Goal: Task Accomplishment & Management: Complete application form

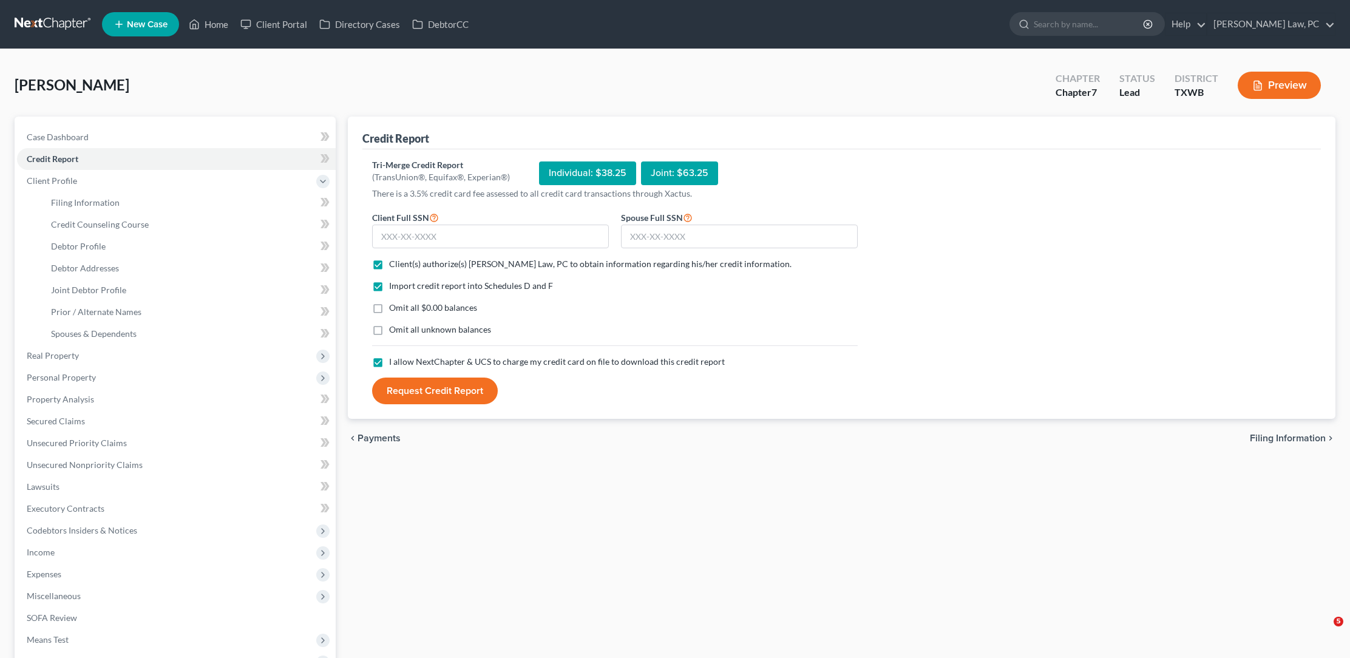
click at [734, 225] on input "text" at bounding box center [739, 237] width 237 height 24
type input "572-25-0554"
click at [555, 229] on input "text" at bounding box center [490, 237] width 237 height 24
type input "611-01-7472"
click at [449, 387] on button "Request Credit Report" at bounding box center [435, 390] width 126 height 27
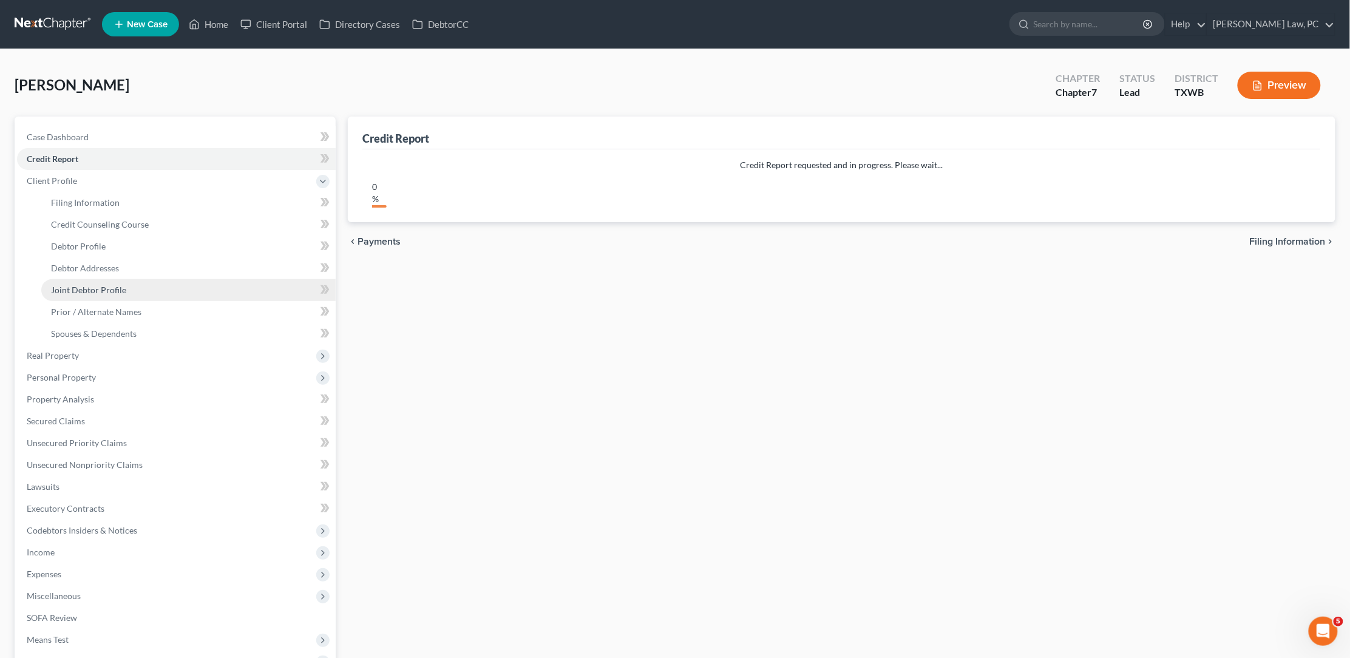
click at [123, 285] on span "Joint Debtor Profile" at bounding box center [88, 290] width 75 height 10
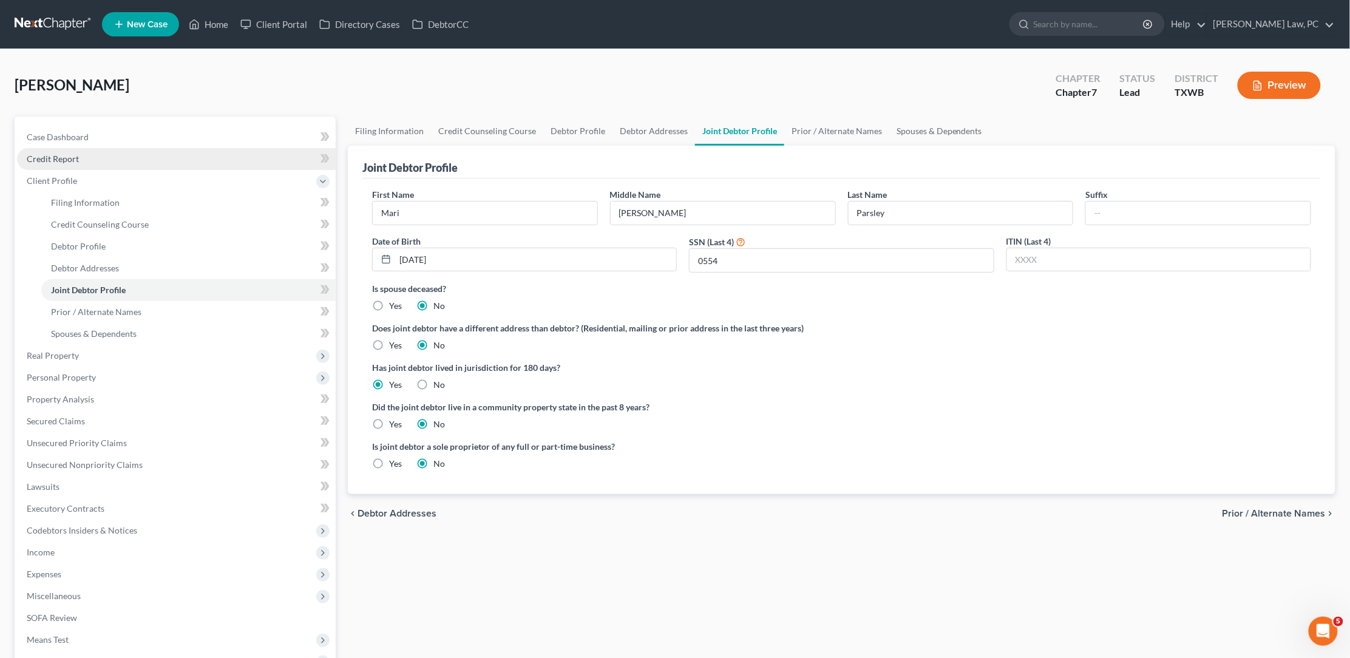
click at [79, 161] on link "Credit Report" at bounding box center [176, 159] width 319 height 22
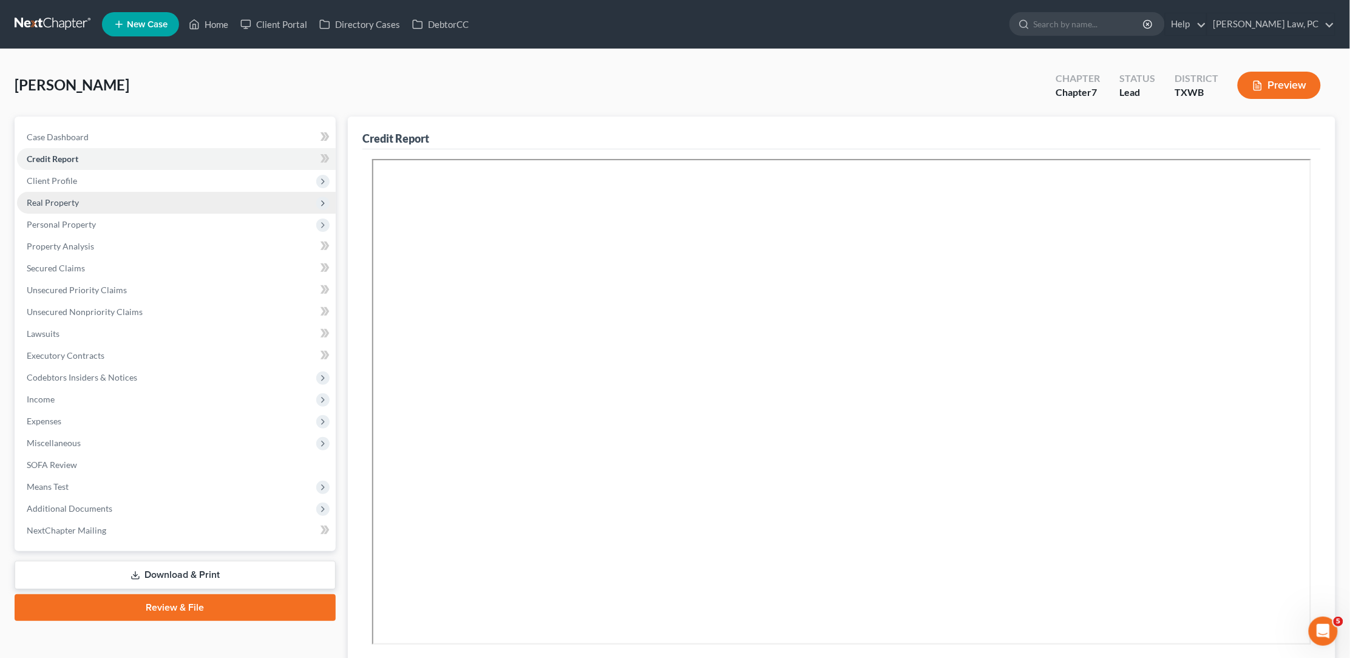
click at [107, 196] on span "Real Property" at bounding box center [176, 203] width 319 height 22
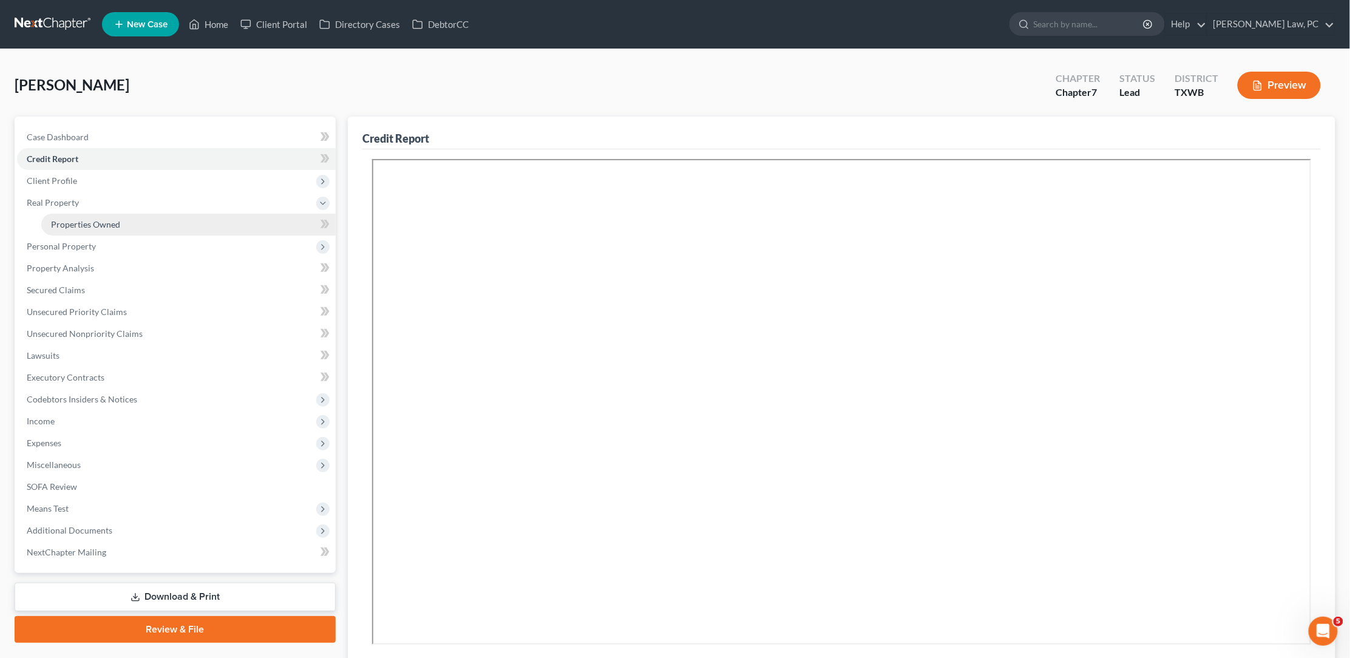
click at [91, 224] on span "Properties Owned" at bounding box center [85, 224] width 69 height 10
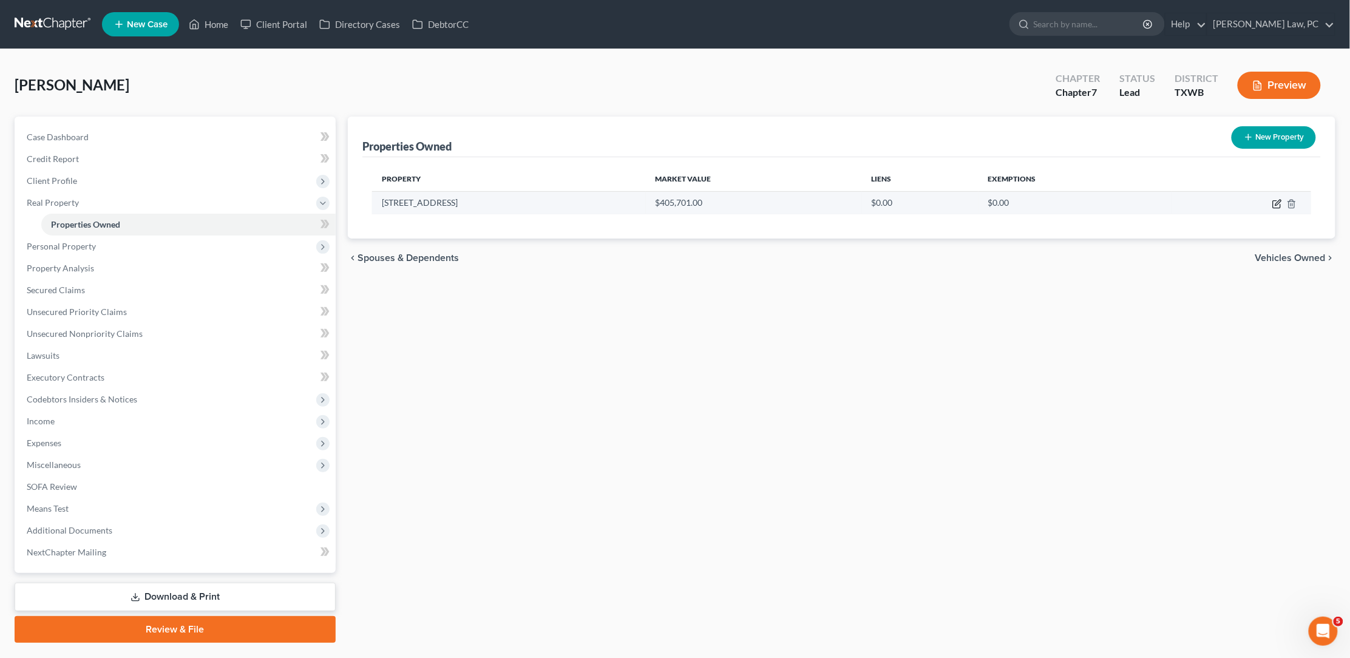
click at [1278, 201] on icon "button" at bounding box center [1277, 204] width 10 height 10
select select "45"
select select "245"
select select "2"
select select "0"
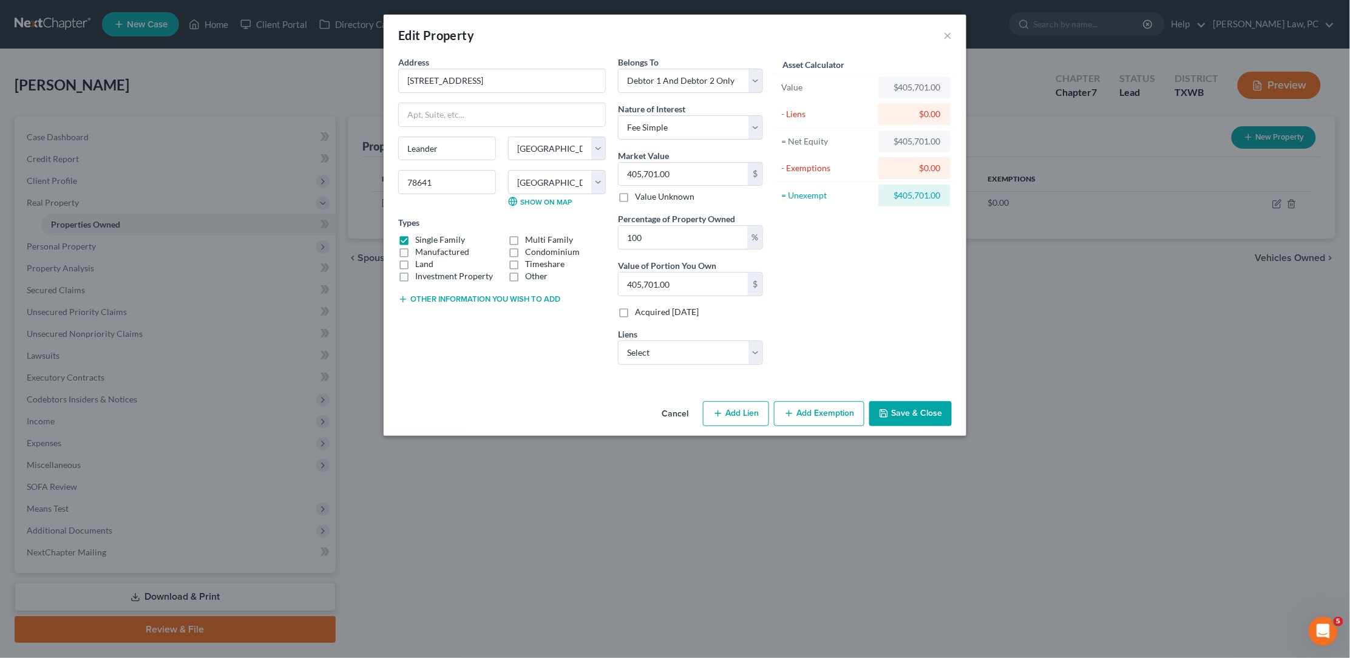
click at [737, 416] on button "Add Lien" at bounding box center [736, 413] width 66 height 25
select select "2"
select select "0"
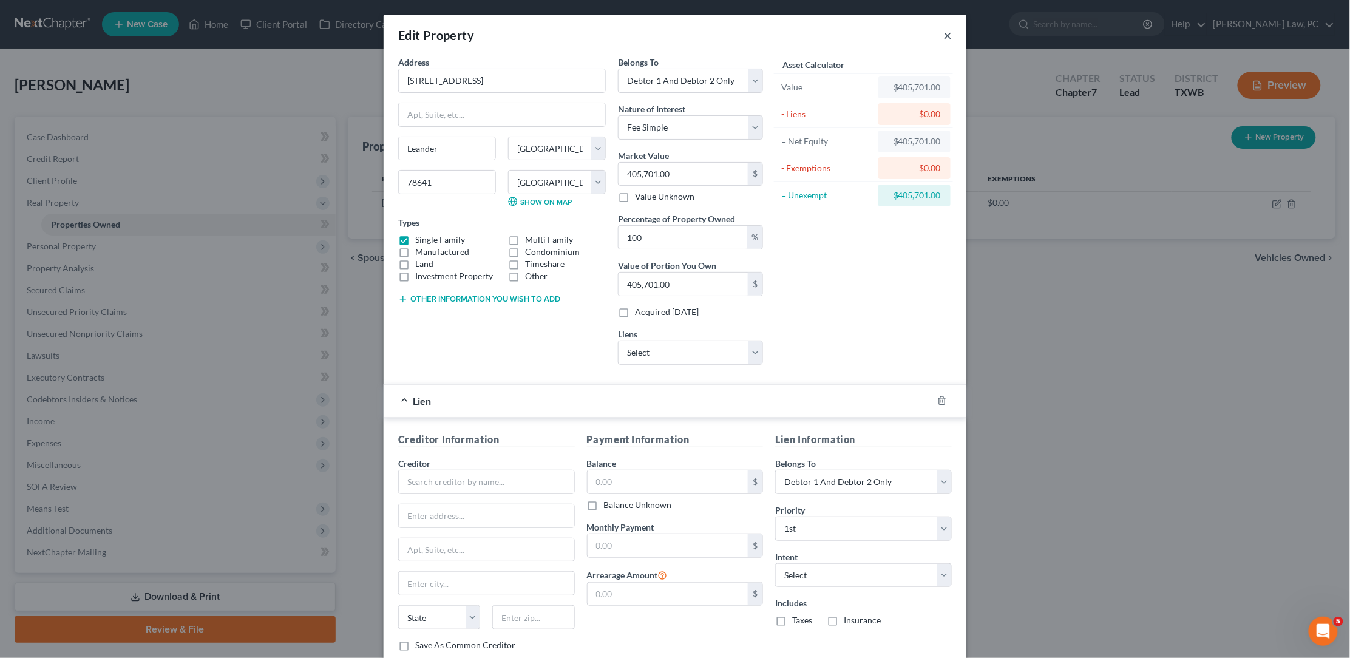
click at [948, 33] on button "×" at bounding box center [947, 35] width 8 height 15
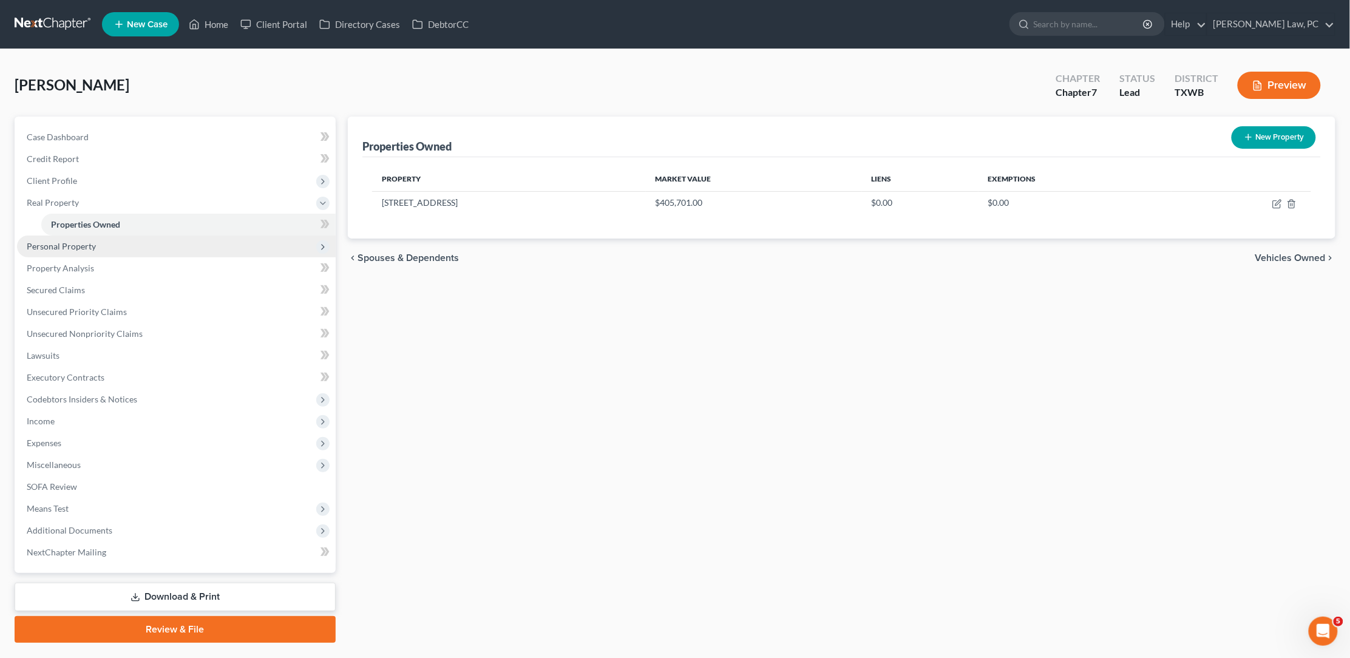
click at [152, 248] on span "Personal Property" at bounding box center [176, 246] width 319 height 22
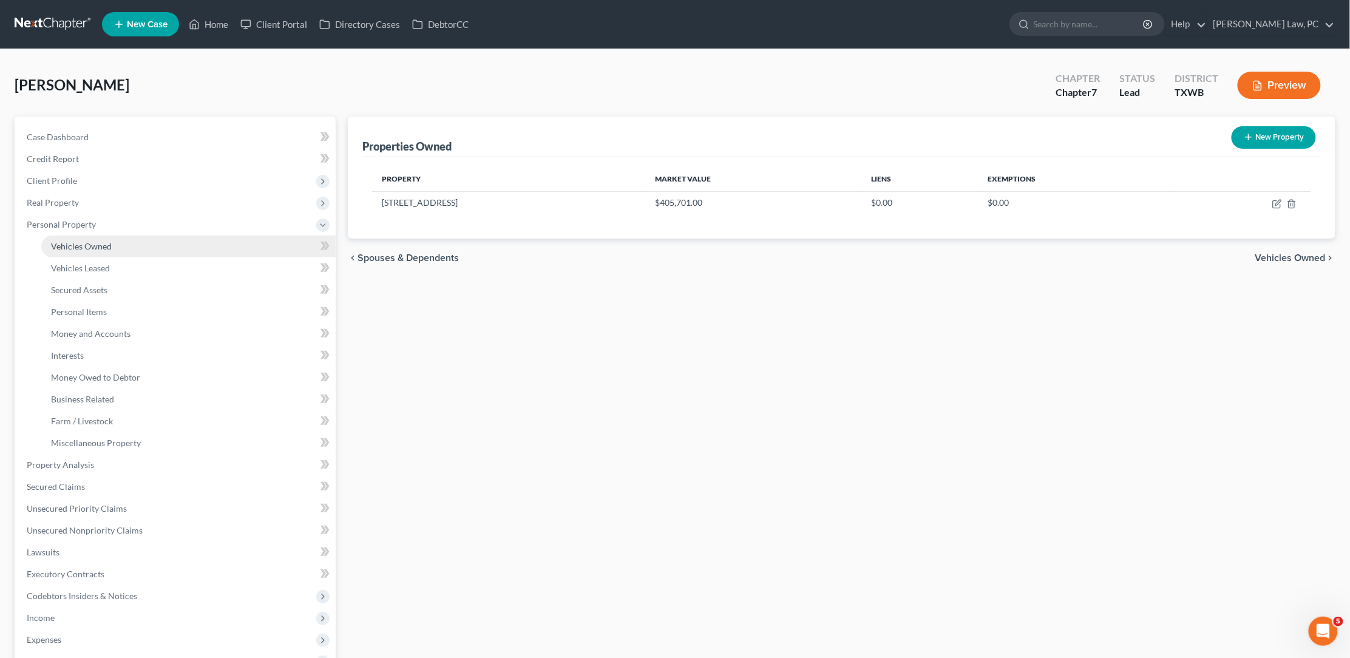
click at [140, 245] on link "Vehicles Owned" at bounding box center [188, 246] width 294 height 22
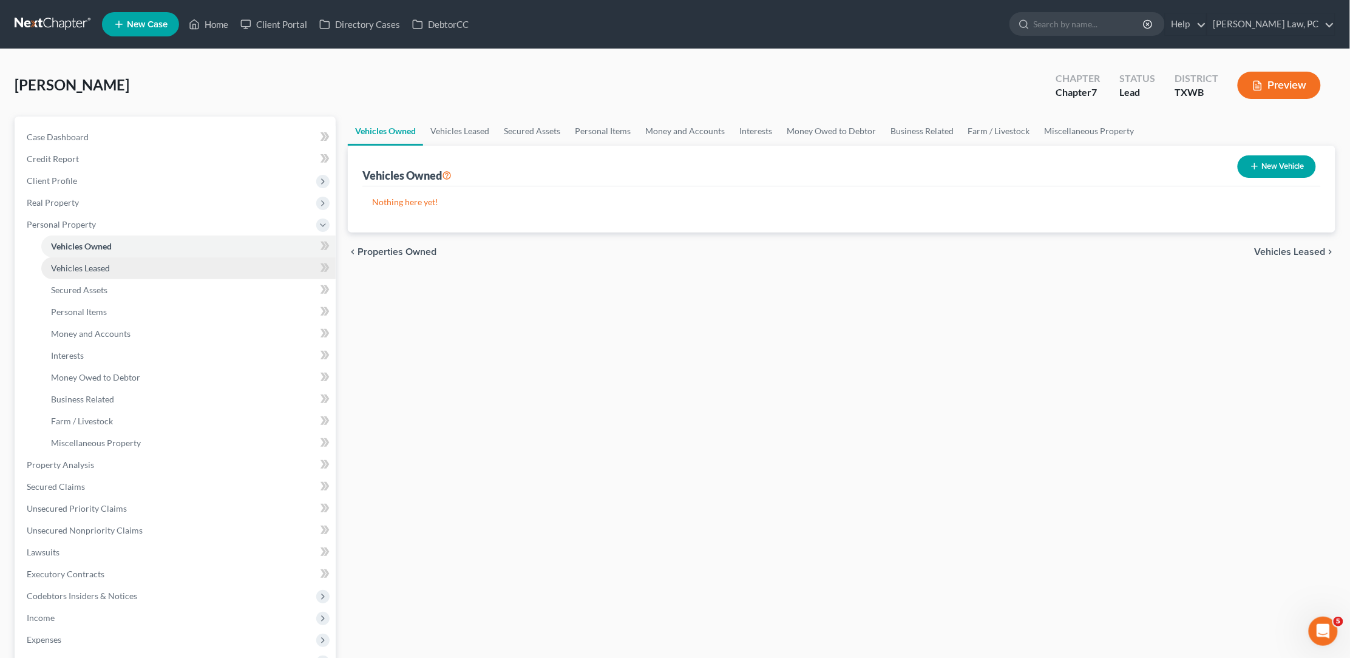
click at [133, 258] on link "Vehicles Leased" at bounding box center [188, 268] width 294 height 22
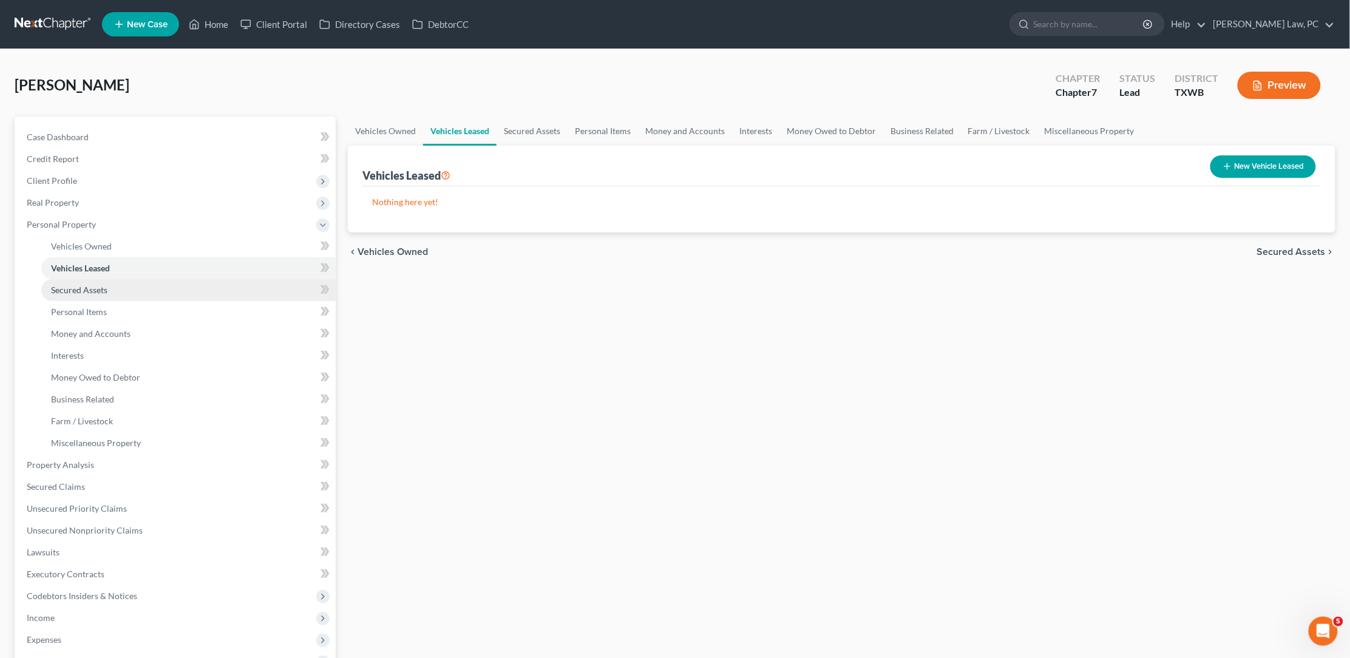
click at [123, 288] on link "Secured Assets" at bounding box center [188, 290] width 294 height 22
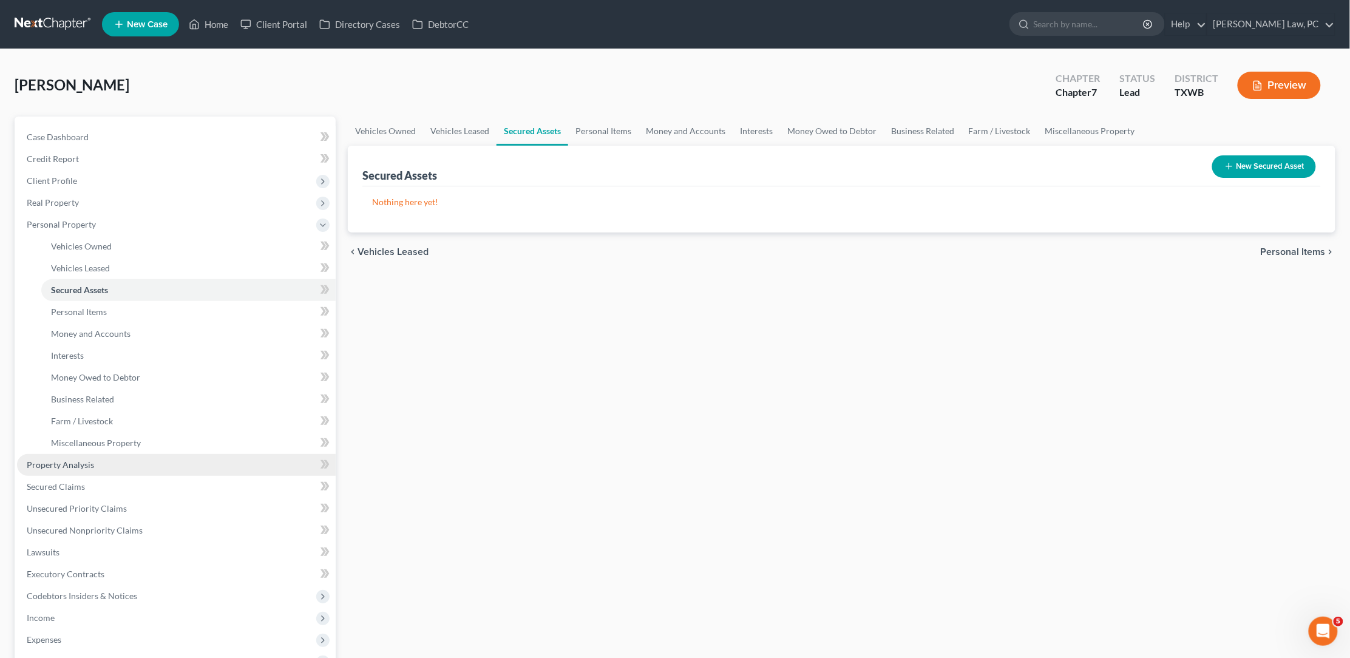
click at [89, 459] on span "Property Analysis" at bounding box center [60, 464] width 67 height 10
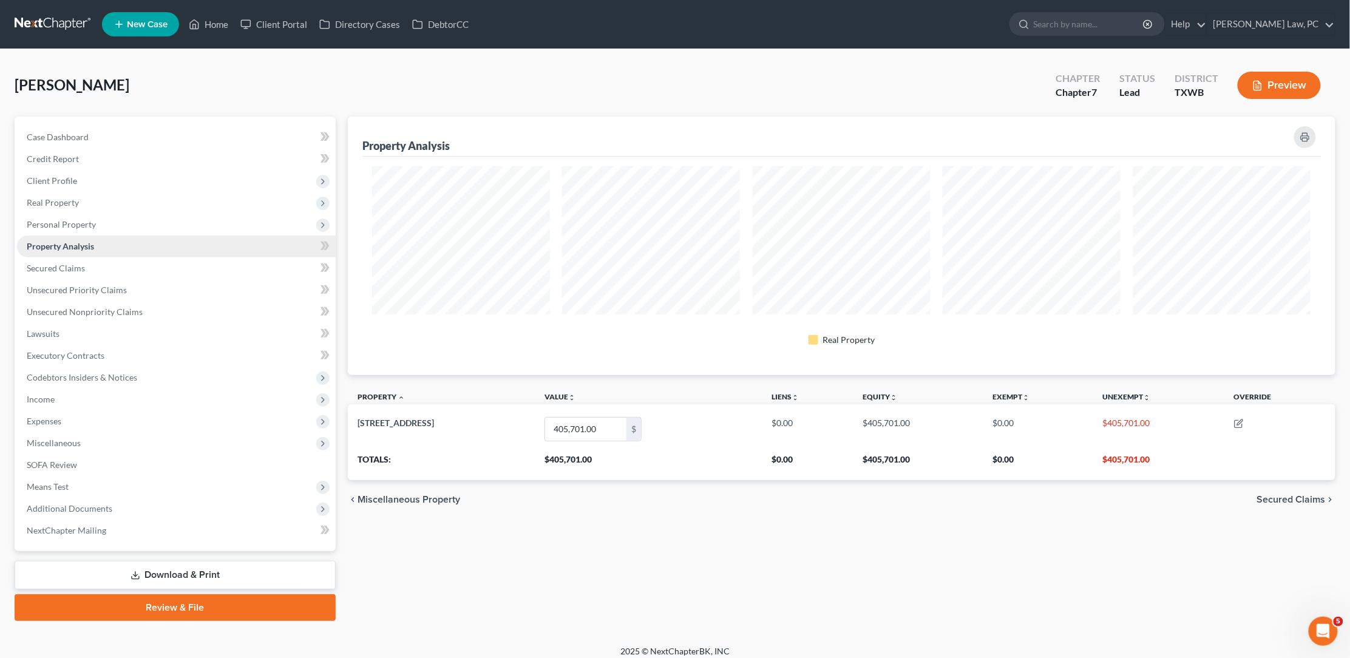
scroll to position [257, 988]
click at [66, 306] on span "Unsecured Nonpriority Claims" at bounding box center [85, 311] width 116 height 10
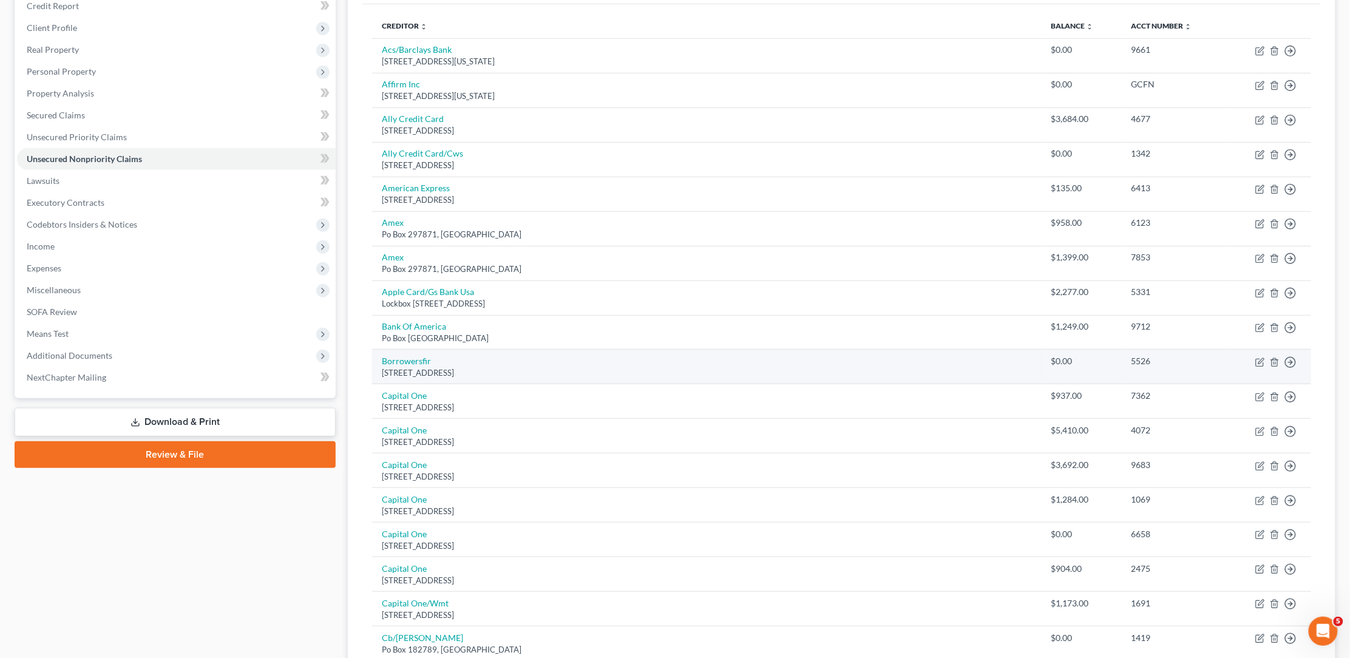
scroll to position [149, 0]
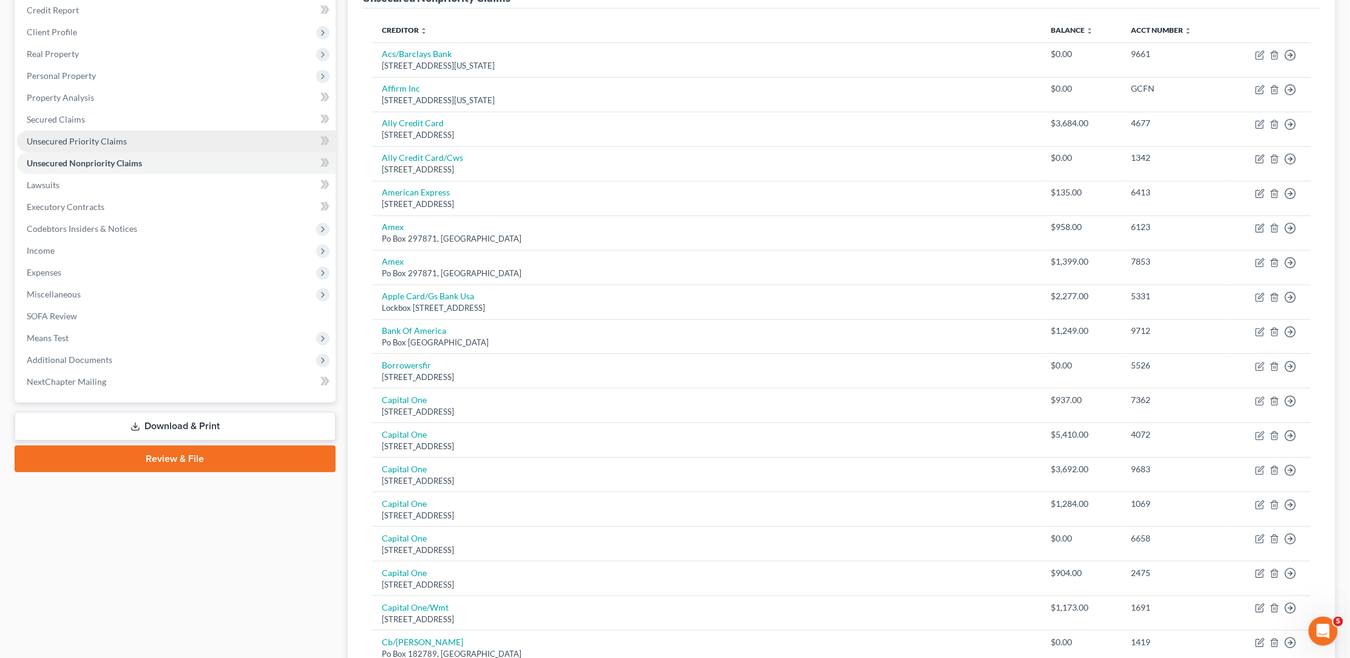
click at [240, 138] on link "Unsecured Priority Claims" at bounding box center [176, 141] width 319 height 22
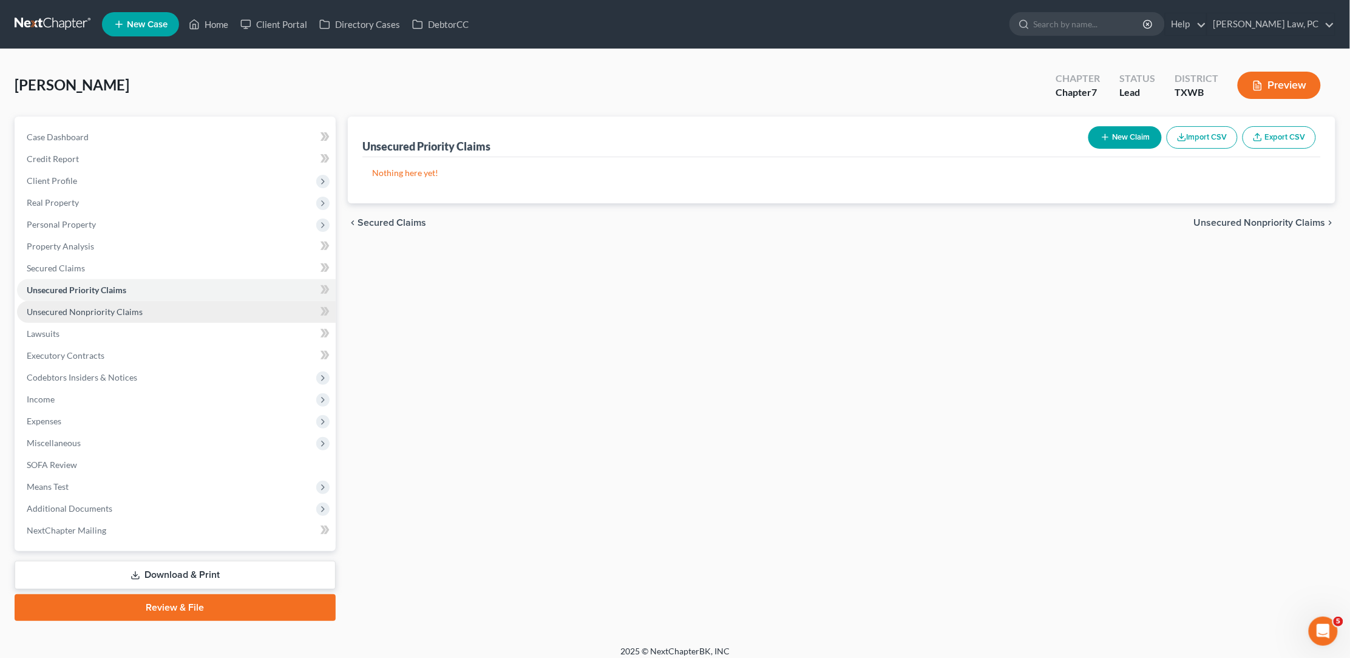
click at [184, 305] on link "Unsecured Nonpriority Claims" at bounding box center [176, 312] width 319 height 22
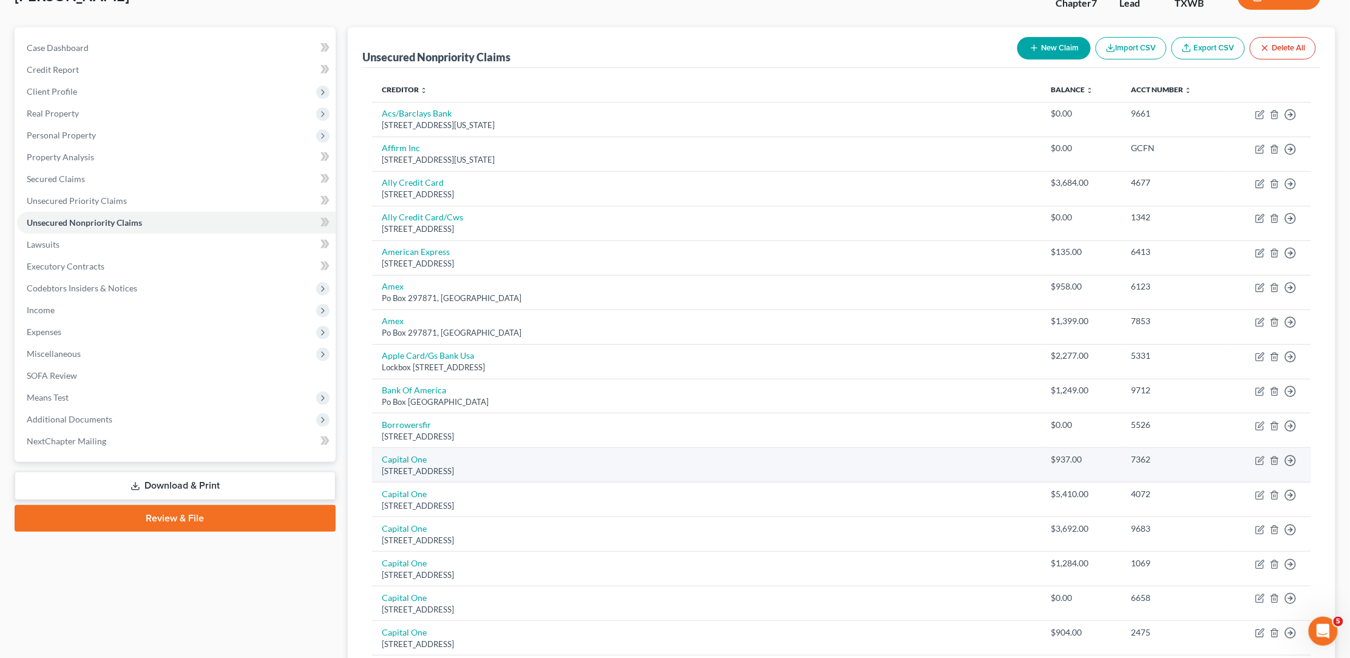
scroll to position [89, 0]
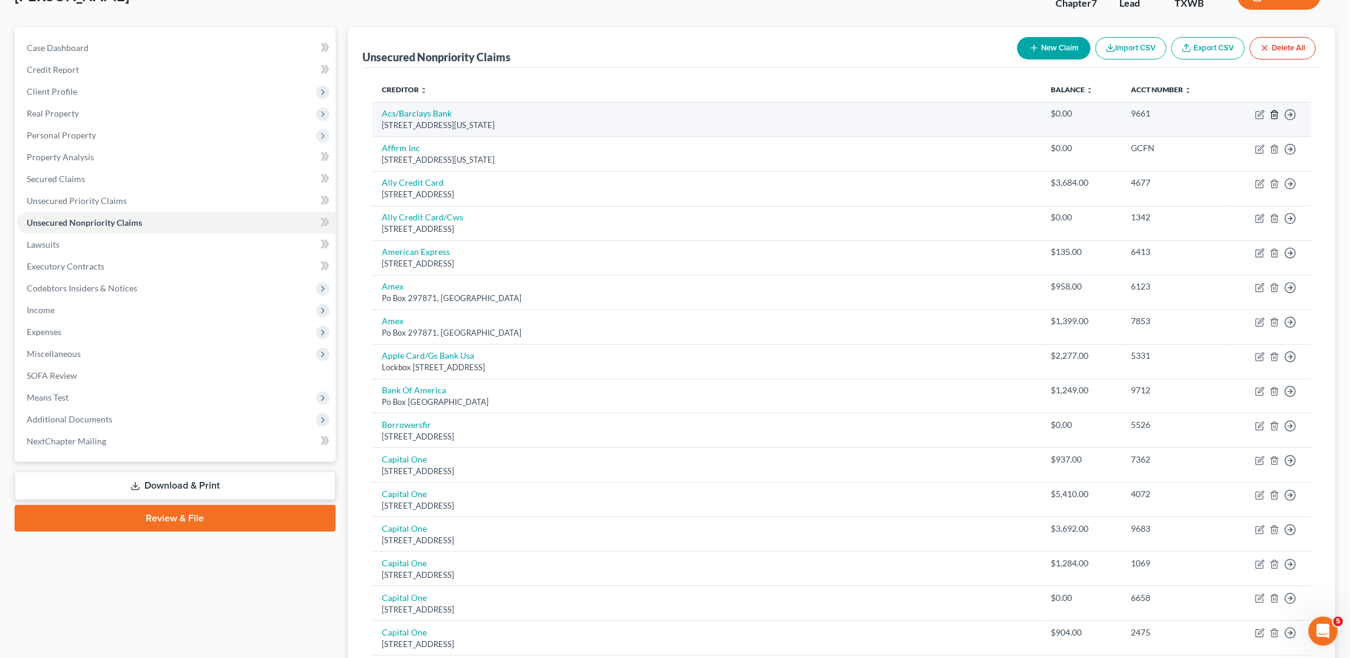
click at [1273, 115] on icon "button" at bounding box center [1275, 115] width 10 height 10
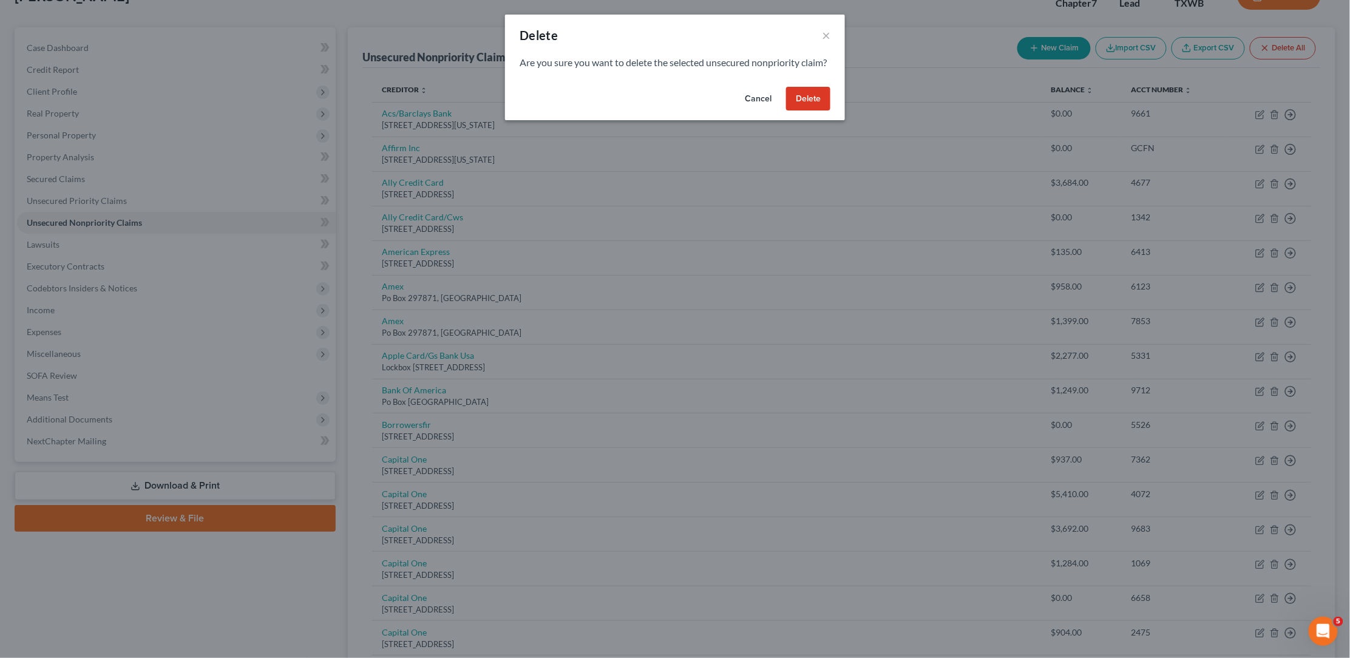
click at [812, 109] on button "Delete" at bounding box center [808, 99] width 44 height 24
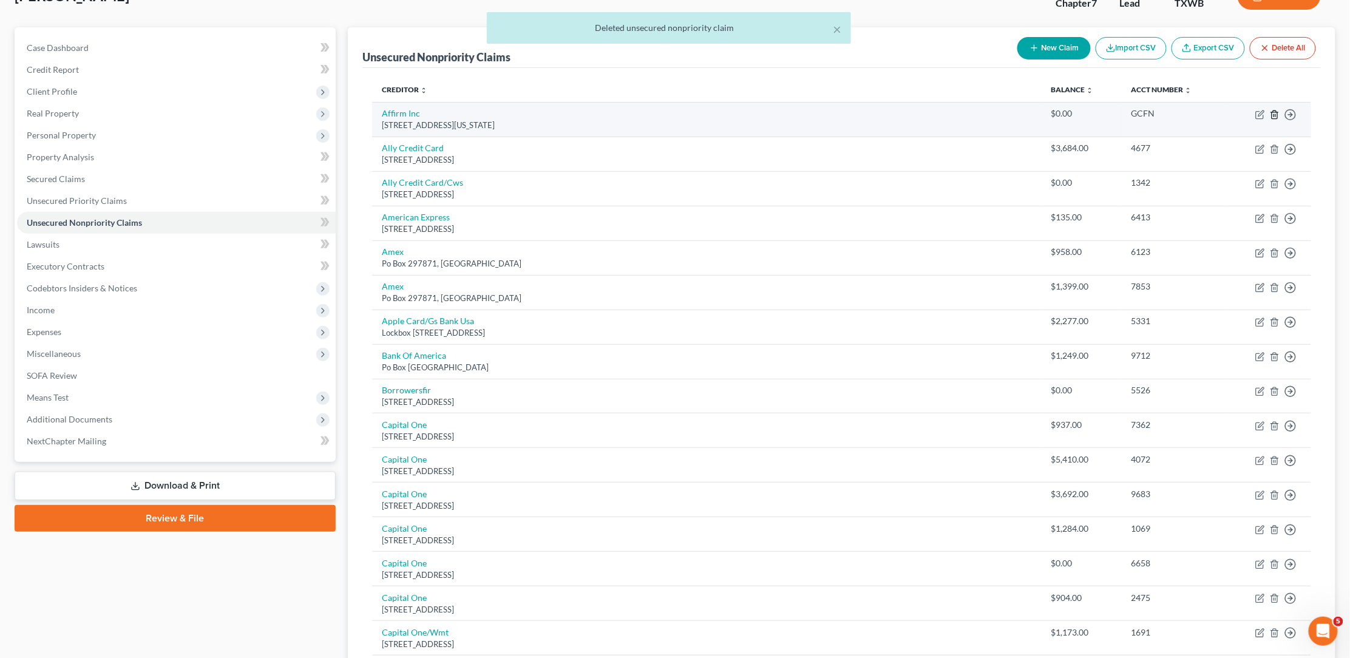
click at [1275, 115] on icon "button" at bounding box center [1275, 115] width 10 height 10
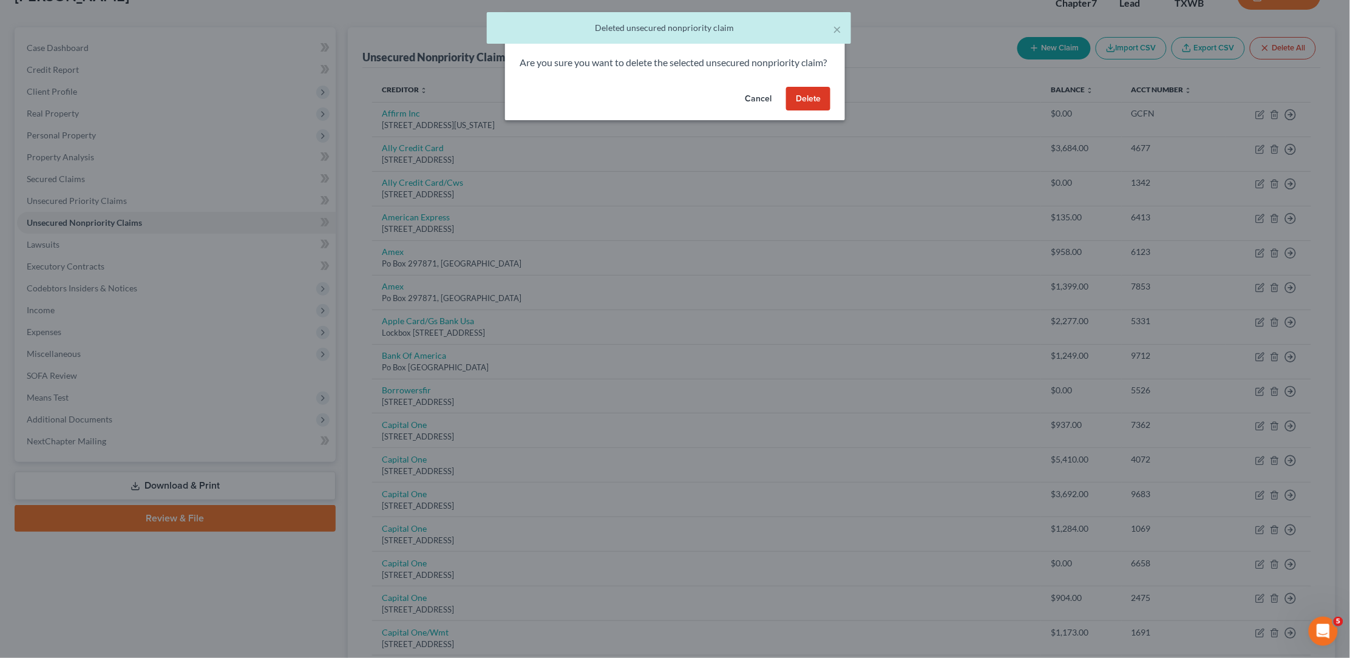
click at [814, 111] on button "Delete" at bounding box center [808, 99] width 44 height 24
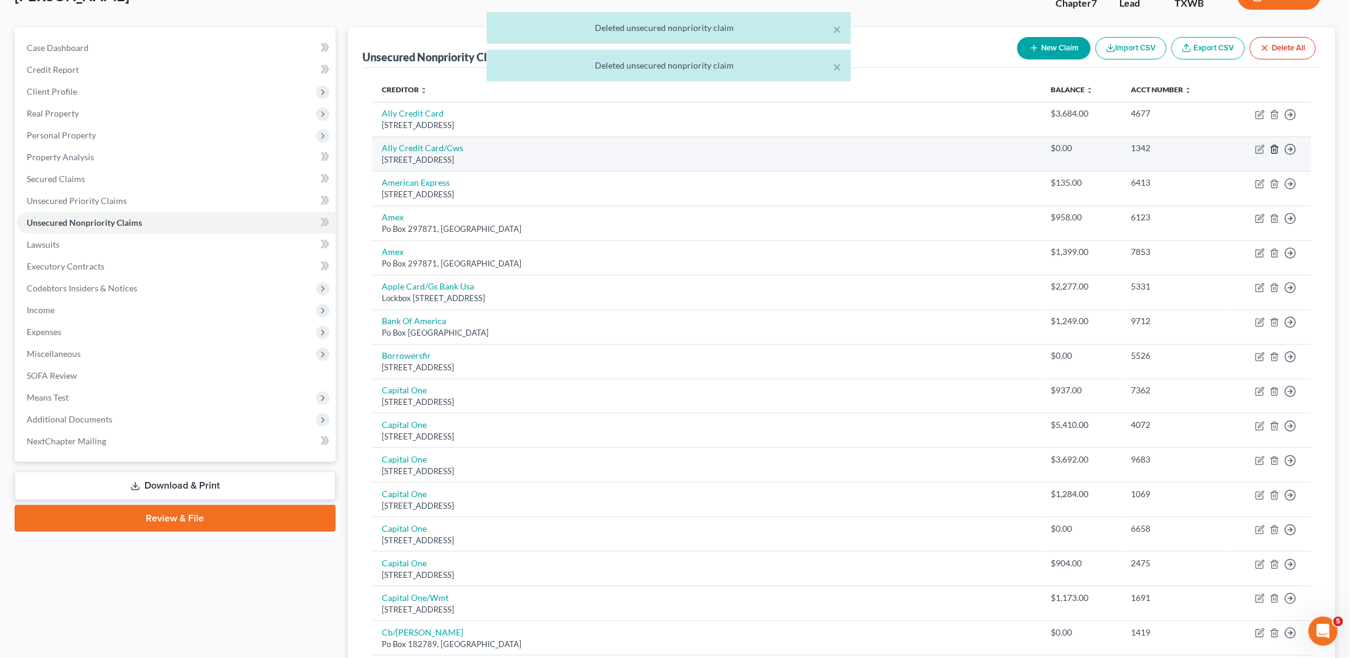
click at [1272, 146] on icon "button" at bounding box center [1273, 149] width 5 height 8
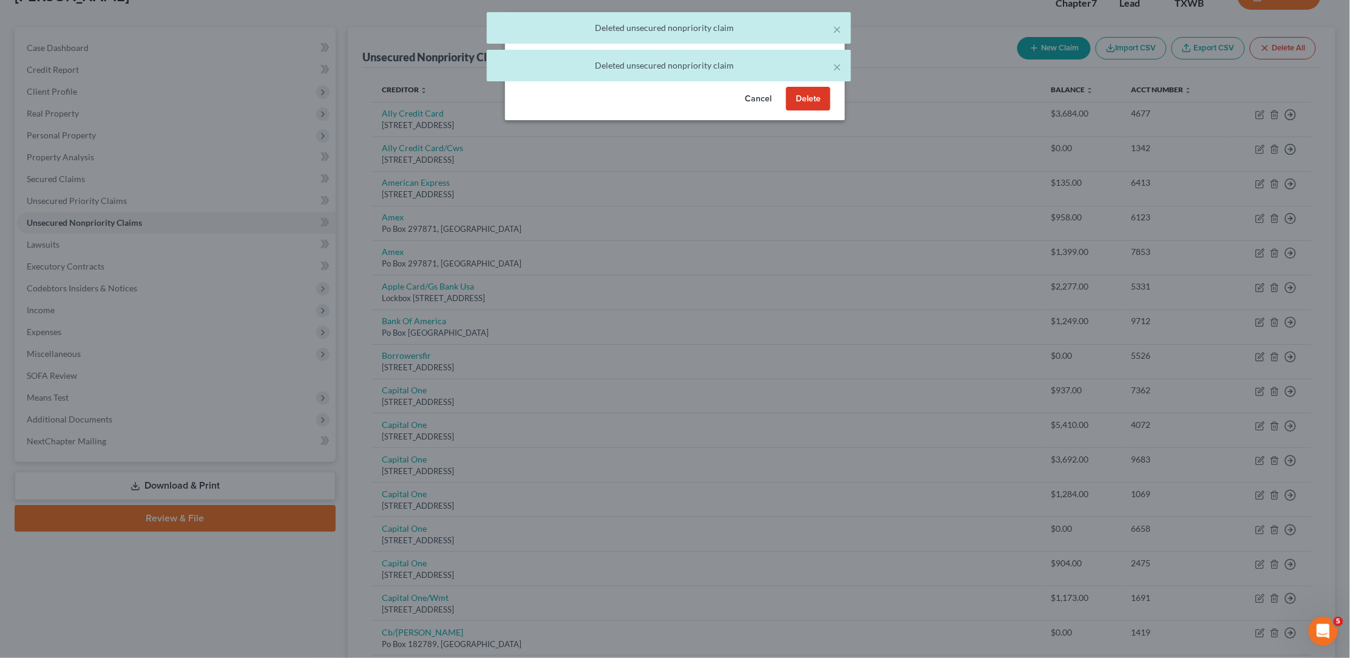
click at [816, 111] on button "Delete" at bounding box center [808, 99] width 44 height 24
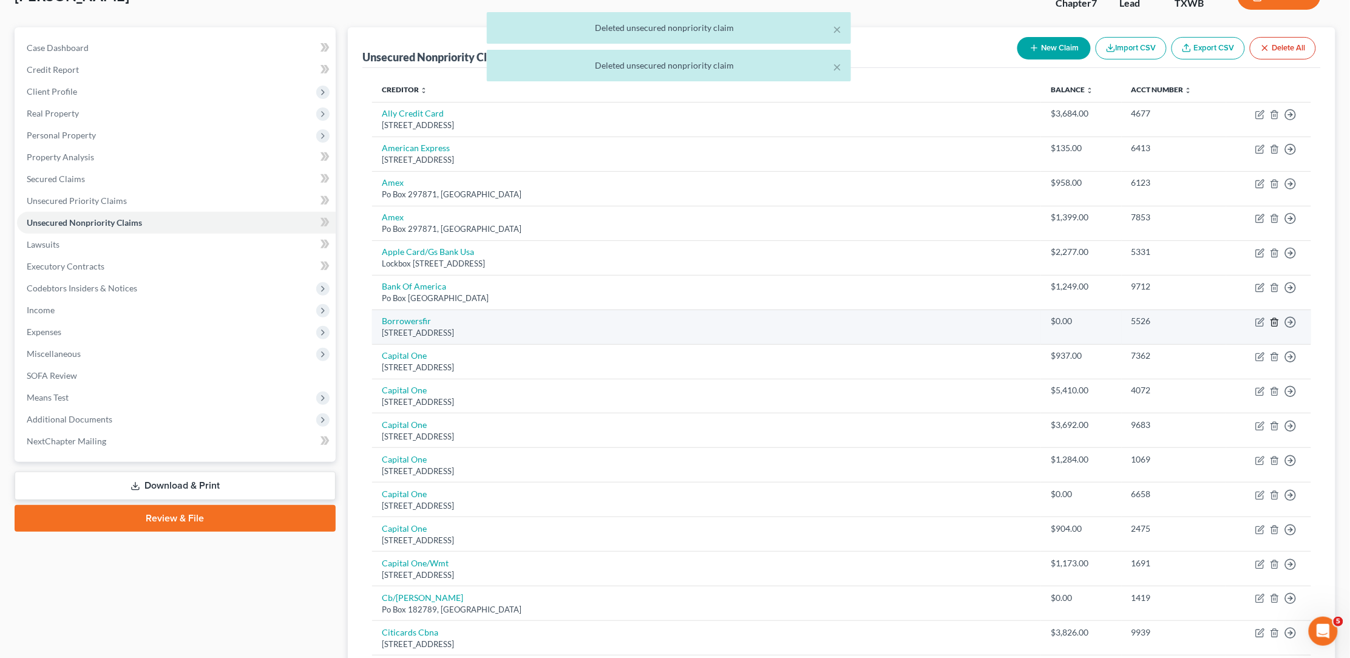
click at [1273, 317] on icon "button" at bounding box center [1275, 322] width 10 height 10
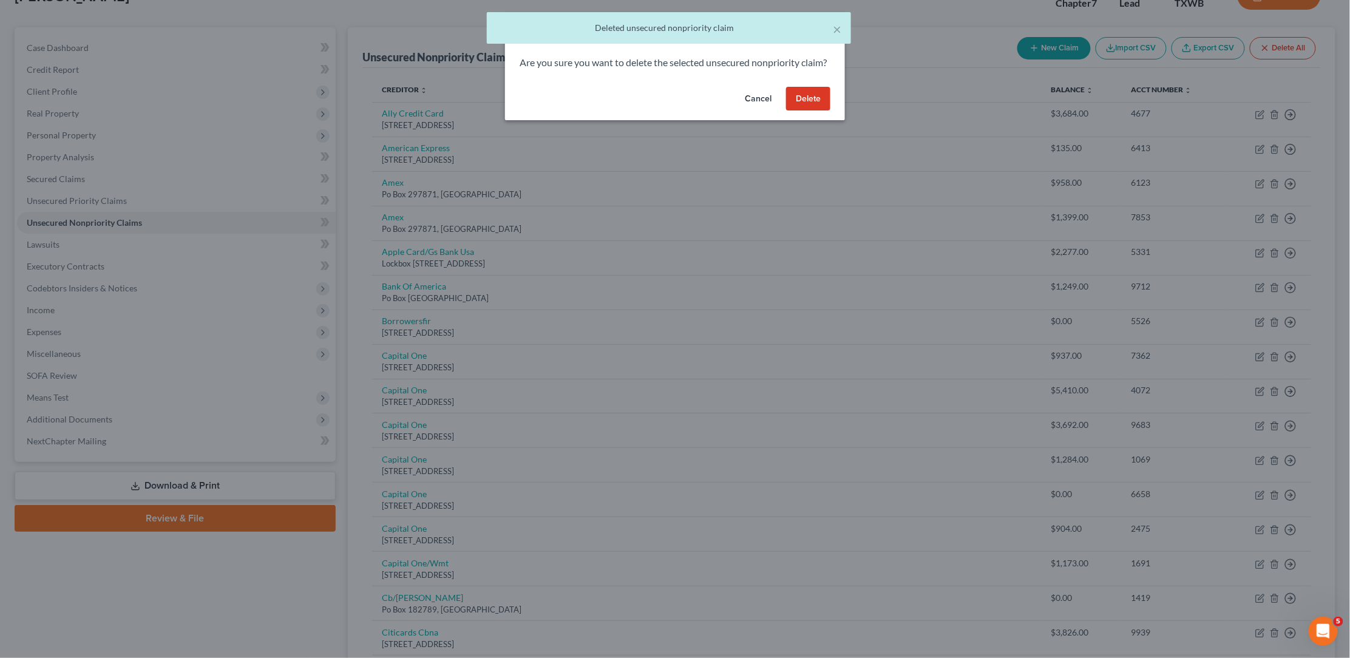
click at [822, 111] on button "Delete" at bounding box center [808, 99] width 44 height 24
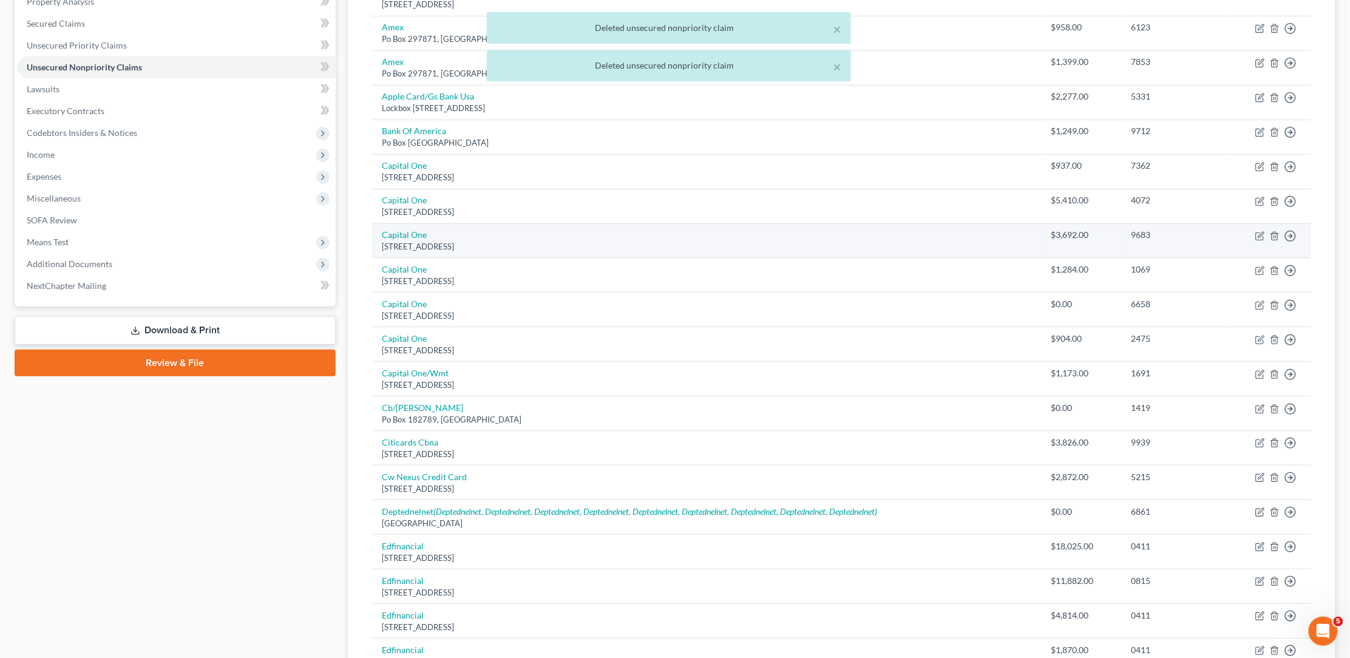
scroll to position [257, 0]
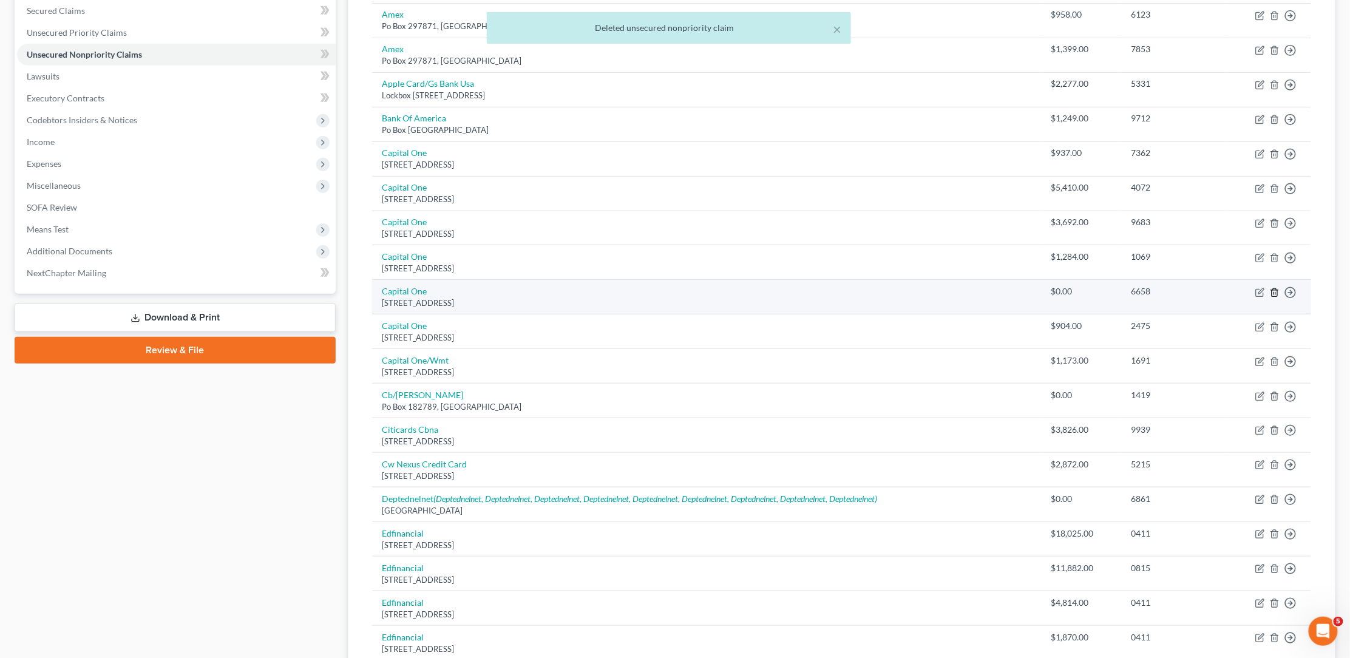
click at [1279, 288] on icon "button" at bounding box center [1275, 293] width 10 height 10
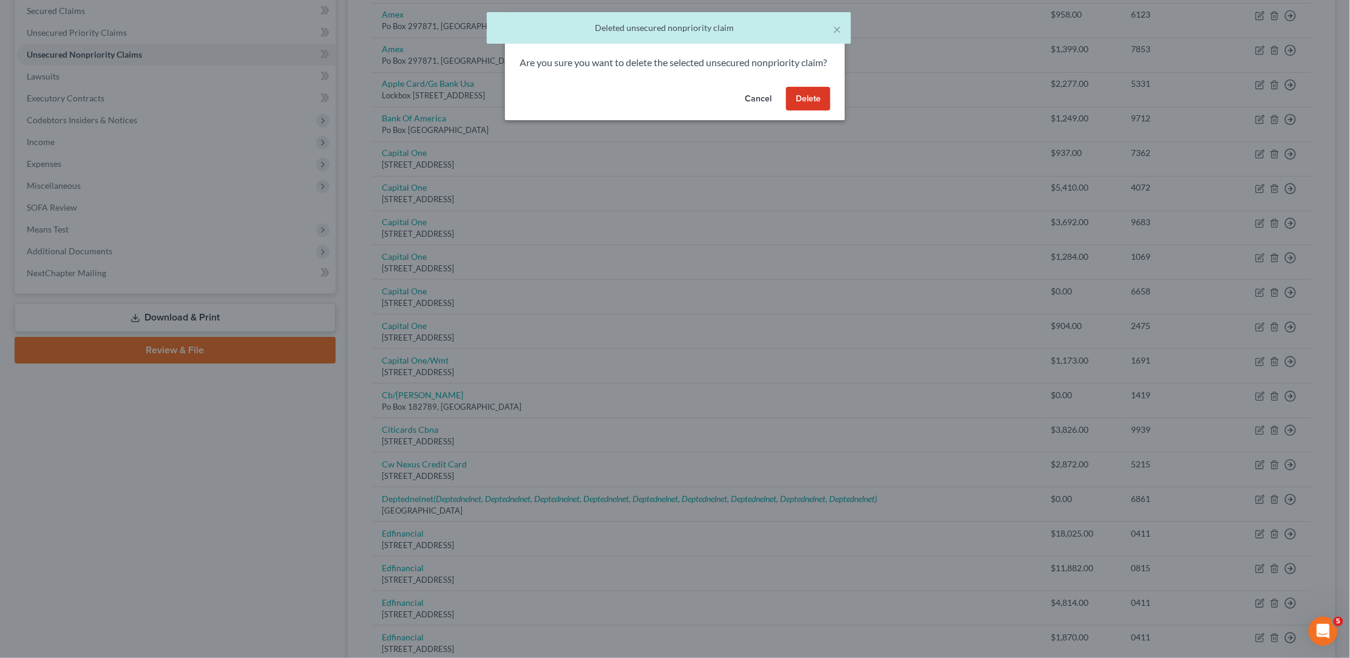
click at [808, 108] on button "Delete" at bounding box center [808, 99] width 44 height 24
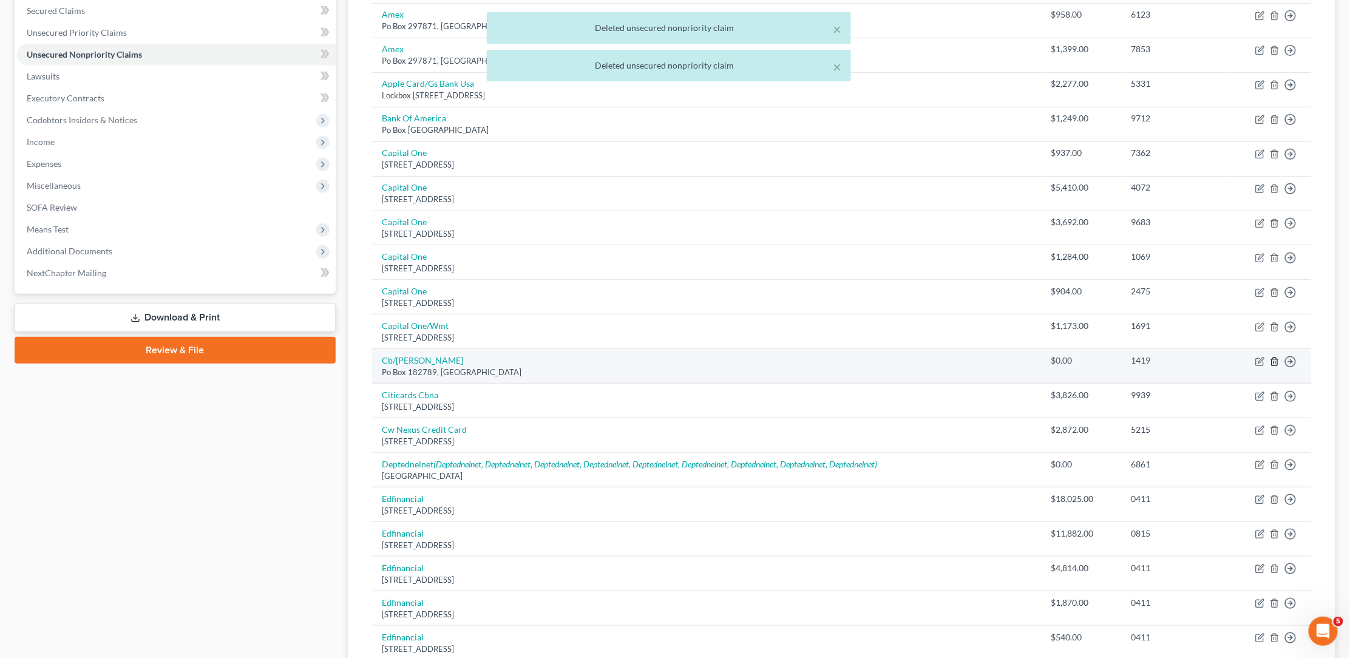
click at [1273, 357] on icon "button" at bounding box center [1275, 362] width 10 height 10
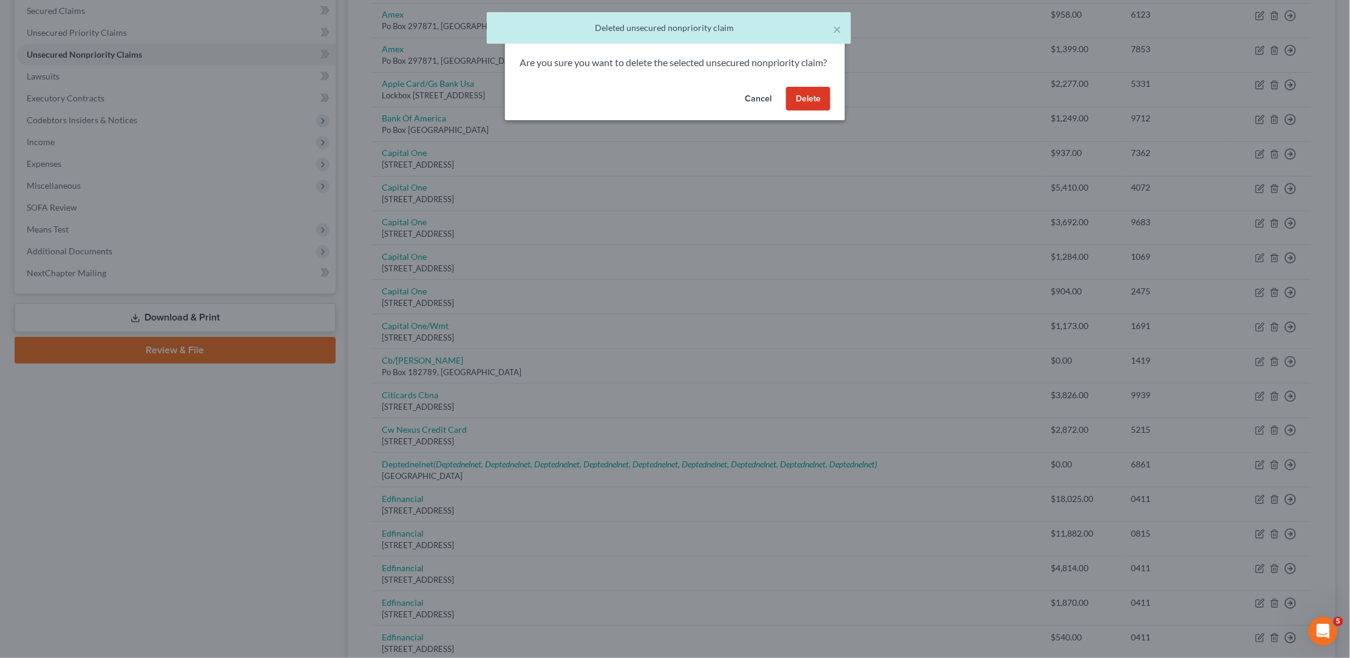
click at [811, 111] on button "Delete" at bounding box center [808, 99] width 44 height 24
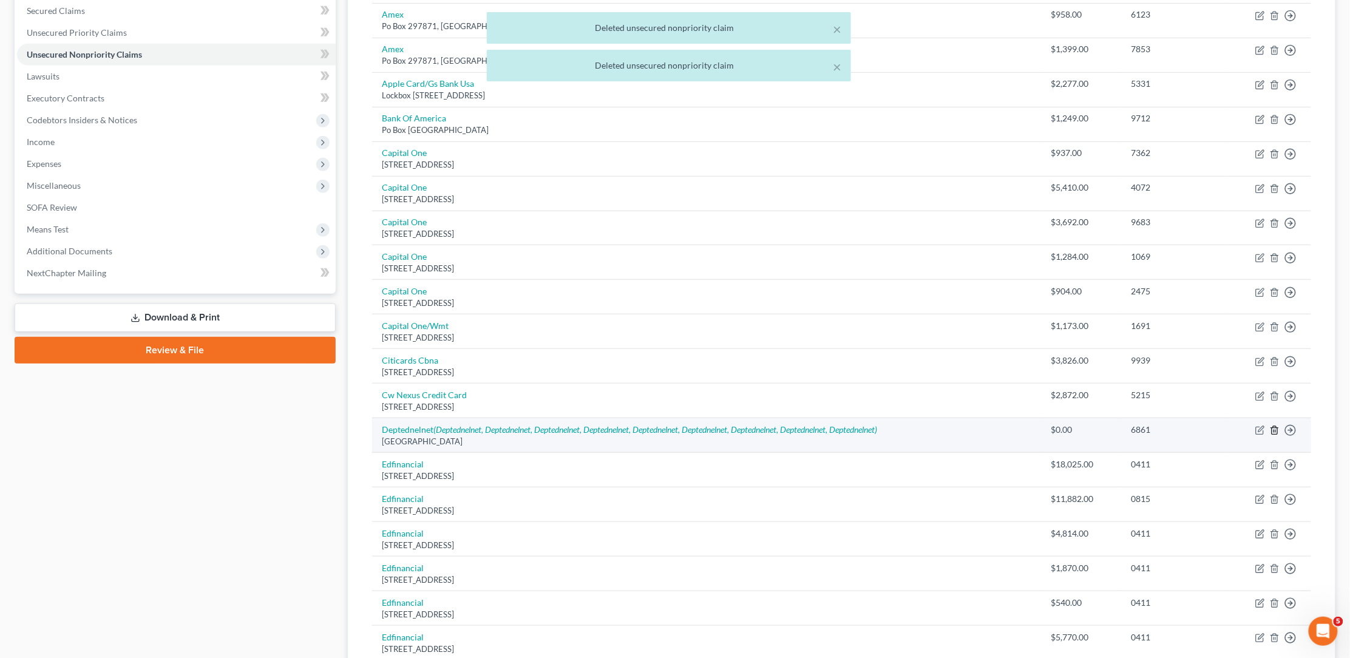
click at [1275, 430] on line "button" at bounding box center [1275, 431] width 0 height 2
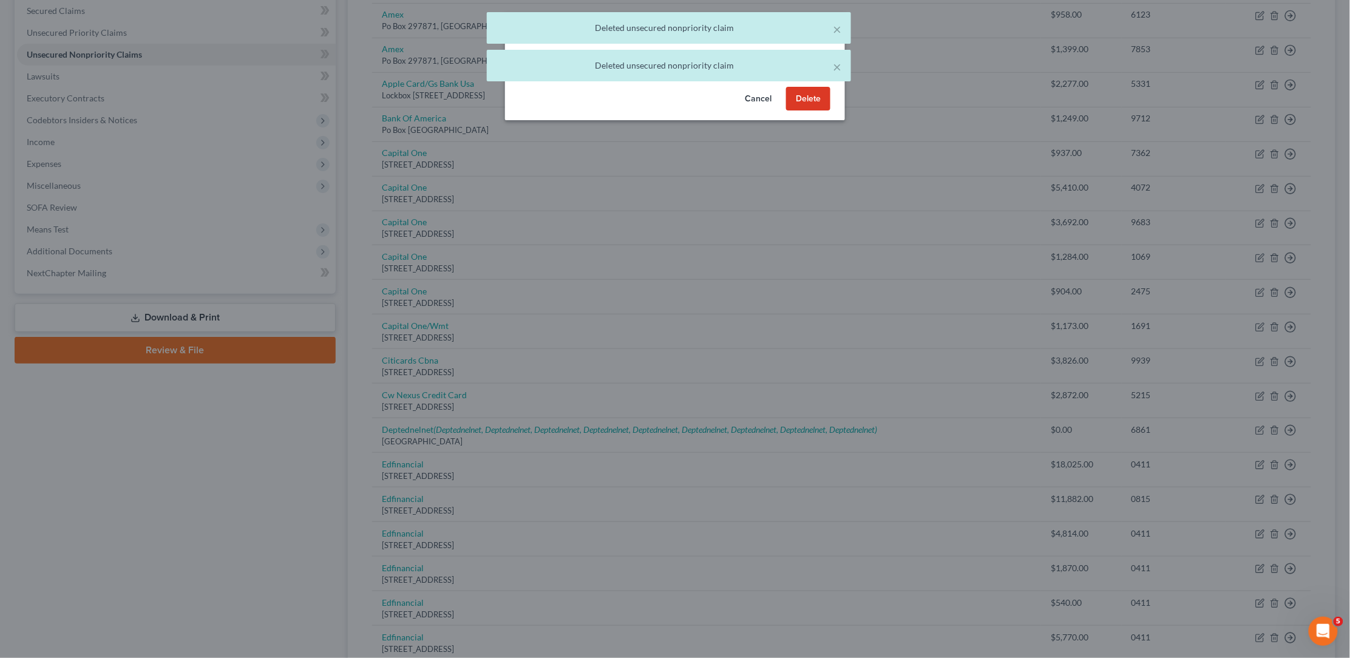
click at [822, 111] on button "Delete" at bounding box center [808, 99] width 44 height 24
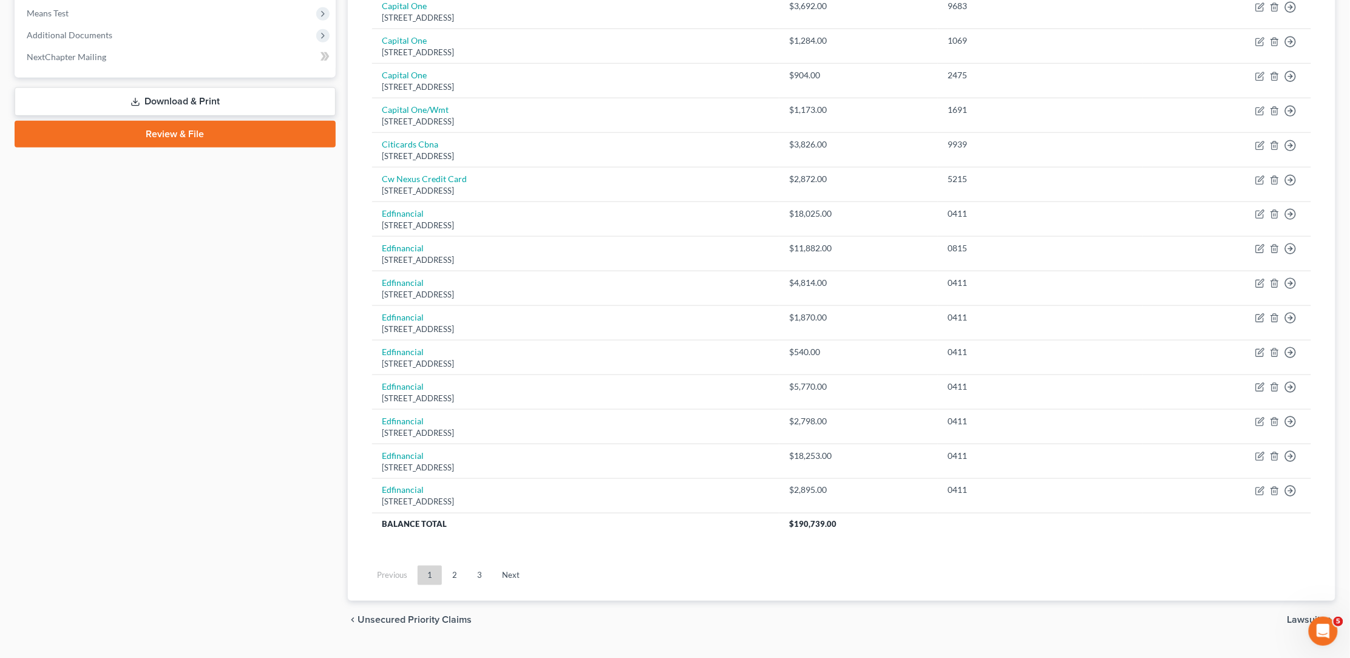
scroll to position [472, 0]
click at [460, 567] on link "2" at bounding box center [454, 576] width 24 height 19
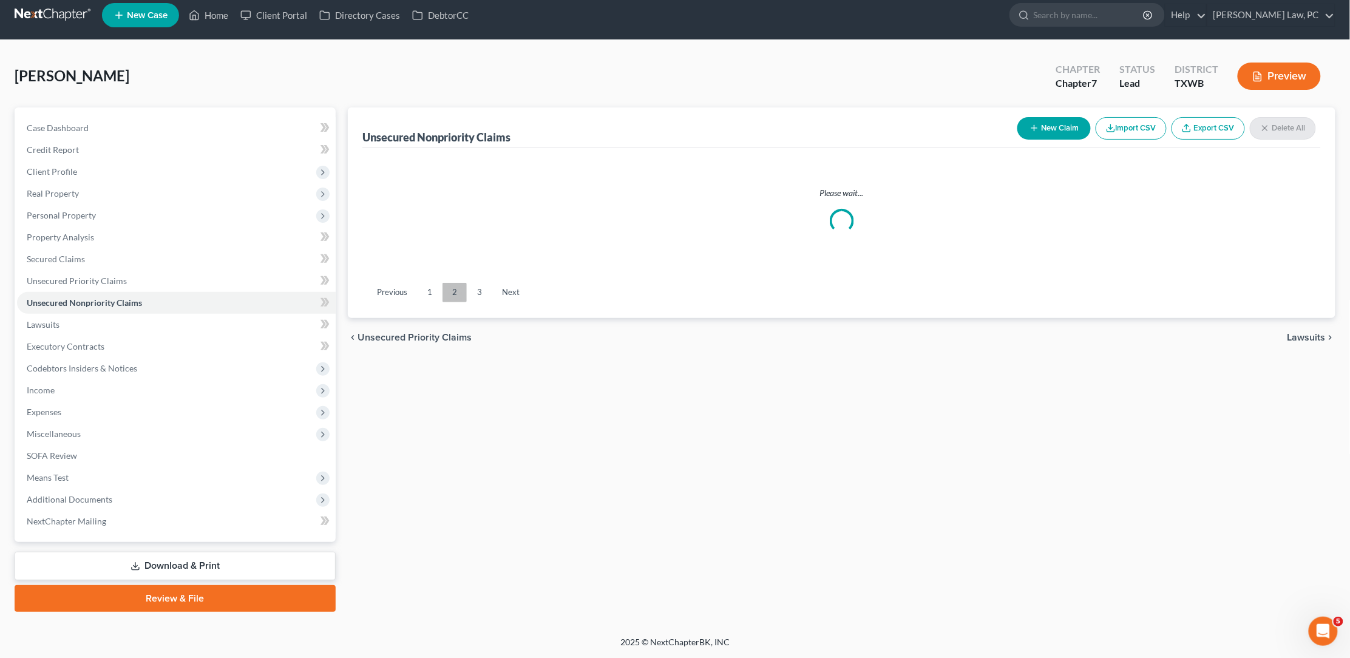
scroll to position [0, 0]
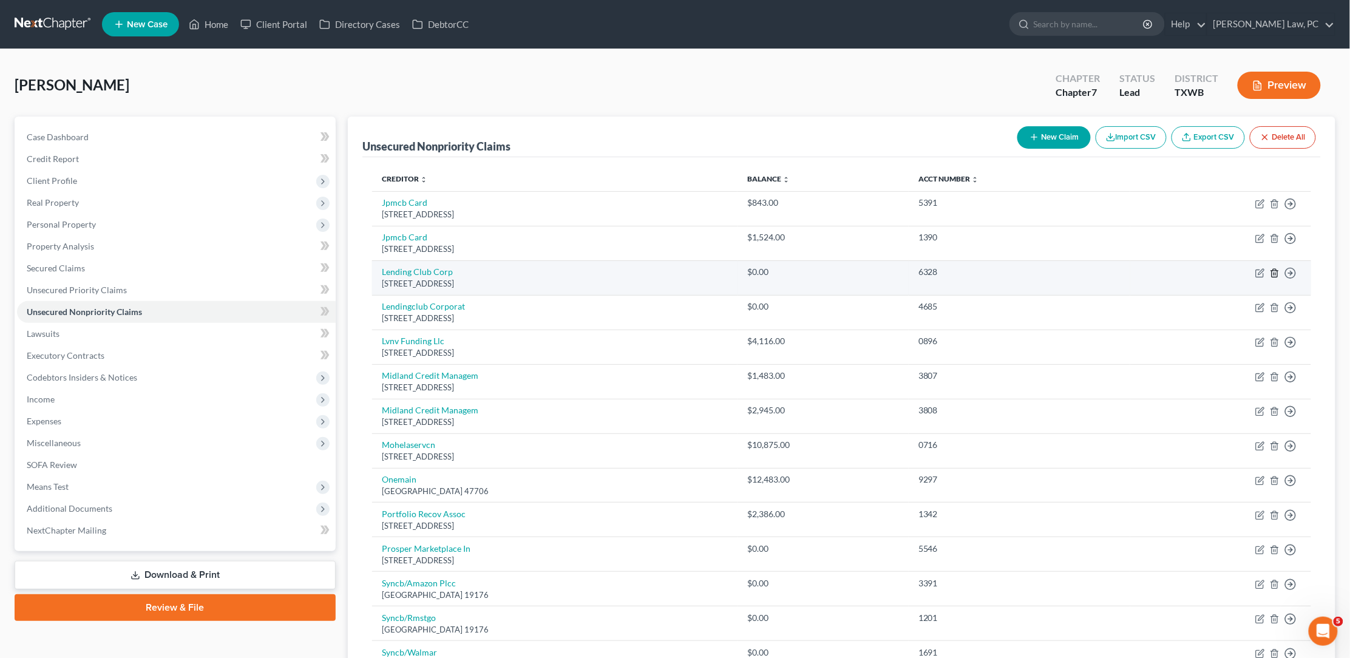
click at [1276, 268] on icon "button" at bounding box center [1275, 273] width 10 height 10
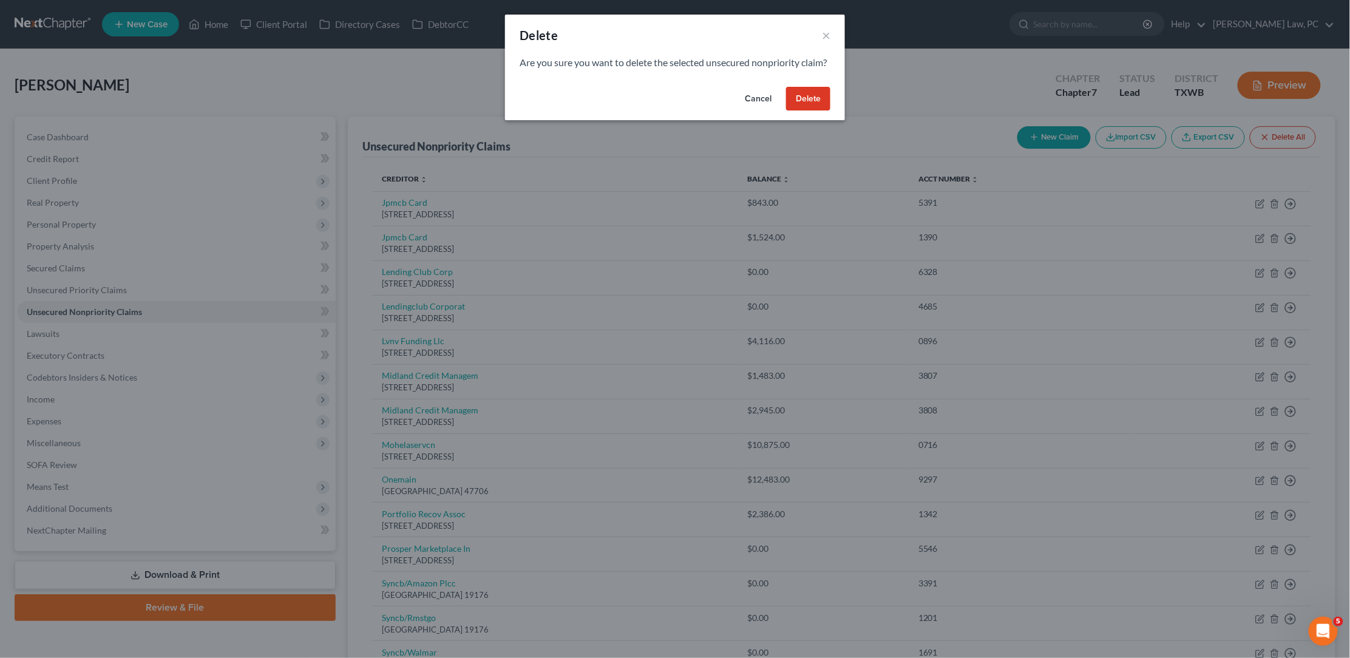
click at [810, 111] on button "Delete" at bounding box center [808, 99] width 44 height 24
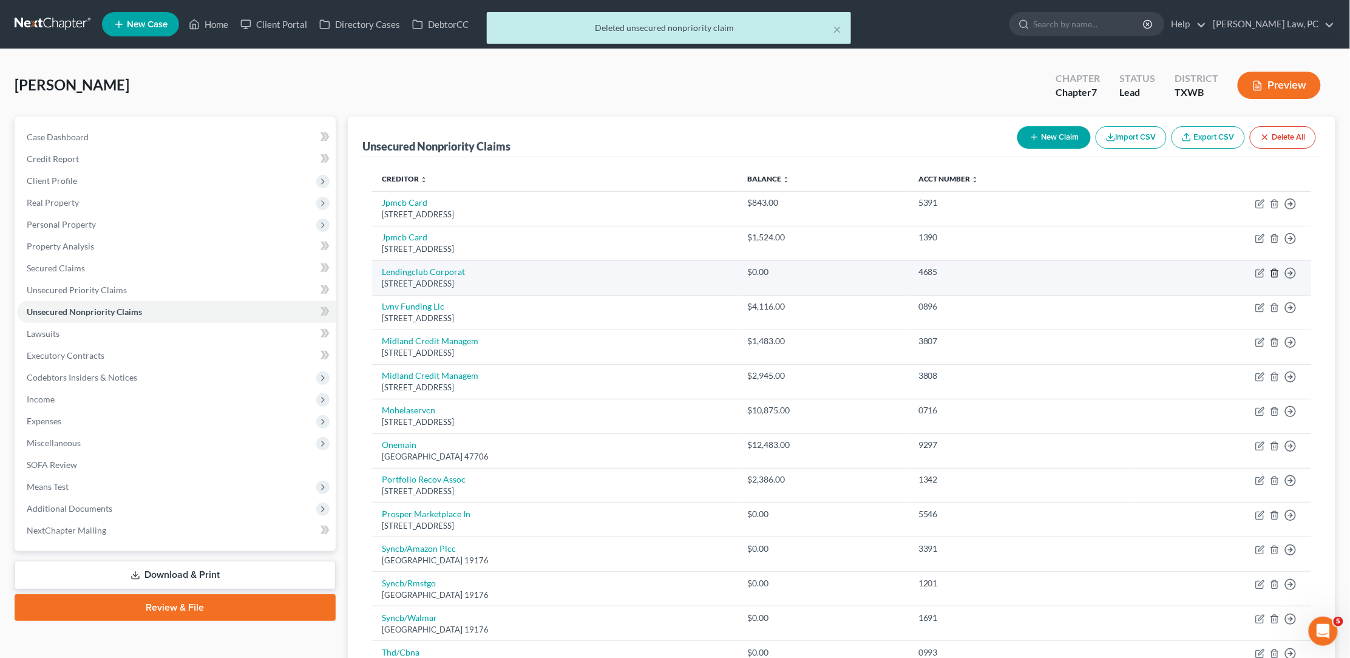
click at [1274, 271] on icon "button" at bounding box center [1275, 273] width 10 height 10
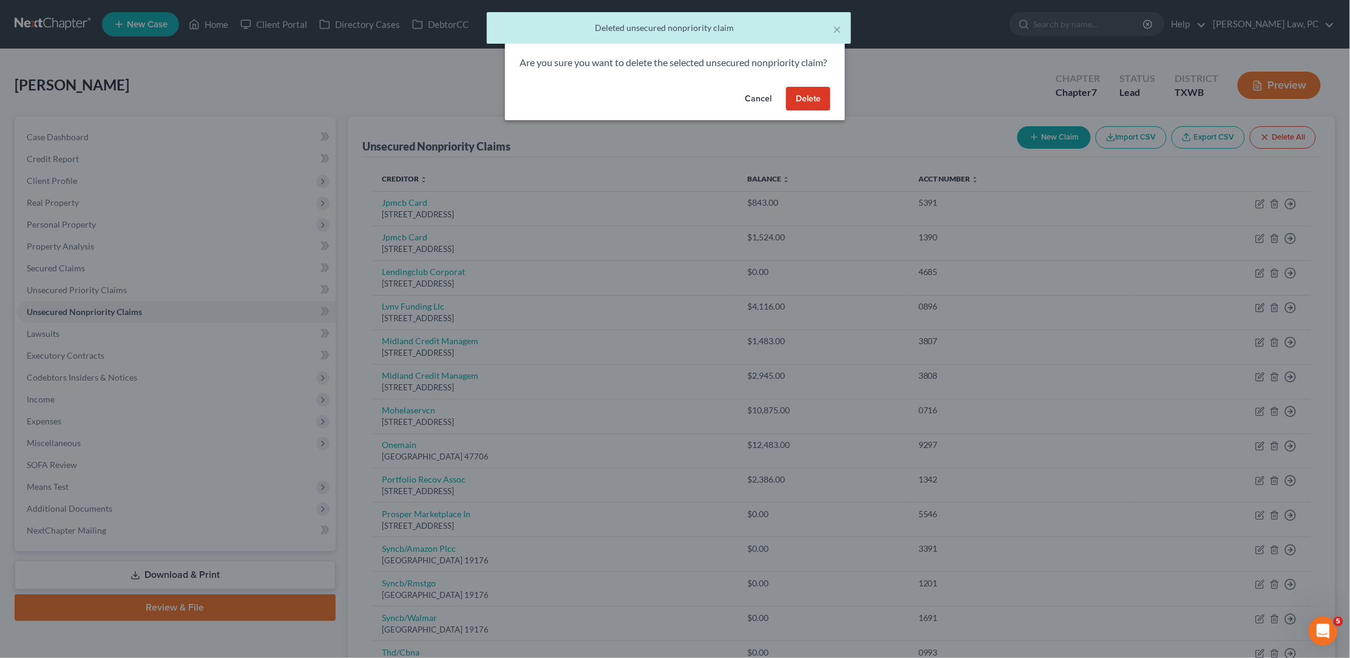
click at [819, 111] on button "Delete" at bounding box center [808, 99] width 44 height 24
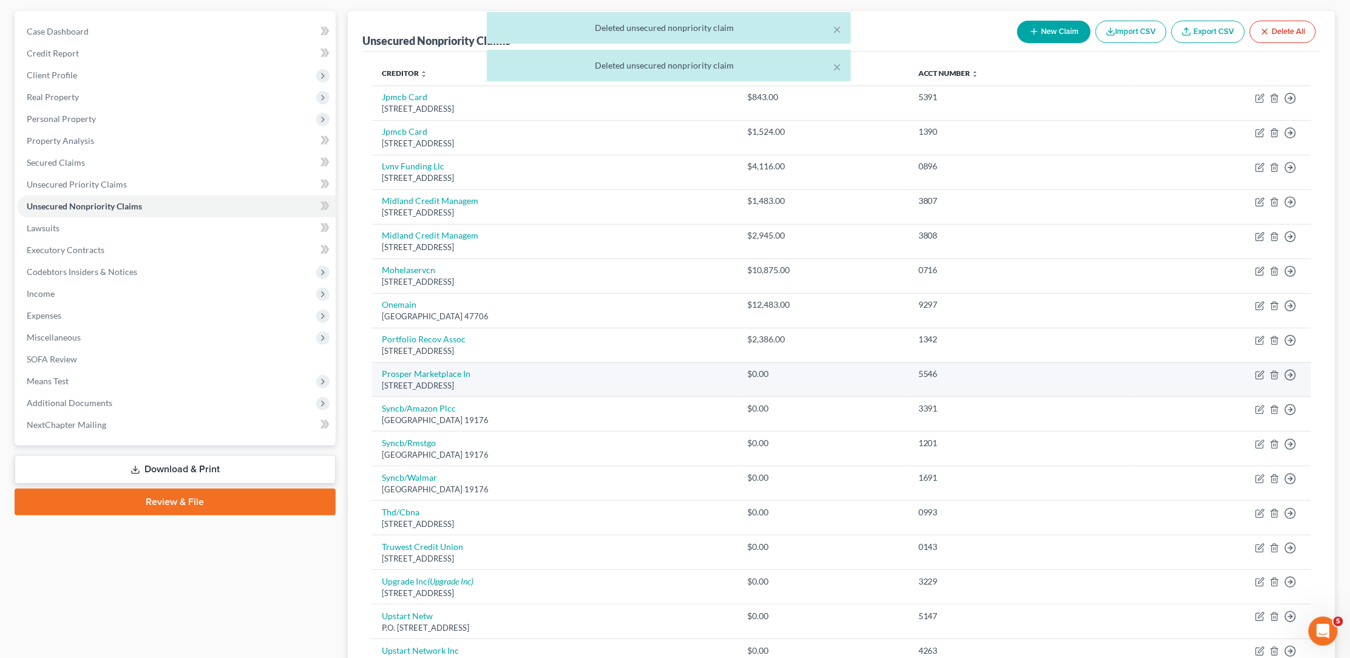
scroll to position [176, 0]
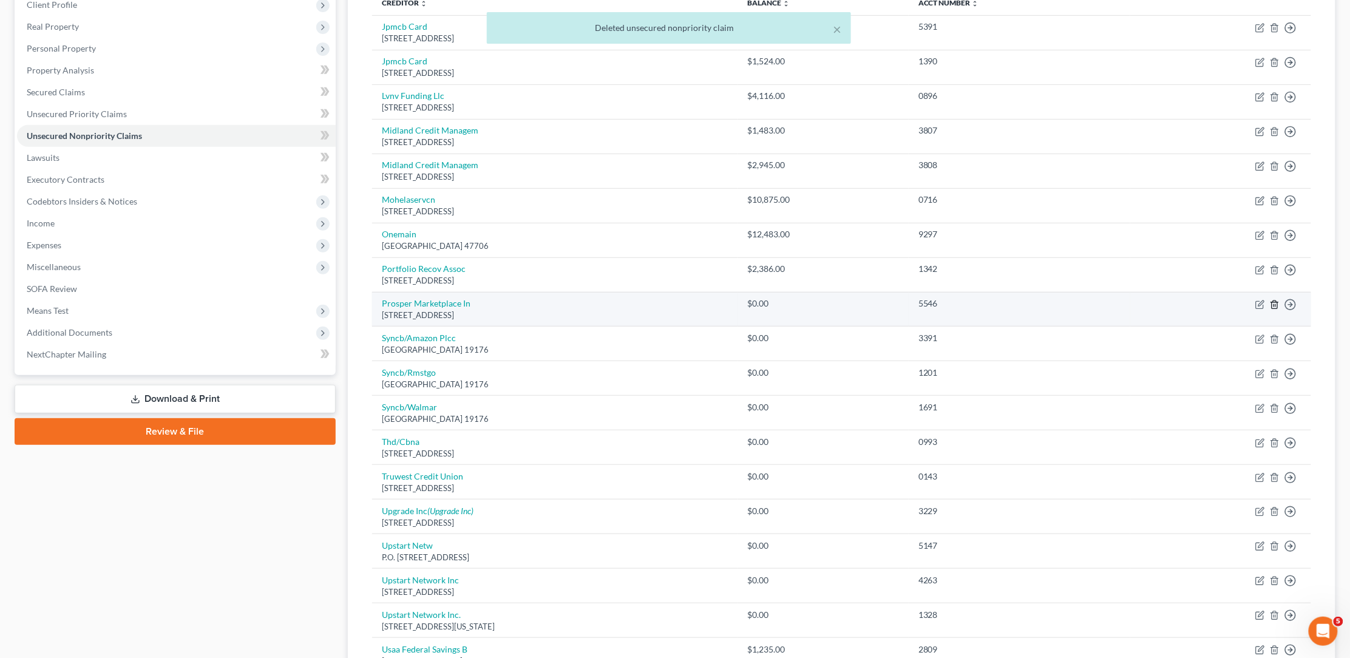
click at [1273, 300] on icon "button" at bounding box center [1275, 305] width 10 height 10
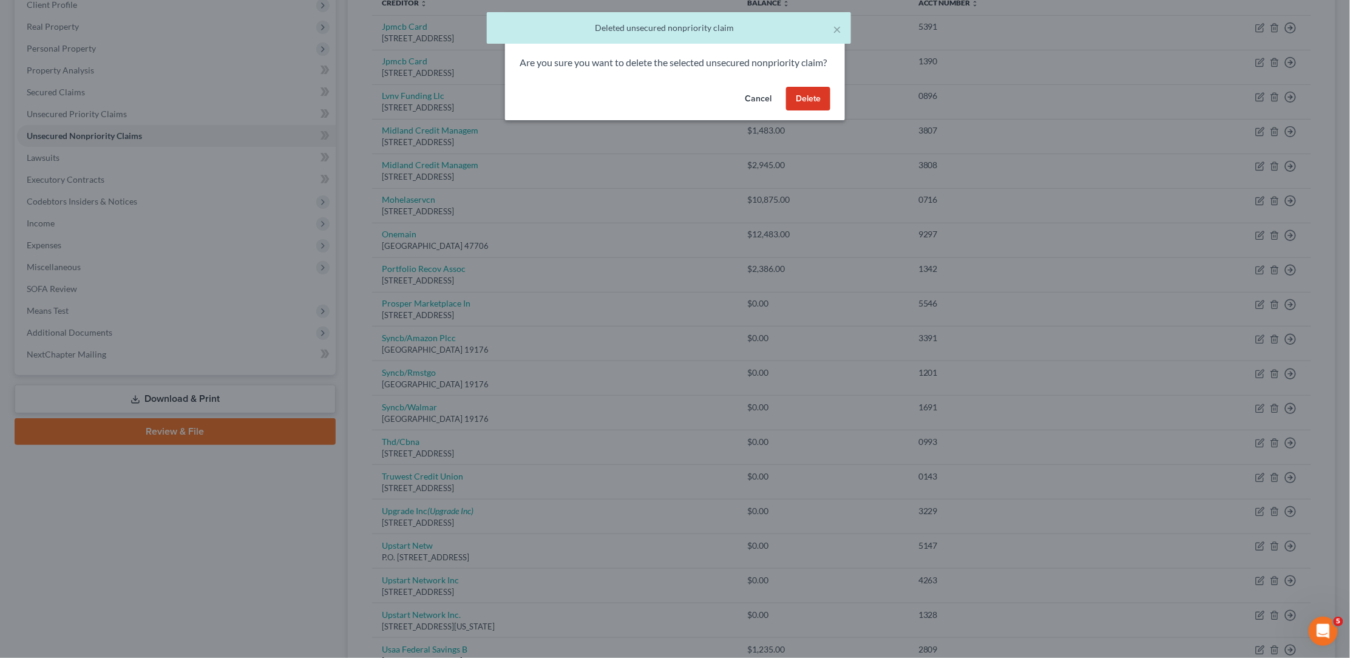
click at [808, 107] on button "Delete" at bounding box center [808, 99] width 44 height 24
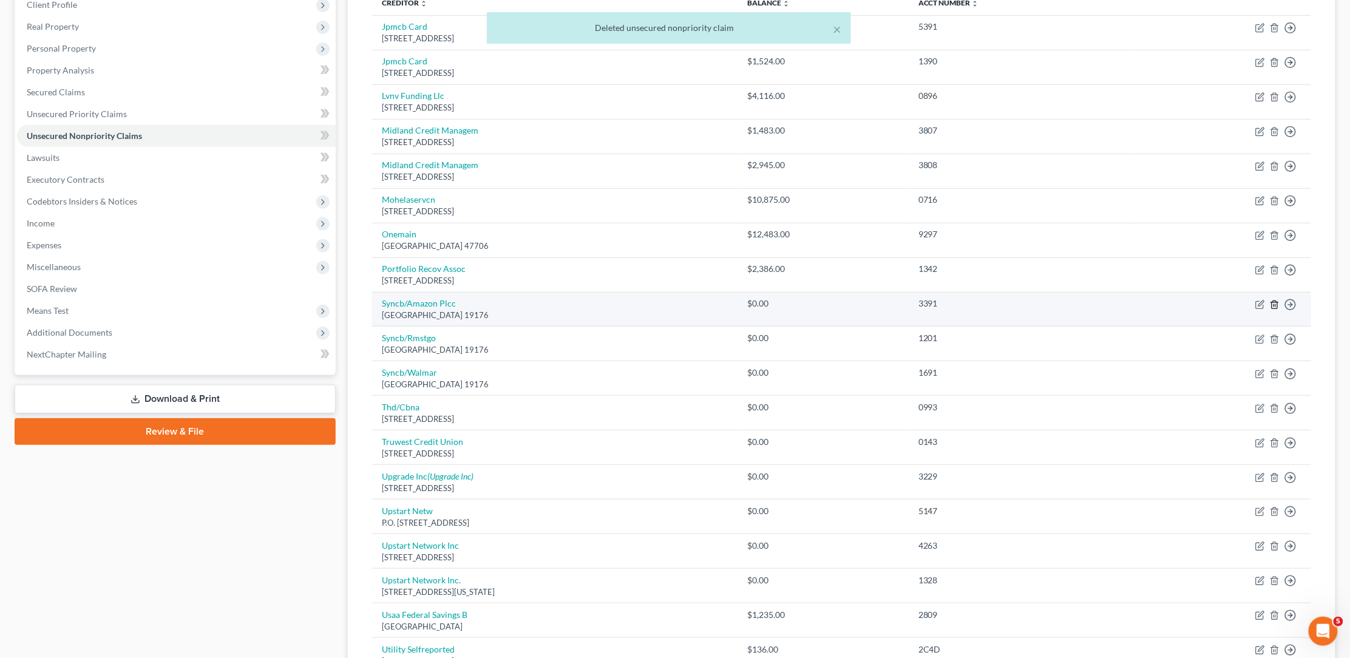
click at [1272, 300] on icon "button" at bounding box center [1273, 304] width 5 height 8
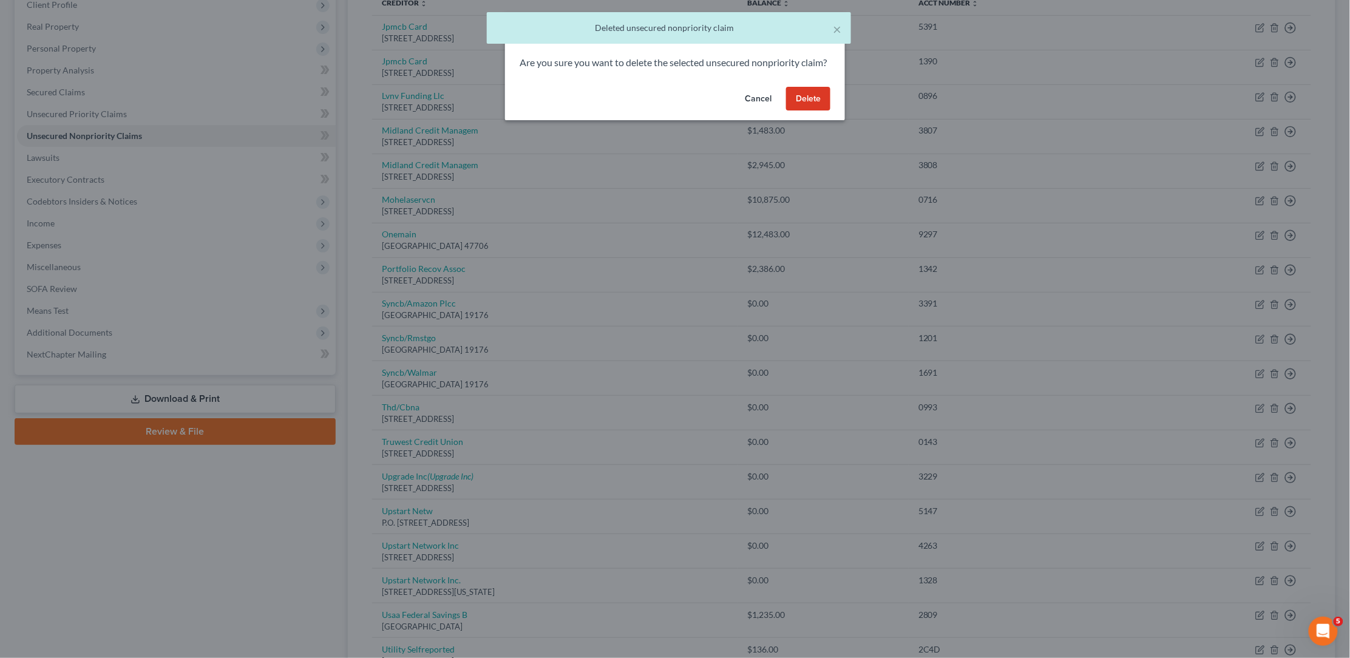
click at [820, 109] on button "Delete" at bounding box center [808, 99] width 44 height 24
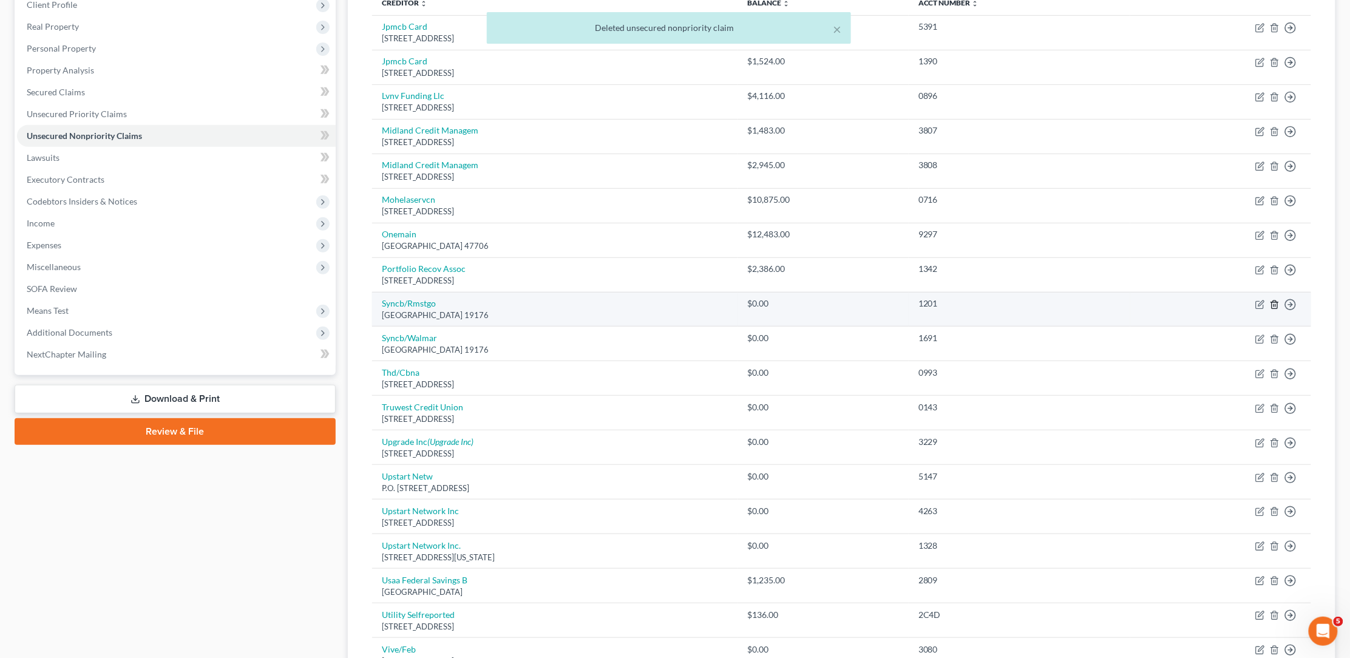
click at [1274, 304] on line "button" at bounding box center [1274, 305] width 0 height 2
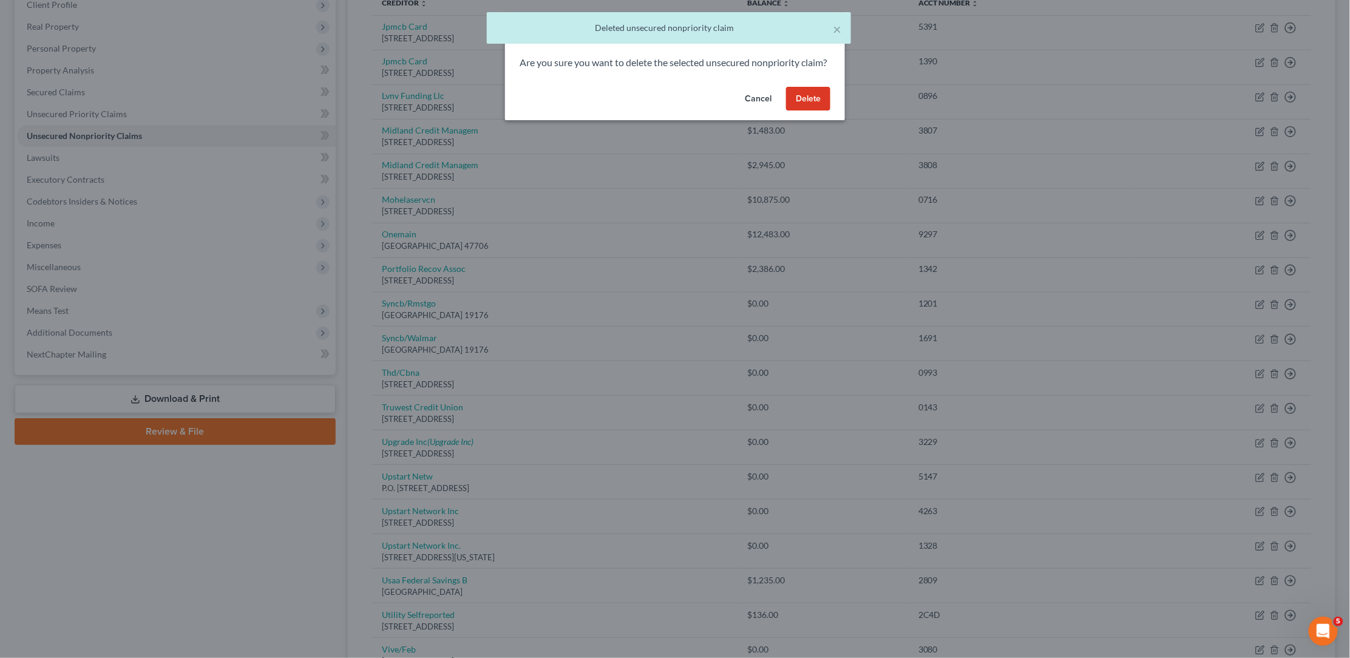
click at [819, 111] on button "Delete" at bounding box center [808, 99] width 44 height 24
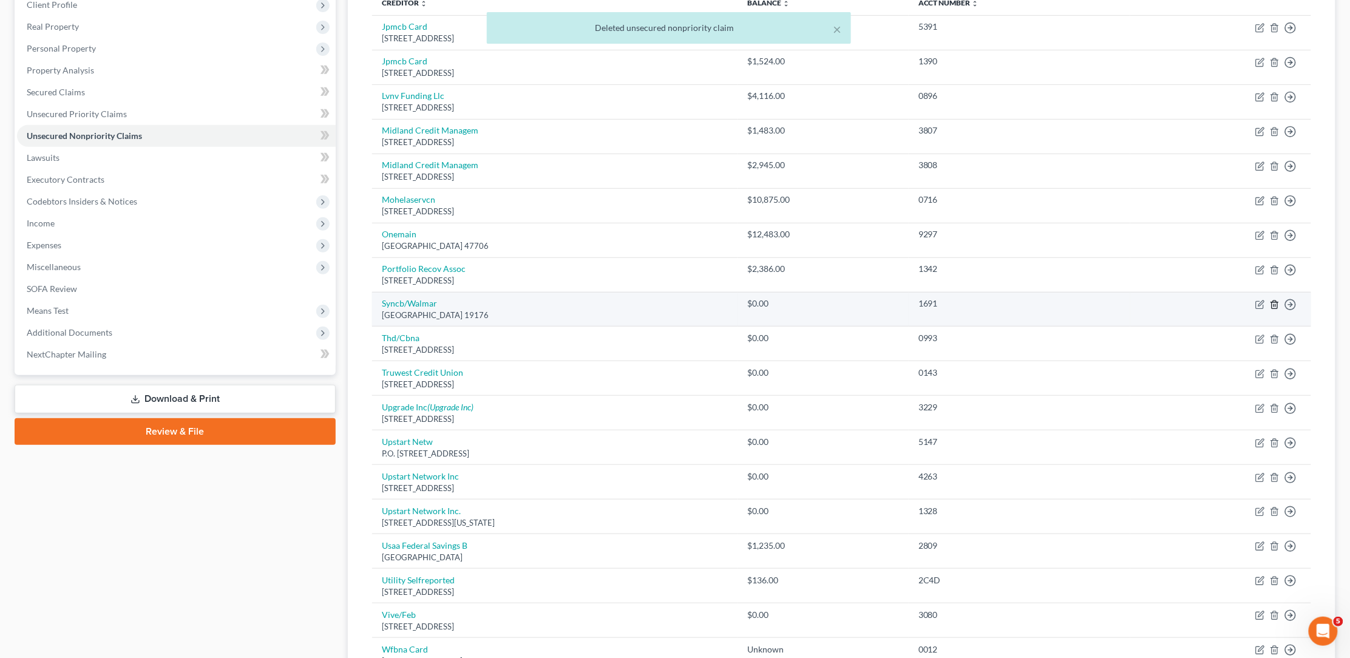
click at [1274, 304] on line "button" at bounding box center [1274, 305] width 0 height 2
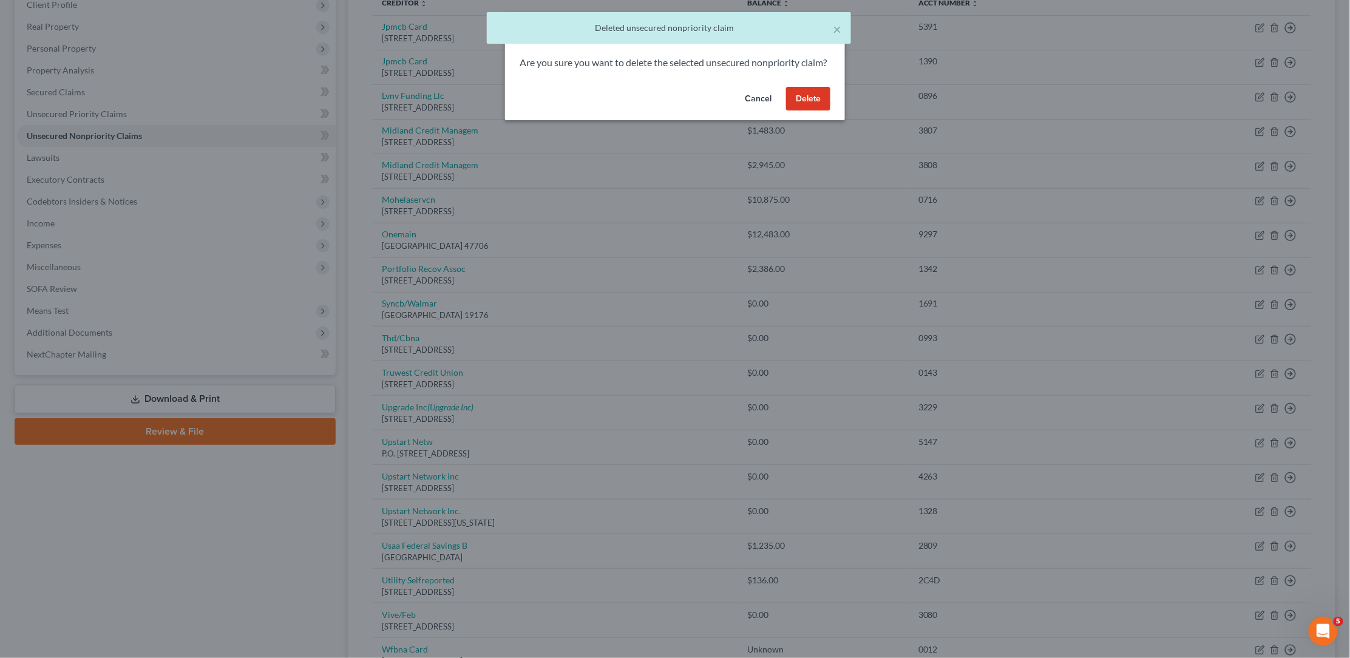
click at [818, 111] on button "Delete" at bounding box center [808, 99] width 44 height 24
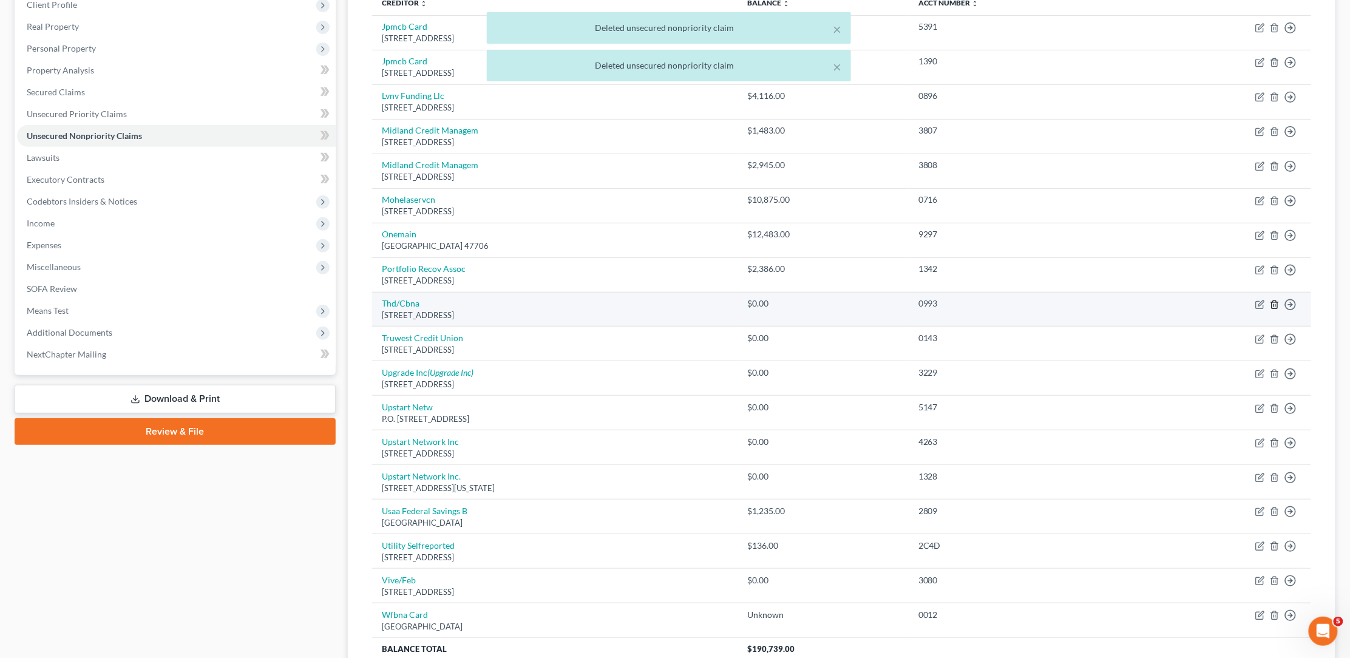
click at [1275, 300] on icon "button" at bounding box center [1275, 305] width 10 height 10
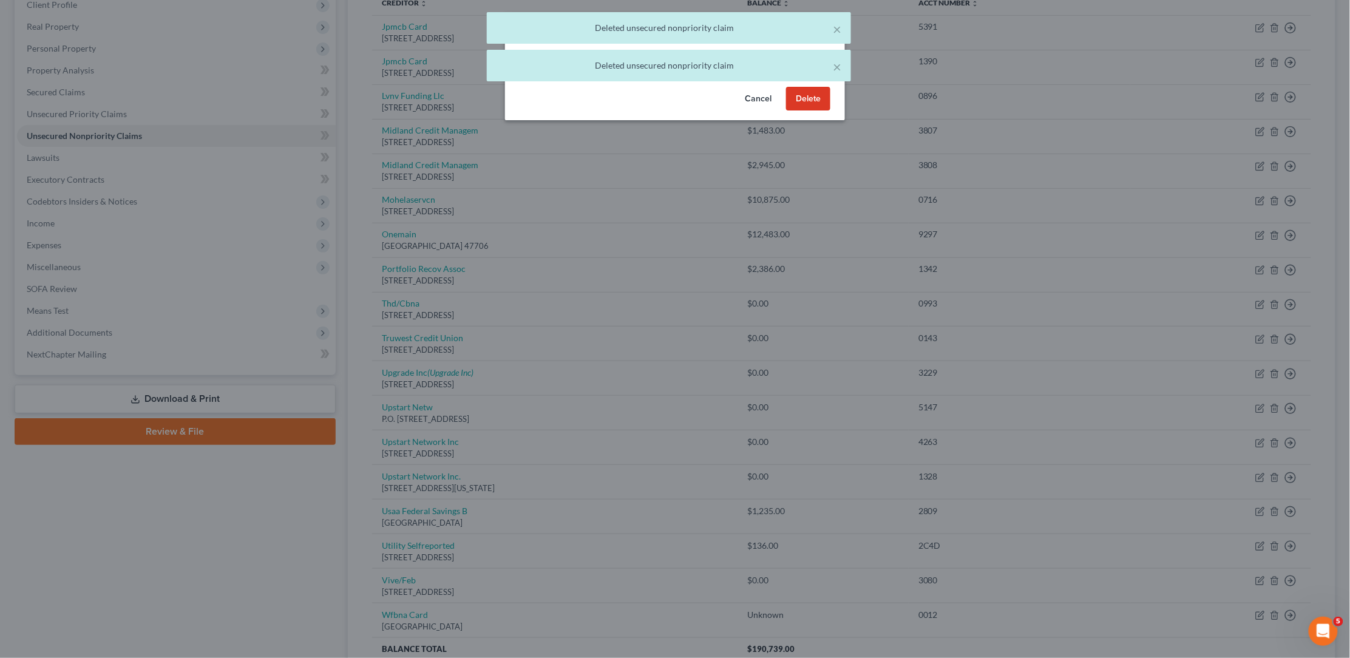
click at [819, 111] on button "Delete" at bounding box center [808, 99] width 44 height 24
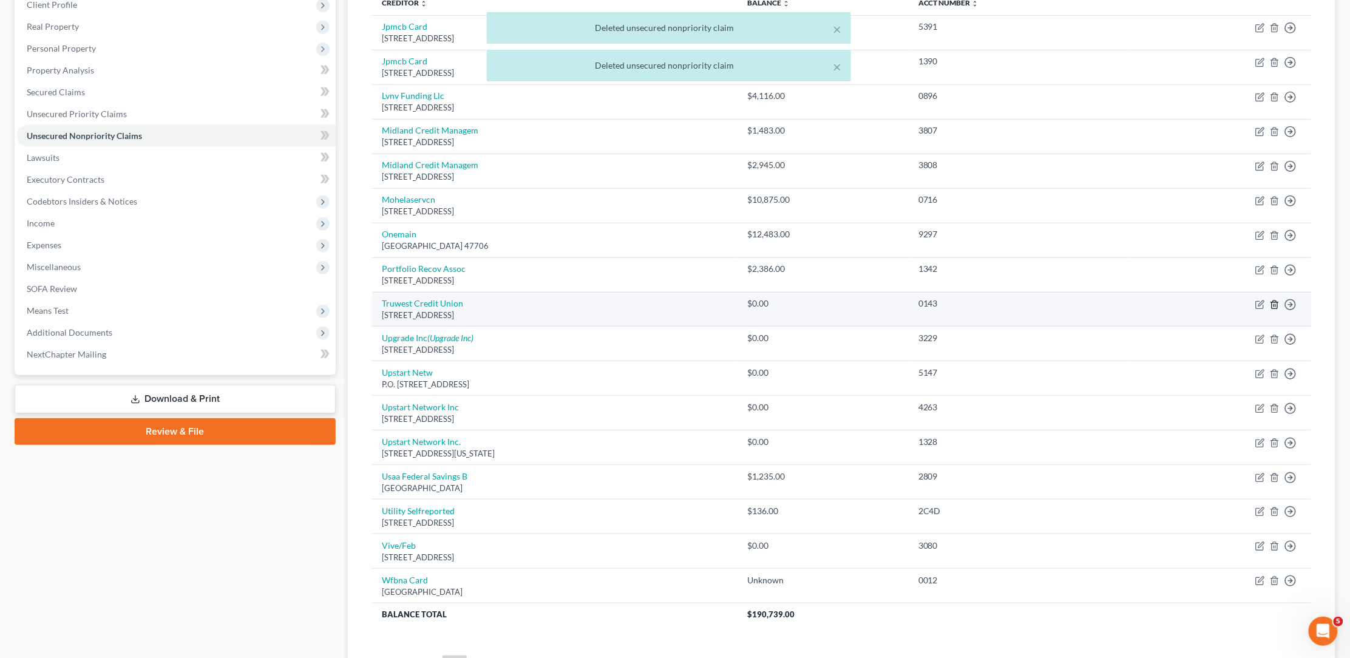
click at [1271, 300] on icon "button" at bounding box center [1275, 305] width 10 height 10
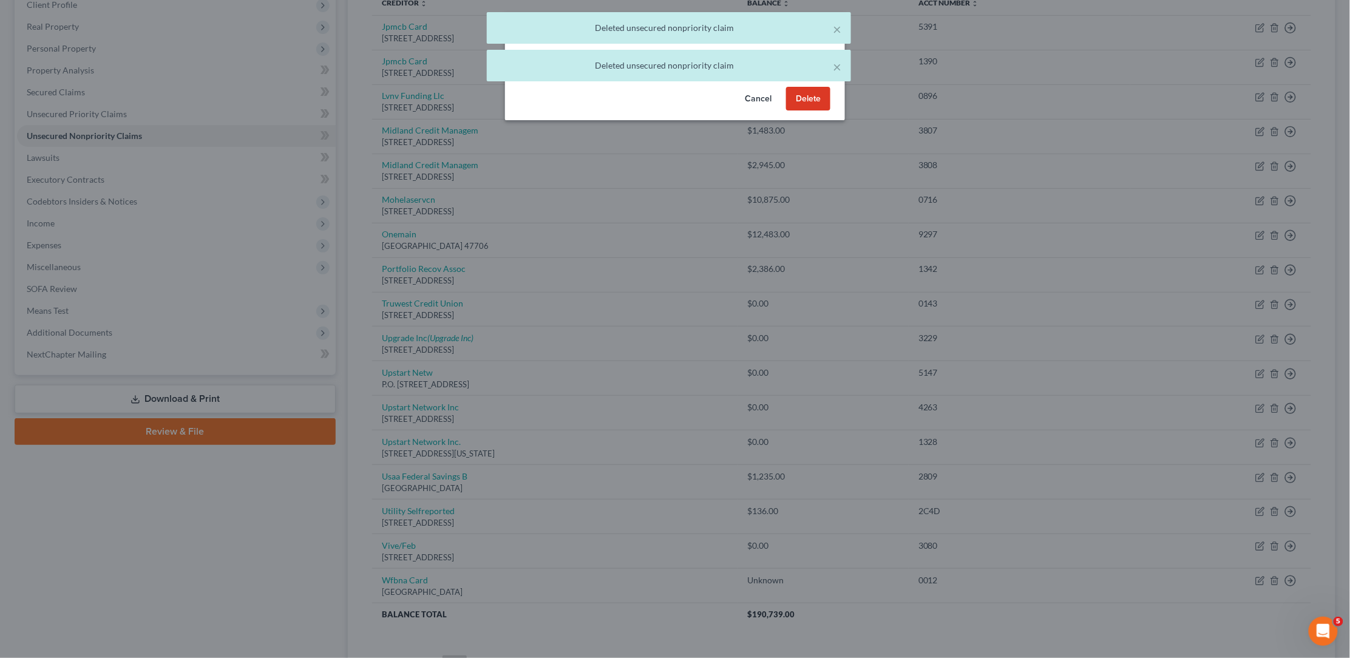
click at [807, 106] on button "Delete" at bounding box center [808, 99] width 44 height 24
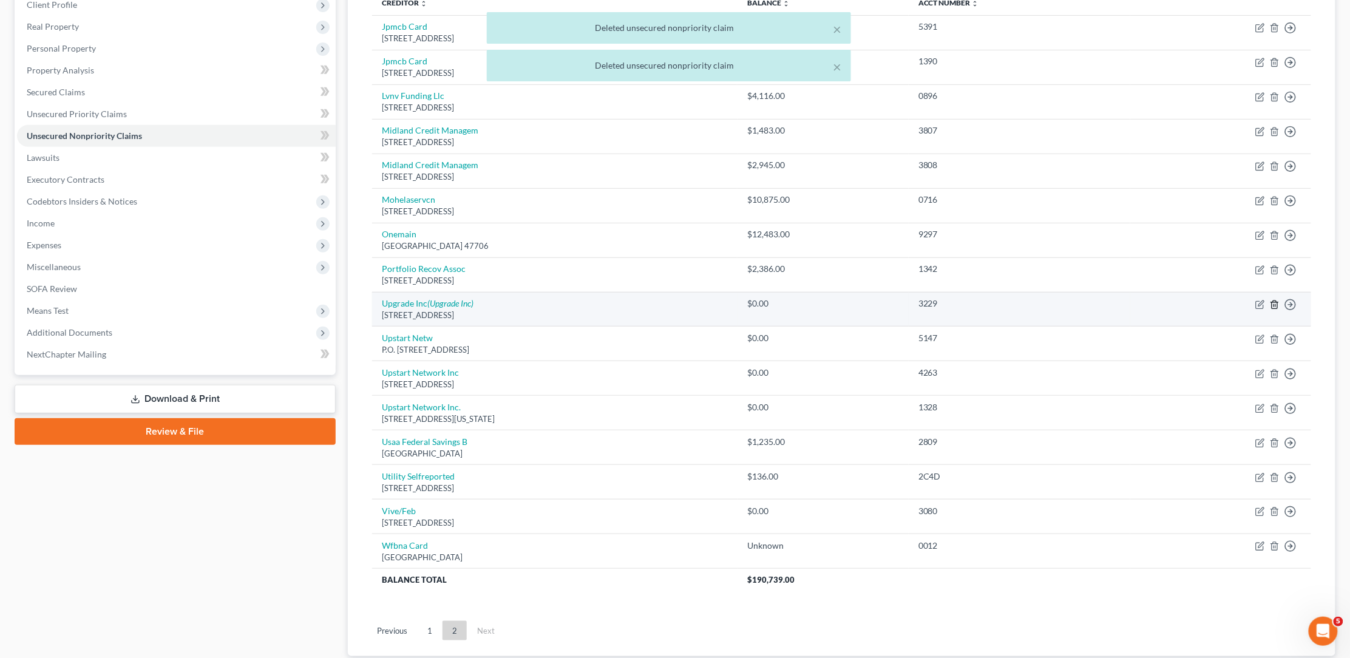
click at [1277, 300] on icon "button" at bounding box center [1275, 305] width 10 height 10
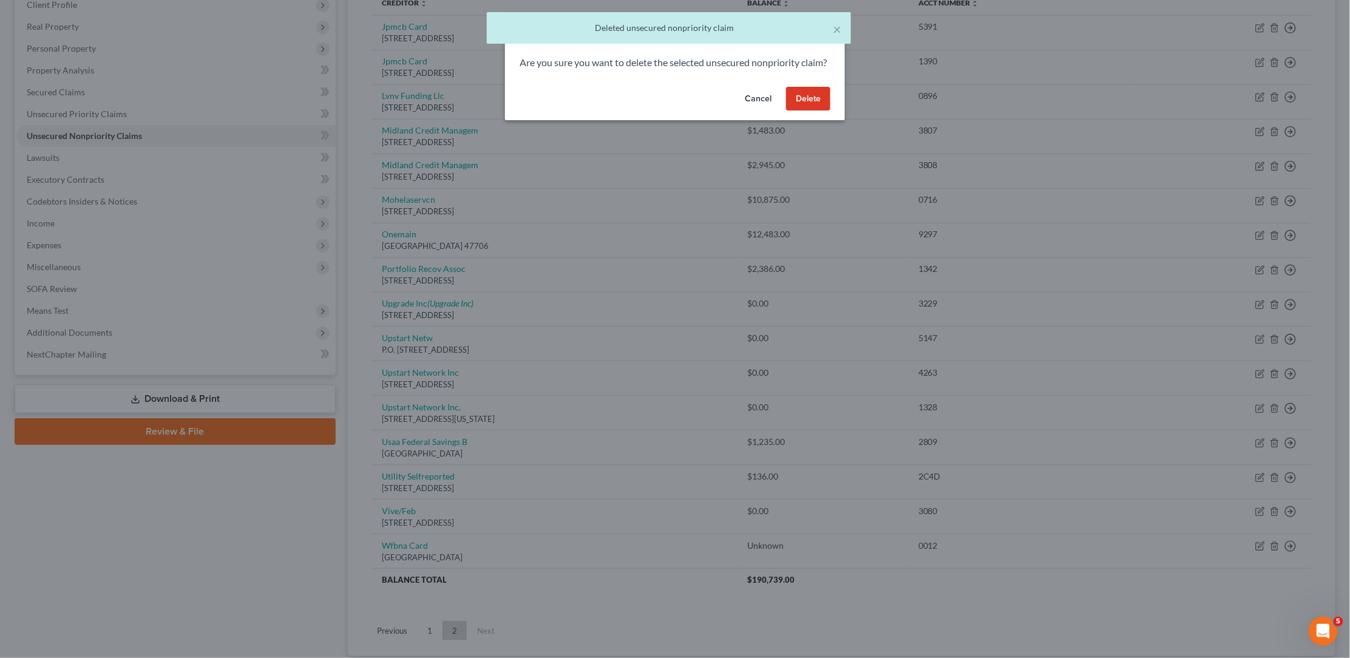
click at [820, 111] on button "Delete" at bounding box center [808, 99] width 44 height 24
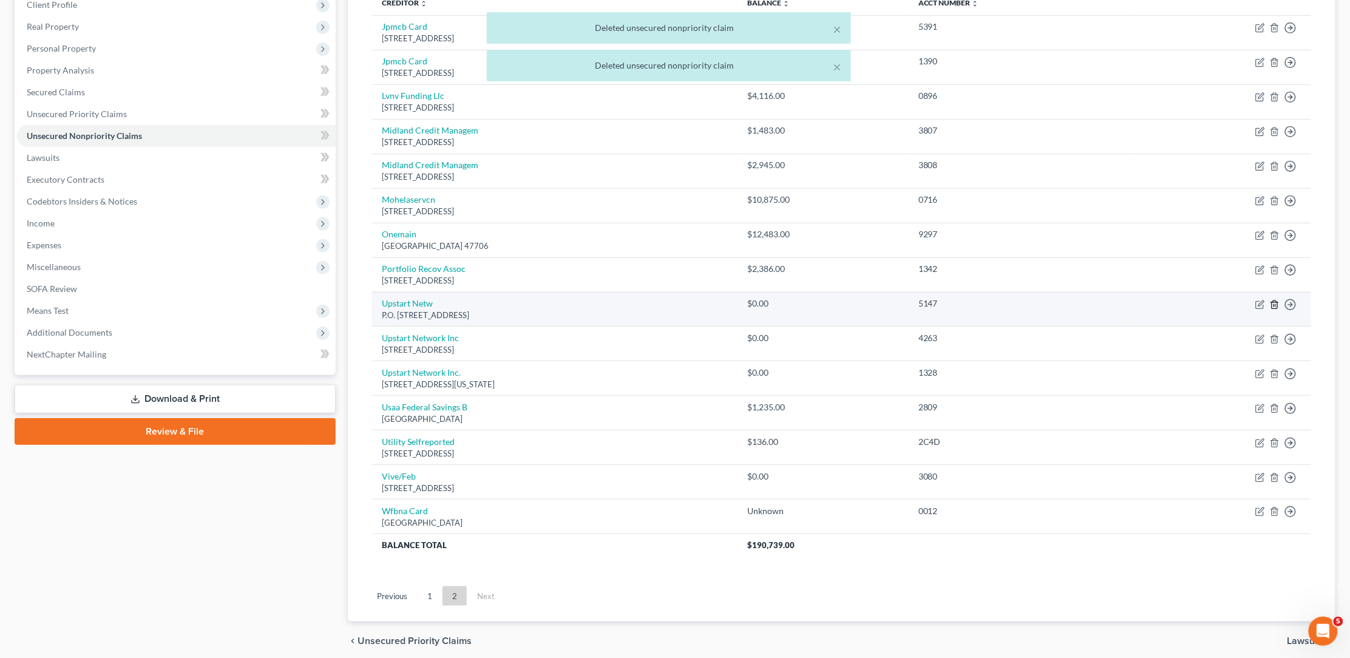
click at [1275, 304] on line "button" at bounding box center [1275, 305] width 0 height 2
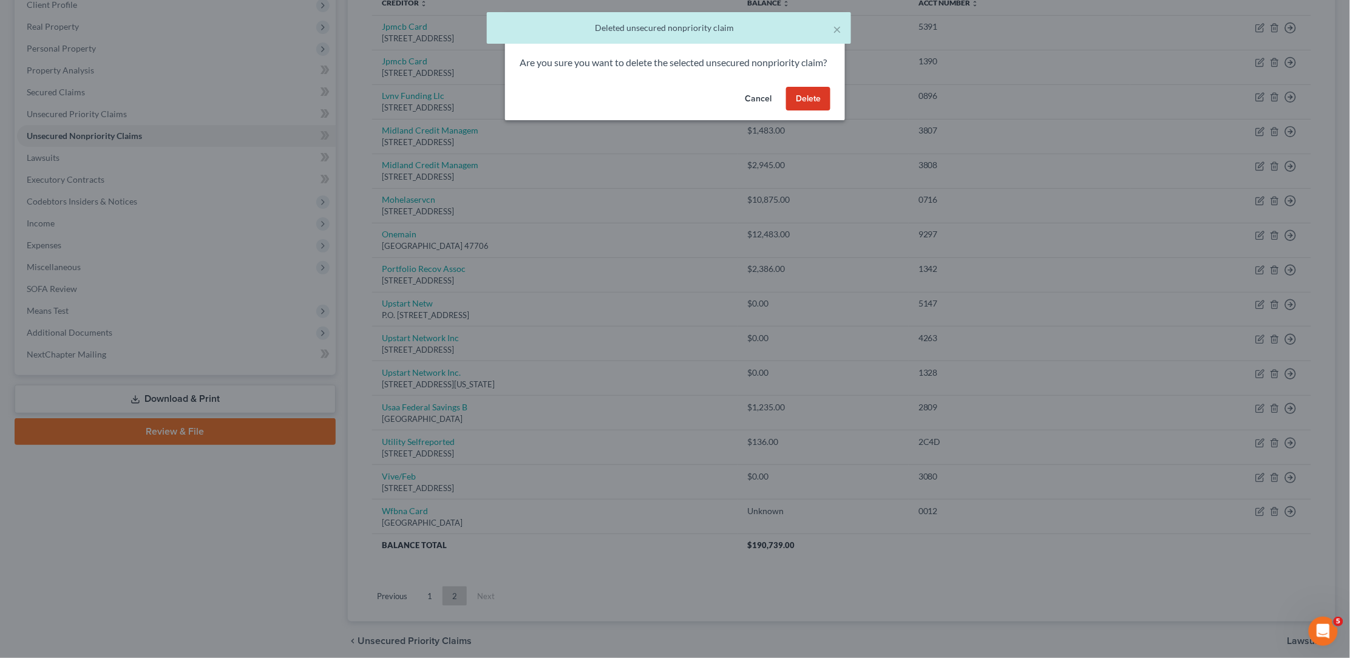
click at [816, 110] on button "Delete" at bounding box center [808, 99] width 44 height 24
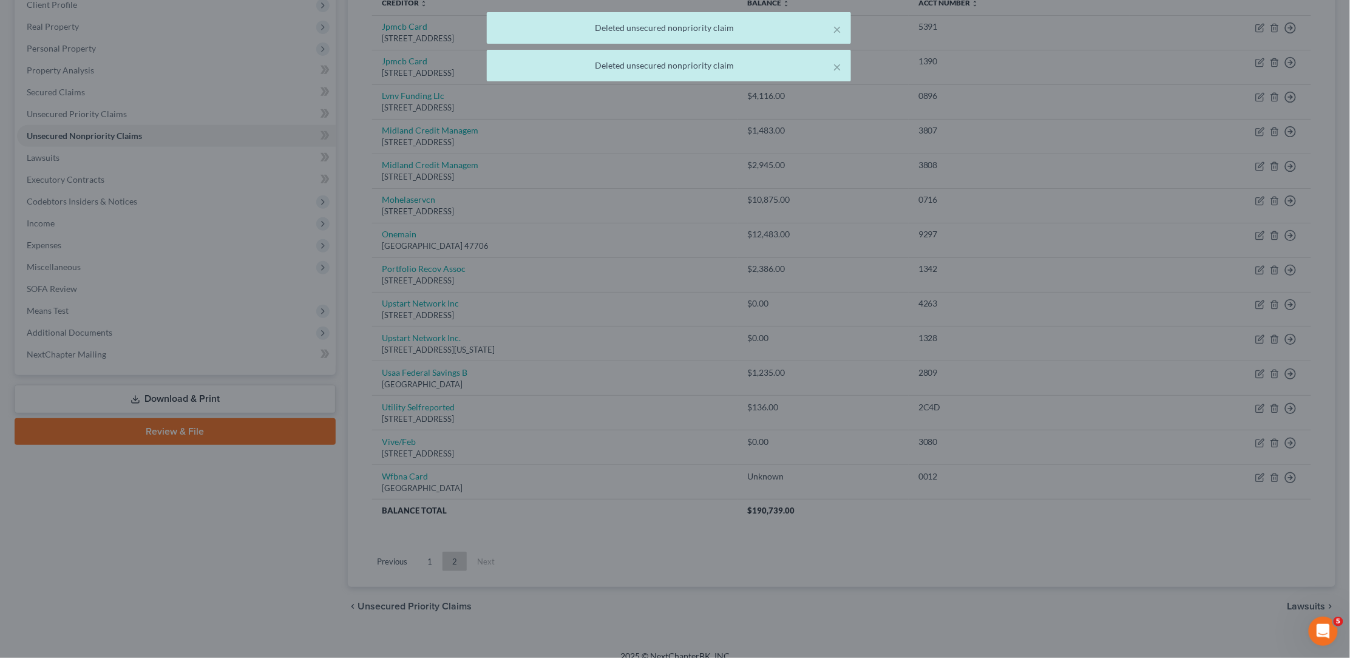
scroll to position [172, 0]
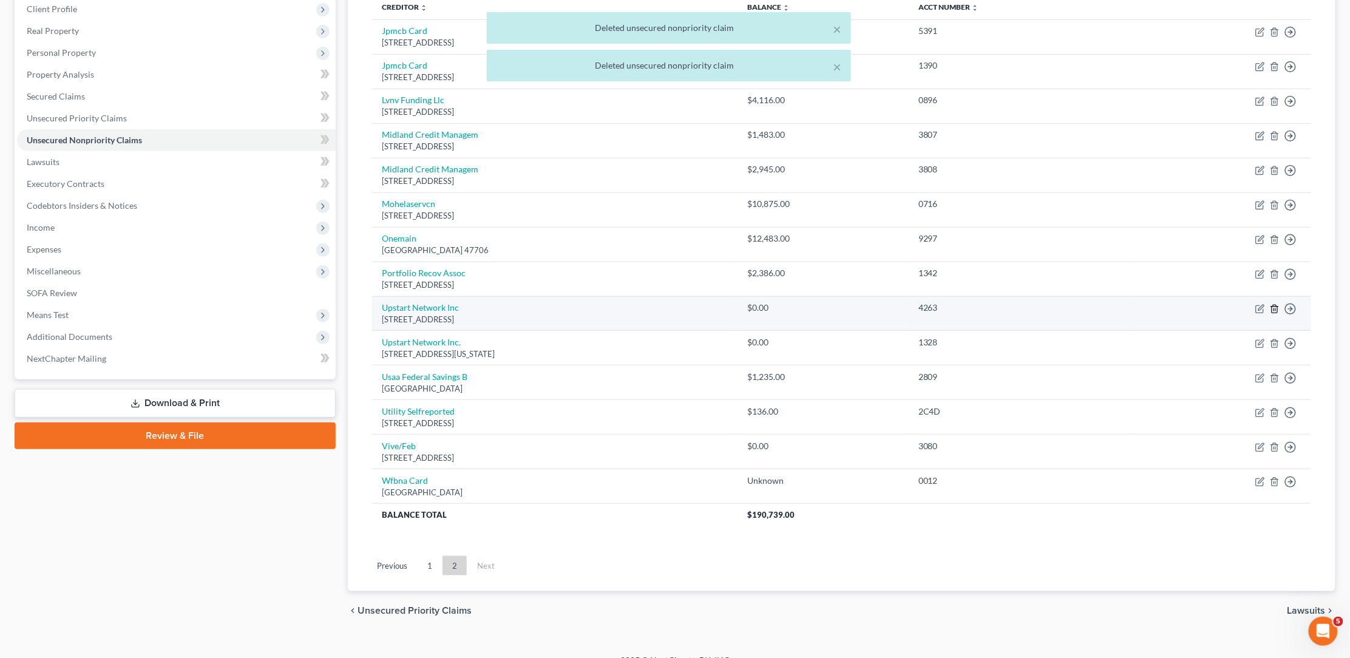
click at [1272, 305] on icon "button" at bounding box center [1273, 309] width 5 height 8
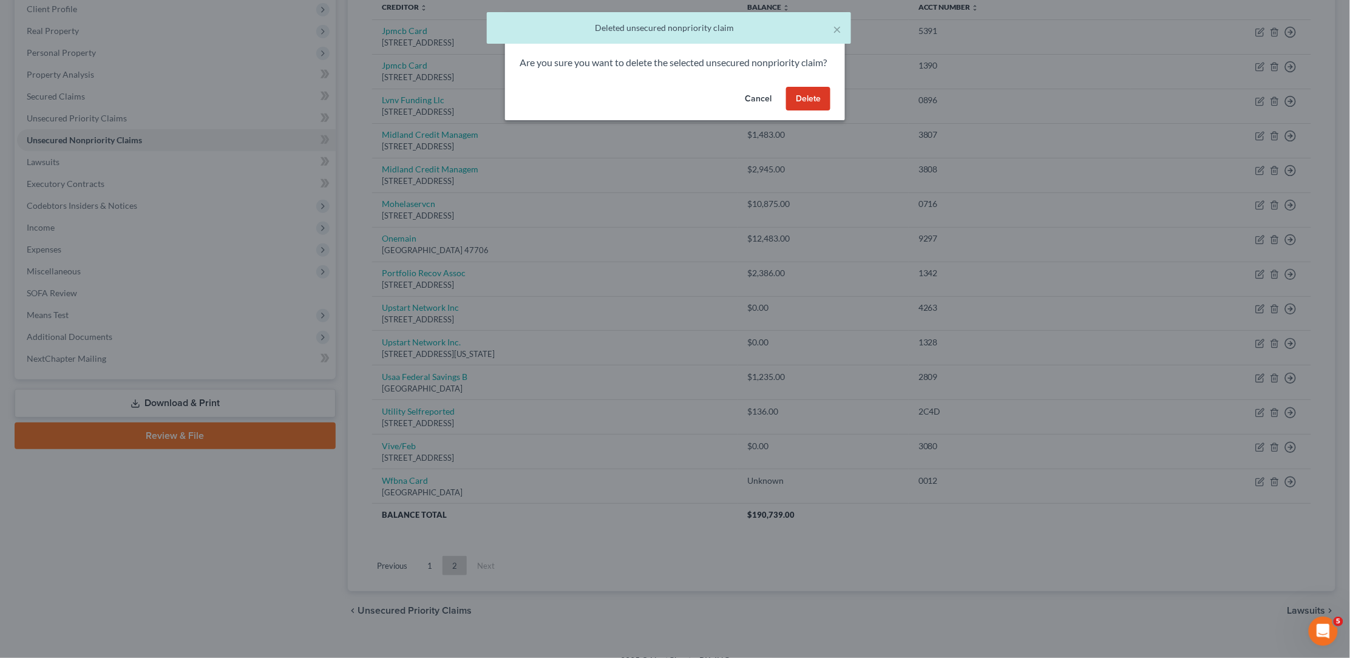
click at [815, 111] on button "Delete" at bounding box center [808, 99] width 44 height 24
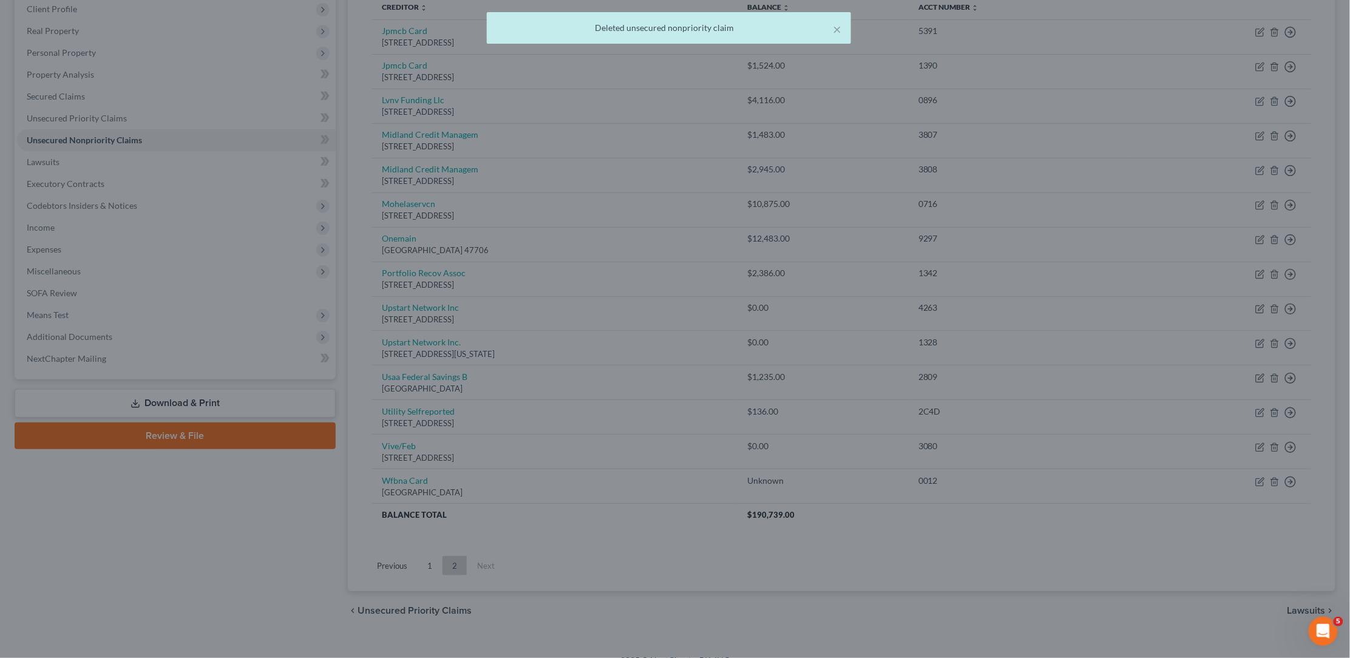
scroll to position [138, 0]
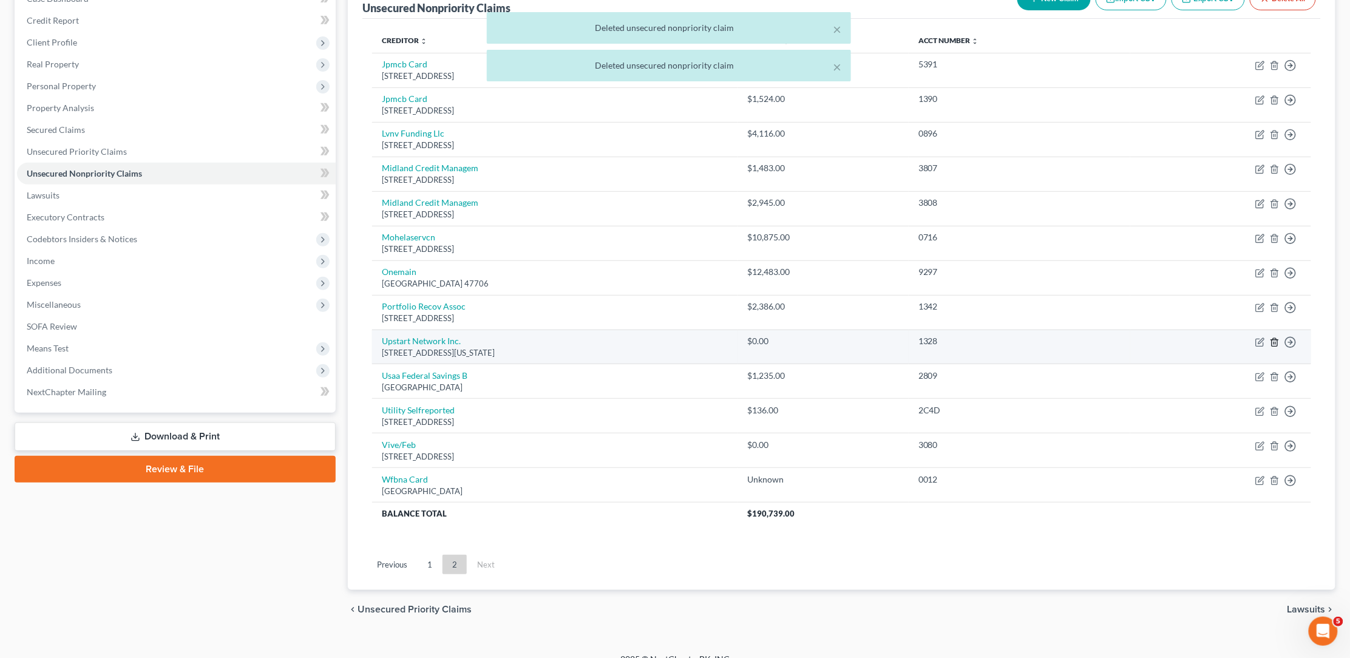
click at [1271, 337] on icon "button" at bounding box center [1275, 342] width 10 height 10
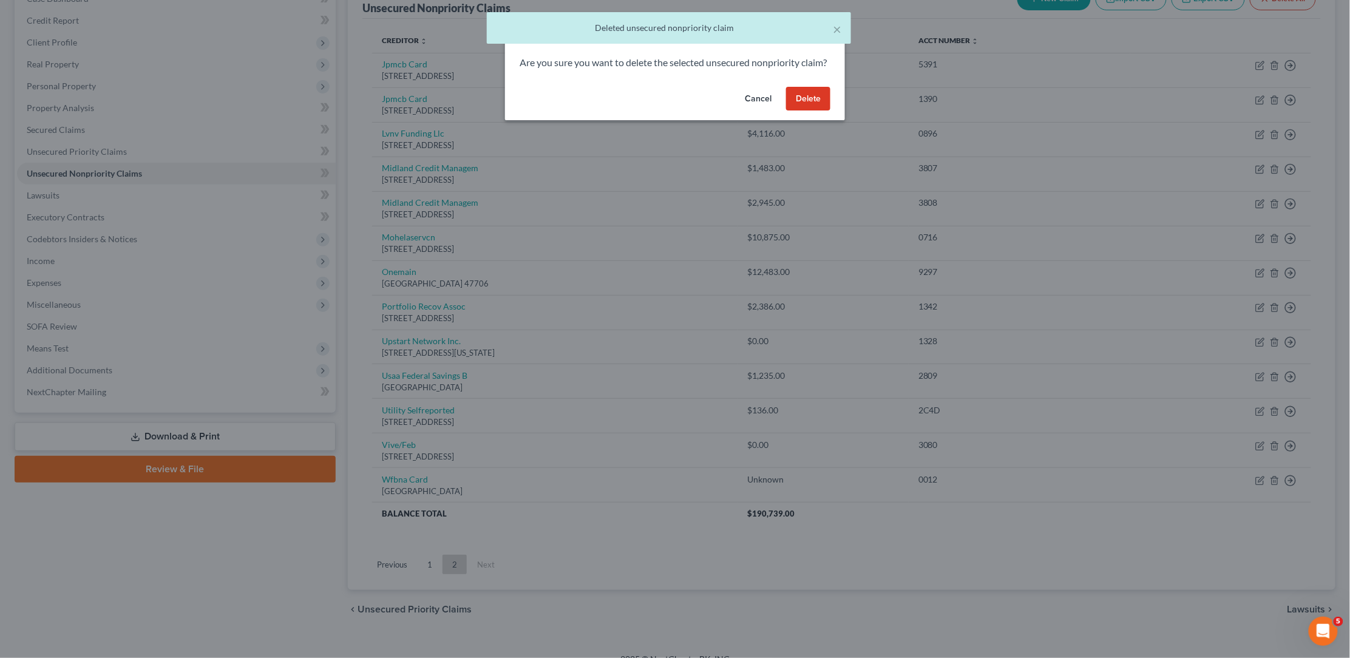
click at [810, 107] on button "Delete" at bounding box center [808, 99] width 44 height 24
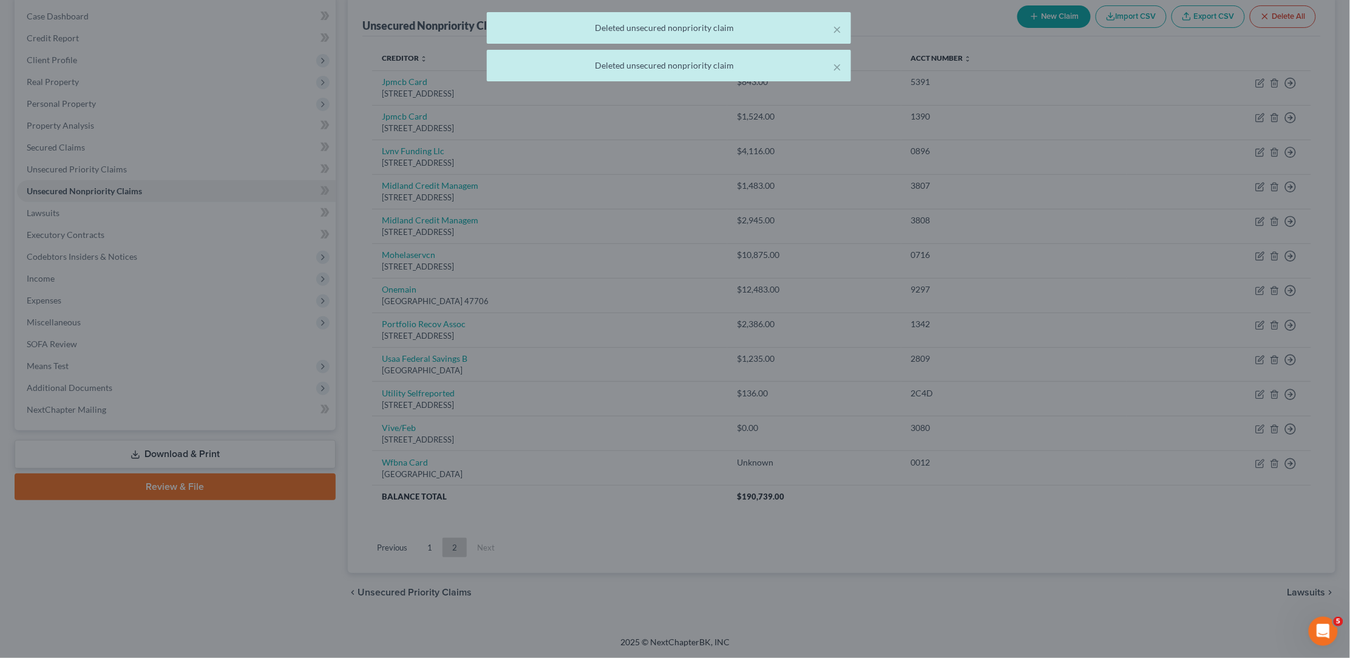
scroll to position [104, 0]
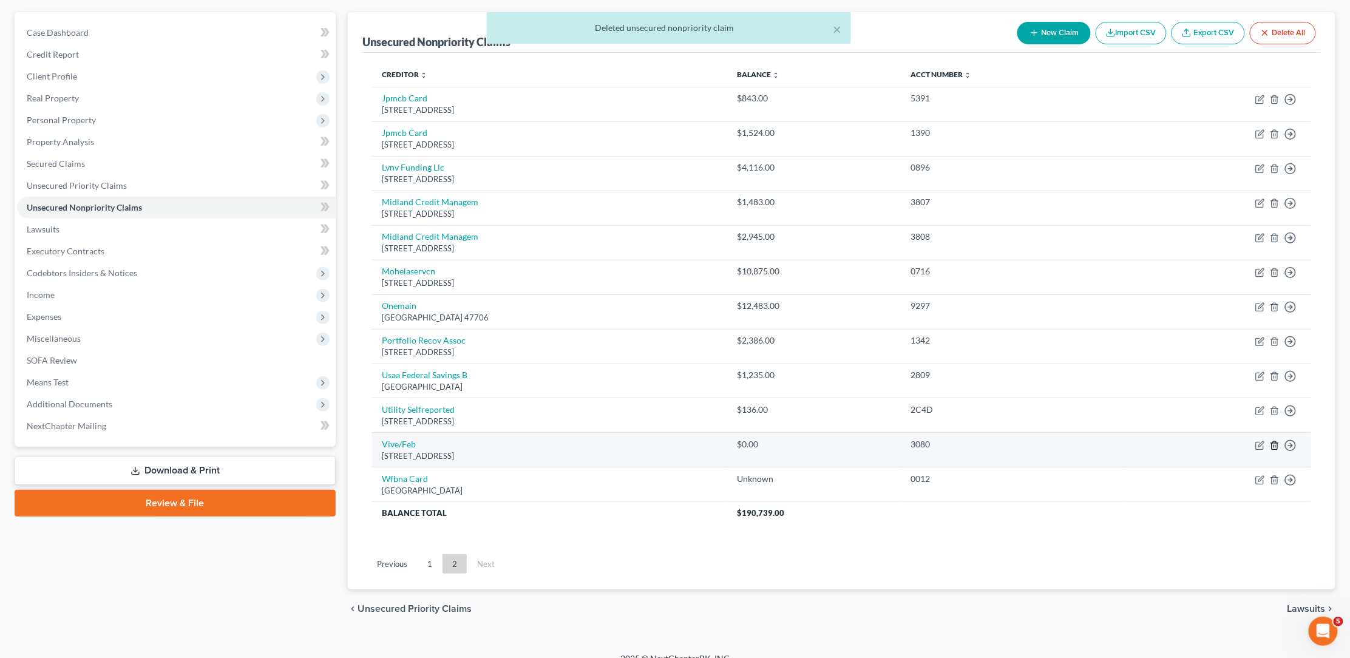
click at [1276, 441] on icon "button" at bounding box center [1275, 446] width 10 height 10
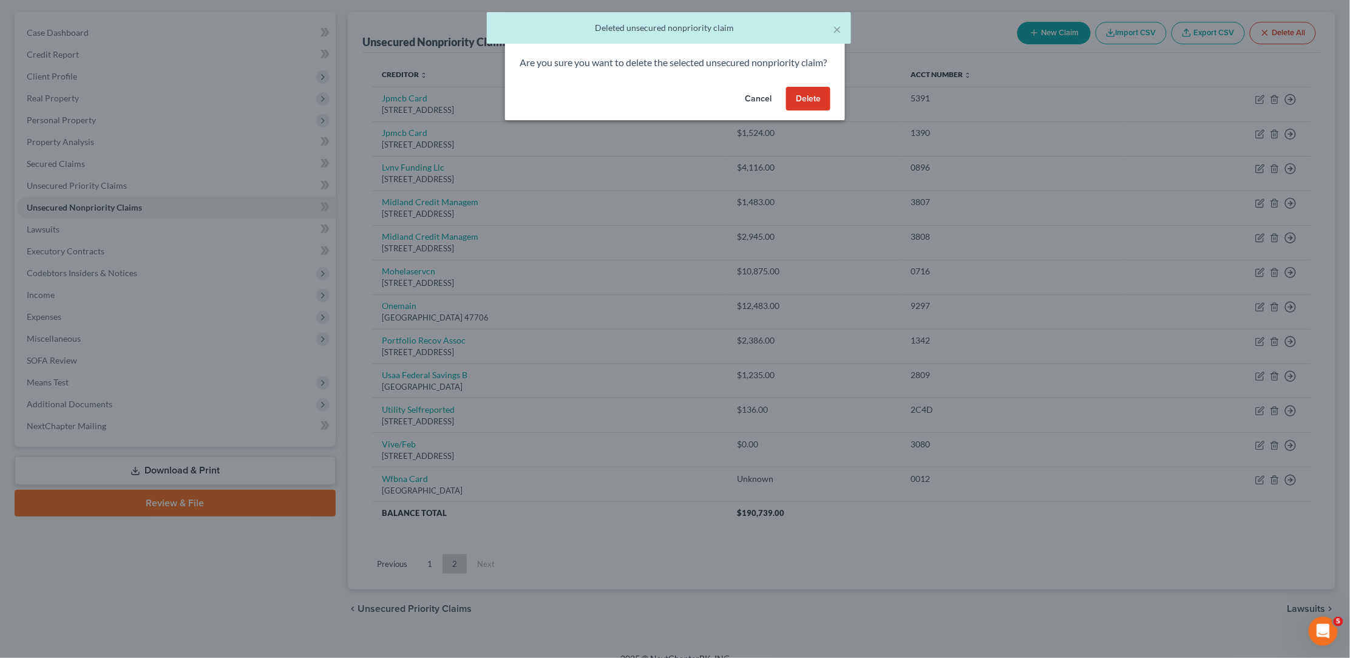
click at [818, 110] on button "Delete" at bounding box center [808, 99] width 44 height 24
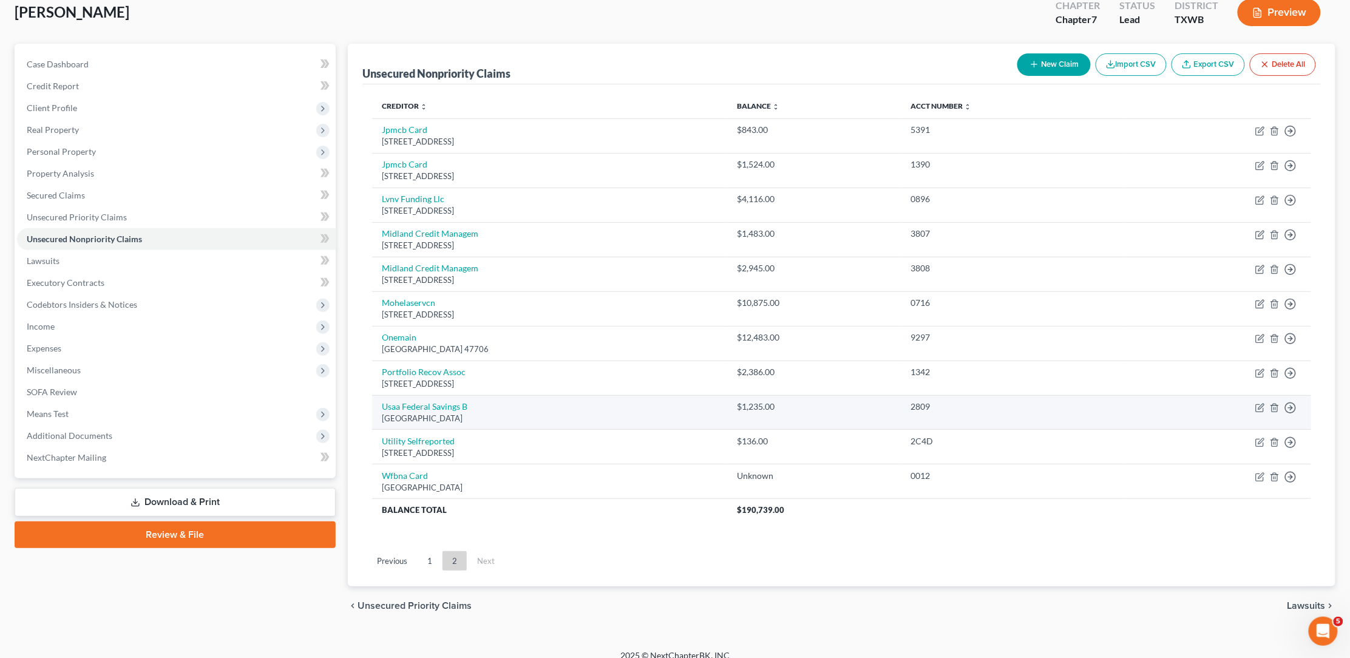
scroll to position [72, 0]
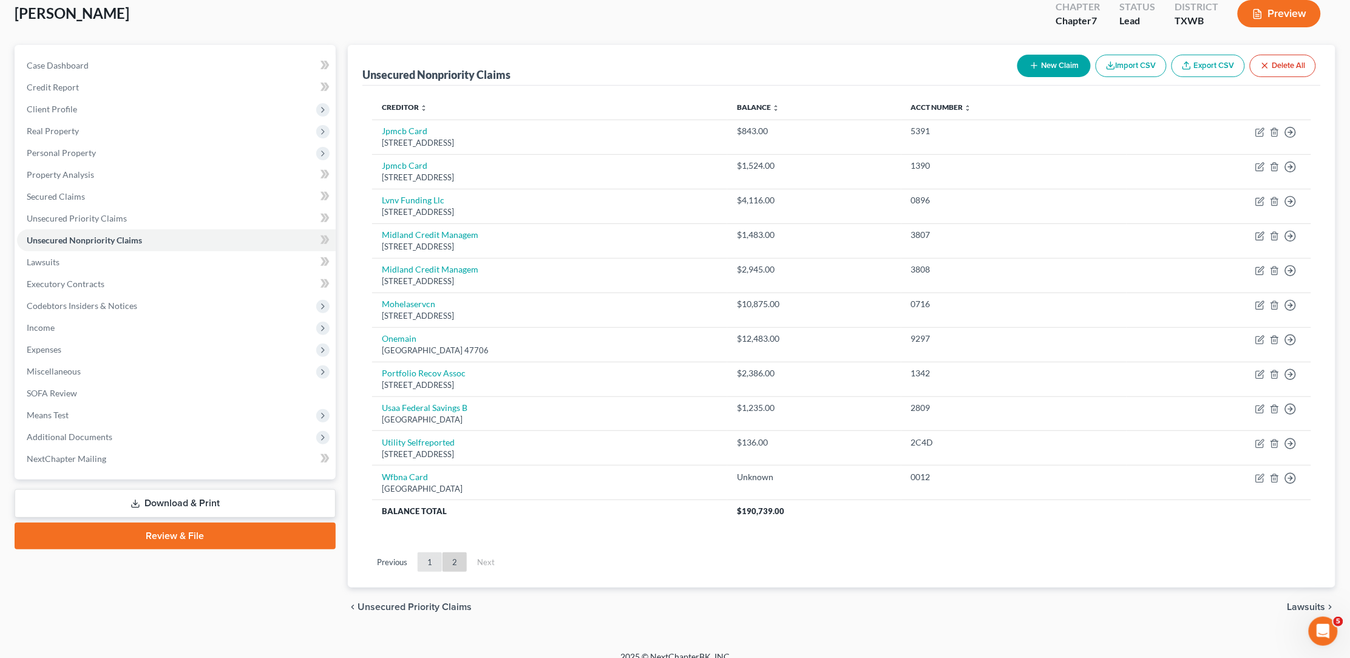
click at [425, 552] on link "1" at bounding box center [430, 561] width 24 height 19
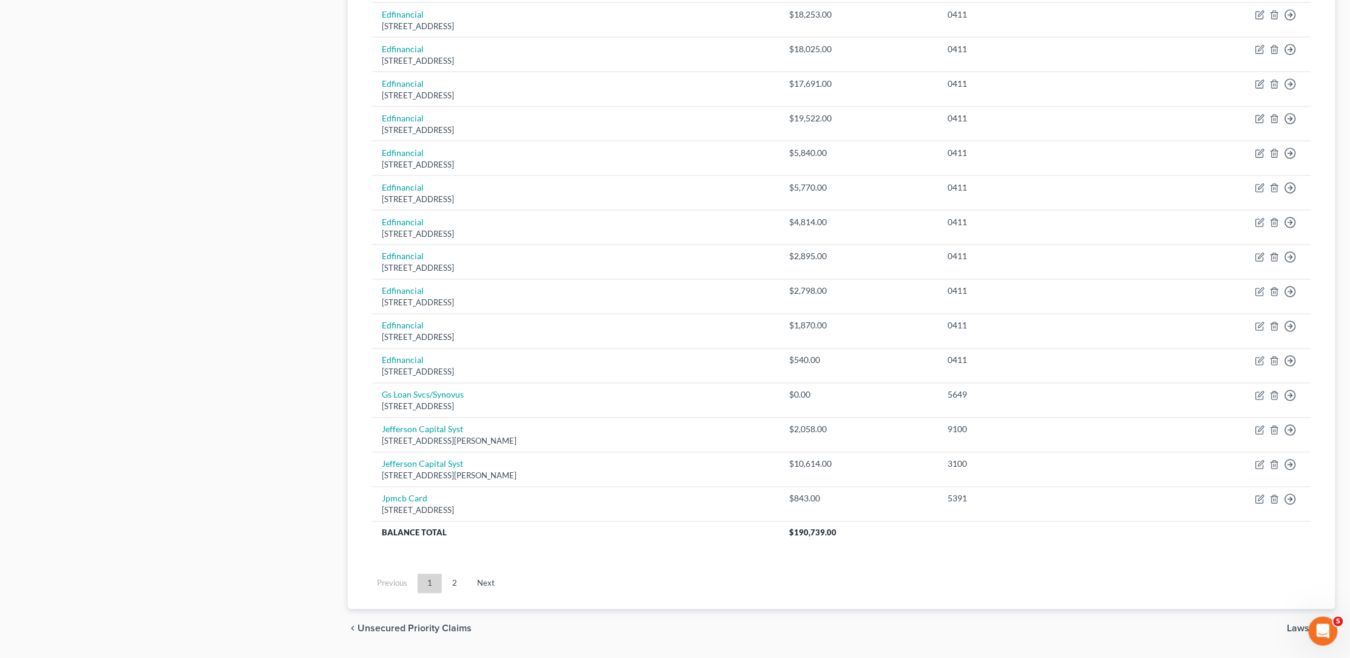
scroll to position [706, 0]
click at [1272, 392] on icon "button" at bounding box center [1273, 396] width 5 height 8
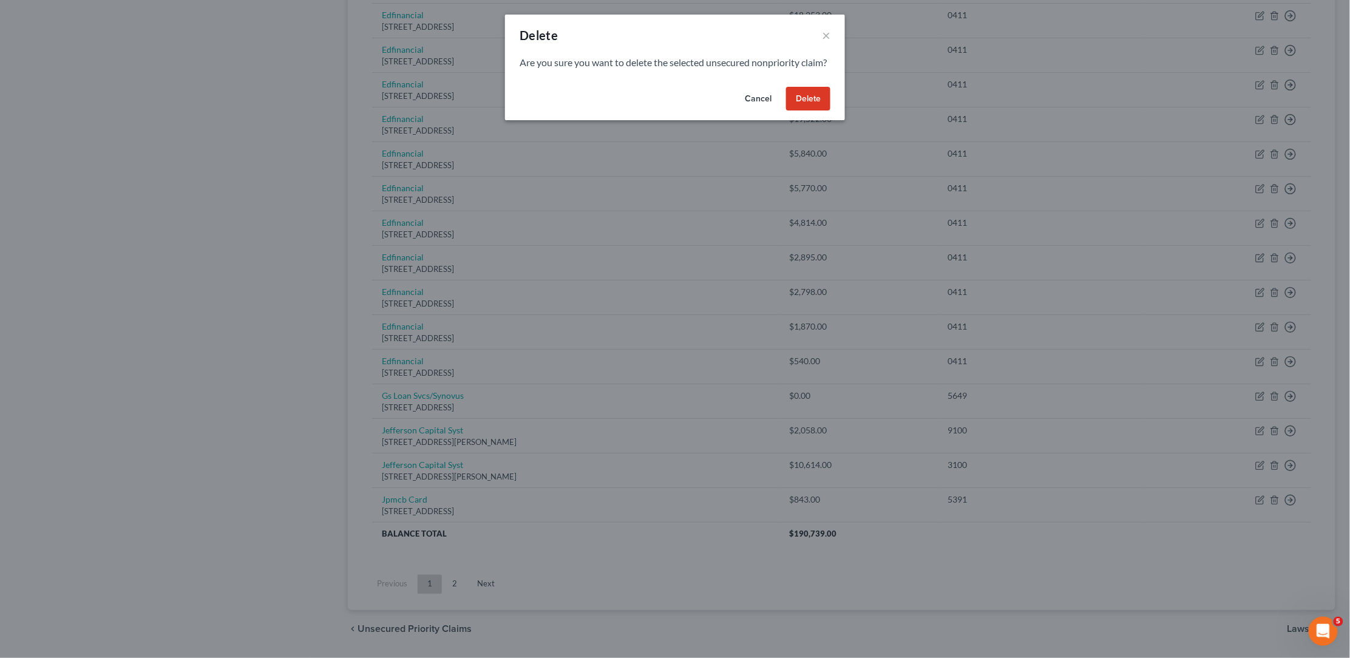
click at [811, 110] on button "Delete" at bounding box center [808, 99] width 44 height 24
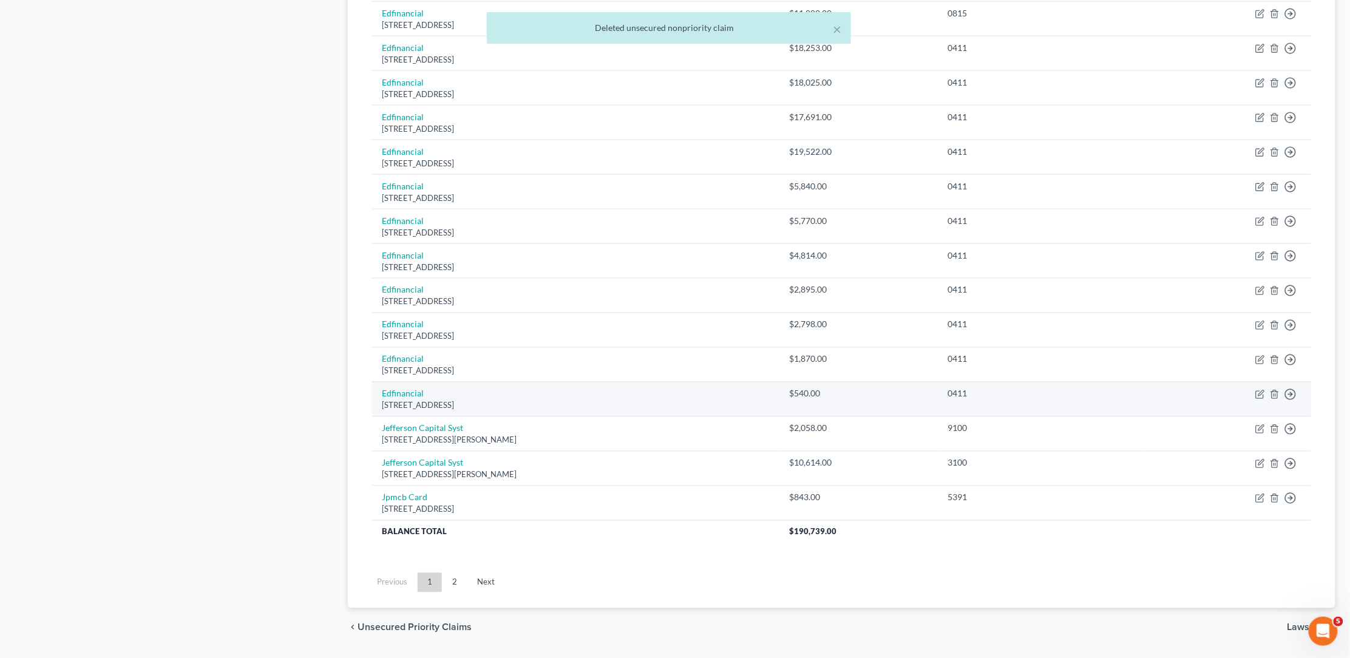
scroll to position [673, 0]
click at [455, 574] on link "2" at bounding box center [454, 583] width 24 height 19
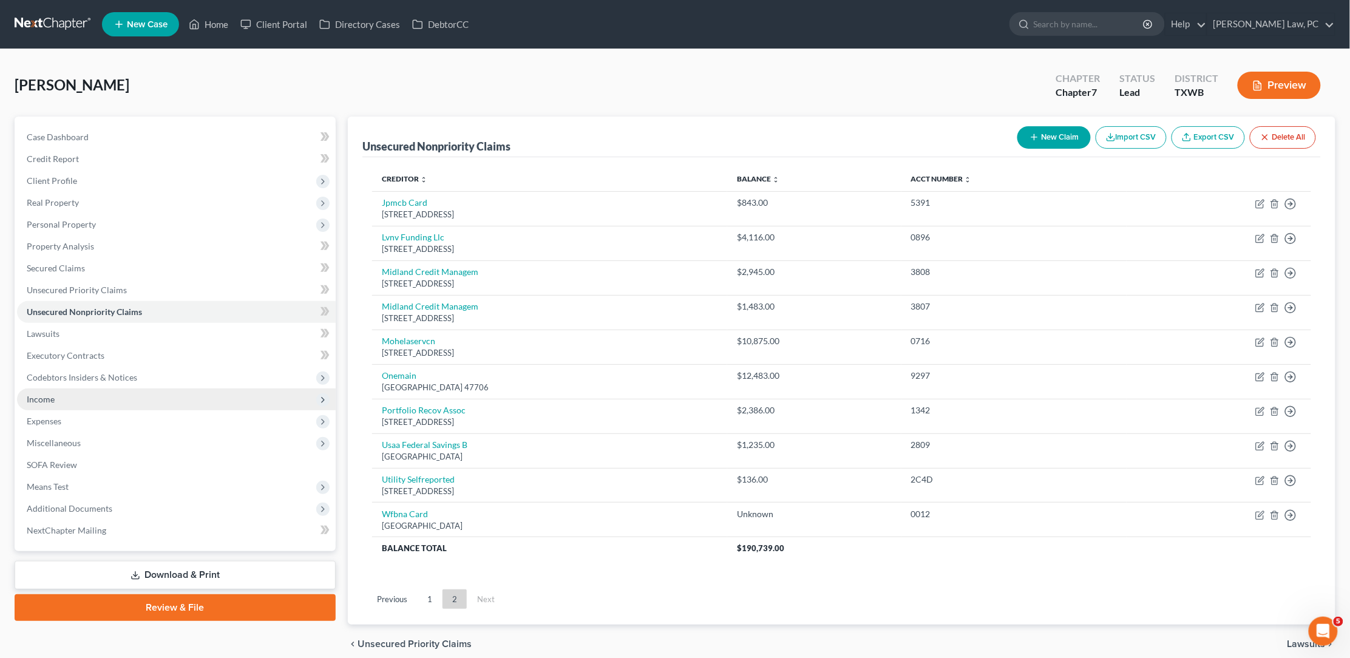
click at [66, 391] on span "Income" at bounding box center [176, 399] width 319 height 22
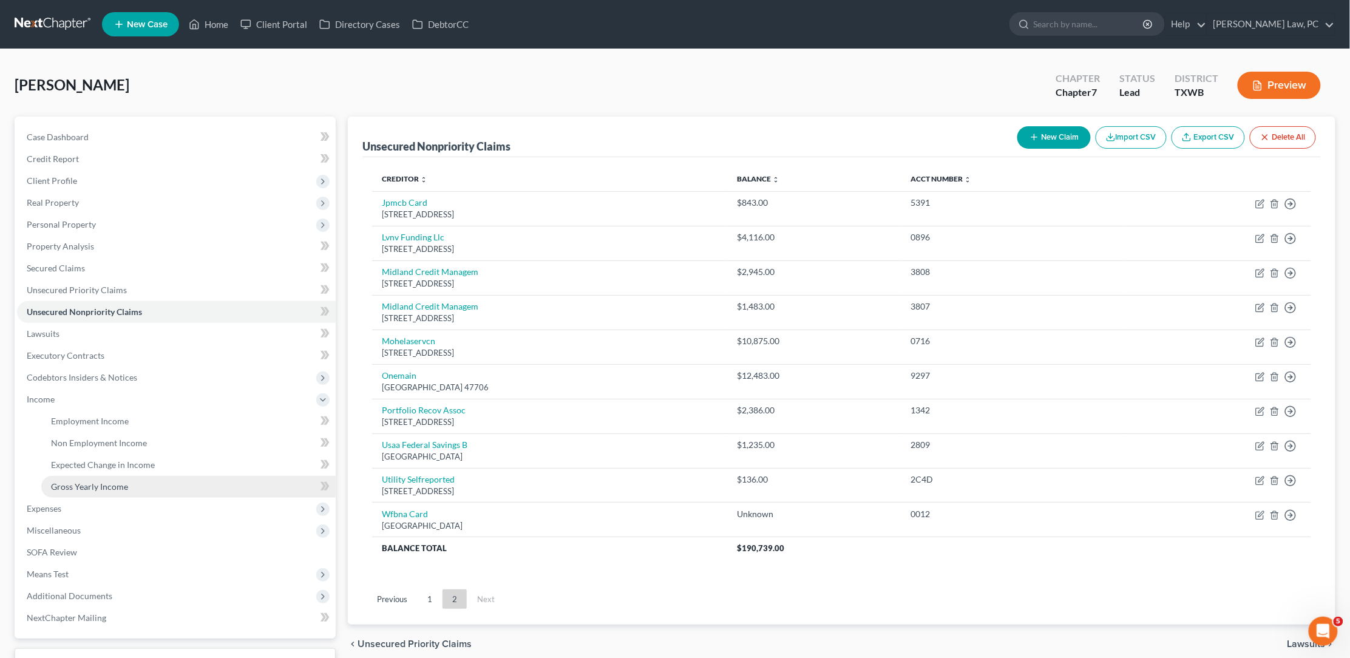
click at [96, 481] on span "Gross Yearly Income" at bounding box center [89, 486] width 77 height 10
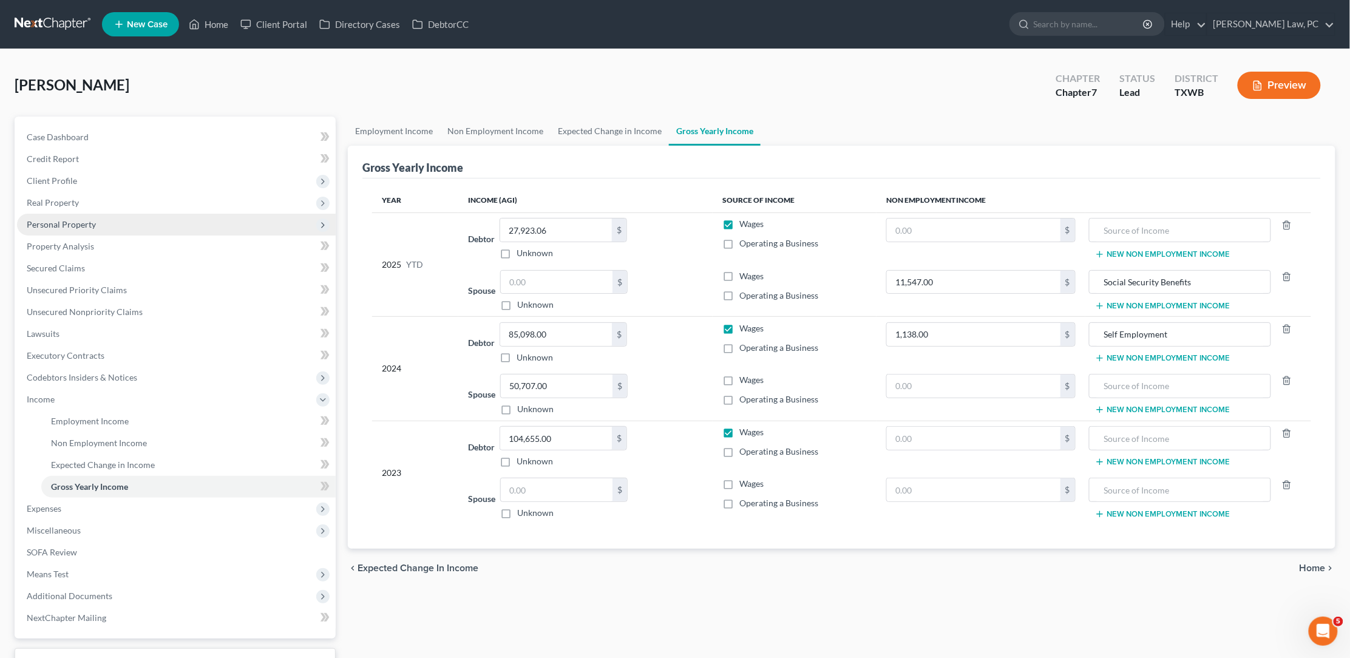
click at [59, 219] on span "Personal Property" at bounding box center [61, 224] width 69 height 10
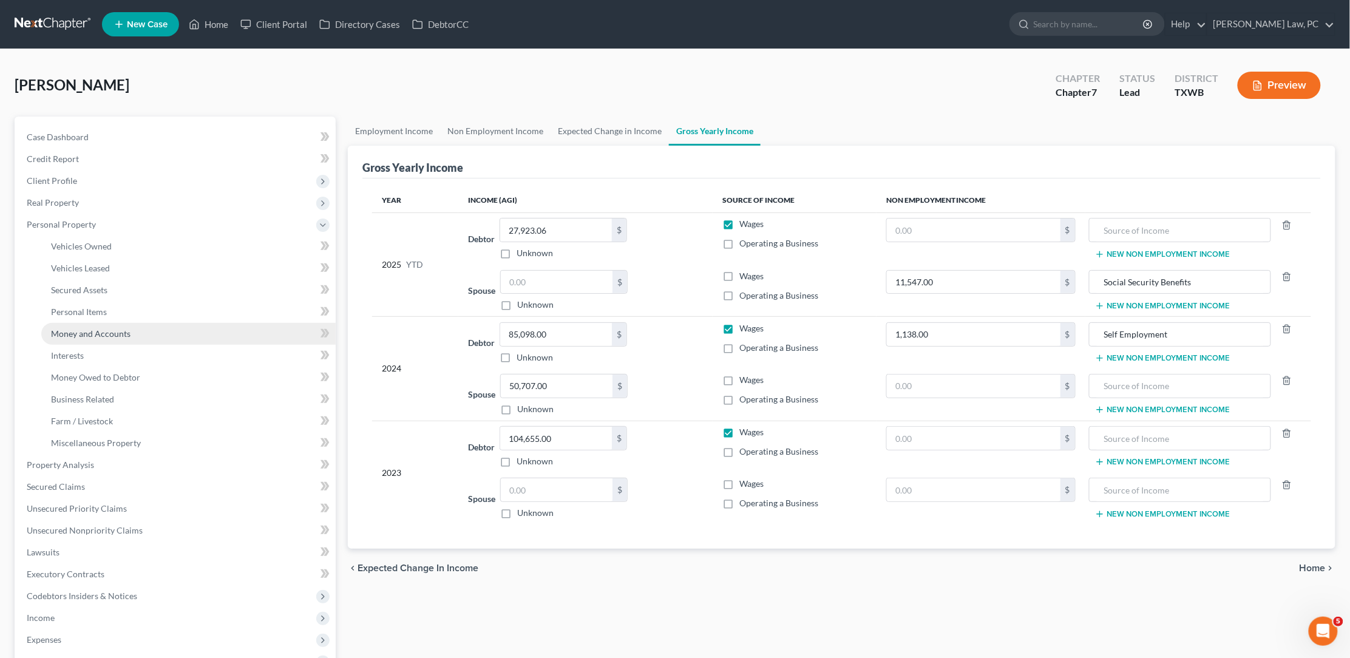
click at [107, 328] on span "Money and Accounts" at bounding box center [91, 333] width 80 height 10
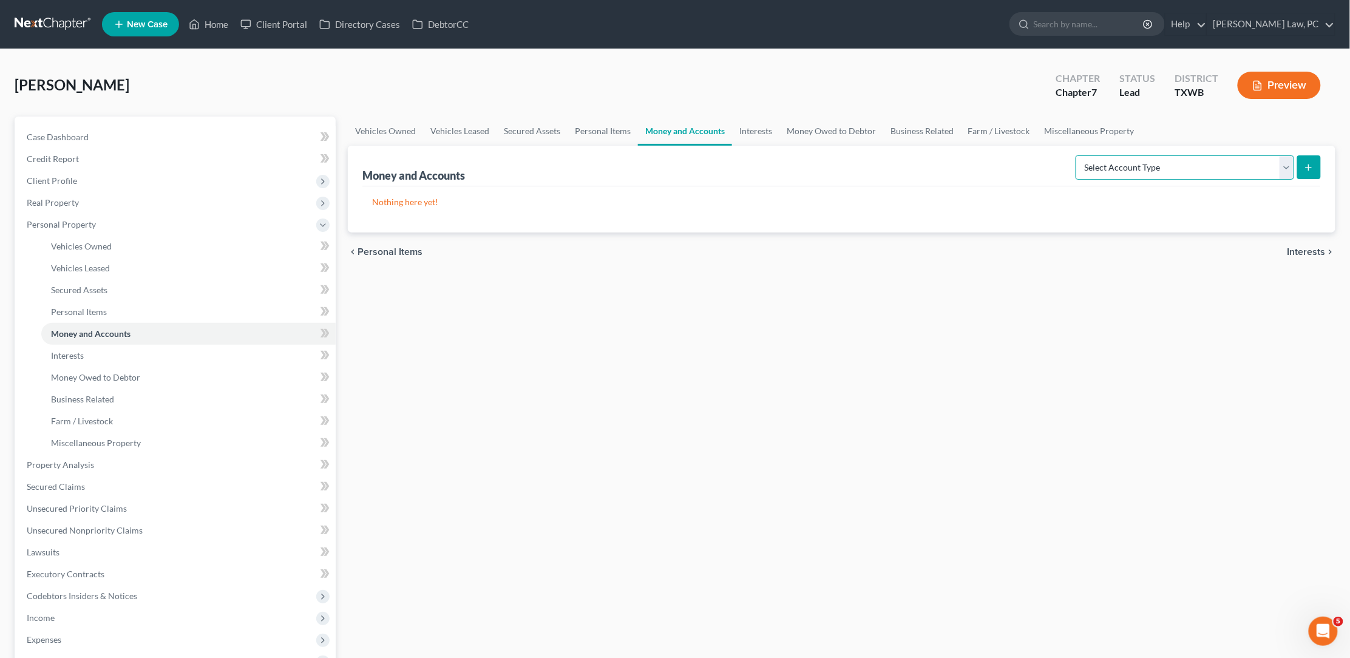
select select "checking"
click at [1308, 168] on icon "submit" at bounding box center [1309, 168] width 10 height 10
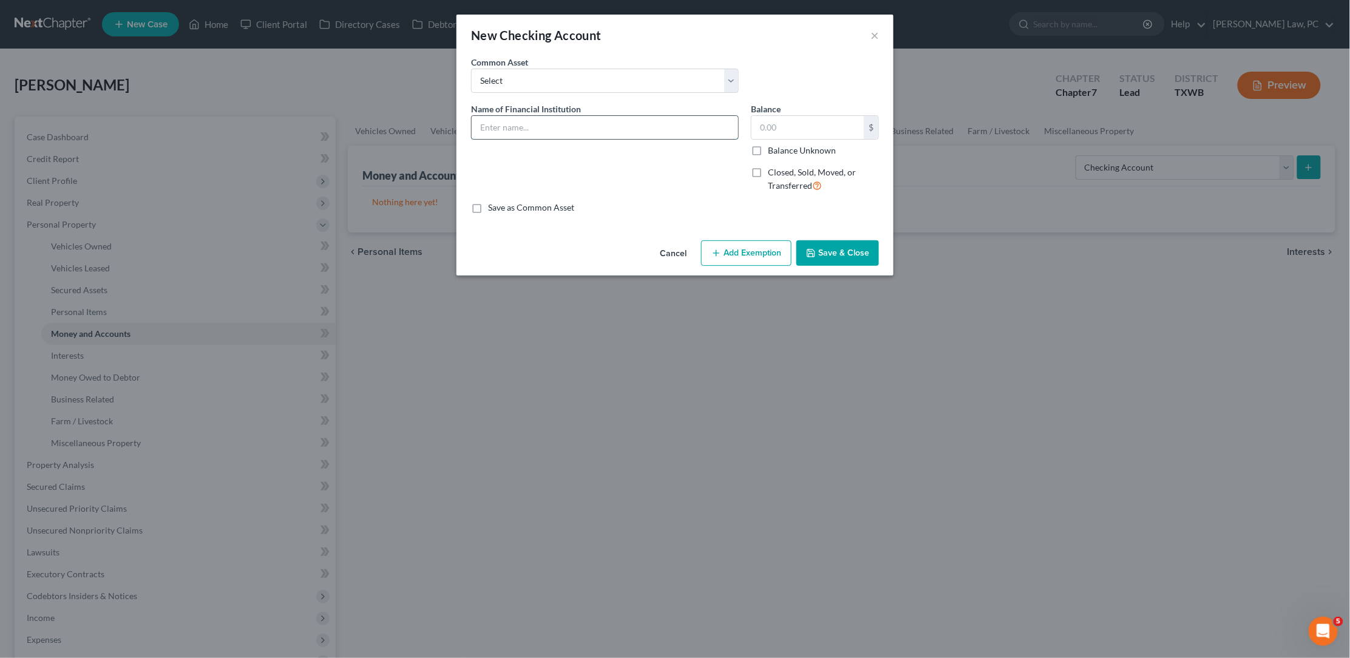
click at [714, 130] on input "text" at bounding box center [605, 127] width 266 height 23
type input "Novo Business 2241"
click at [851, 256] on button "Save & Close" at bounding box center [837, 252] width 83 height 25
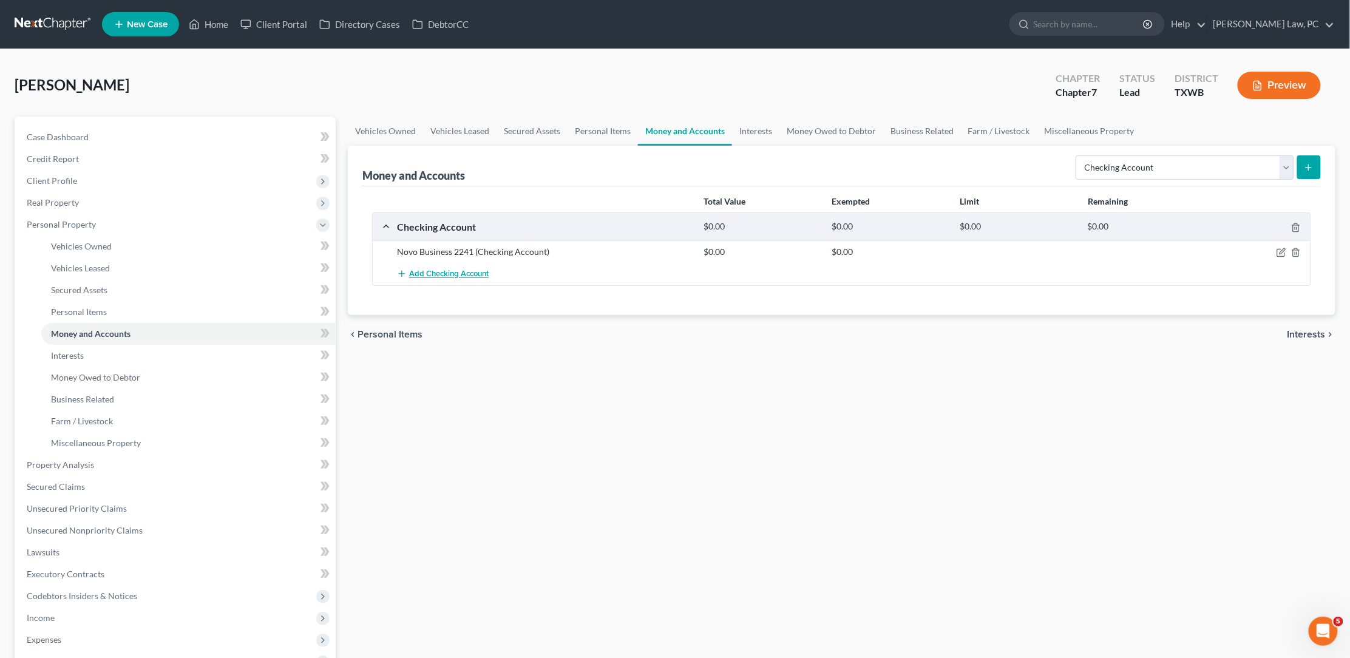
click at [442, 273] on span "Add Checking Account" at bounding box center [449, 274] width 80 height 10
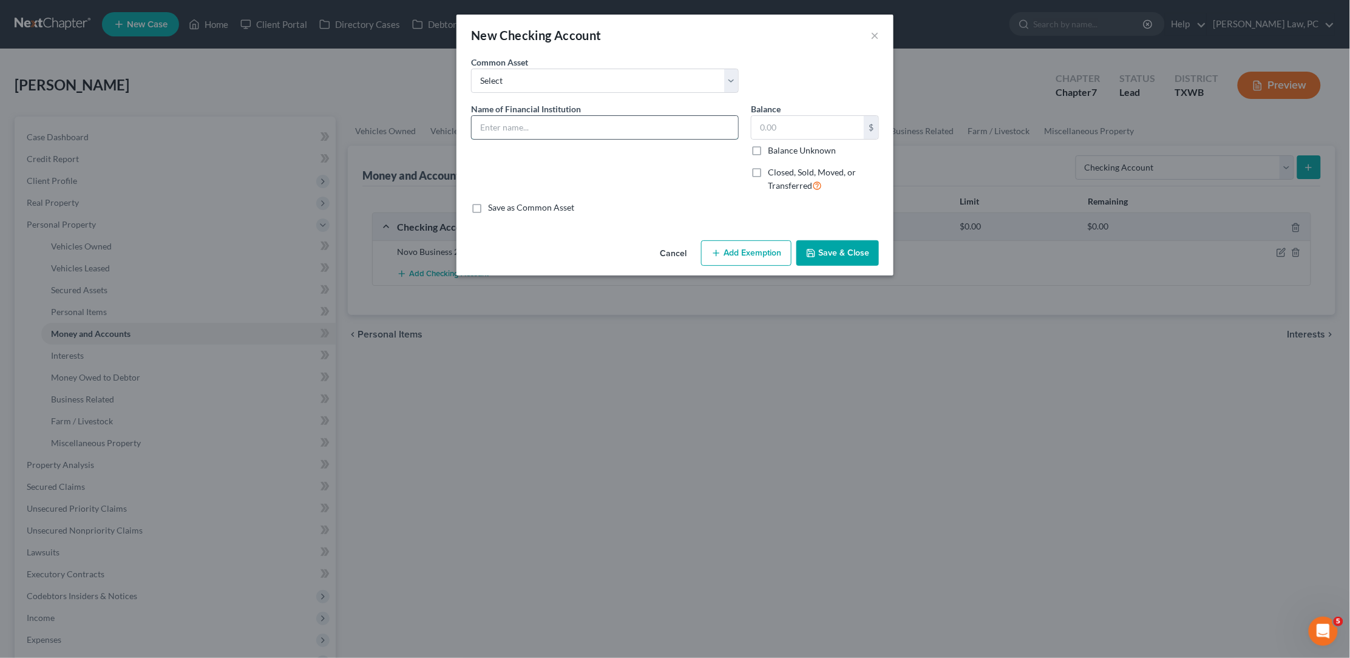
click at [490, 127] on input "text" at bounding box center [605, 127] width 266 height 23
type input "JP Morgan Chase 6440"
click at [839, 254] on button "Save & Close" at bounding box center [837, 252] width 83 height 25
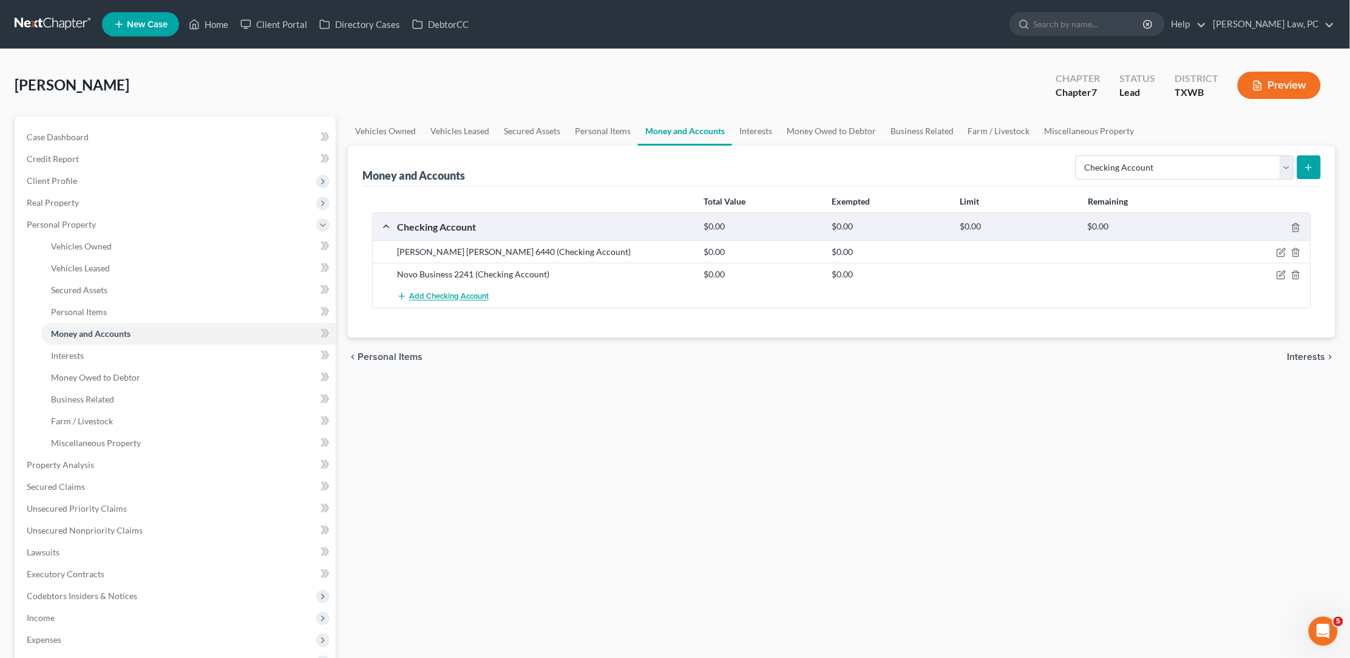
click at [449, 296] on span "Add Checking Account" at bounding box center [449, 297] width 80 height 10
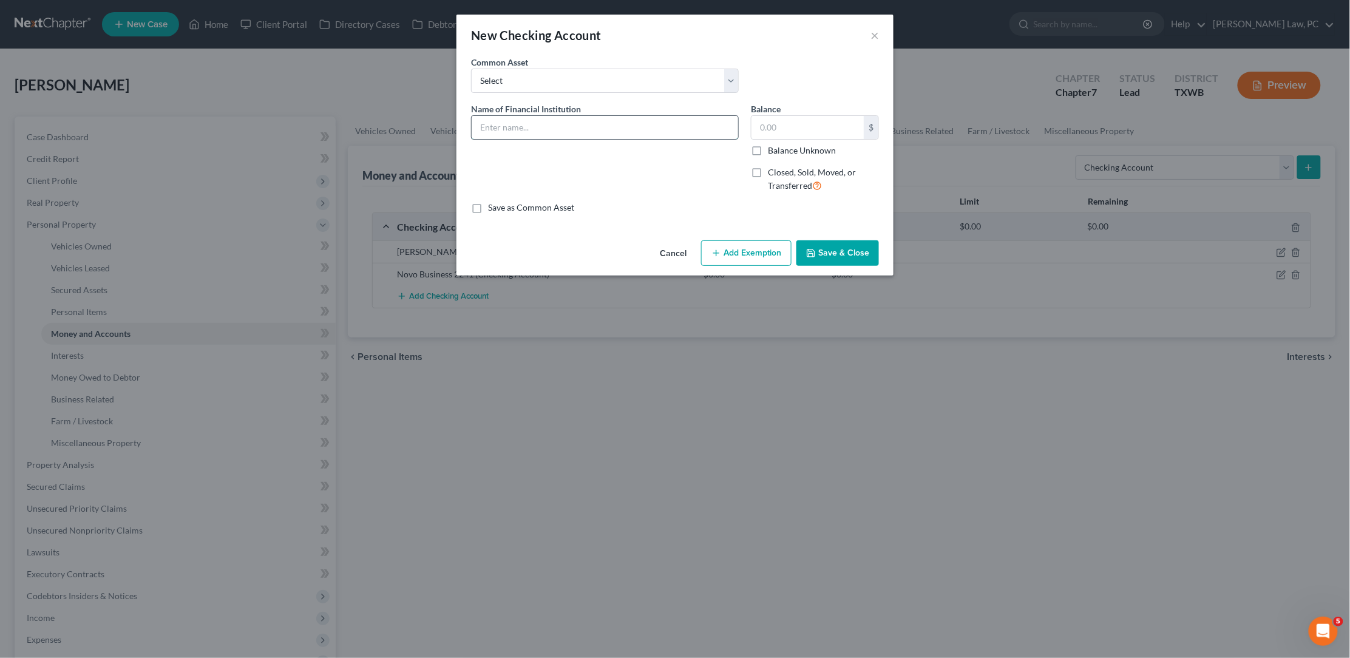
click at [532, 124] on input "text" at bounding box center [605, 127] width 266 height 23
click at [575, 127] on input "JP Morgan Chase joint w son 0629" at bounding box center [605, 127] width 266 height 23
type input "JP Morgan Chase joint w Son 0629"
click at [828, 253] on button "Save & Close" at bounding box center [837, 252] width 83 height 25
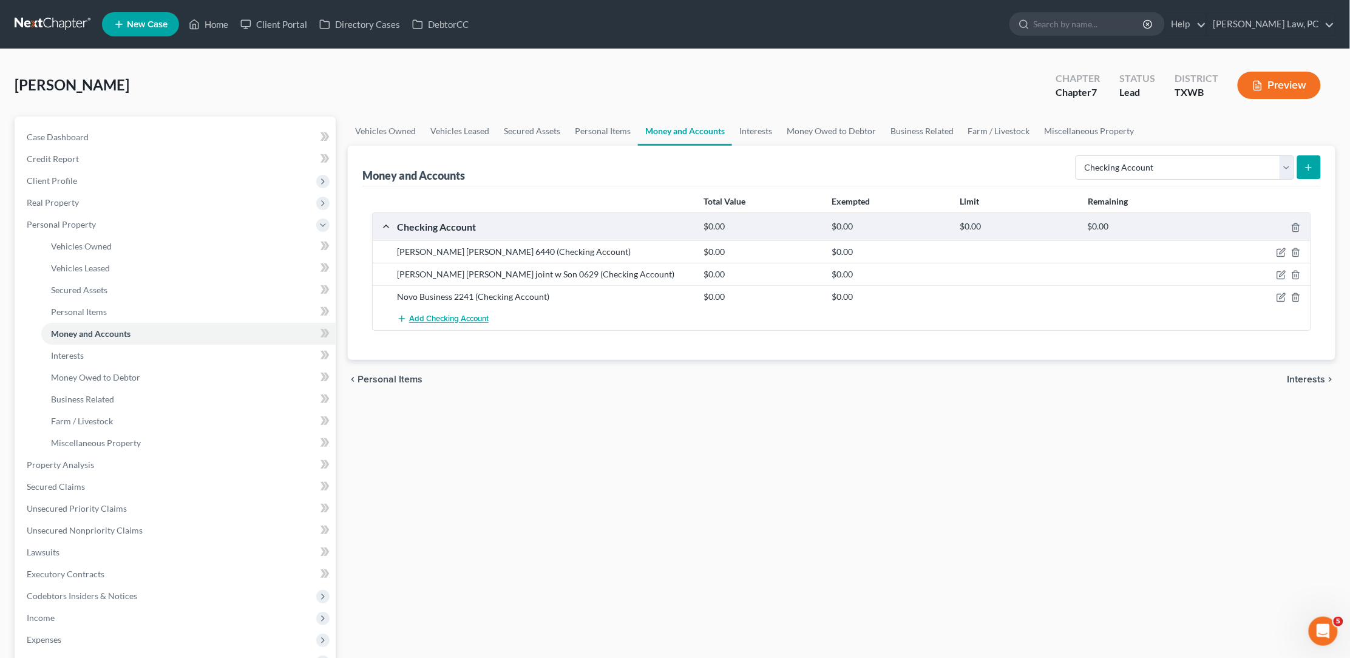
click at [473, 314] on span "Add Checking Account" at bounding box center [449, 319] width 80 height 10
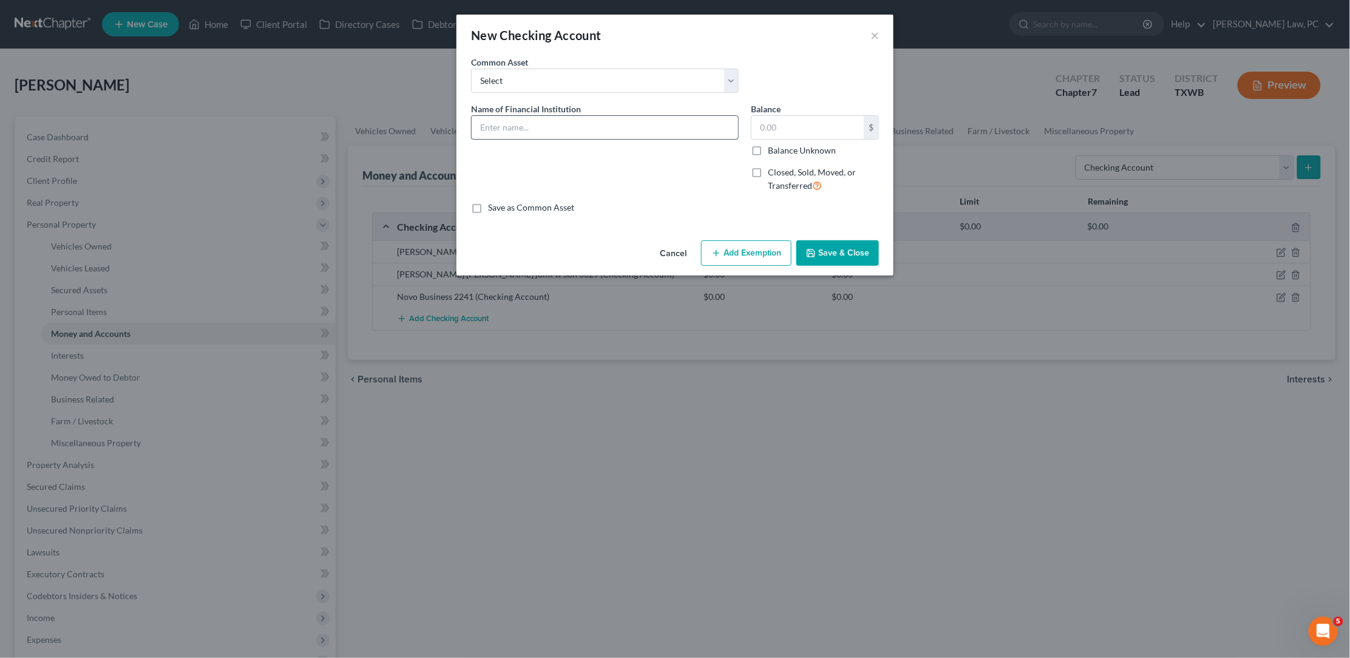
click at [532, 119] on input "text" at bounding box center [605, 127] width 266 height 23
type input "JP Morgan CHase joint w Son 1122"
click at [839, 248] on button "Save & Close" at bounding box center [837, 252] width 83 height 25
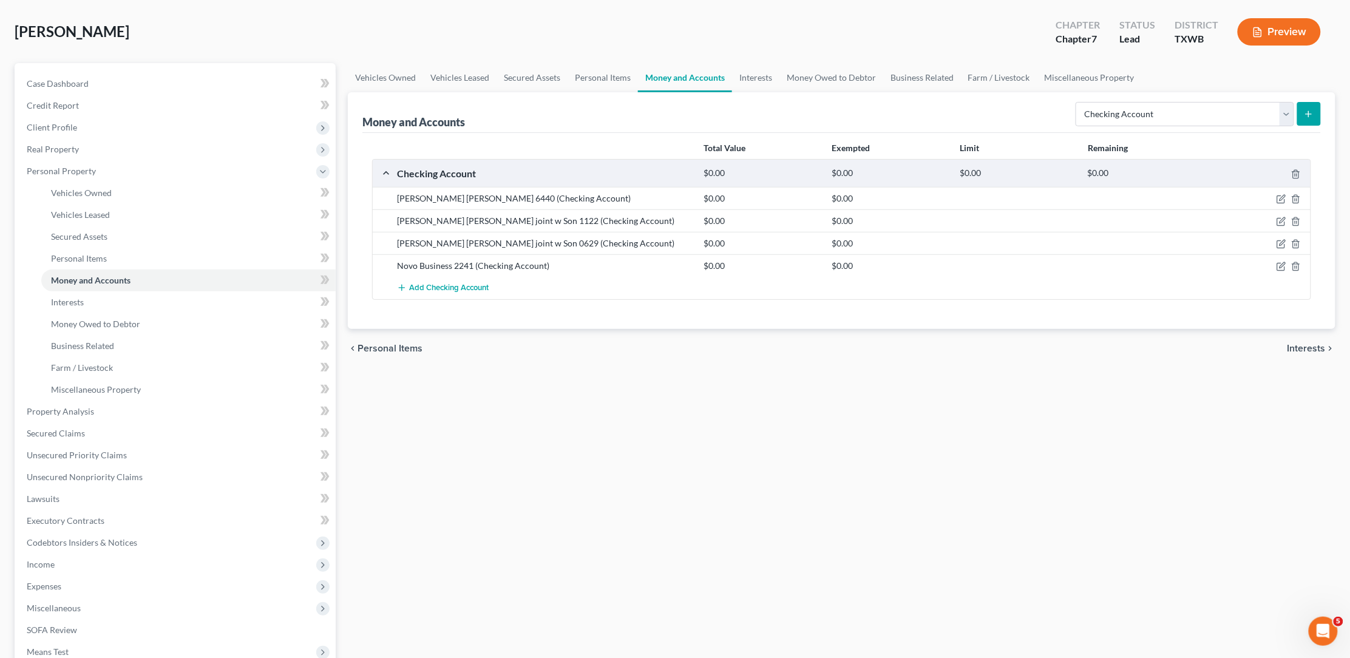
scroll to position [57, 0]
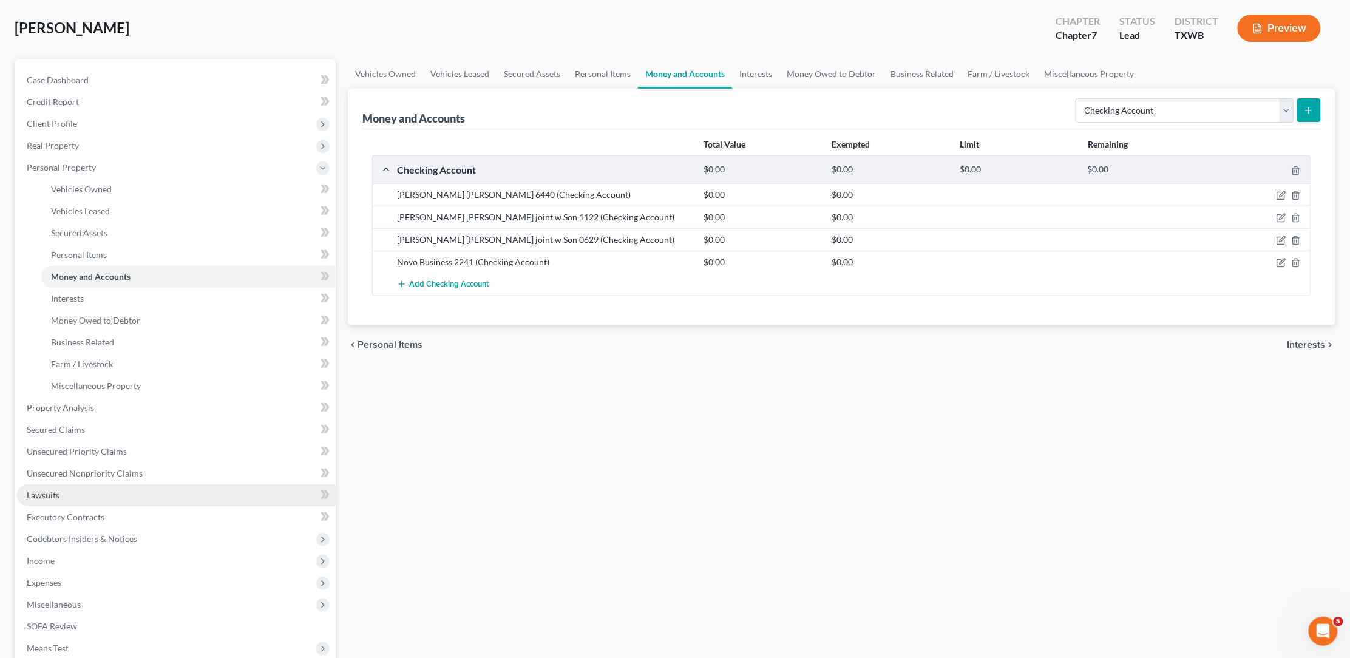
click at [41, 490] on span "Lawsuits" at bounding box center [43, 495] width 33 height 10
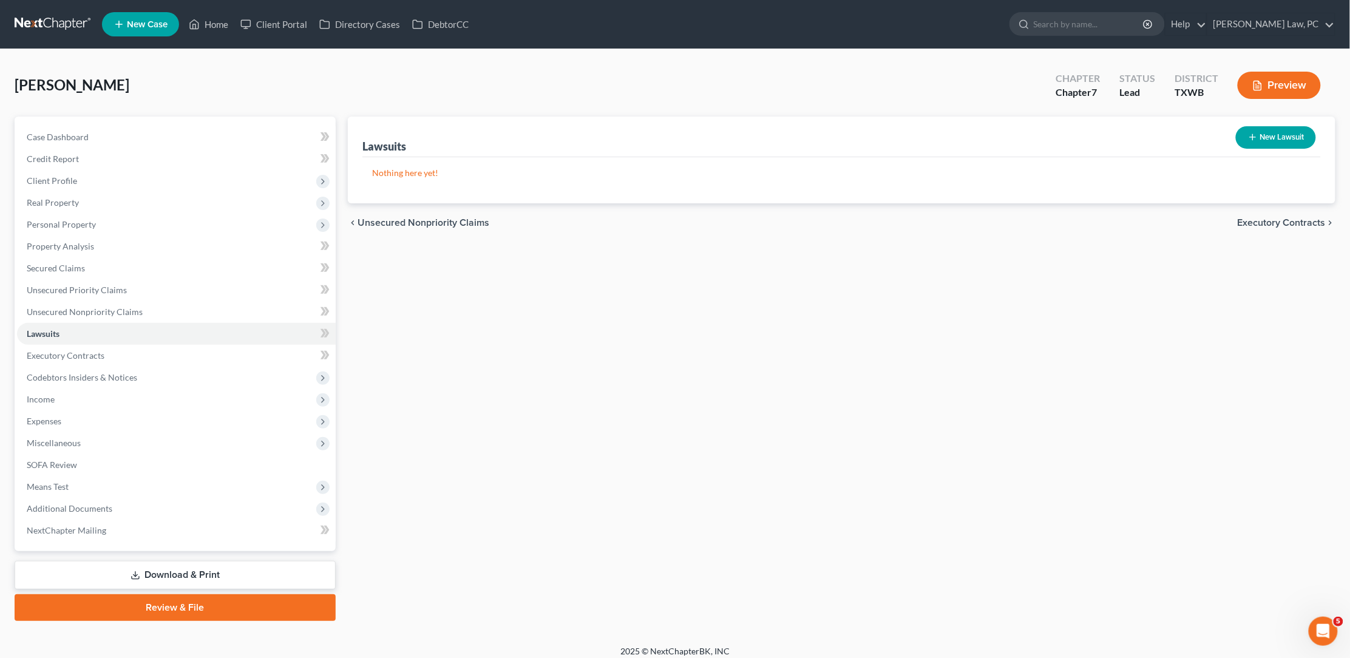
click at [1281, 140] on button "New Lawsuit" at bounding box center [1276, 137] width 80 height 22
select select "0"
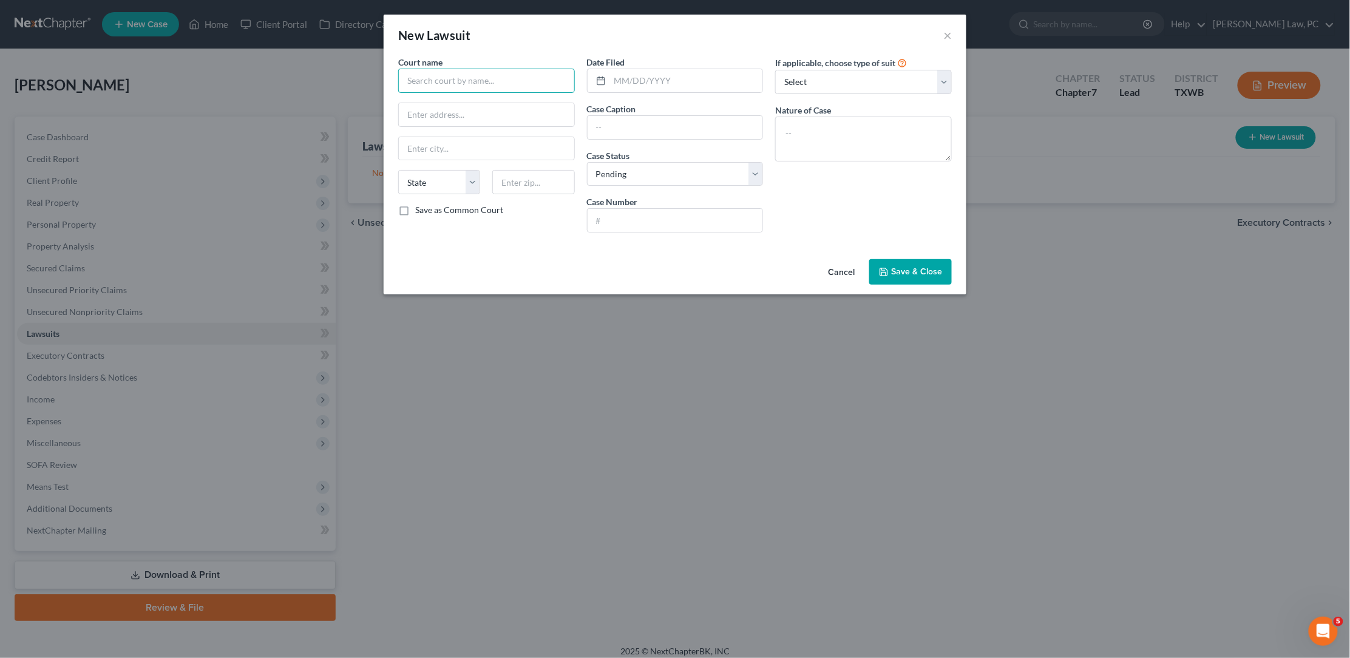
click at [492, 70] on input "text" at bounding box center [486, 81] width 177 height 24
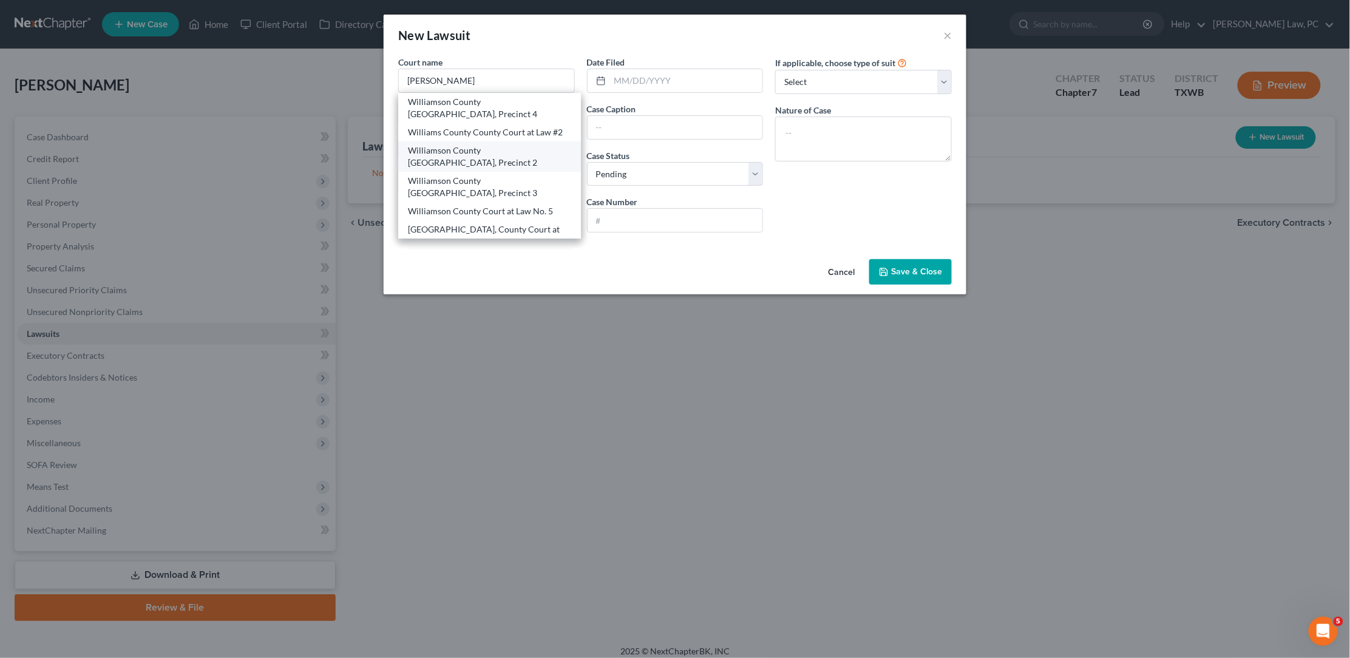
click at [541, 144] on div "Williamson County JP Court, Precinct 2" at bounding box center [489, 156] width 163 height 24
type input "Williamson County JP Court, Precinct 2"
type input "350 Discovery Blvd, Ste. 204"
type input "Cedar Park"
select select "45"
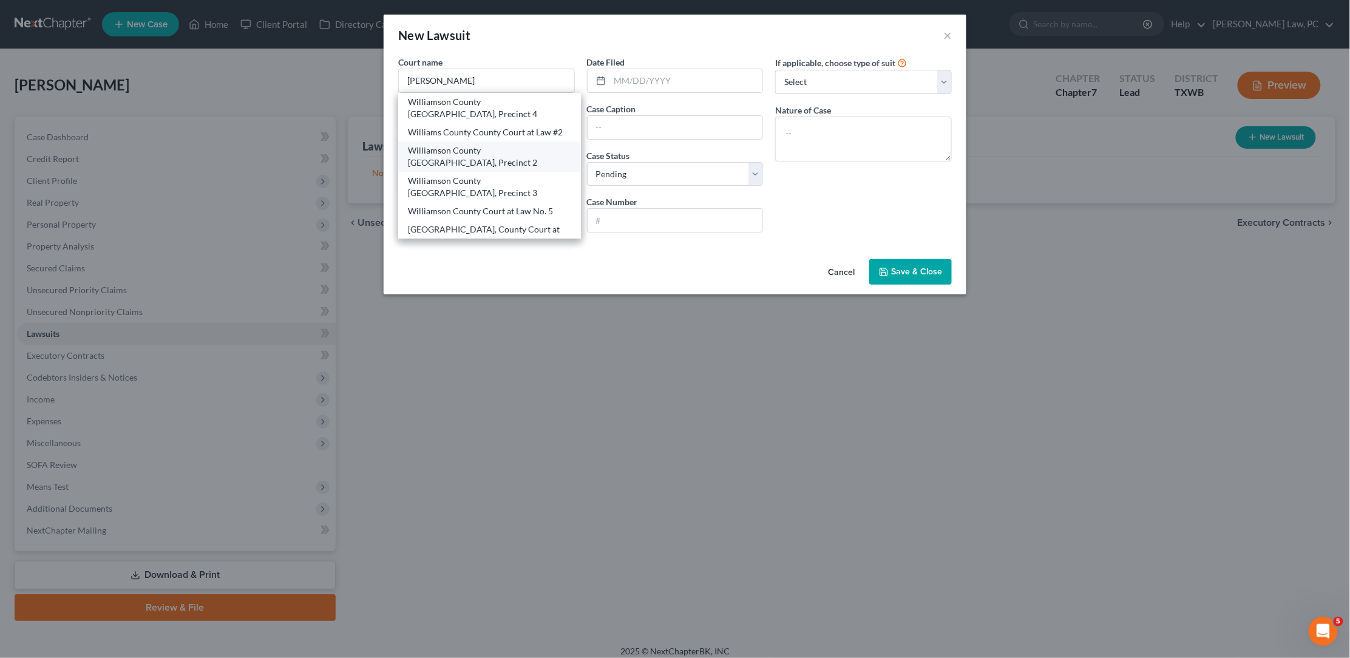
type input "78613"
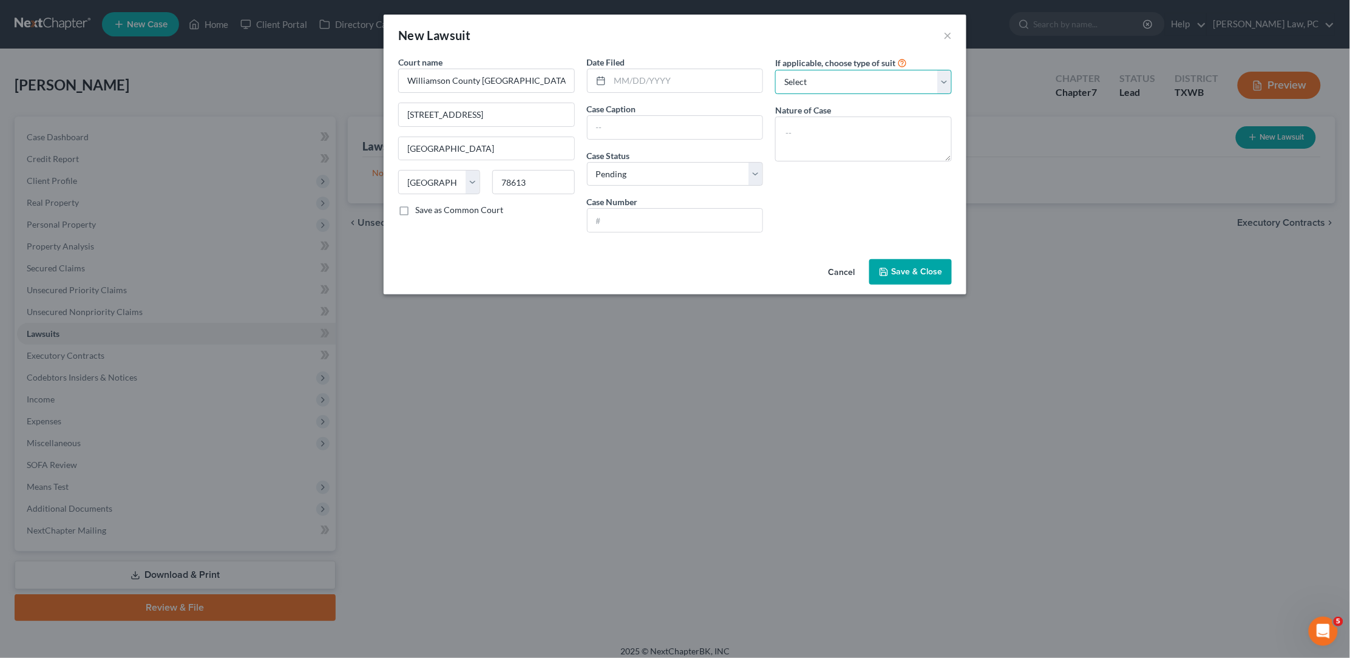
select select "4"
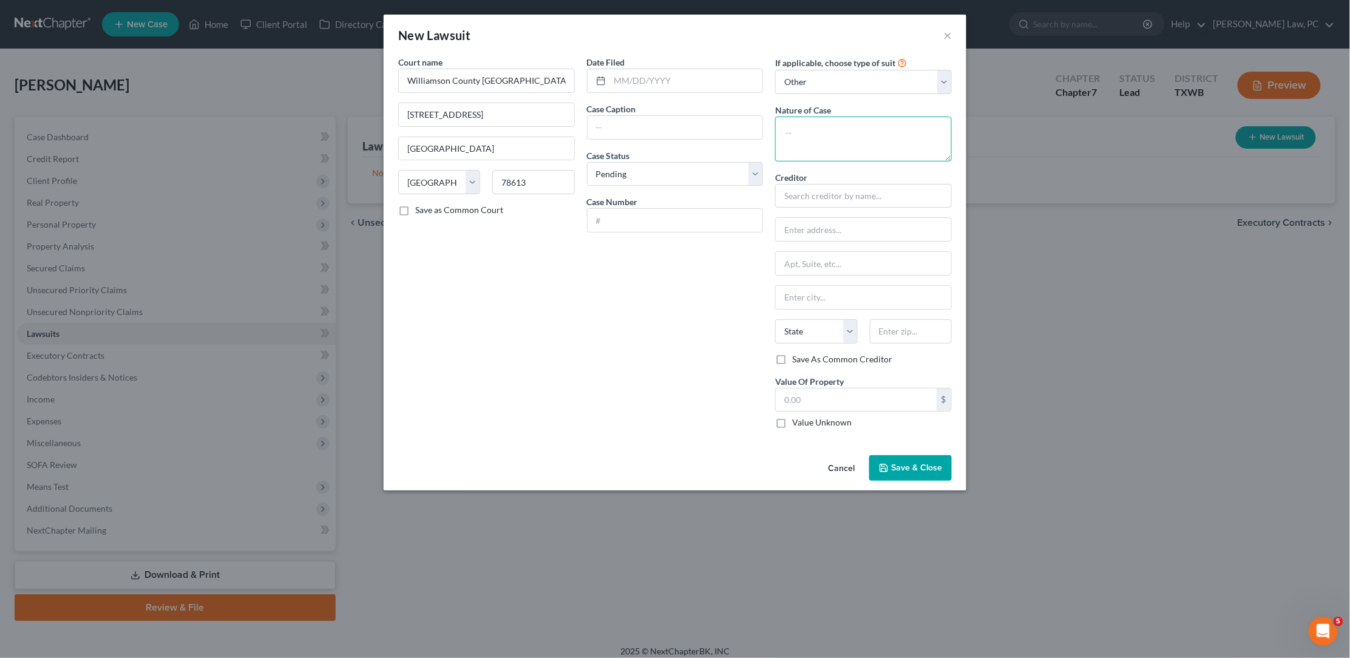
click at [842, 143] on textarea at bounding box center [863, 139] width 177 height 45
type textarea "Debt Claim"
click at [645, 80] on input "text" at bounding box center [686, 80] width 153 height 23
click at [816, 389] on input "text" at bounding box center [856, 399] width 161 height 23
type input "2,945.30"
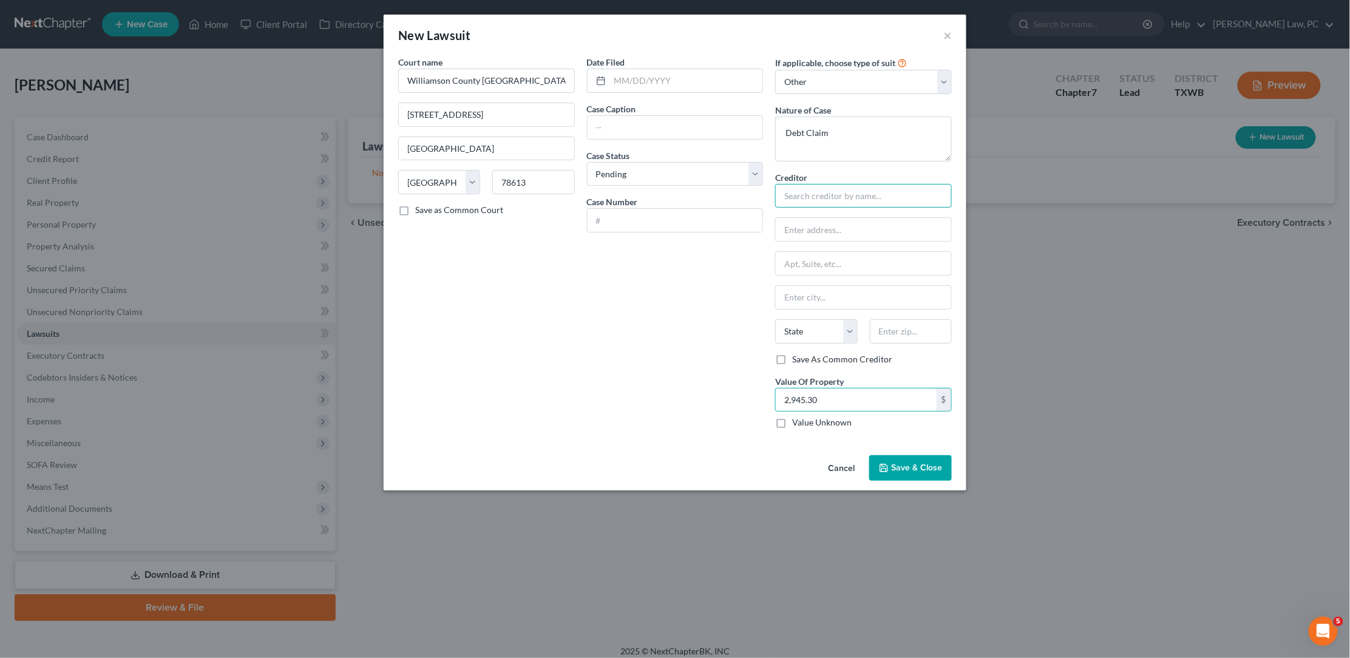
click at [799, 189] on input "text" at bounding box center [863, 196] width 177 height 24
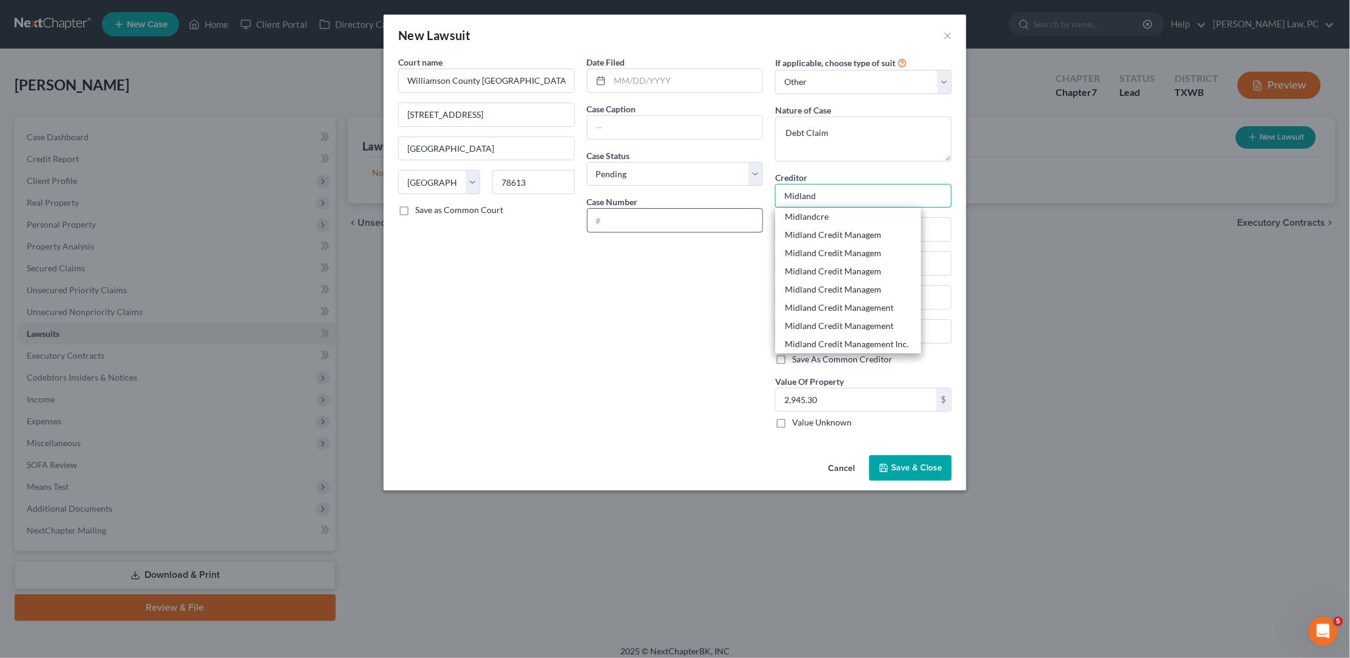
type input "Midland"
click at [709, 209] on input "text" at bounding box center [674, 220] width 175 height 23
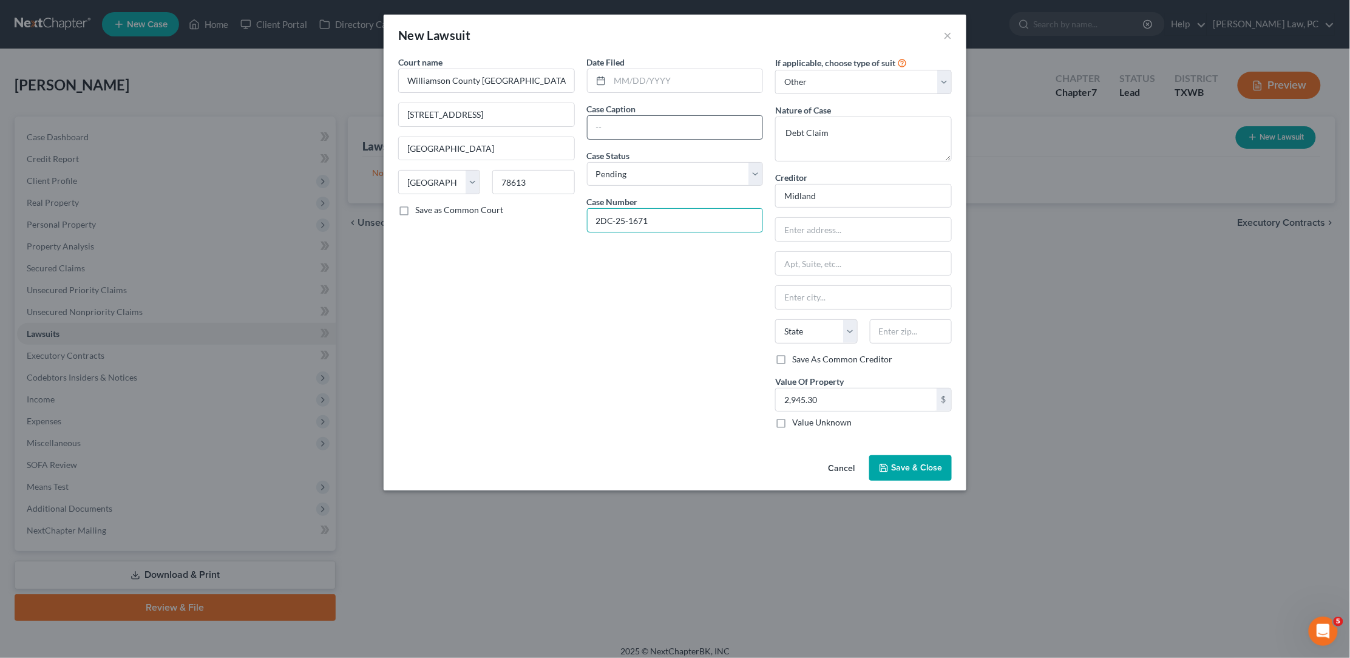
type input "2DC-25-1671"
click at [661, 123] on input "text" at bounding box center [674, 127] width 175 height 23
click at [662, 124] on input "Midland Credit management" at bounding box center [674, 127] width 175 height 23
click at [743, 122] on input "Midland Credit Management" at bounding box center [674, 127] width 175 height 23
type input "Midland Credit Management, Inc. vs Brandon Parsley"
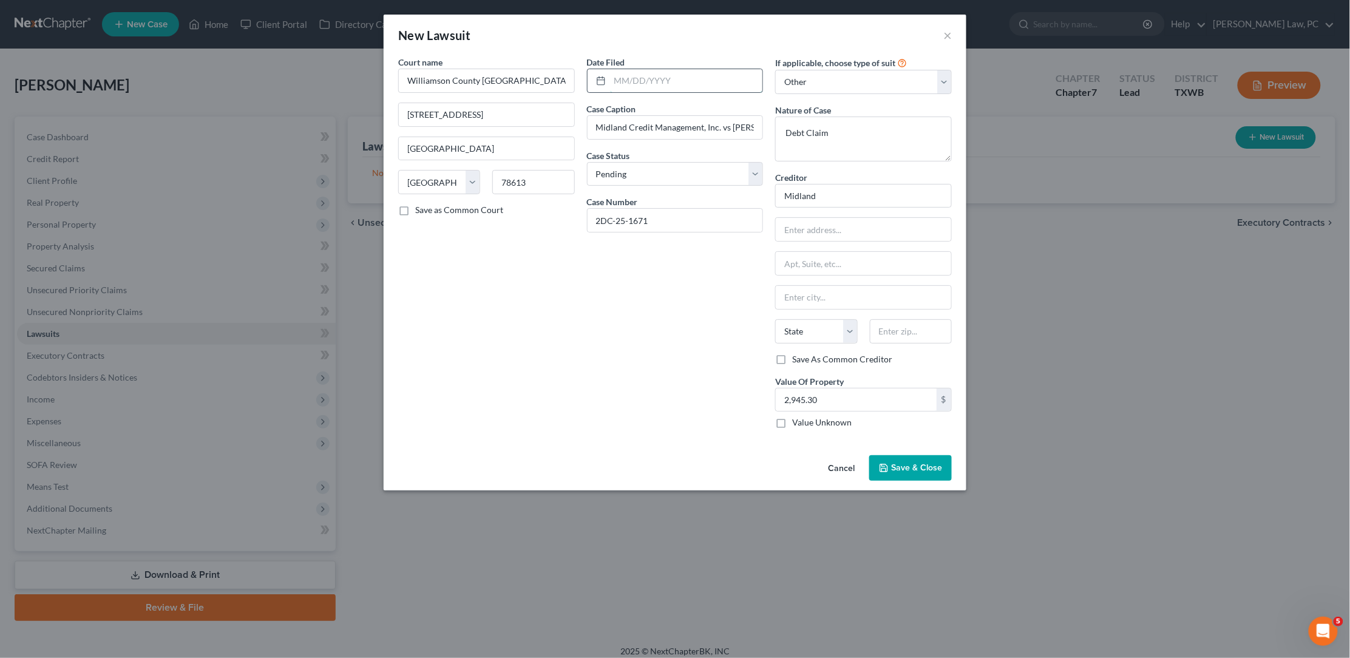
click at [649, 86] on input "text" at bounding box center [686, 80] width 153 height 23
type input "08/07/2025"
click at [834, 193] on input "Midland" at bounding box center [863, 196] width 177 height 24
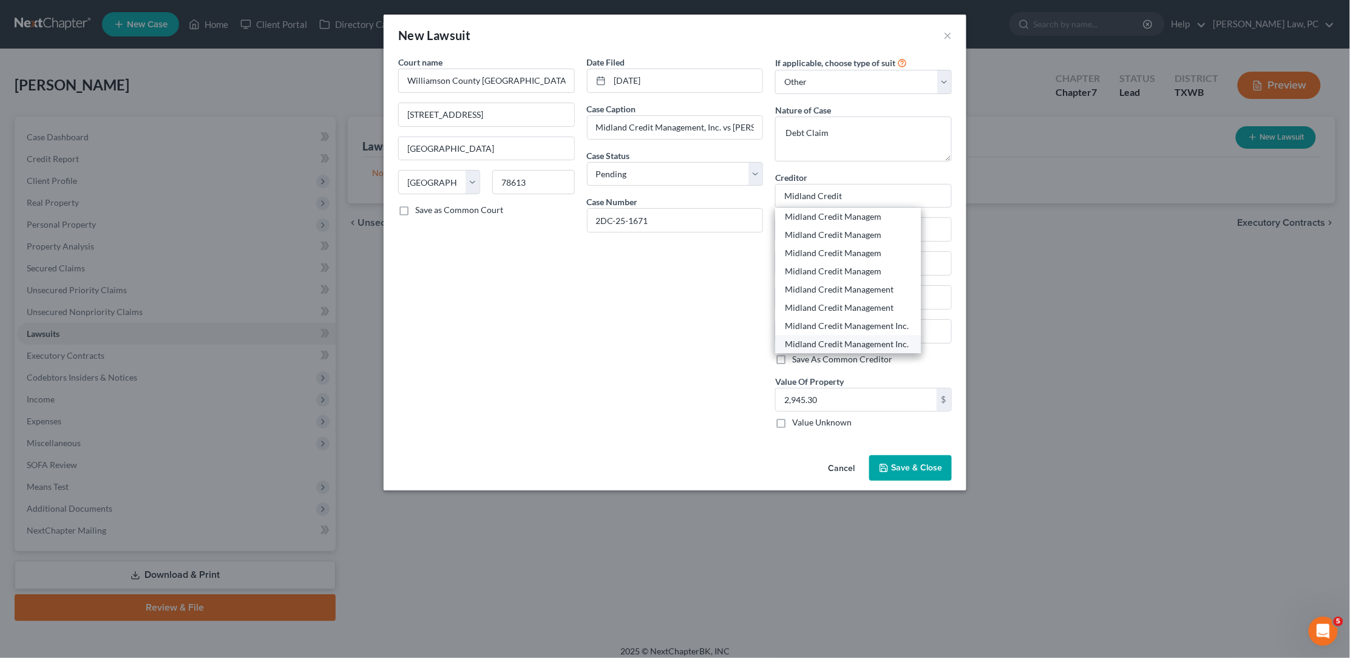
click at [864, 338] on div "Midland Credit Management Inc." at bounding box center [848, 344] width 126 height 12
type input "Midland Credit Management Inc."
type input "350 Camino de la Reina"
type input "Suite 100"
type input "San Diego"
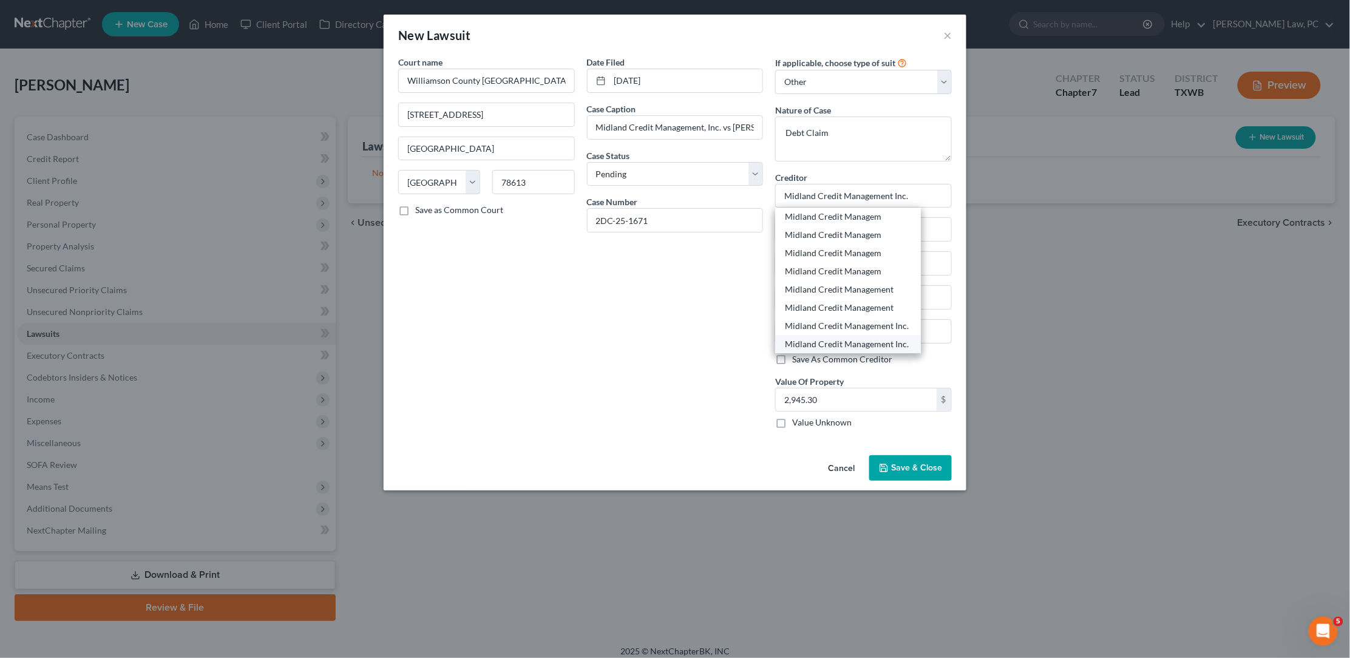
select select "4"
type input "92108"
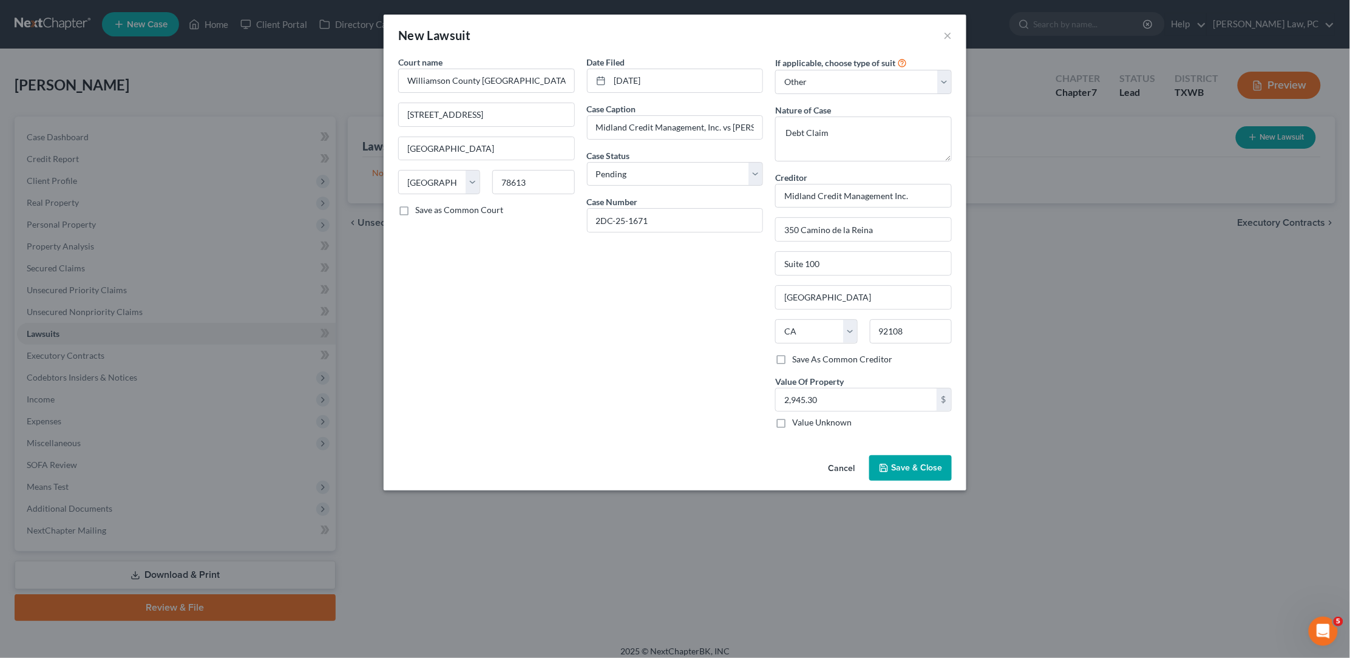
click at [926, 465] on span "Save & Close" at bounding box center [916, 467] width 51 height 10
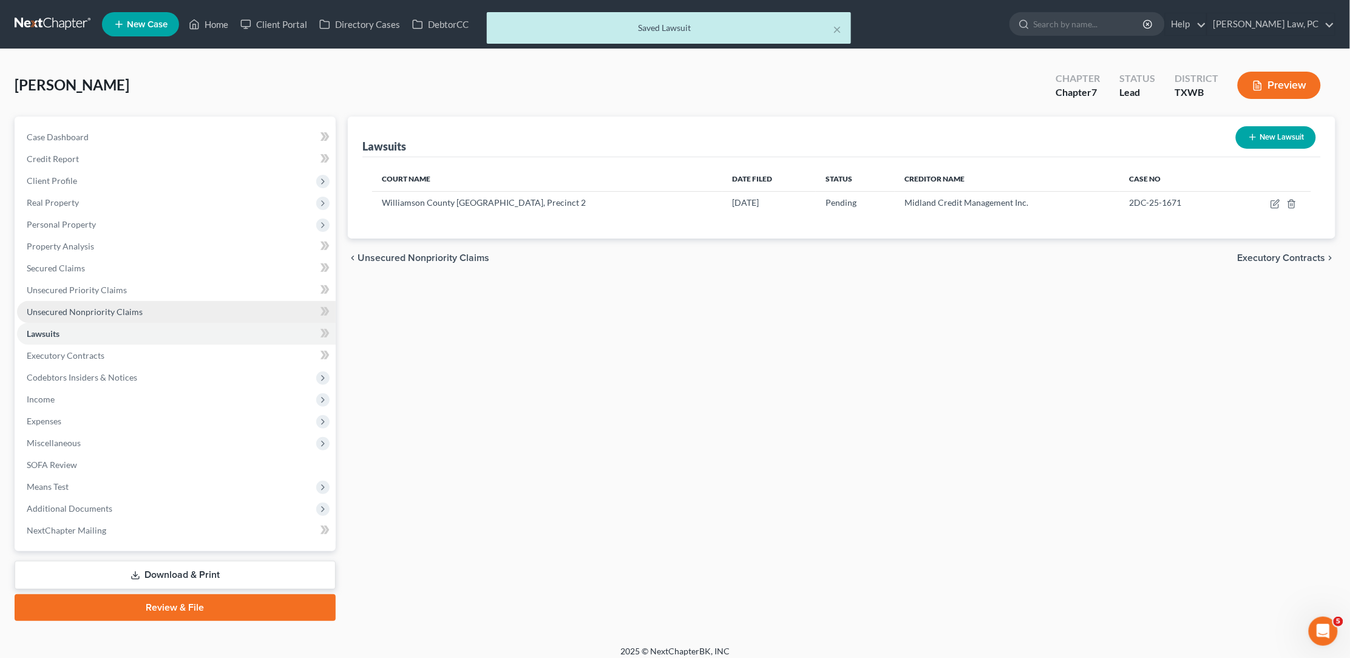
click at [77, 306] on span "Unsecured Nonpriority Claims" at bounding box center [85, 311] width 116 height 10
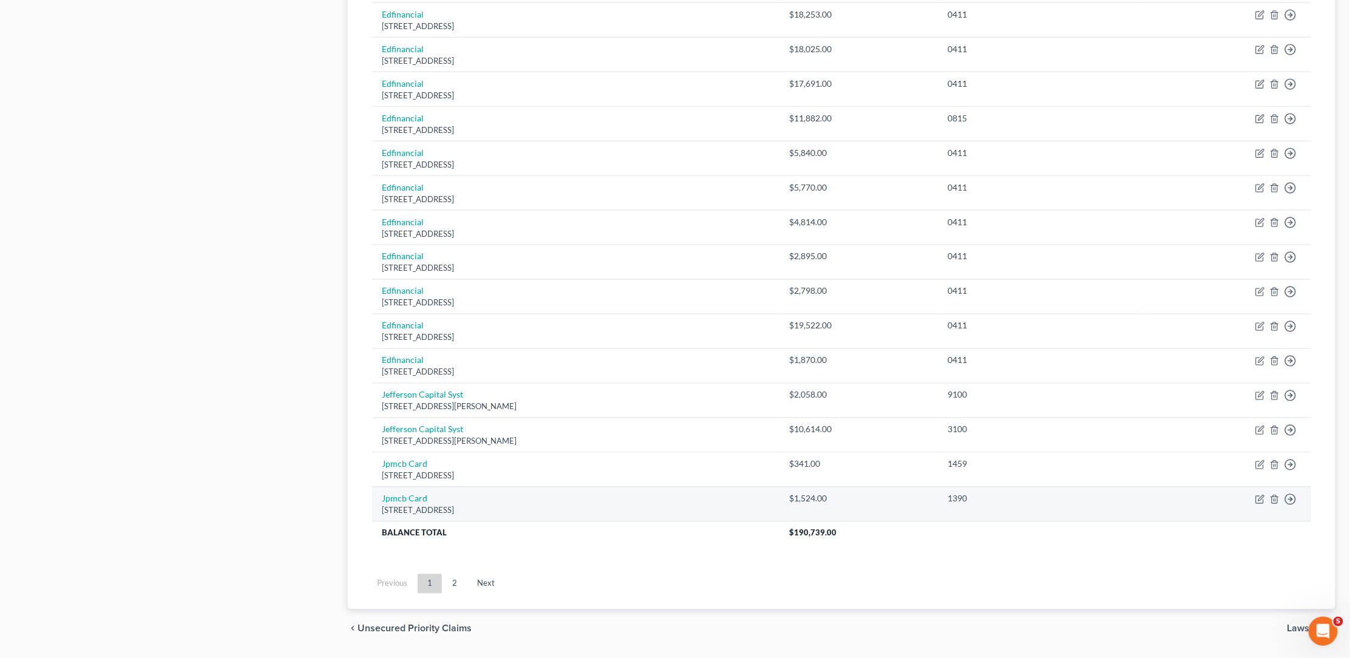
scroll to position [706, 0]
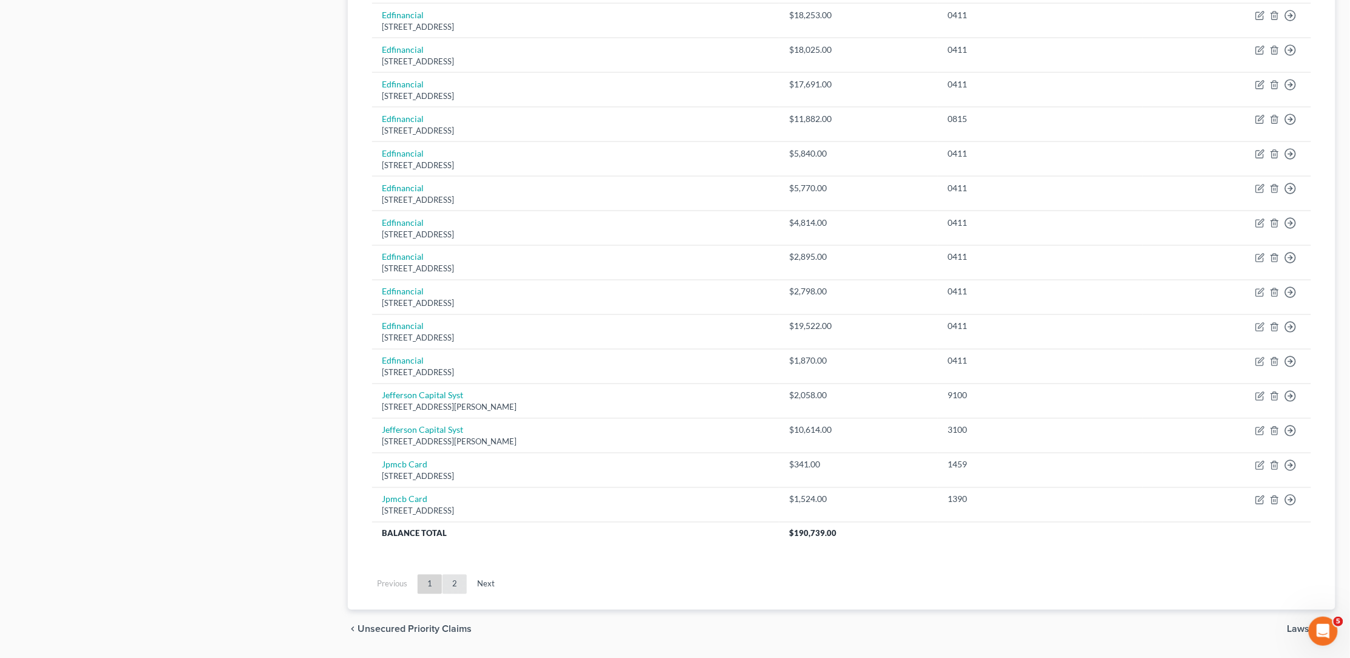
click at [455, 575] on link "2" at bounding box center [454, 584] width 24 height 19
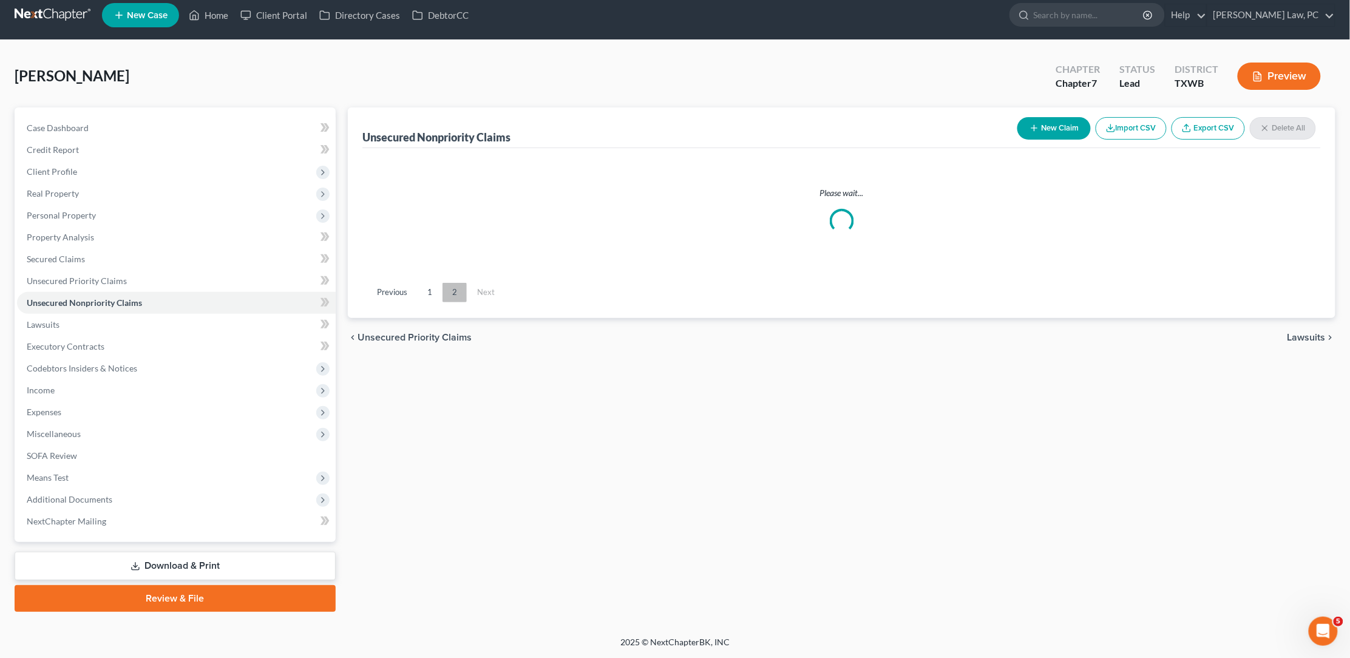
scroll to position [0, 0]
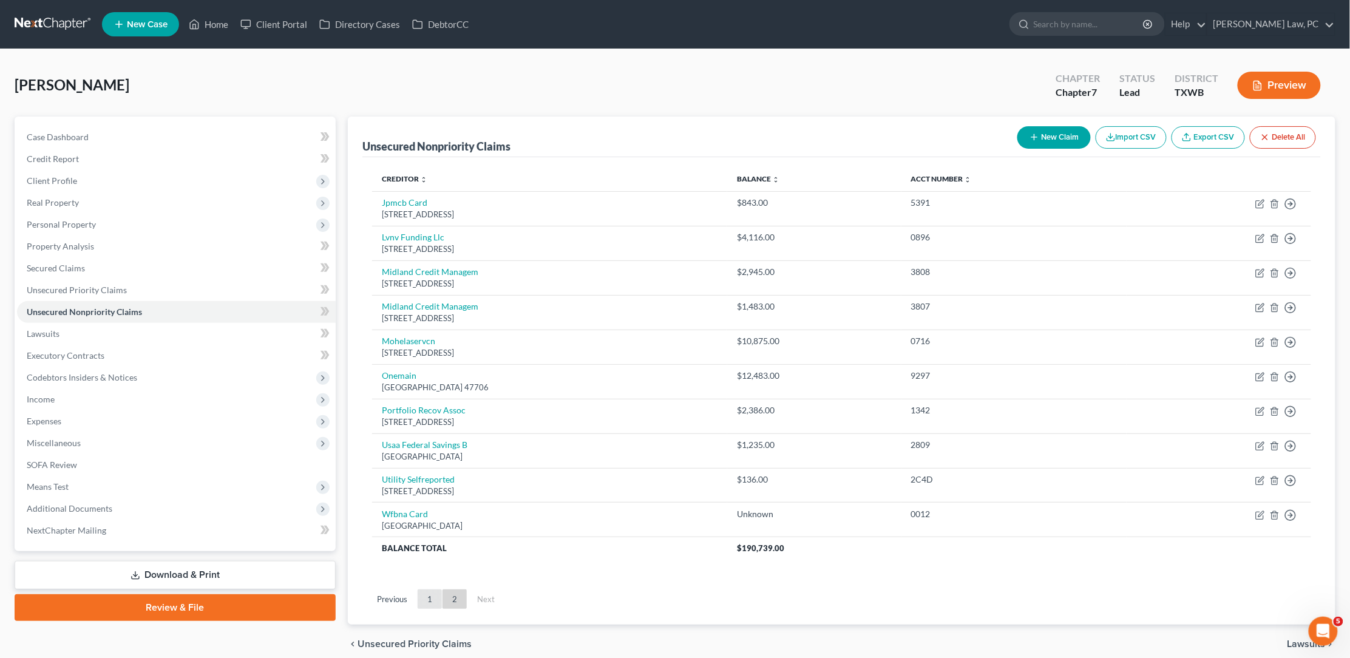
click at [422, 589] on link "1" at bounding box center [430, 598] width 24 height 19
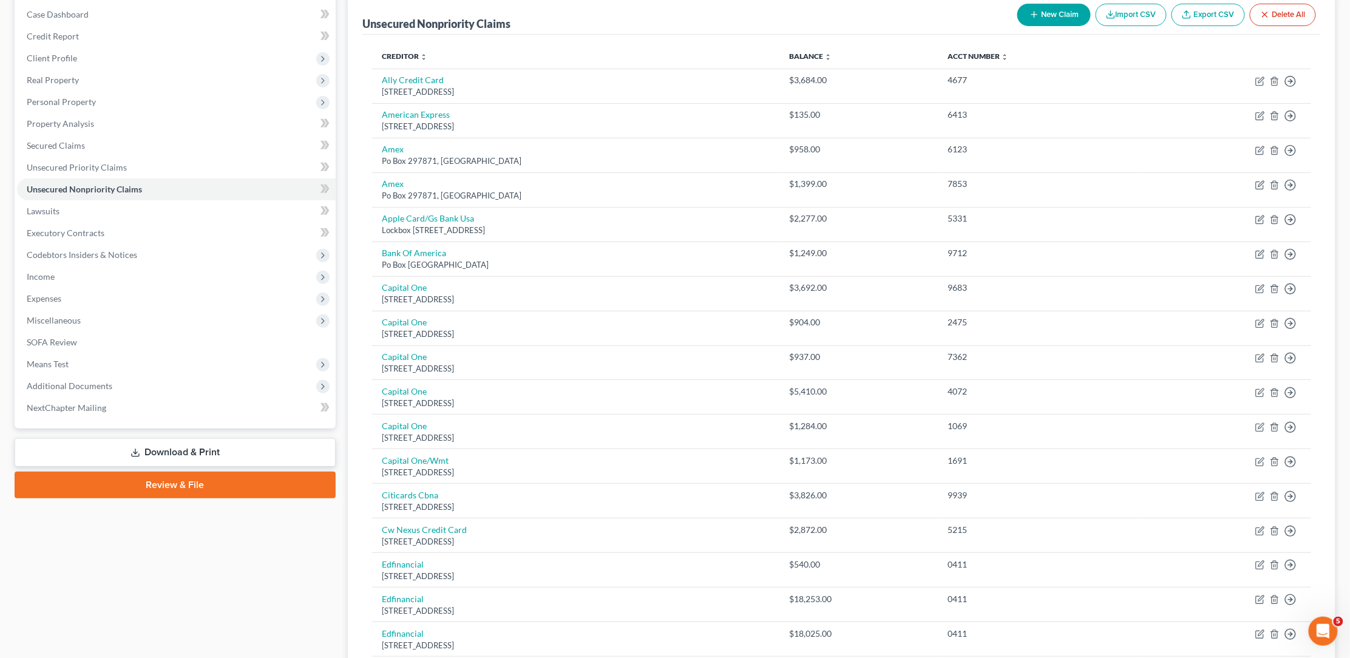
scroll to position [74, 0]
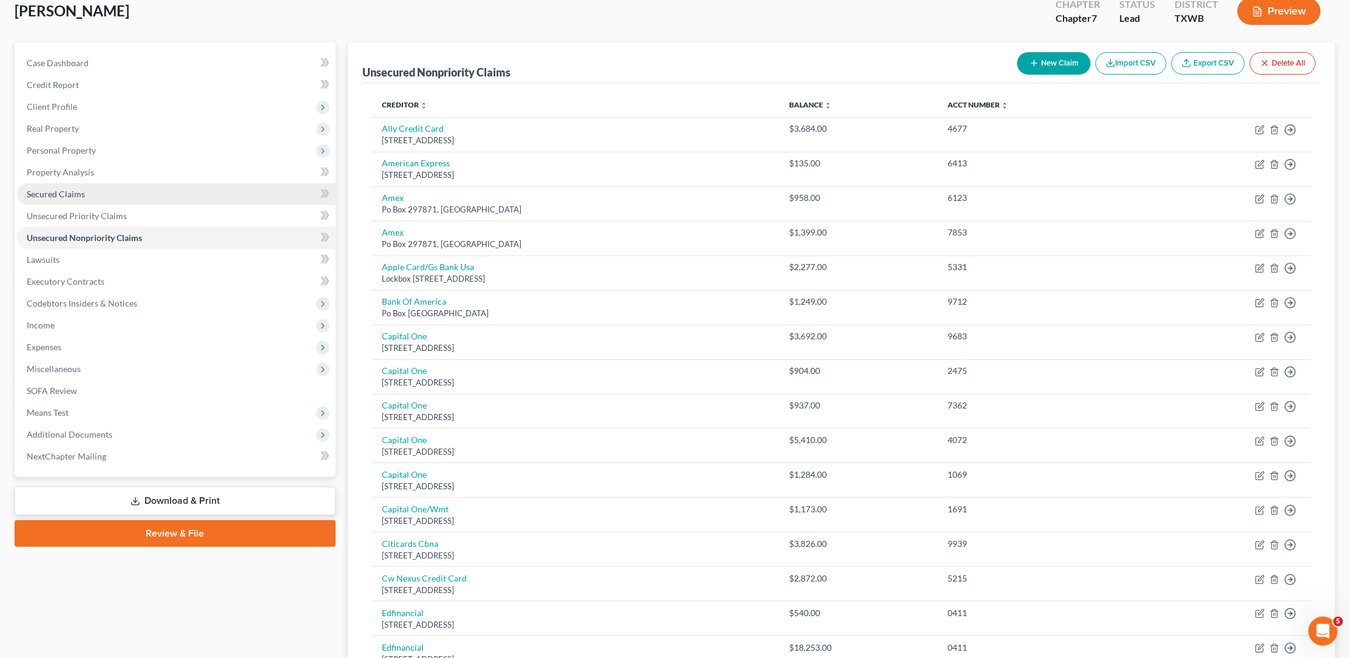
click at [67, 189] on span "Secured Claims" at bounding box center [56, 194] width 58 height 10
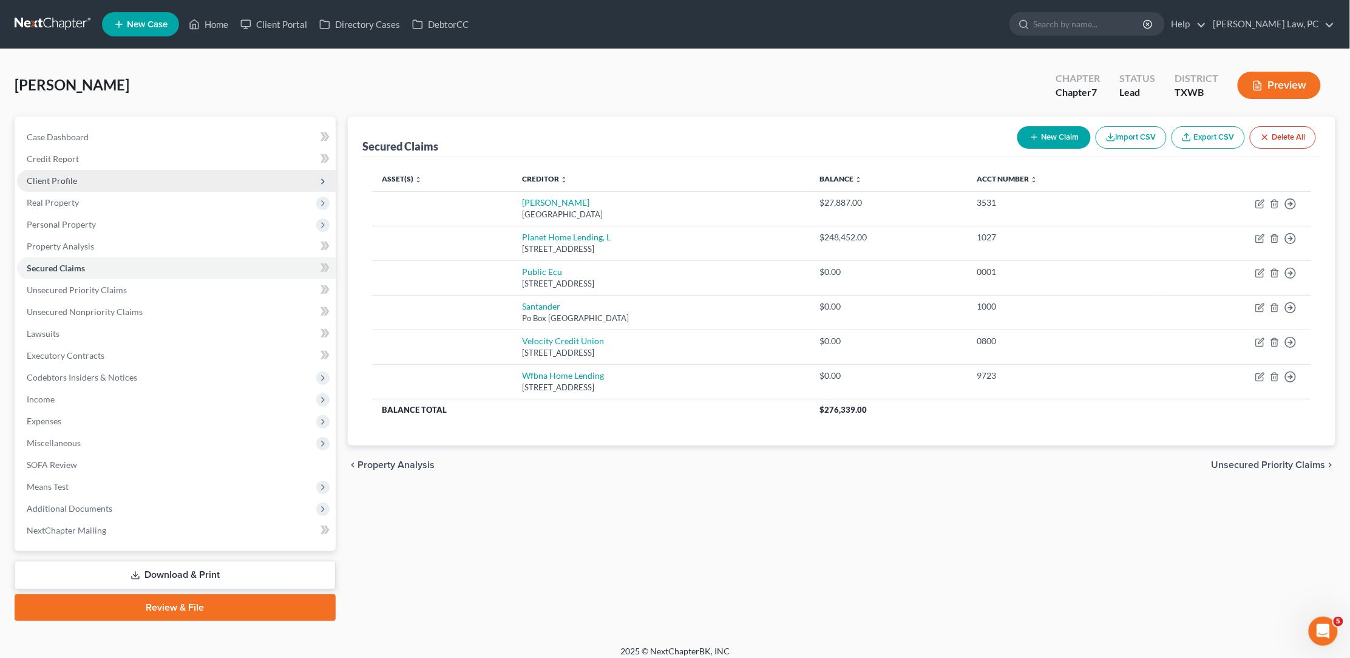
click at [74, 181] on span "Client Profile" at bounding box center [52, 180] width 50 height 10
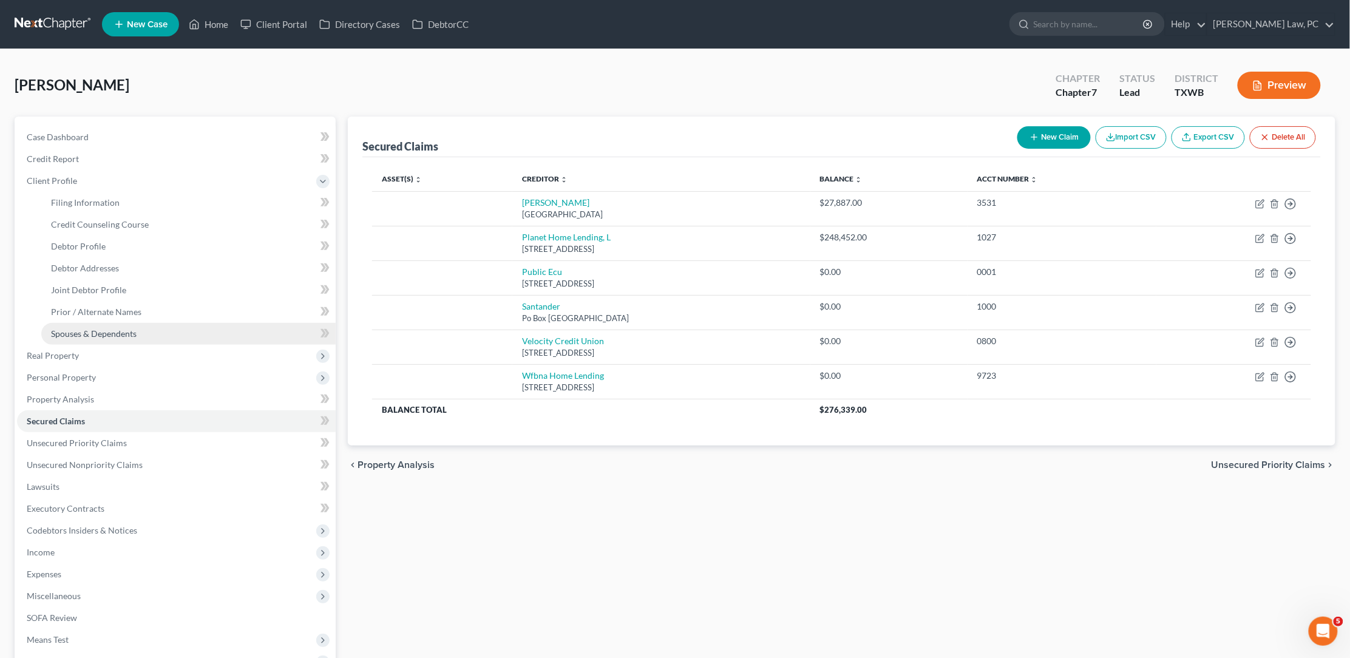
click at [84, 323] on link "Spouses & Dependents" at bounding box center [188, 334] width 294 height 22
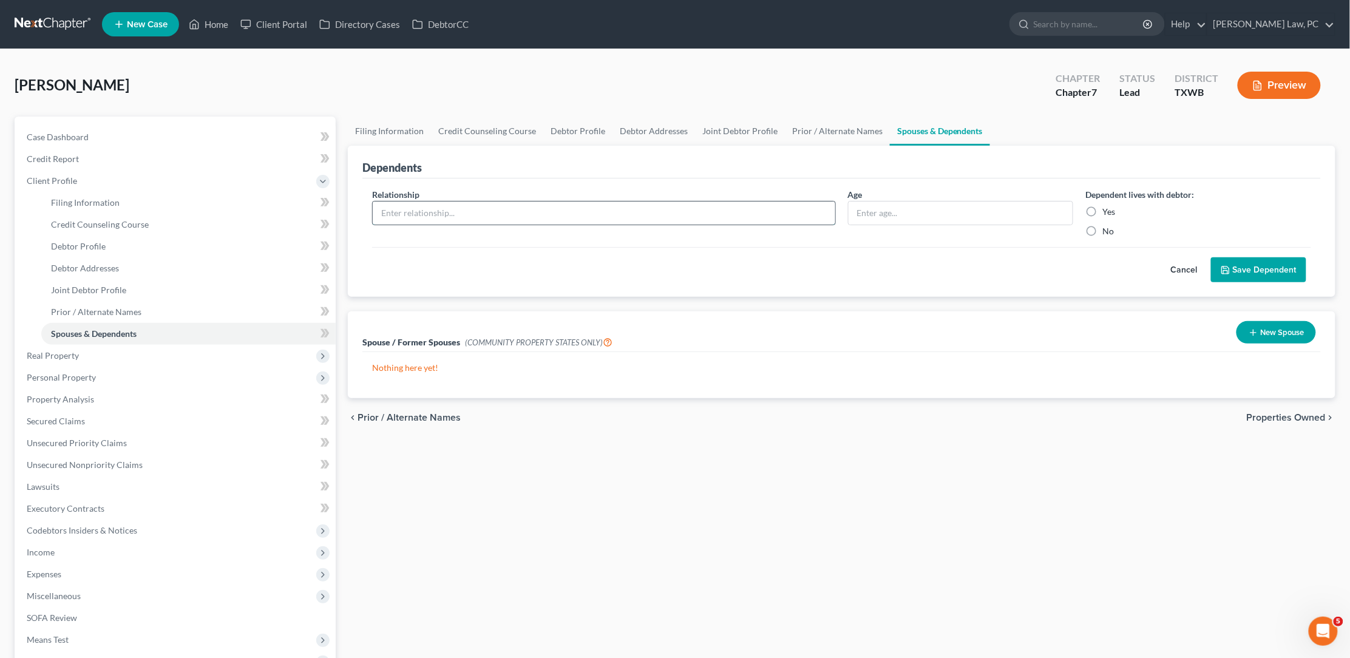
click at [628, 212] on input "text" at bounding box center [604, 212] width 462 height 23
type input "Daughter"
click at [1102, 211] on label "Yes" at bounding box center [1108, 212] width 13 height 12
click at [1107, 211] on input "Yes" at bounding box center [1111, 210] width 8 height 8
radio input "true"
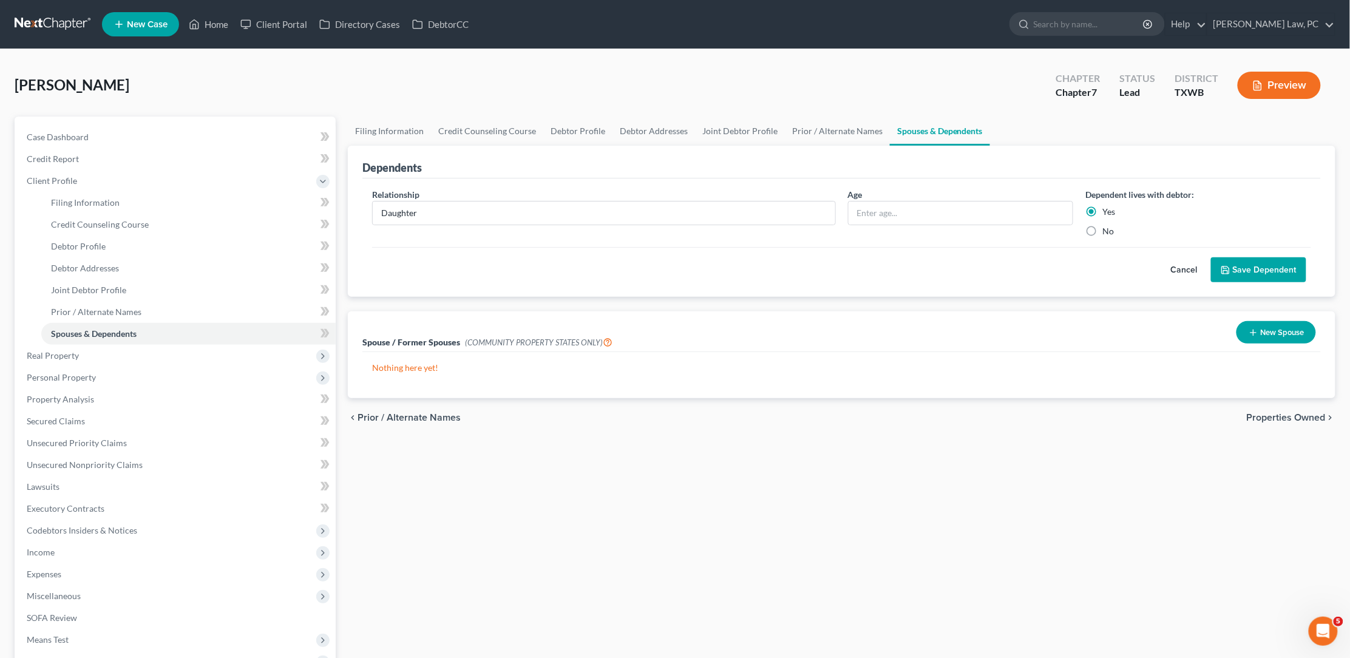
click at [1264, 270] on button "Save Dependent" at bounding box center [1258, 269] width 95 height 25
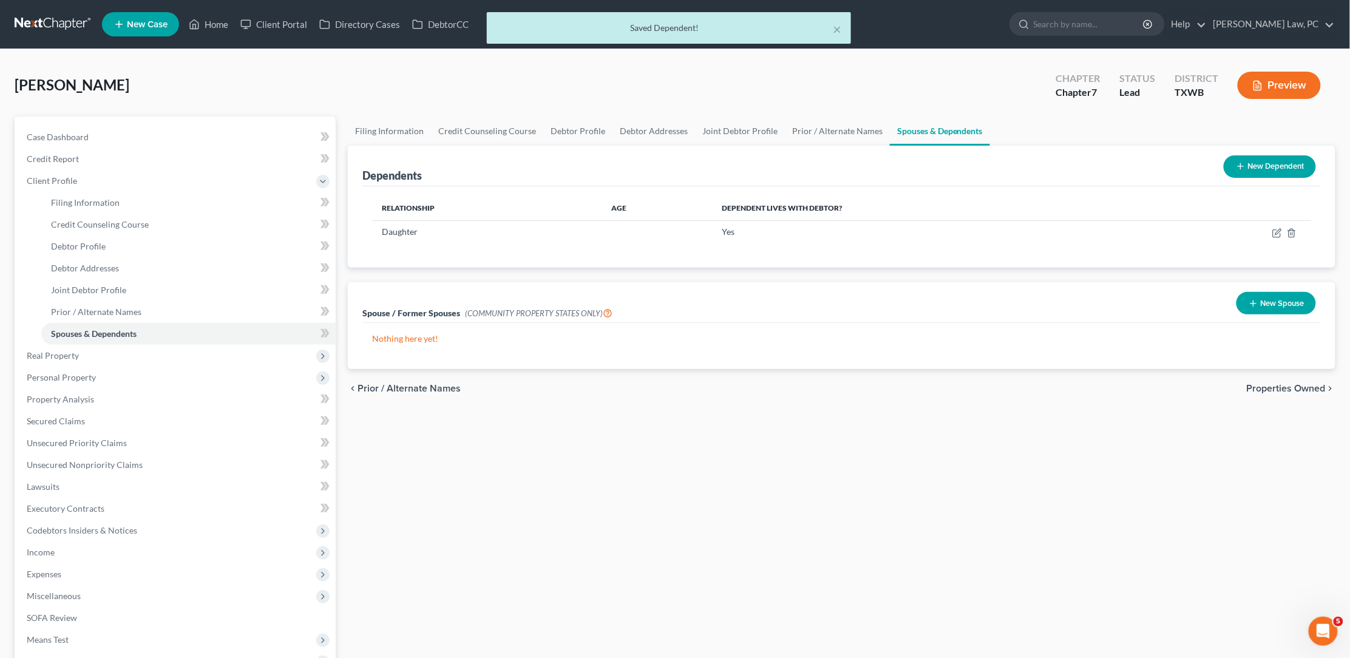
click at [1261, 164] on button "New Dependent" at bounding box center [1270, 166] width 92 height 22
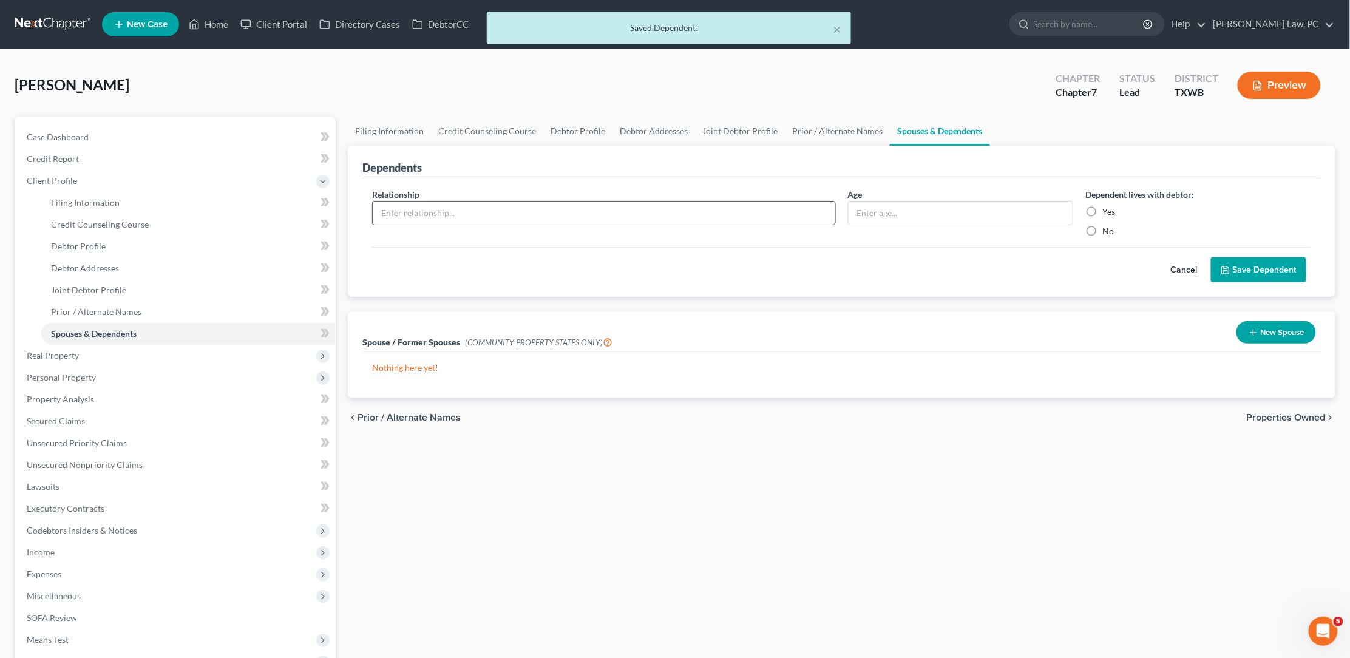
click at [759, 220] on input "text" at bounding box center [604, 212] width 462 height 23
type input "Son"
click at [1102, 209] on label "Yes" at bounding box center [1108, 212] width 13 height 12
click at [1107, 209] on input "Yes" at bounding box center [1111, 210] width 8 height 8
radio input "true"
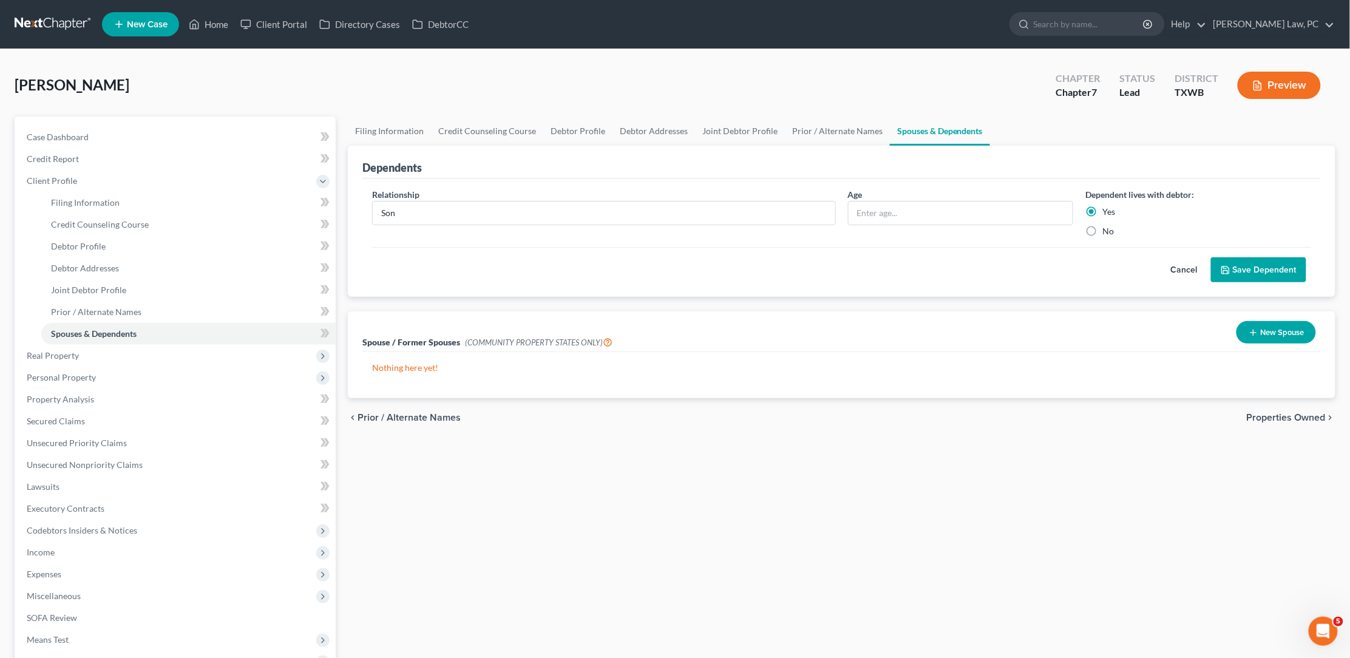
click at [1241, 269] on button "Save Dependent" at bounding box center [1258, 269] width 95 height 25
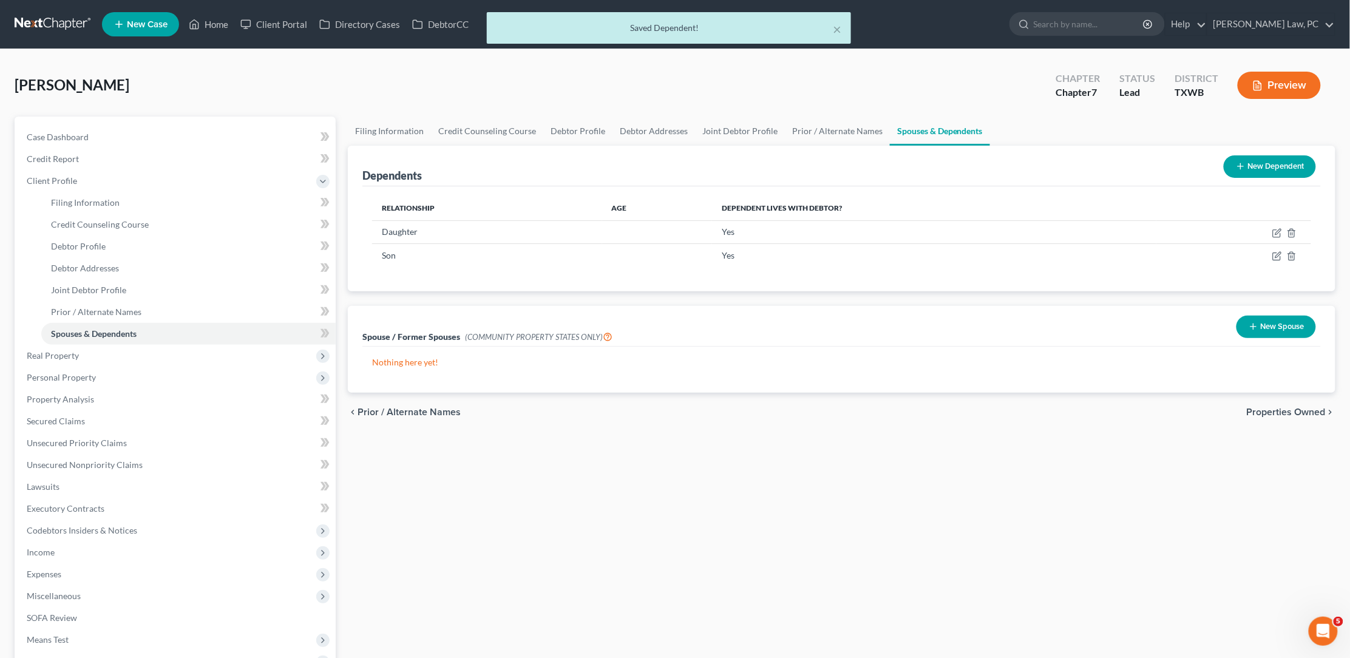
click at [1264, 169] on button "New Dependent" at bounding box center [1270, 166] width 92 height 22
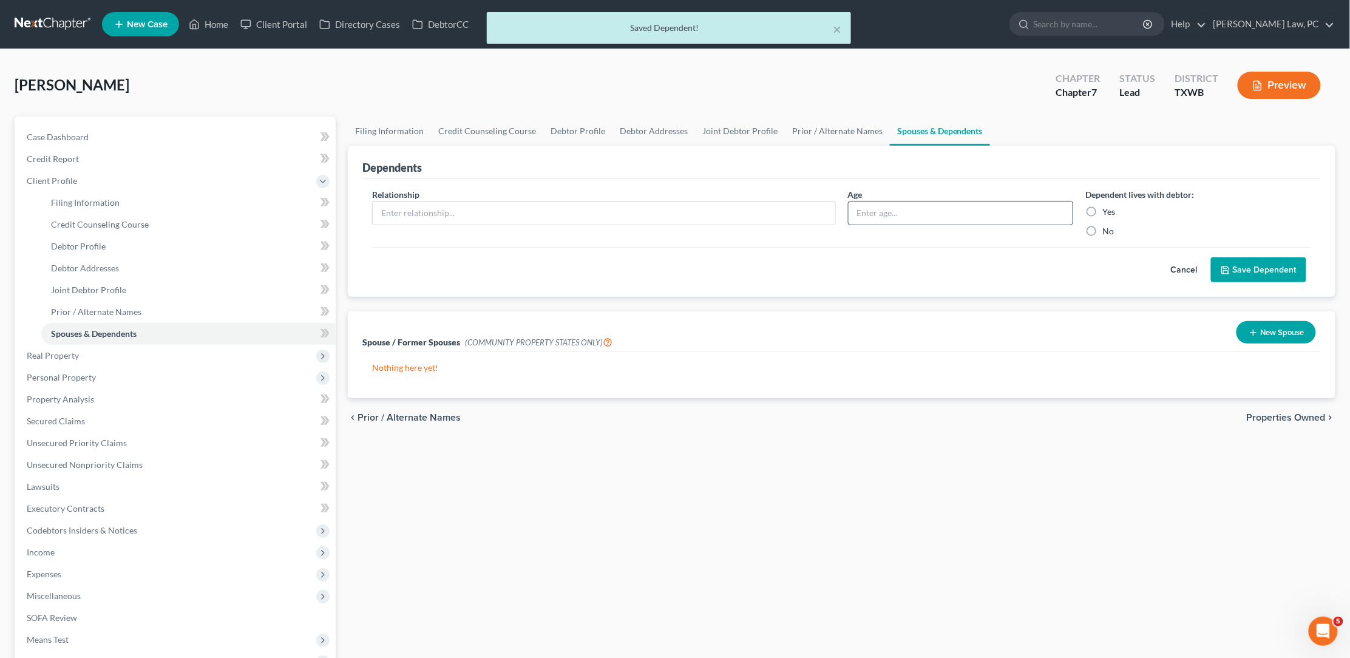
click at [1017, 208] on input "text" at bounding box center [960, 212] width 225 height 23
click at [742, 217] on input "text" at bounding box center [604, 212] width 462 height 23
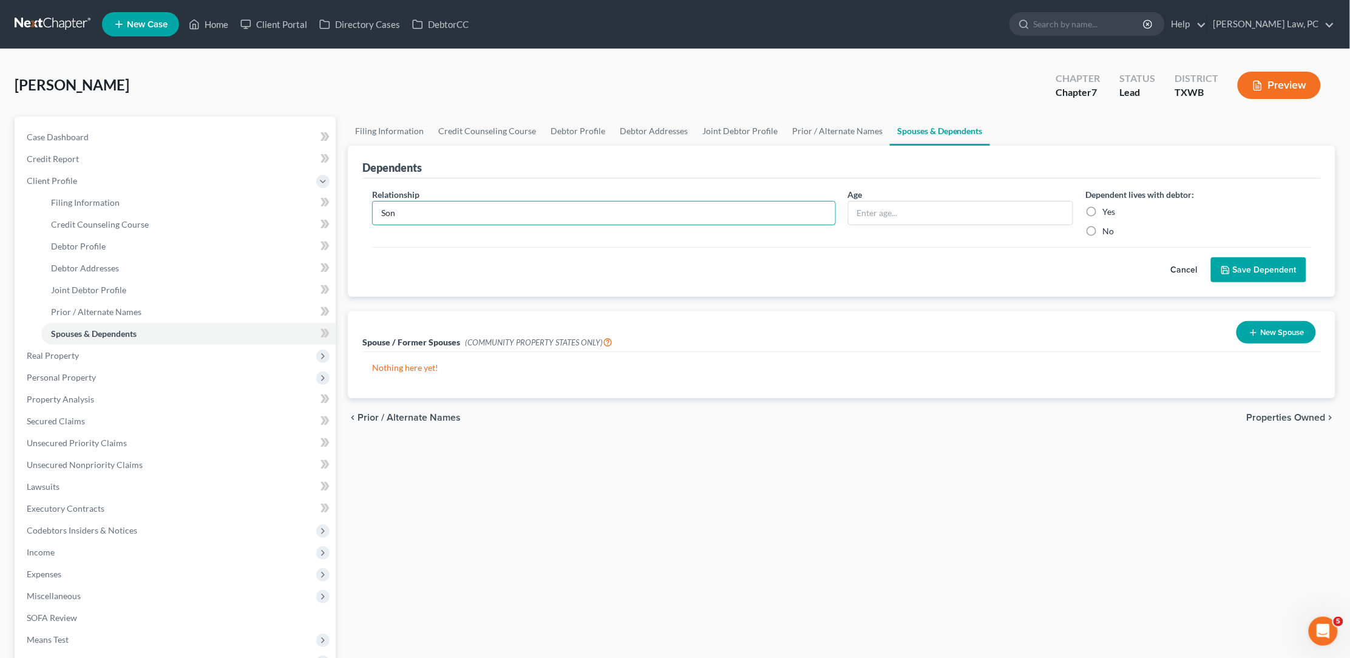
type input "Son"
click at [1102, 208] on label "Yes" at bounding box center [1108, 212] width 13 height 12
click at [1107, 208] on input "Yes" at bounding box center [1111, 210] width 8 height 8
radio input "true"
click at [1263, 269] on button "Save Dependent" at bounding box center [1258, 269] width 95 height 25
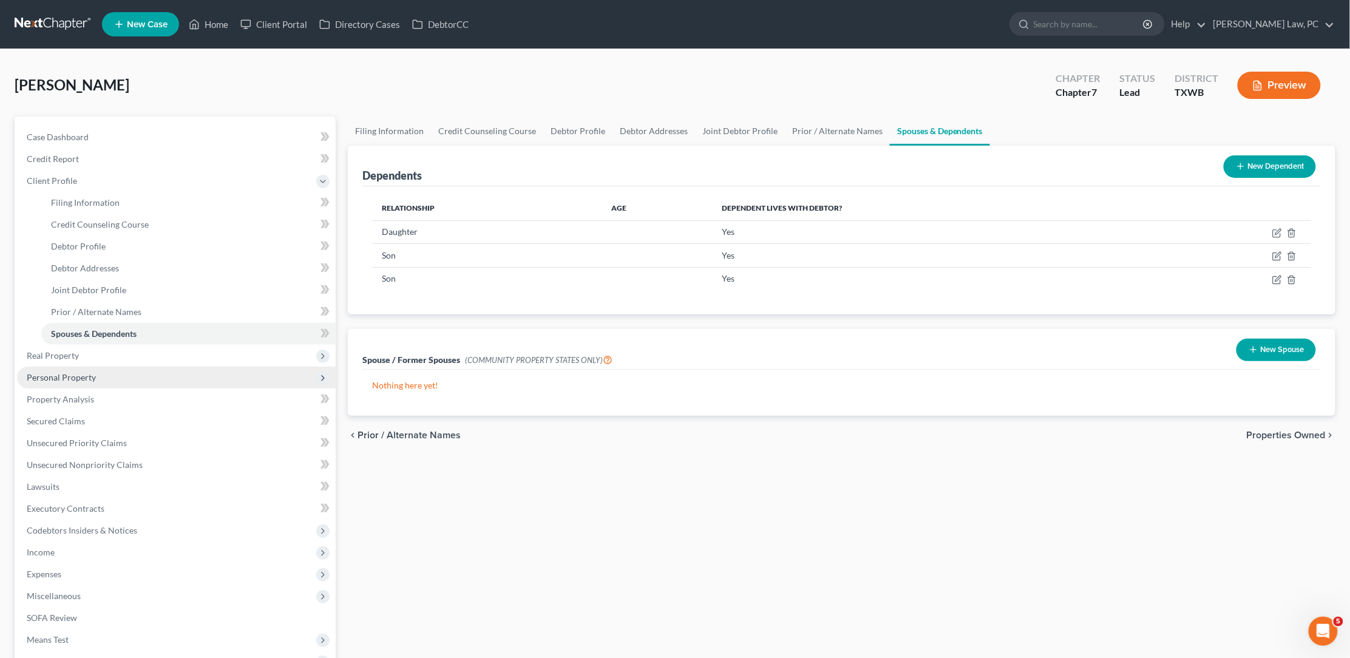
click at [67, 372] on span "Personal Property" at bounding box center [61, 377] width 69 height 10
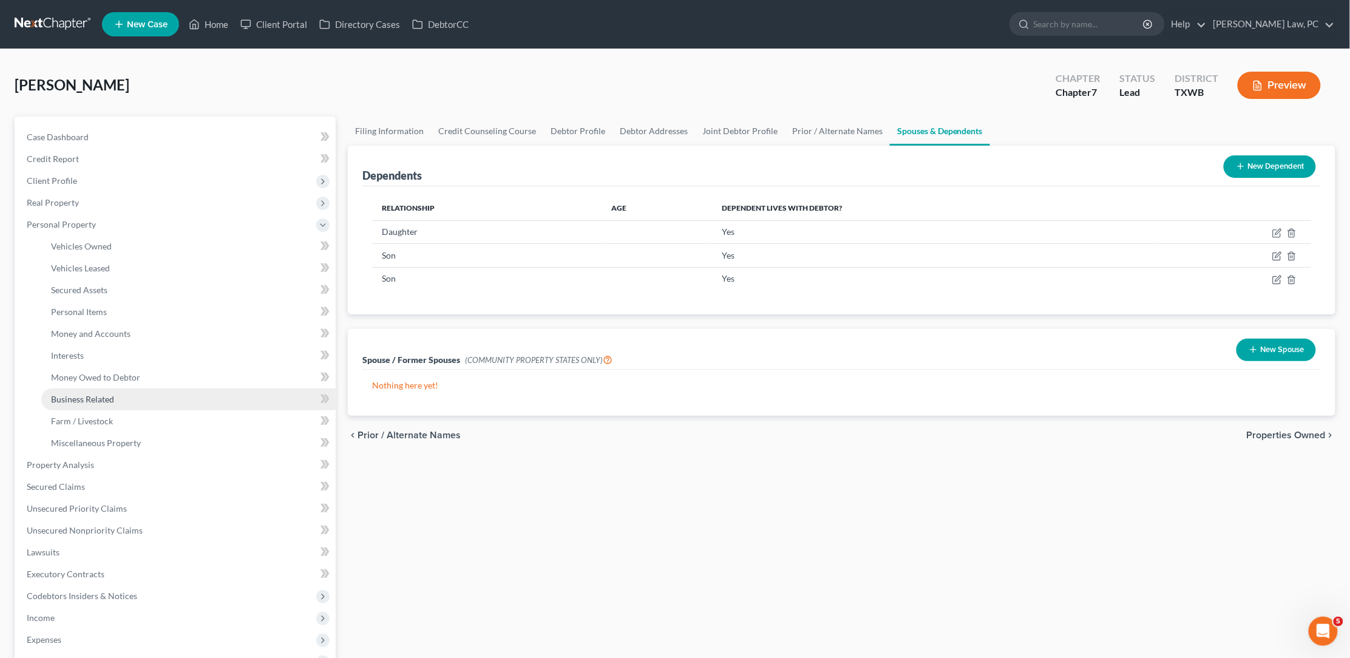
click at [78, 394] on span "Business Related" at bounding box center [82, 399] width 63 height 10
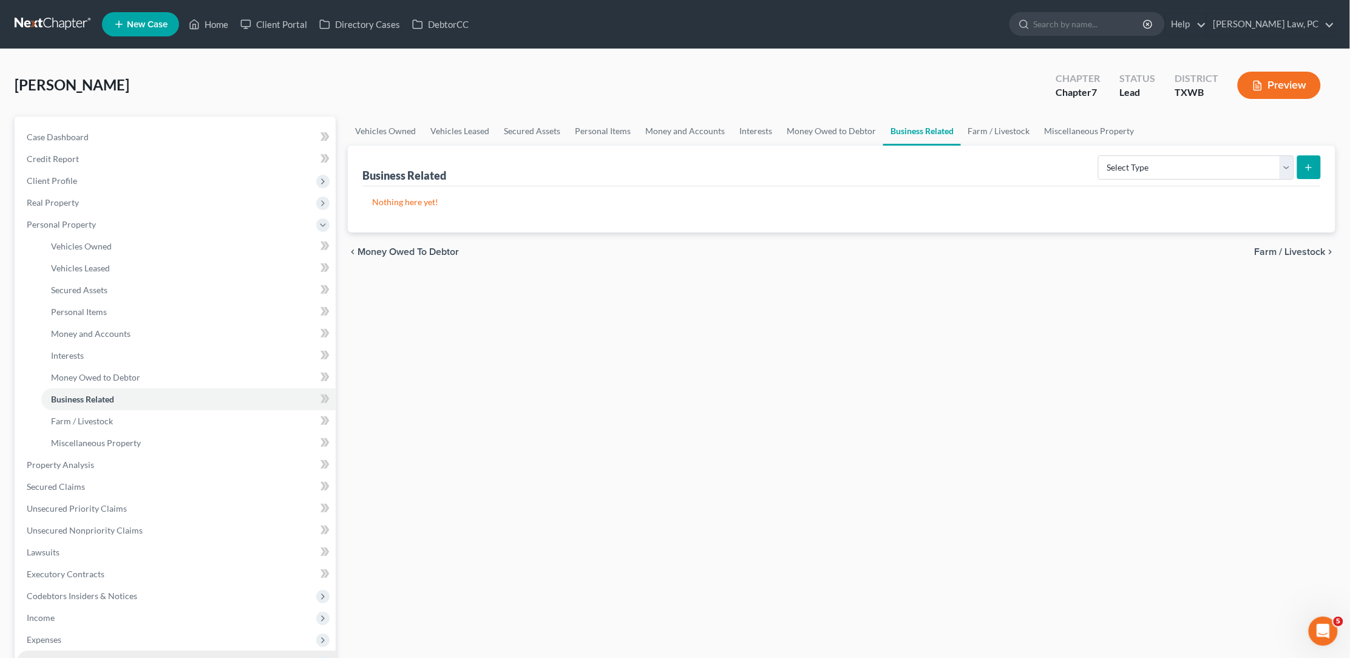
click at [58, 656] on span "Miscellaneous" at bounding box center [54, 661] width 54 height 10
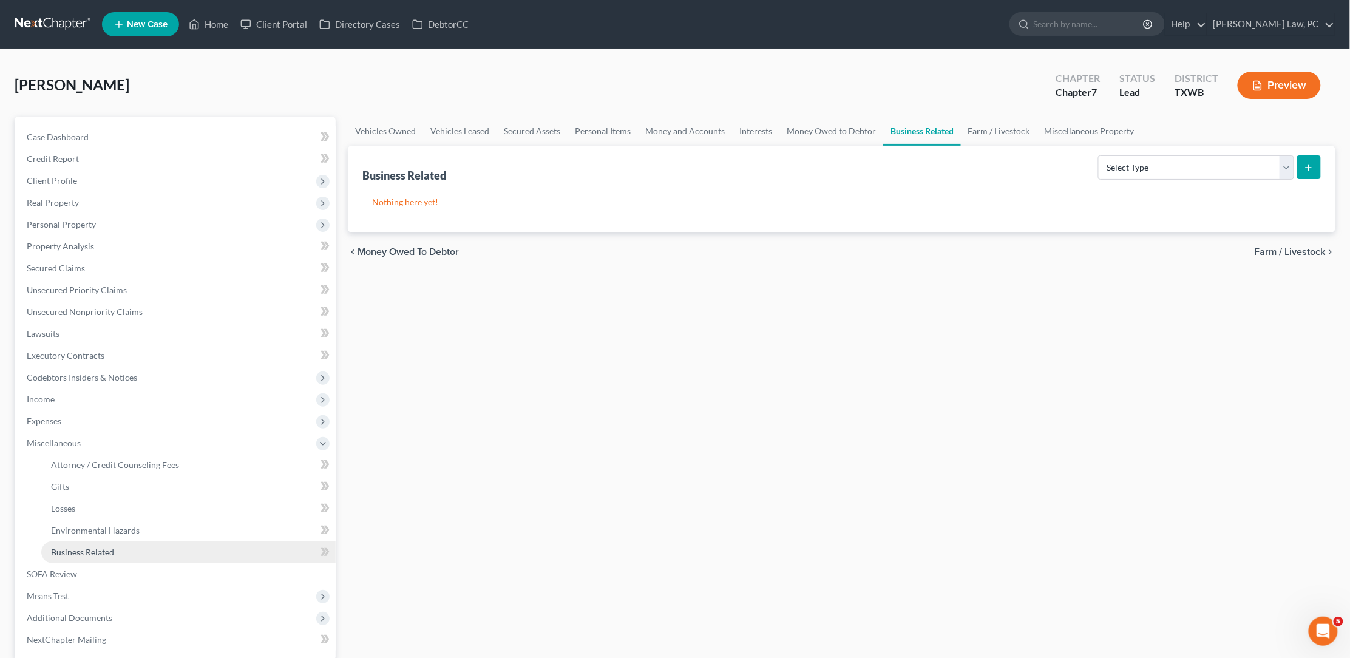
click at [59, 547] on span "Business Related" at bounding box center [82, 552] width 63 height 10
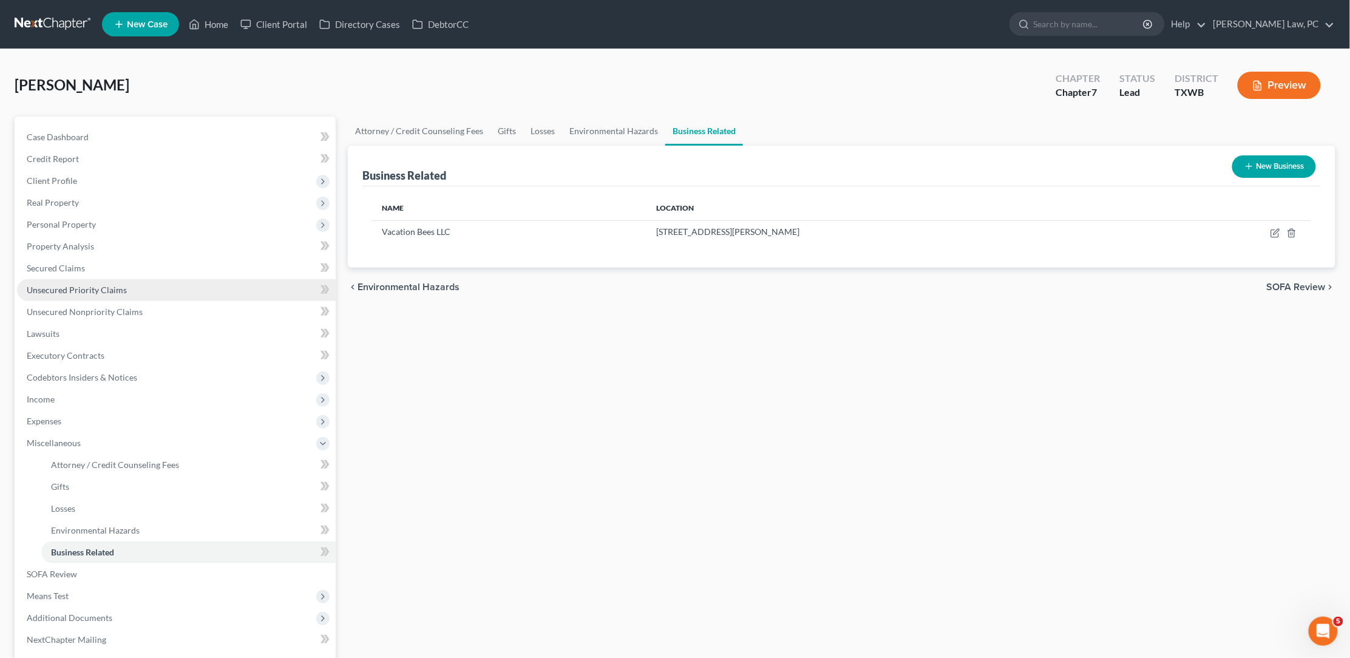
click at [83, 285] on span "Unsecured Priority Claims" at bounding box center [77, 290] width 100 height 10
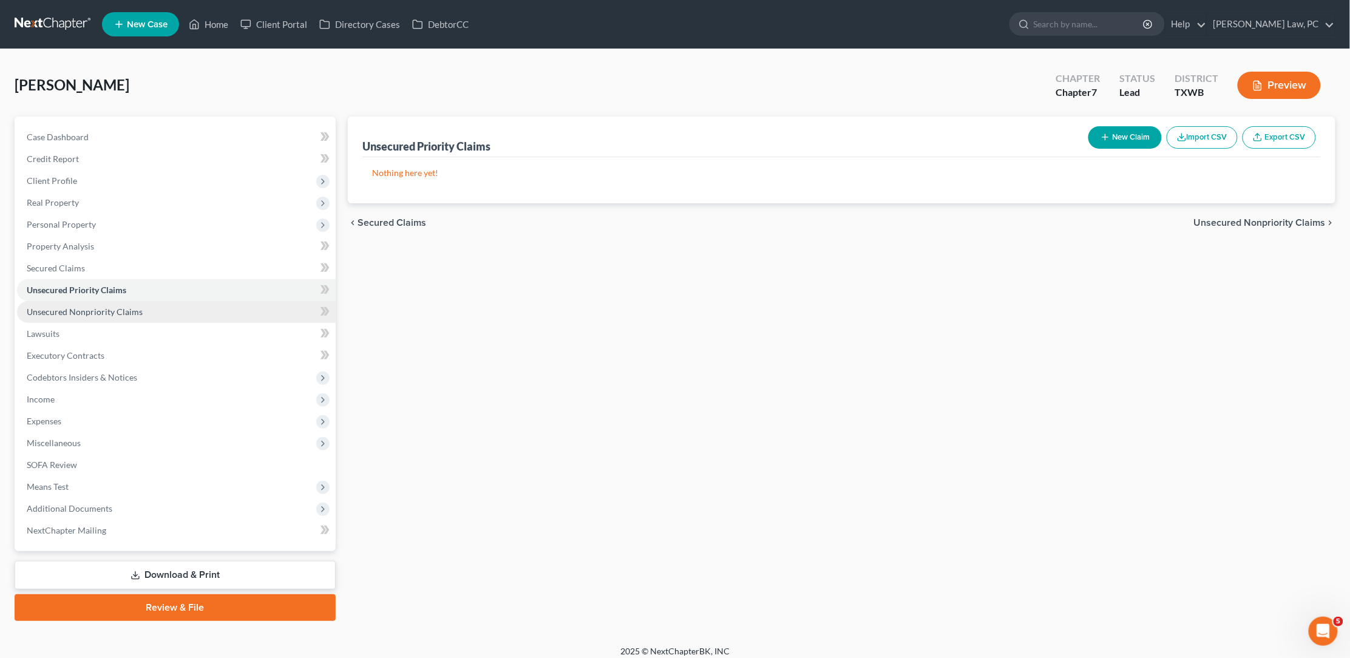
click at [83, 306] on span "Unsecured Nonpriority Claims" at bounding box center [85, 311] width 116 height 10
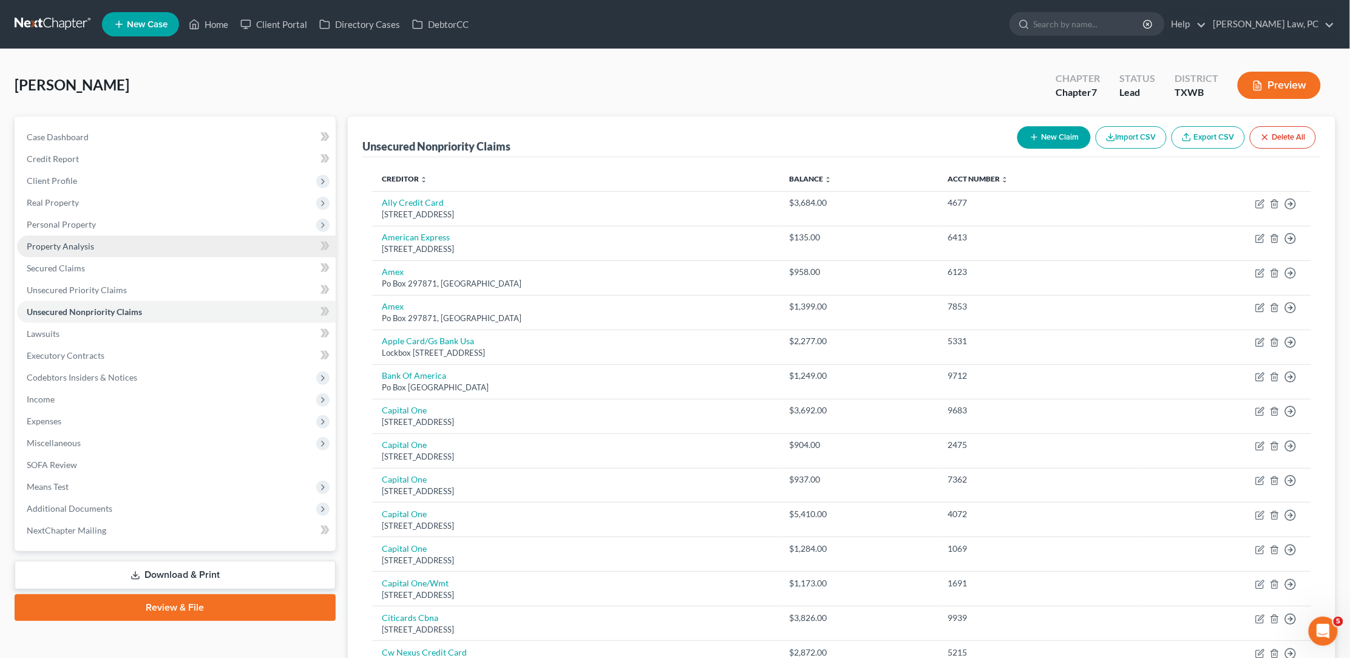
click at [92, 250] on link "Property Analysis" at bounding box center [176, 246] width 319 height 22
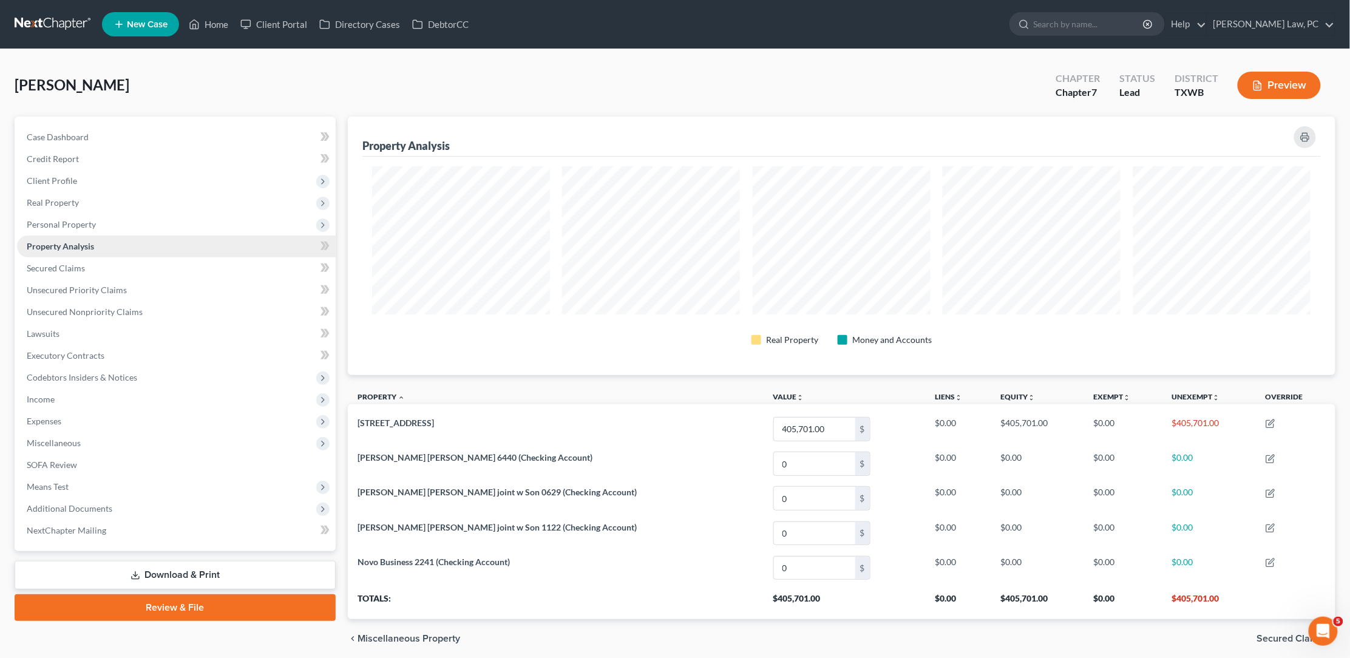
scroll to position [257, 988]
click at [95, 220] on span "Personal Property" at bounding box center [176, 225] width 319 height 22
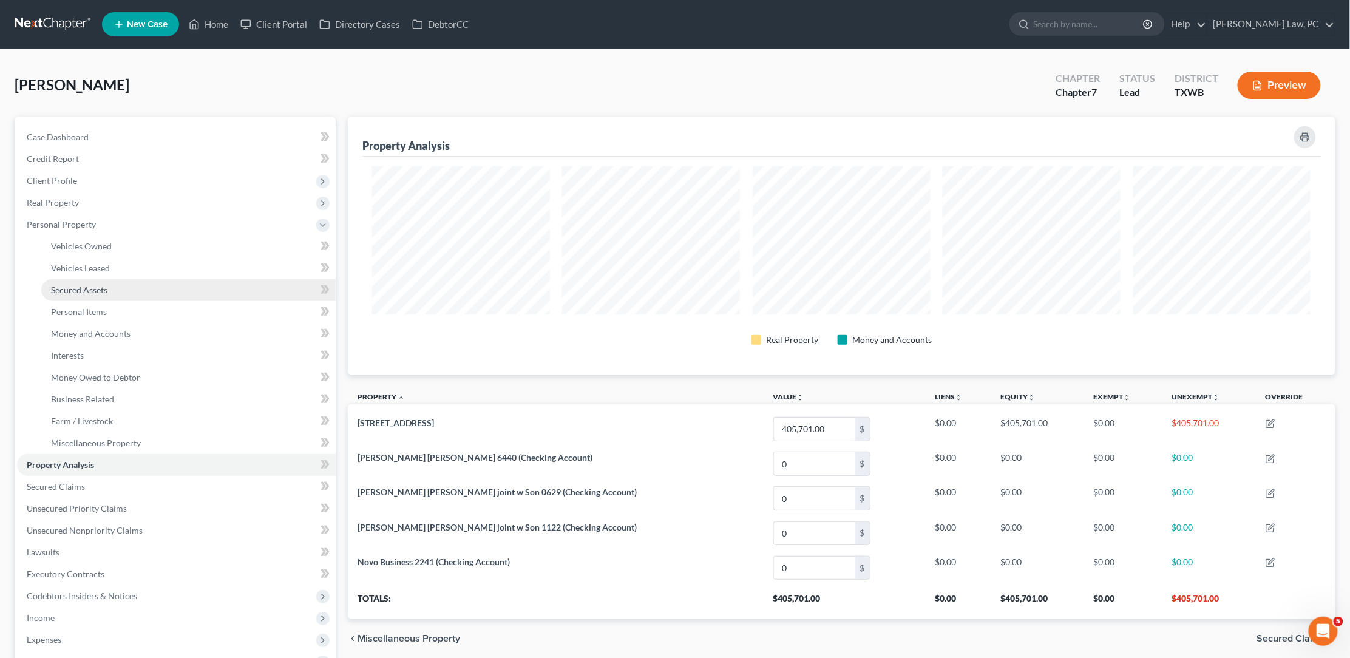
click at [100, 285] on span "Secured Assets" at bounding box center [79, 290] width 56 height 10
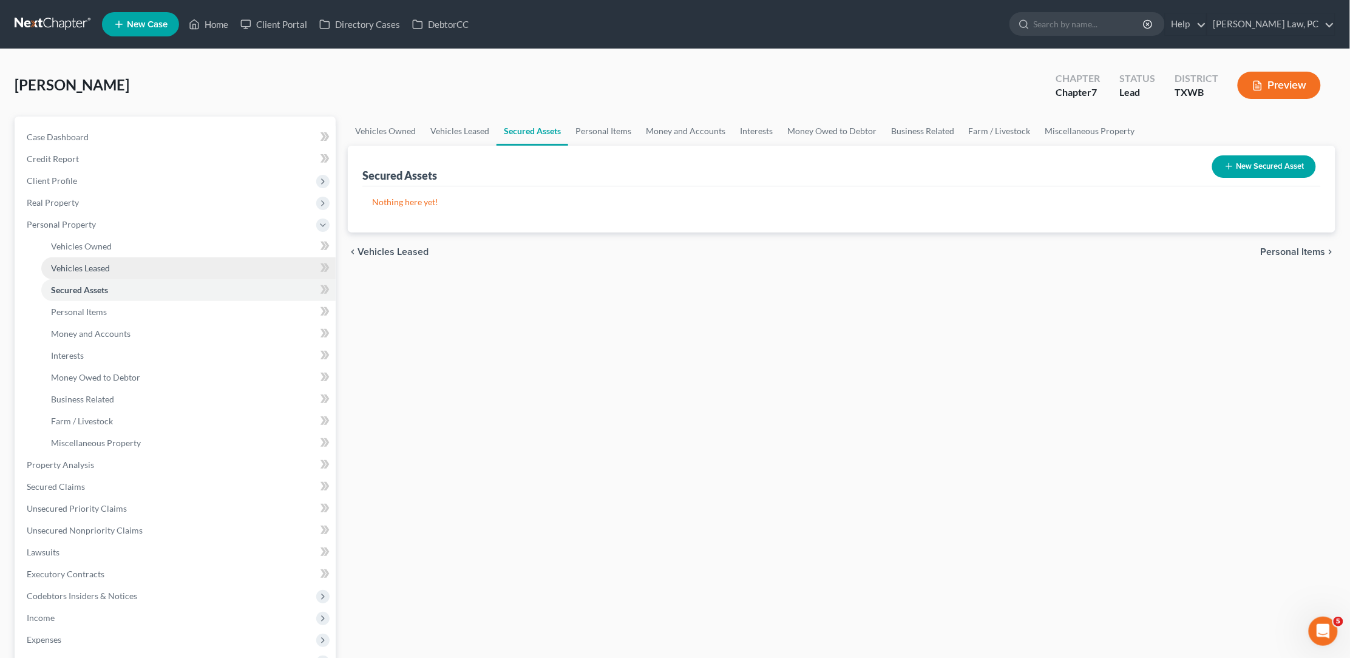
click at [100, 263] on span "Vehicles Leased" at bounding box center [80, 268] width 59 height 10
click at [104, 244] on span "Vehicles Owned" at bounding box center [81, 246] width 61 height 10
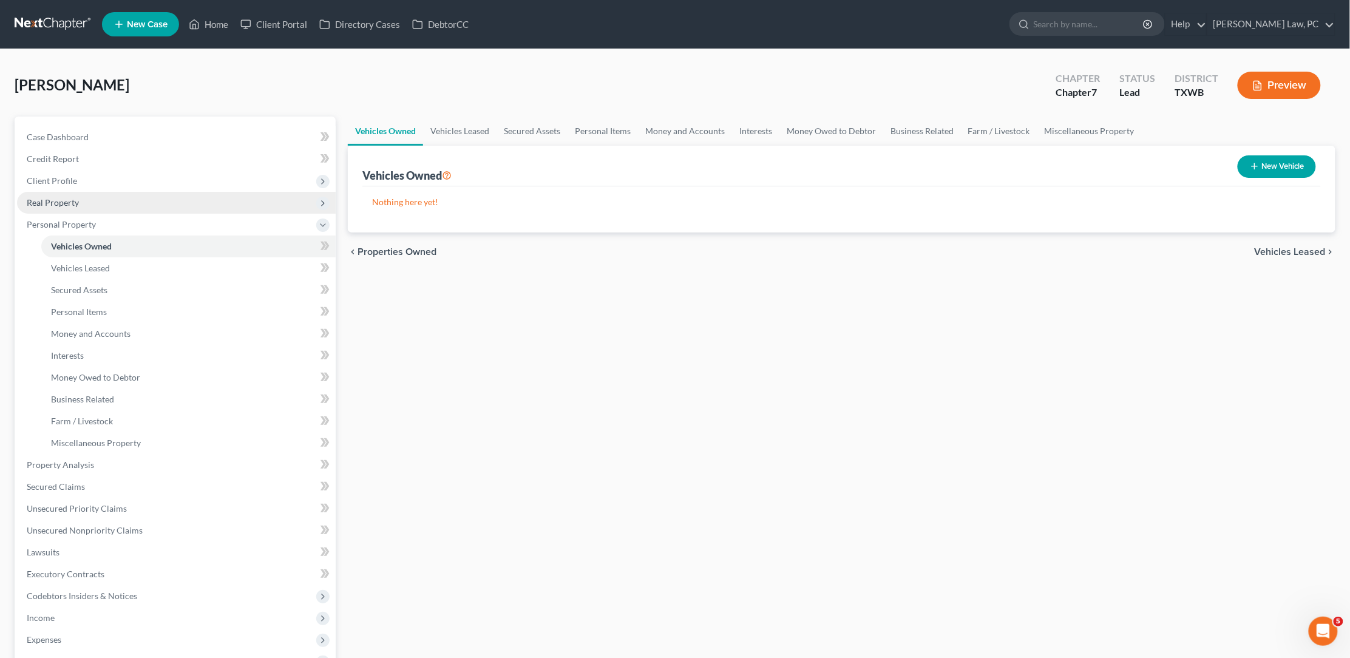
click at [91, 192] on span "Real Property" at bounding box center [176, 203] width 319 height 22
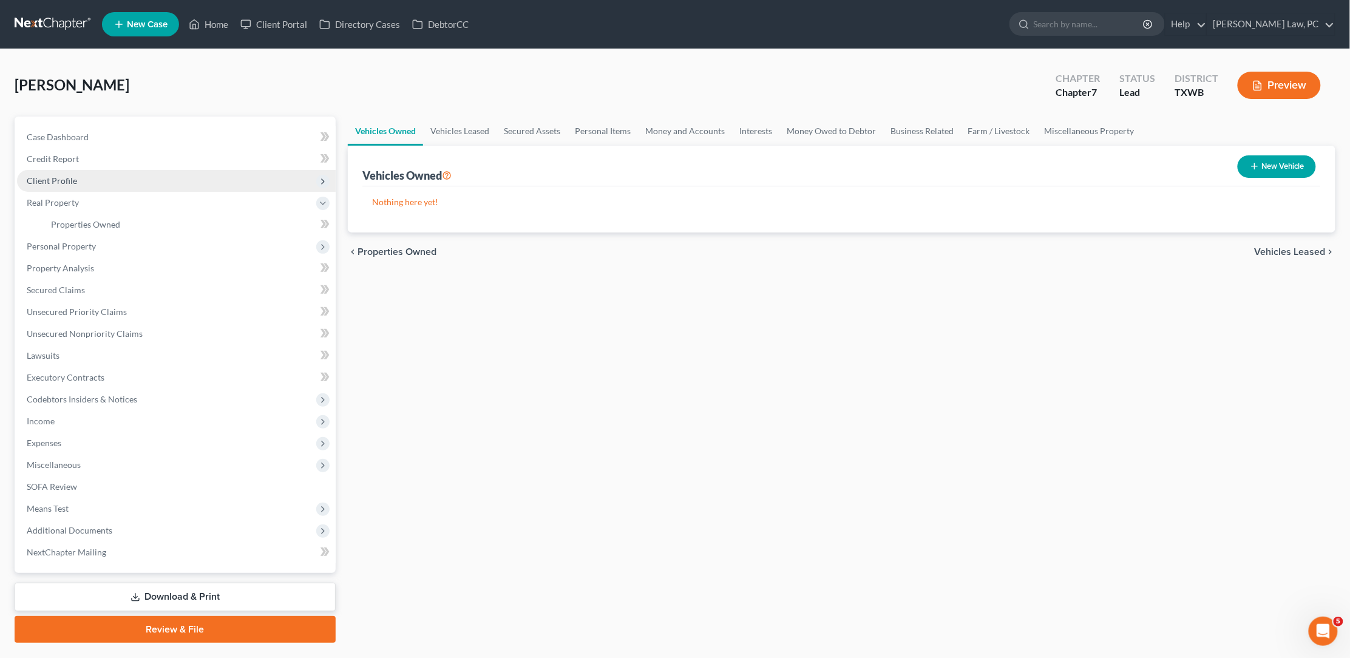
click at [92, 176] on span "Client Profile" at bounding box center [176, 181] width 319 height 22
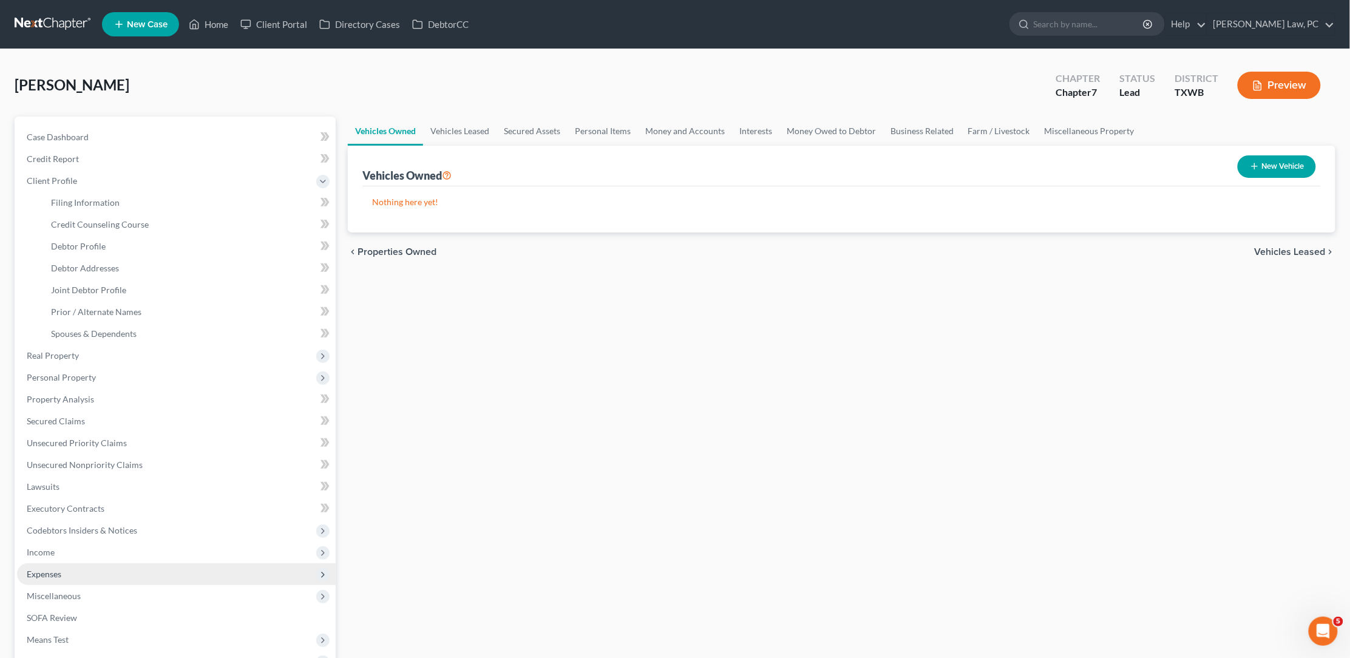
click at [42, 569] on span "Expenses" at bounding box center [44, 574] width 35 height 10
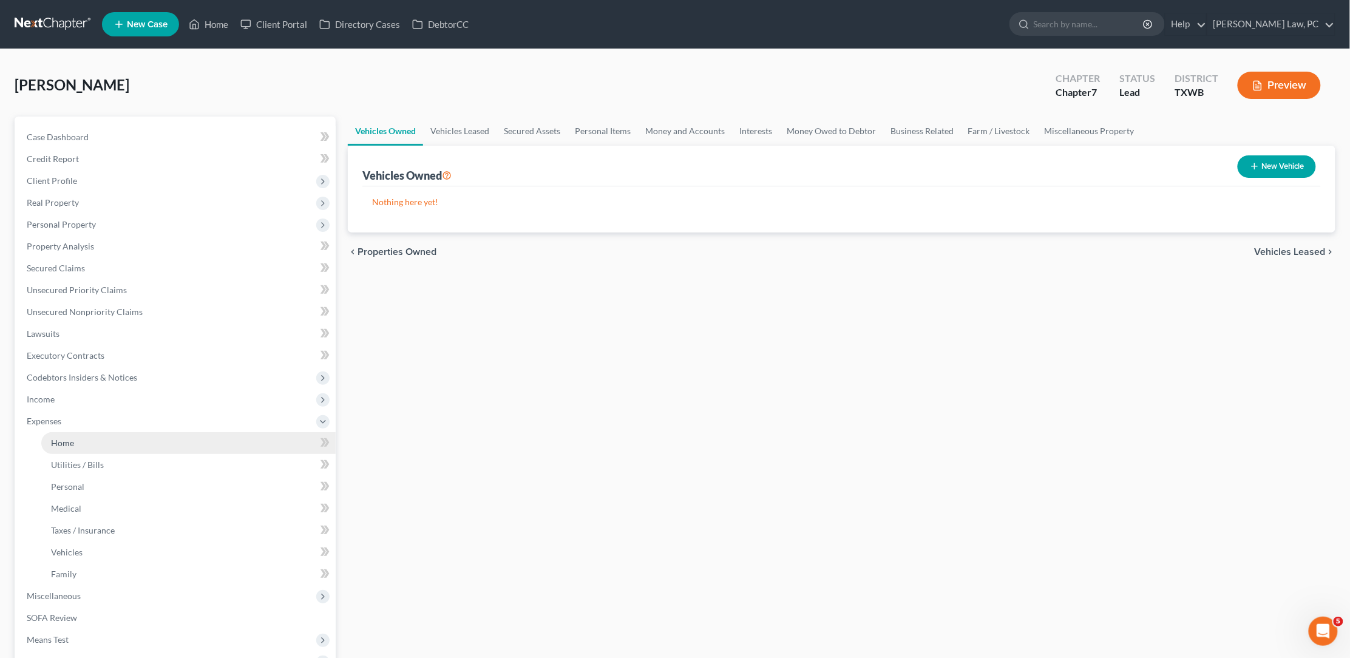
click at [52, 438] on span "Home" at bounding box center [62, 443] width 23 height 10
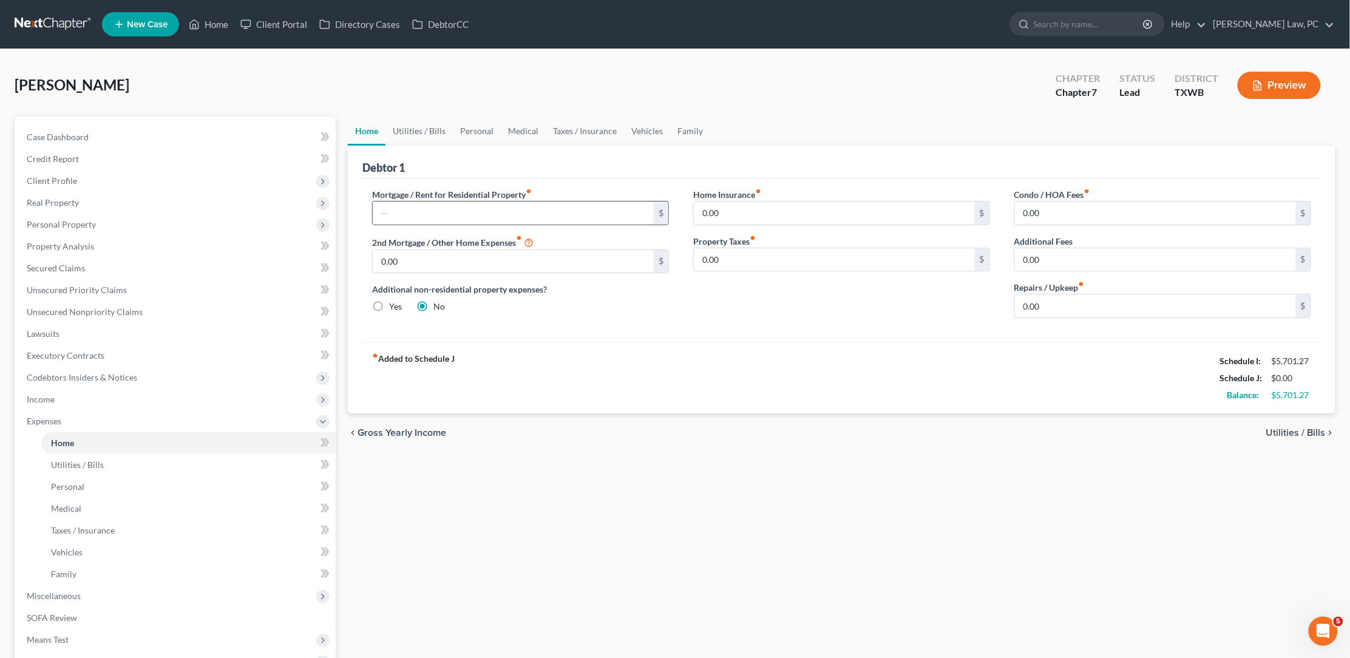
click at [452, 212] on input "text" at bounding box center [513, 212] width 281 height 23
type input "2,137.01"
click at [113, 372] on span "Codebtors Insiders & Notices" at bounding box center [82, 377] width 110 height 10
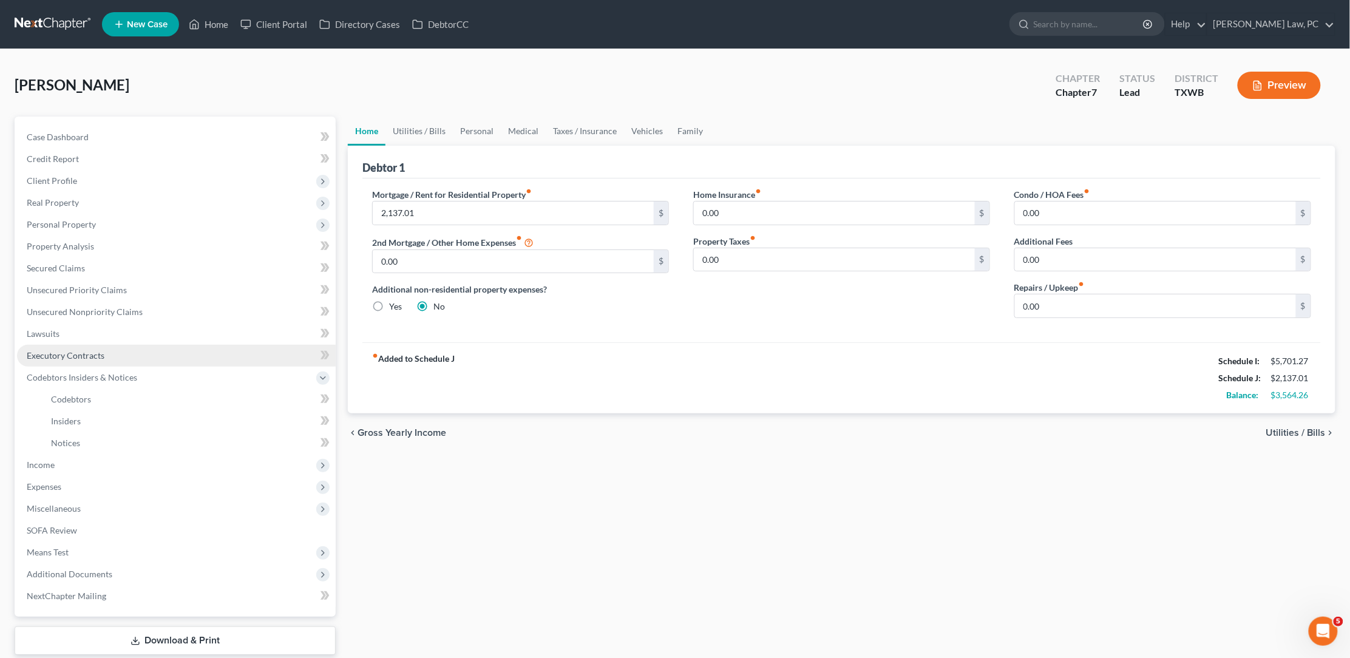
click at [116, 347] on link "Executory Contracts" at bounding box center [176, 356] width 319 height 22
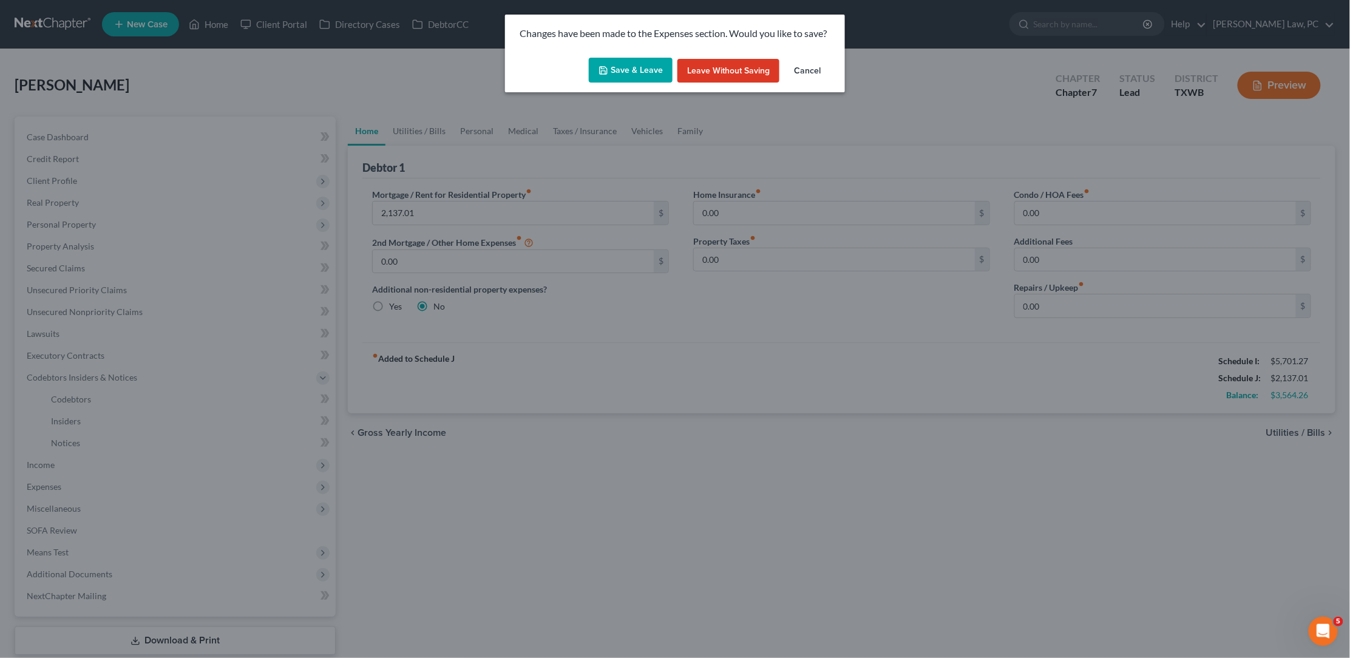
click at [637, 77] on button "Save & Leave" at bounding box center [631, 70] width 84 height 25
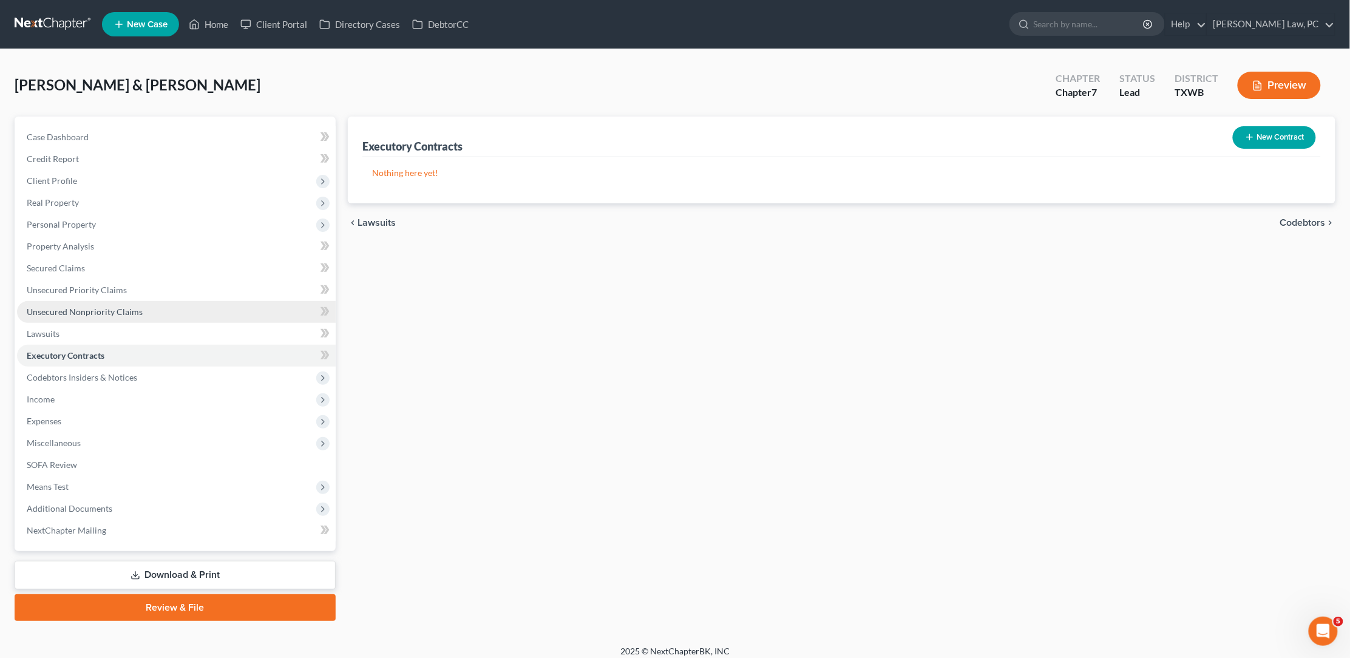
click at [88, 306] on span "Unsecured Nonpriority Claims" at bounding box center [85, 311] width 116 height 10
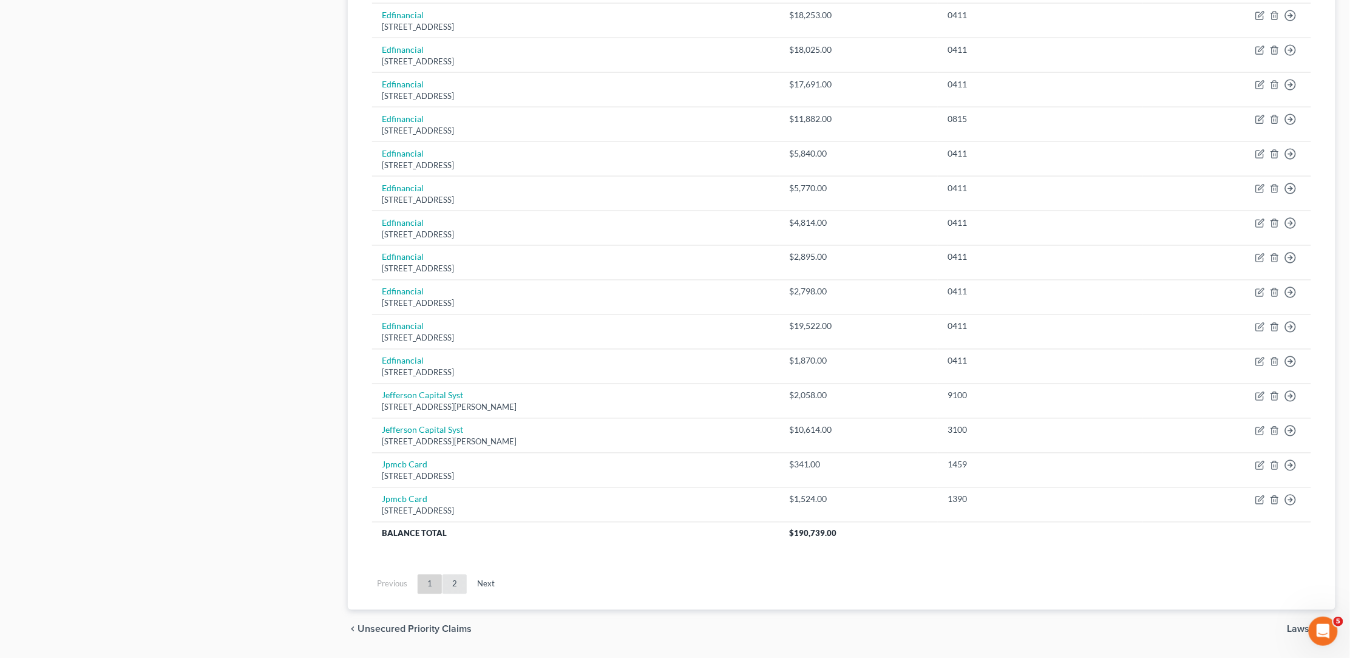
click at [455, 575] on link "2" at bounding box center [454, 584] width 24 height 19
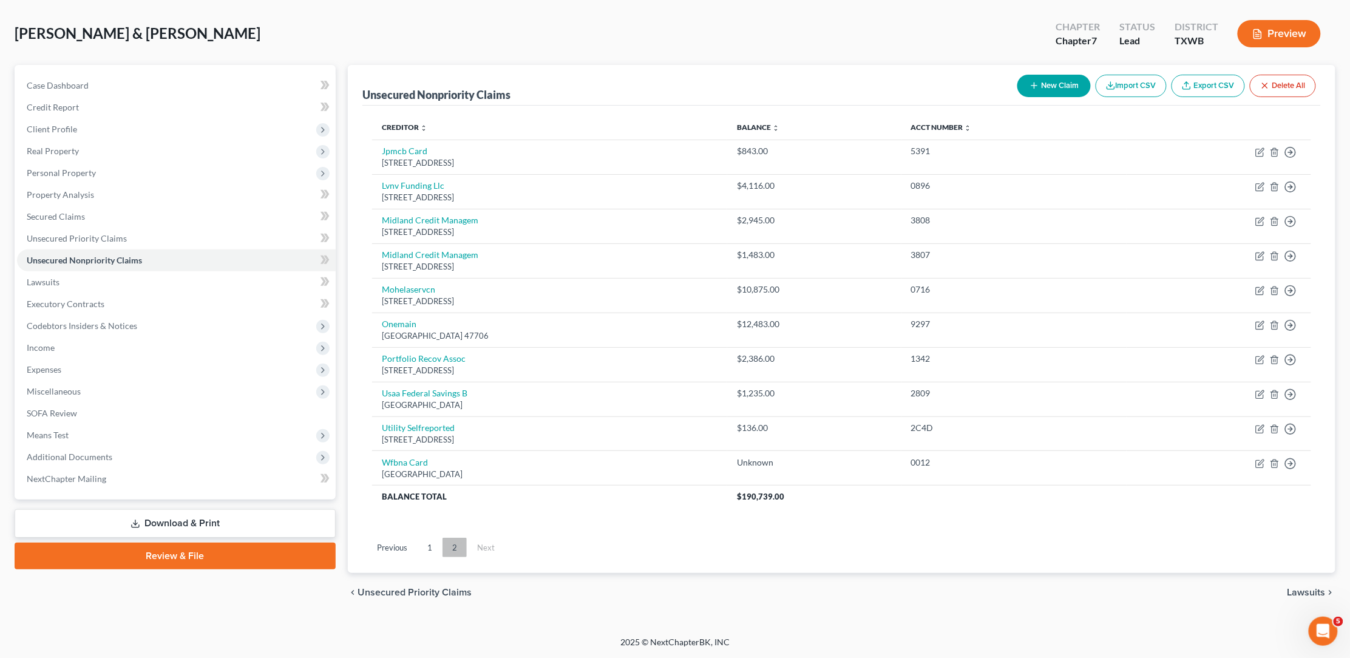
scroll to position [38, 0]
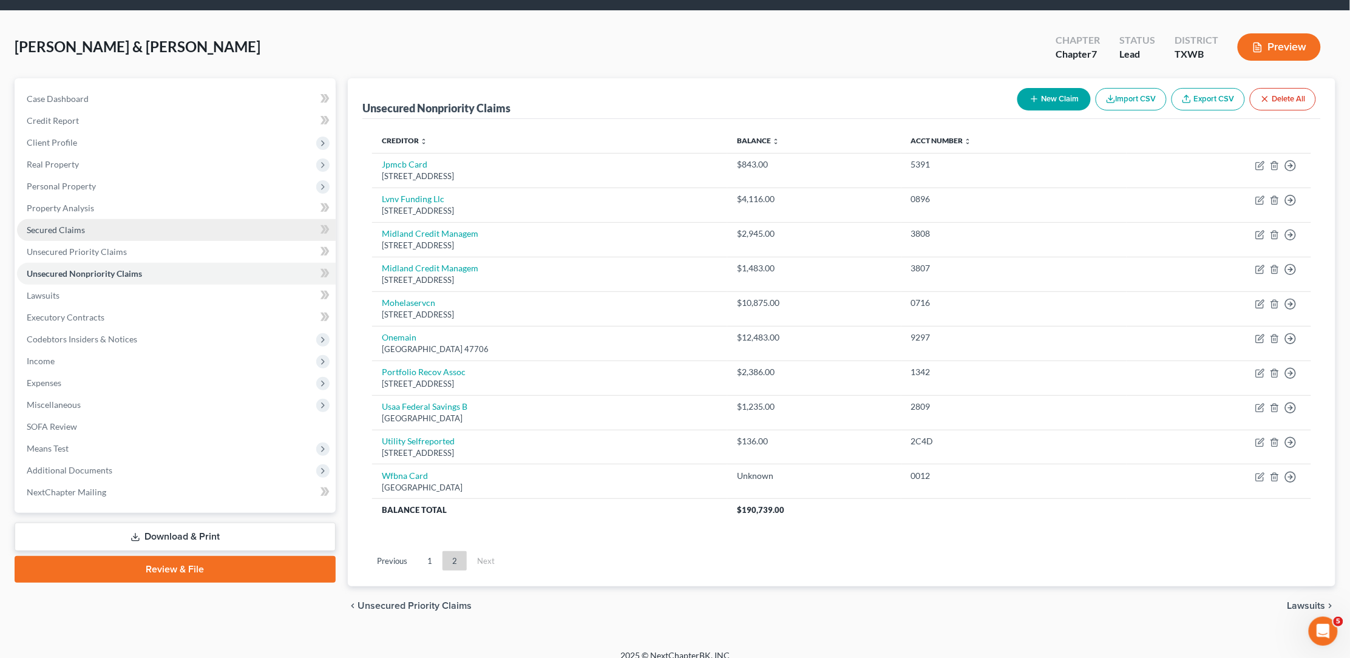
click at [124, 219] on link "Secured Claims" at bounding box center [176, 230] width 319 height 22
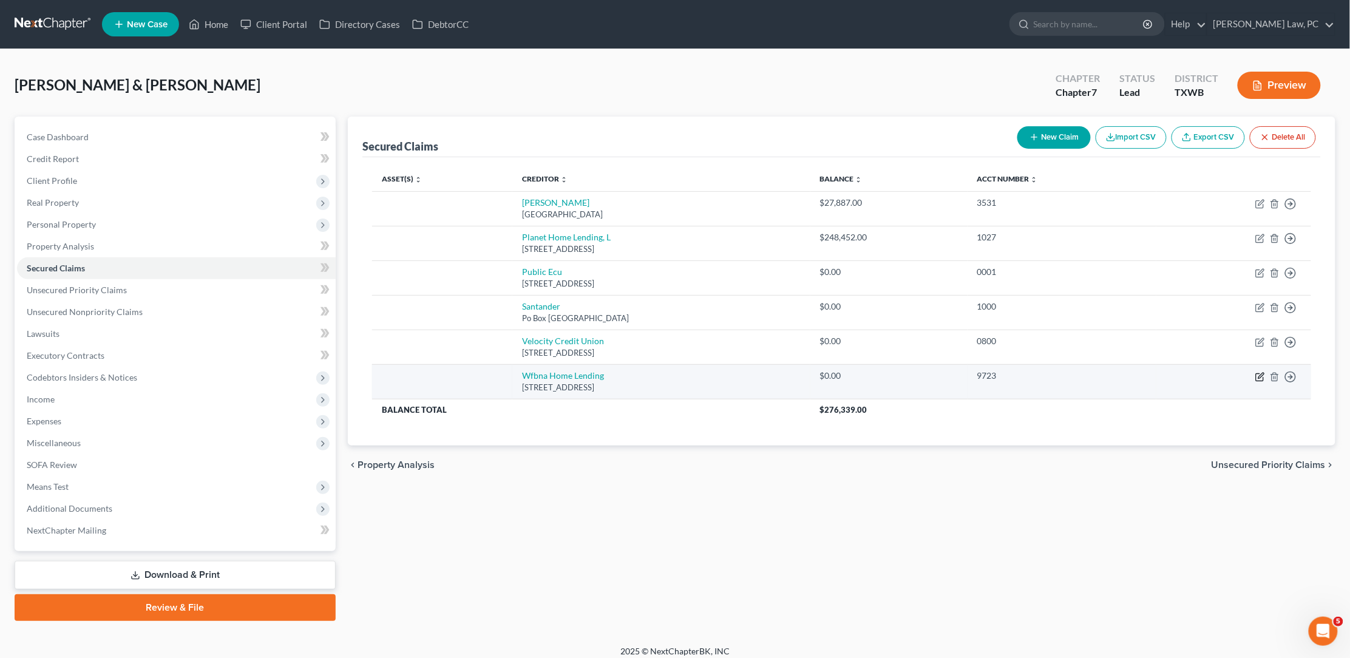
click at [1259, 372] on icon "button" at bounding box center [1260, 377] width 10 height 10
select select "16"
select select "2"
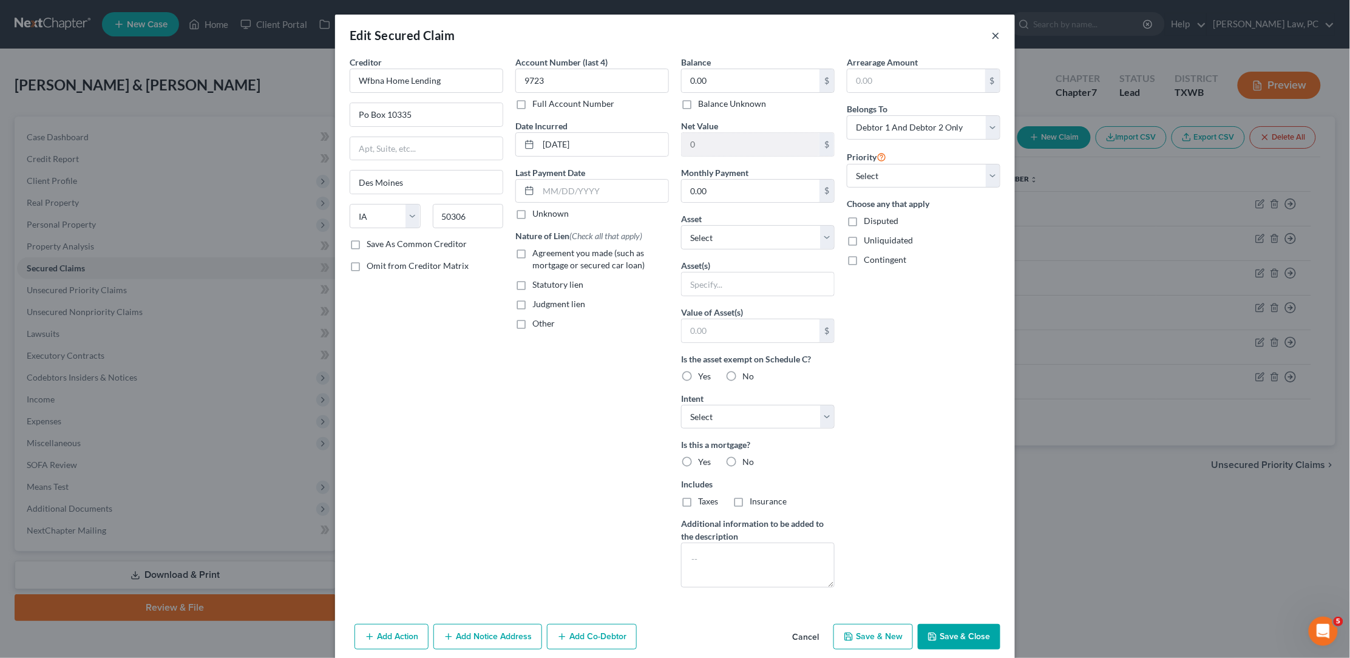
click at [994, 33] on button "×" at bounding box center [996, 35] width 8 height 15
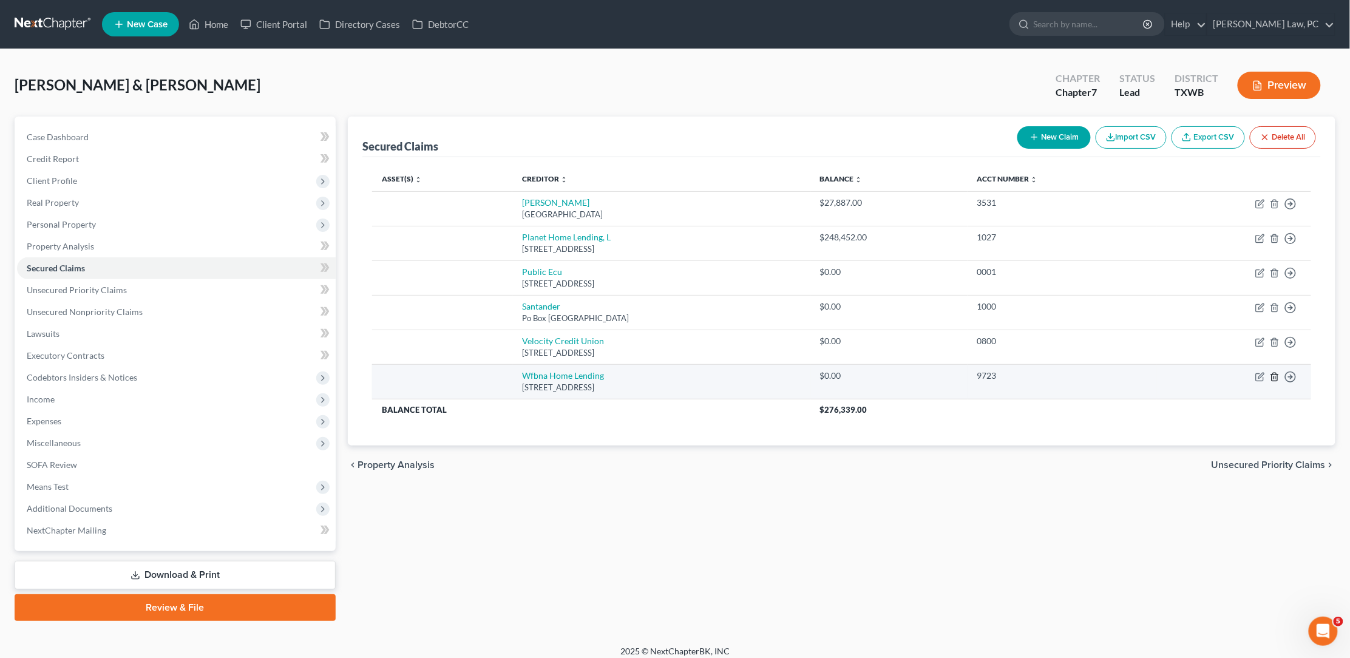
click at [1274, 376] on line "button" at bounding box center [1274, 377] width 0 height 2
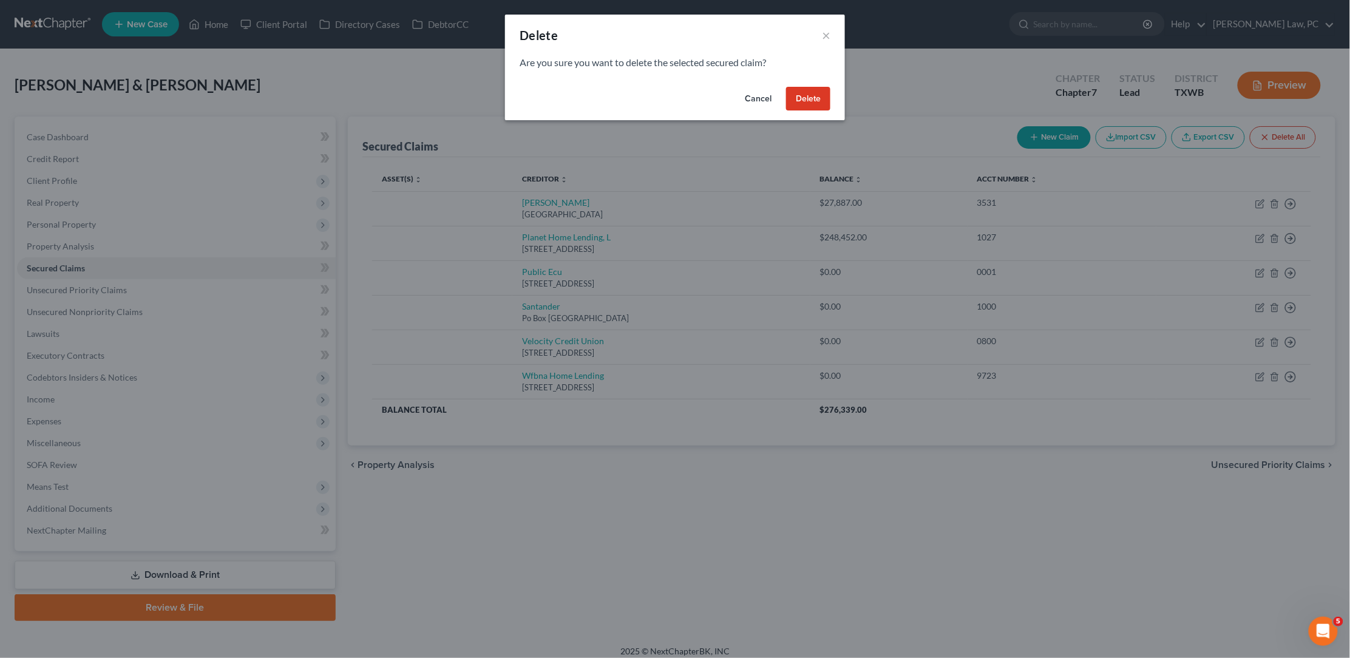
click at [797, 99] on button "Delete" at bounding box center [808, 99] width 44 height 24
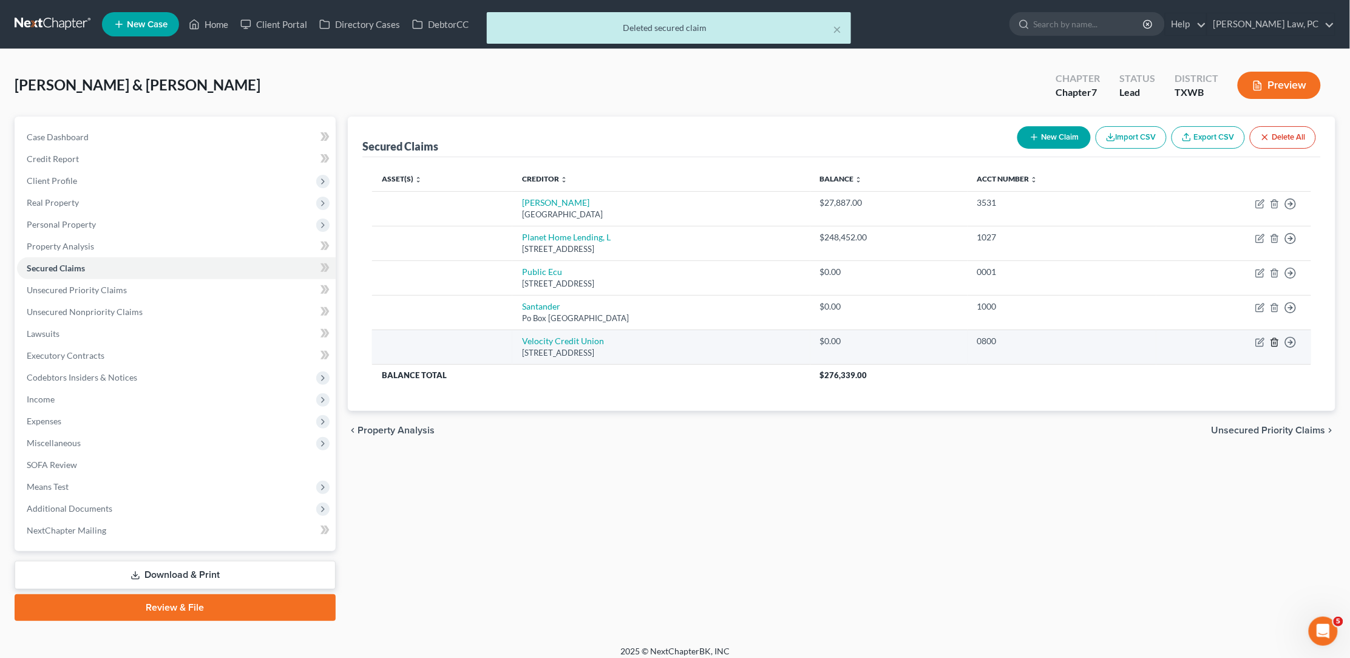
click at [1276, 337] on icon "button" at bounding box center [1275, 342] width 10 height 10
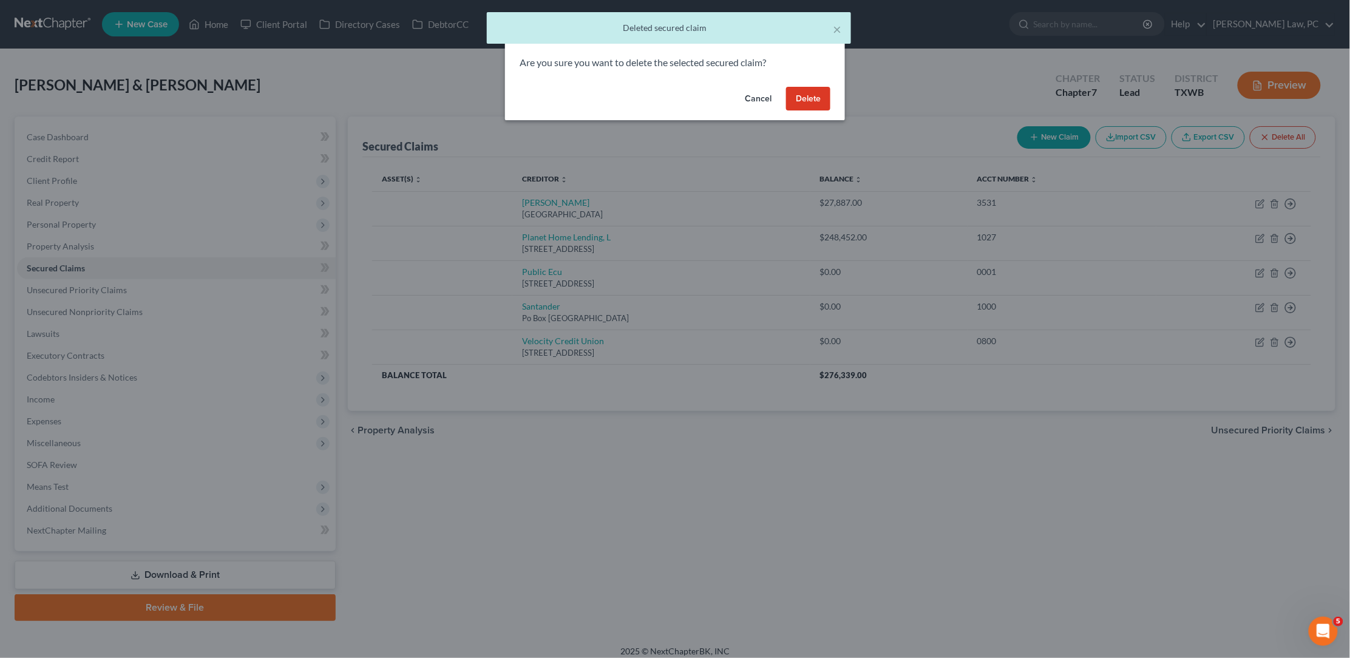
click at [822, 96] on button "Delete" at bounding box center [808, 99] width 44 height 24
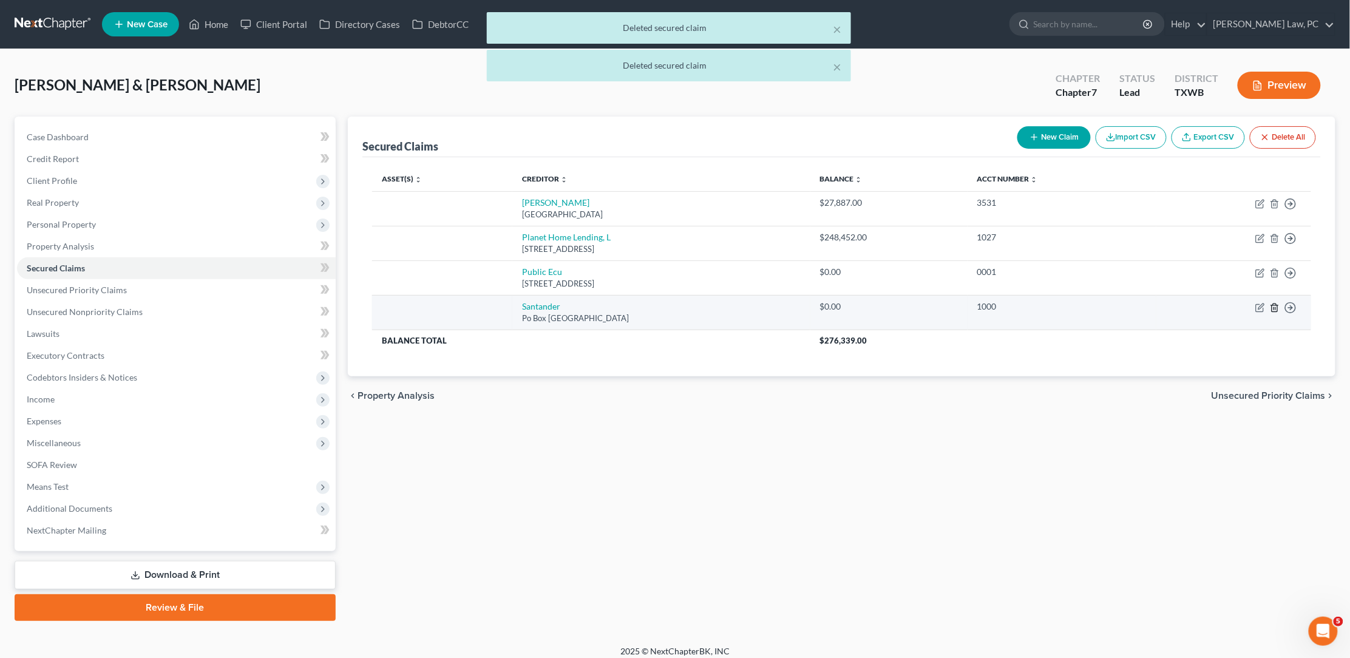
click at [1275, 303] on icon "button" at bounding box center [1275, 308] width 10 height 10
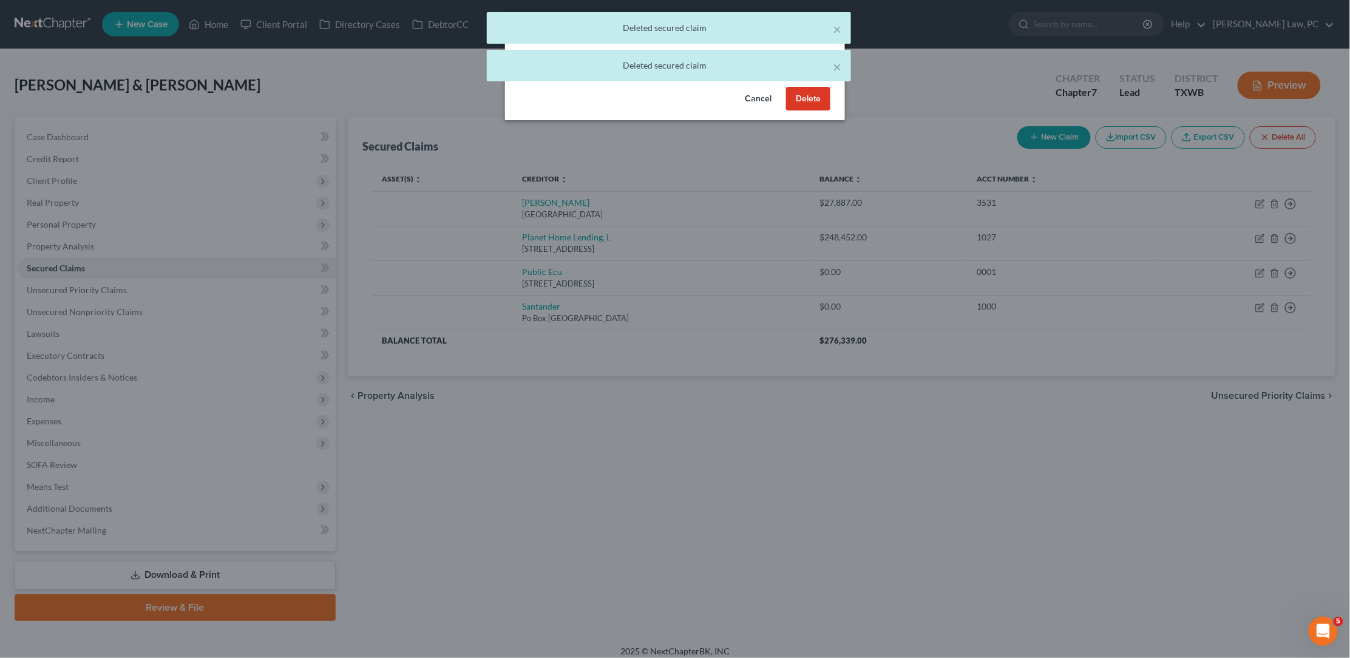
click at [816, 100] on button "Delete" at bounding box center [808, 99] width 44 height 24
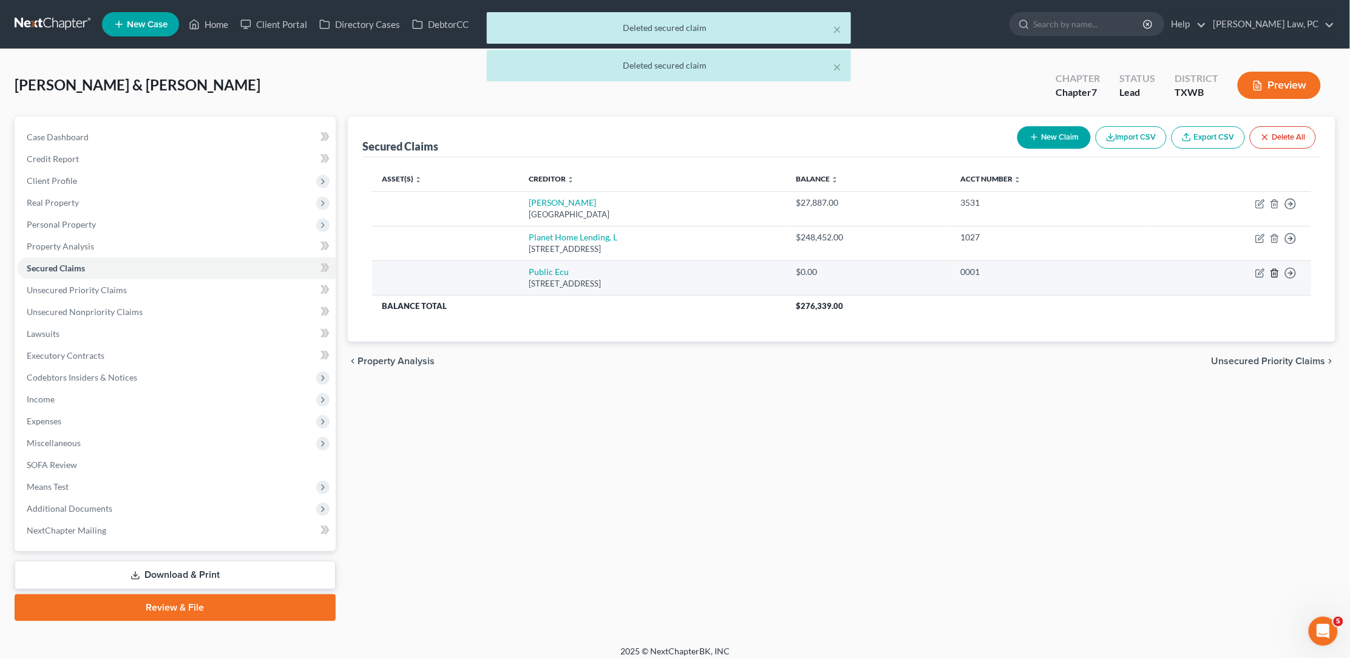
click at [1275, 273] on icon "button" at bounding box center [1275, 273] width 10 height 10
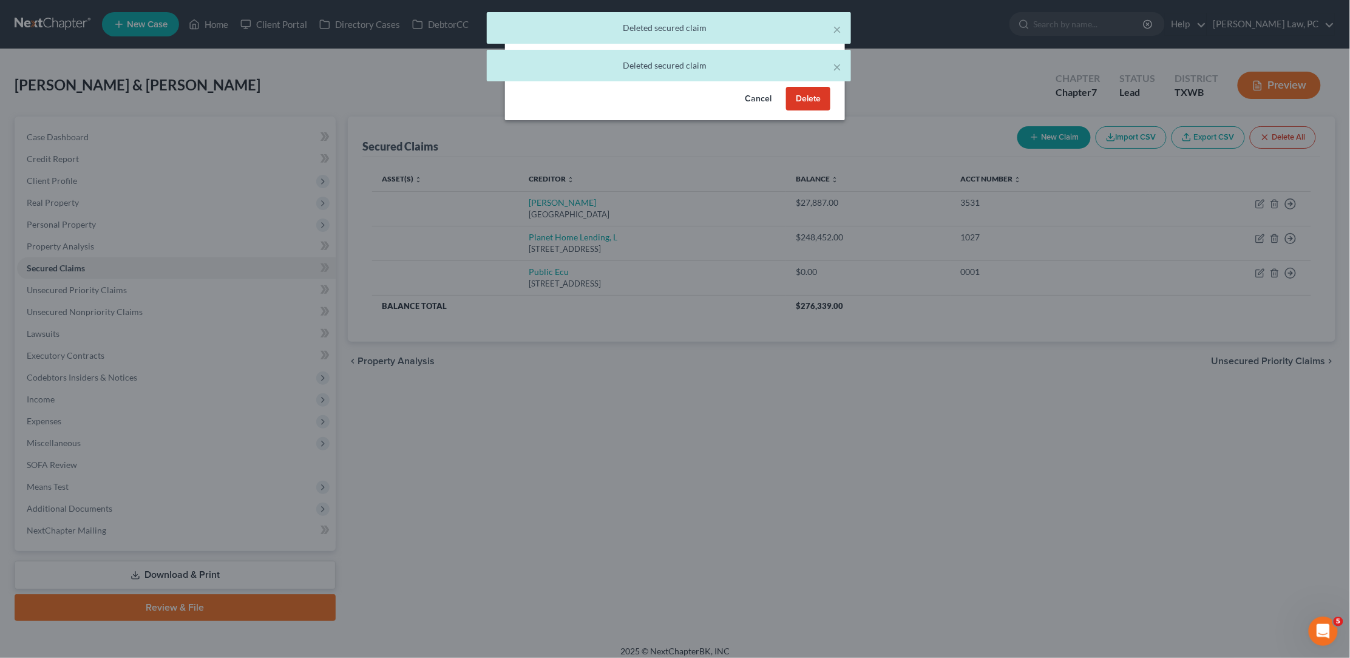
click at [818, 103] on button "Delete" at bounding box center [808, 99] width 44 height 24
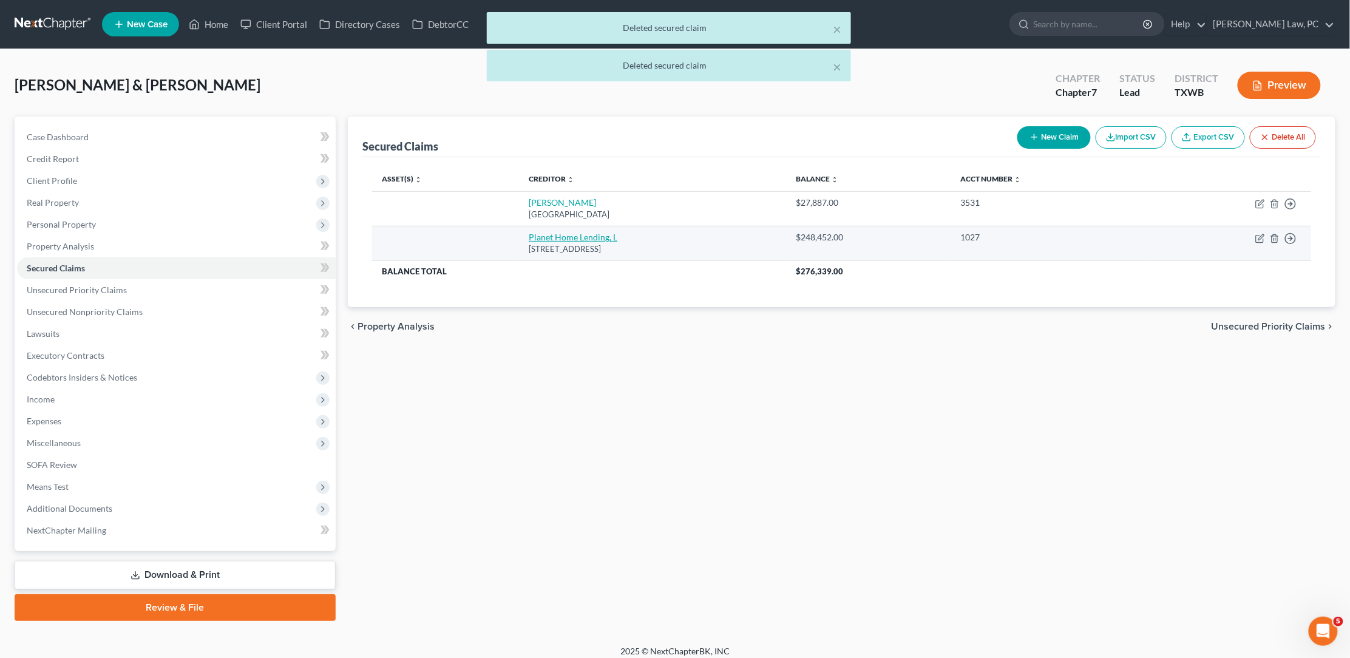
click at [532, 239] on link "Planet Home Lending, L" at bounding box center [573, 237] width 89 height 10
select select "6"
select select "0"
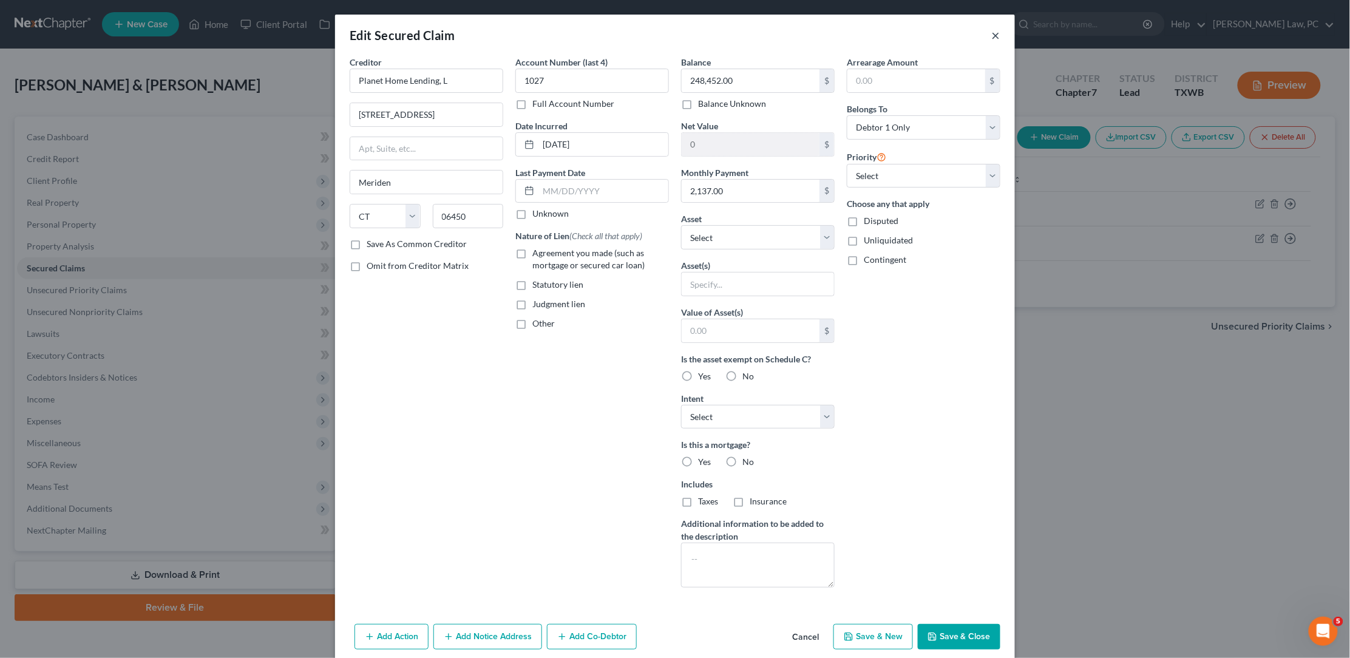
click at [997, 38] on button "×" at bounding box center [996, 35] width 8 height 15
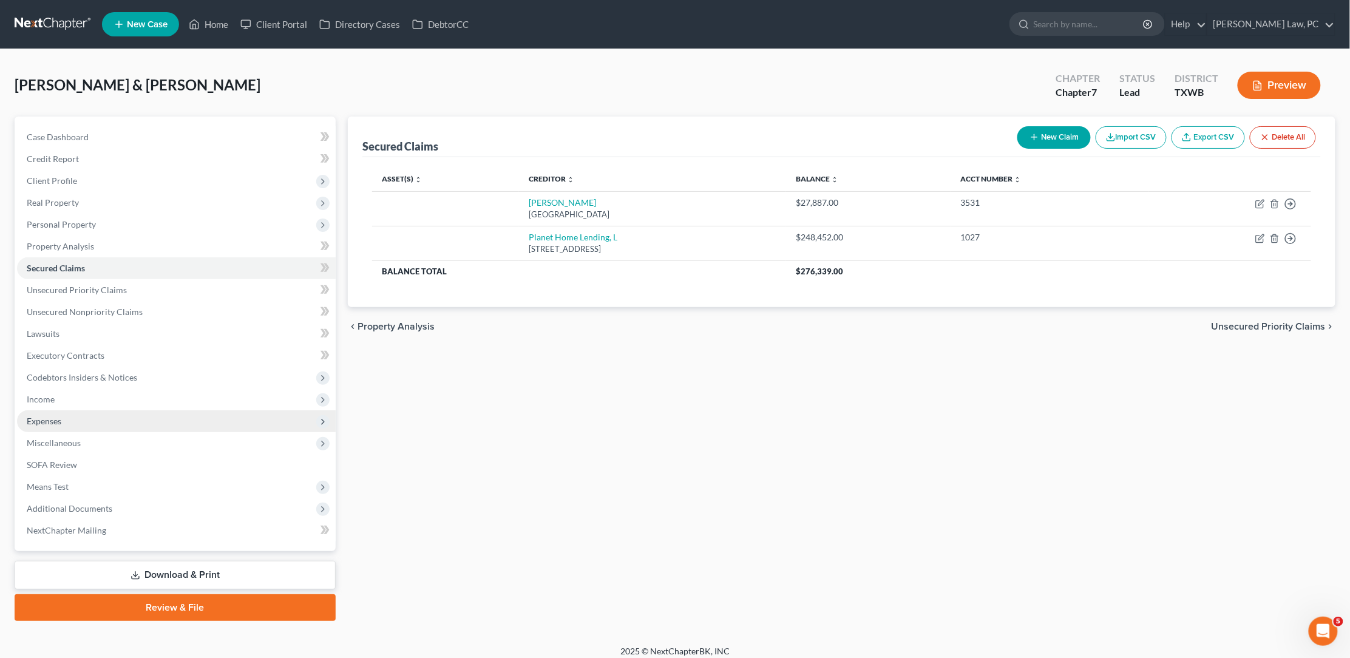
click at [103, 410] on span "Expenses" at bounding box center [176, 421] width 319 height 22
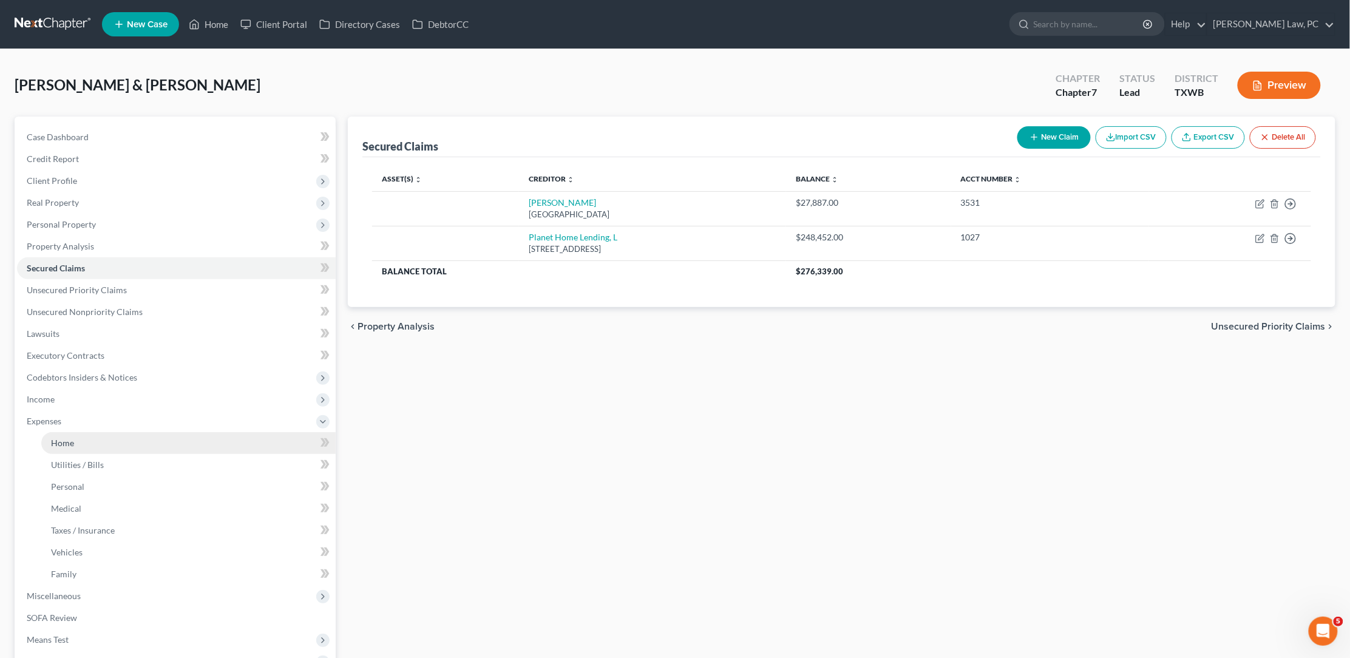
click at [168, 432] on link "Home" at bounding box center [188, 443] width 294 height 22
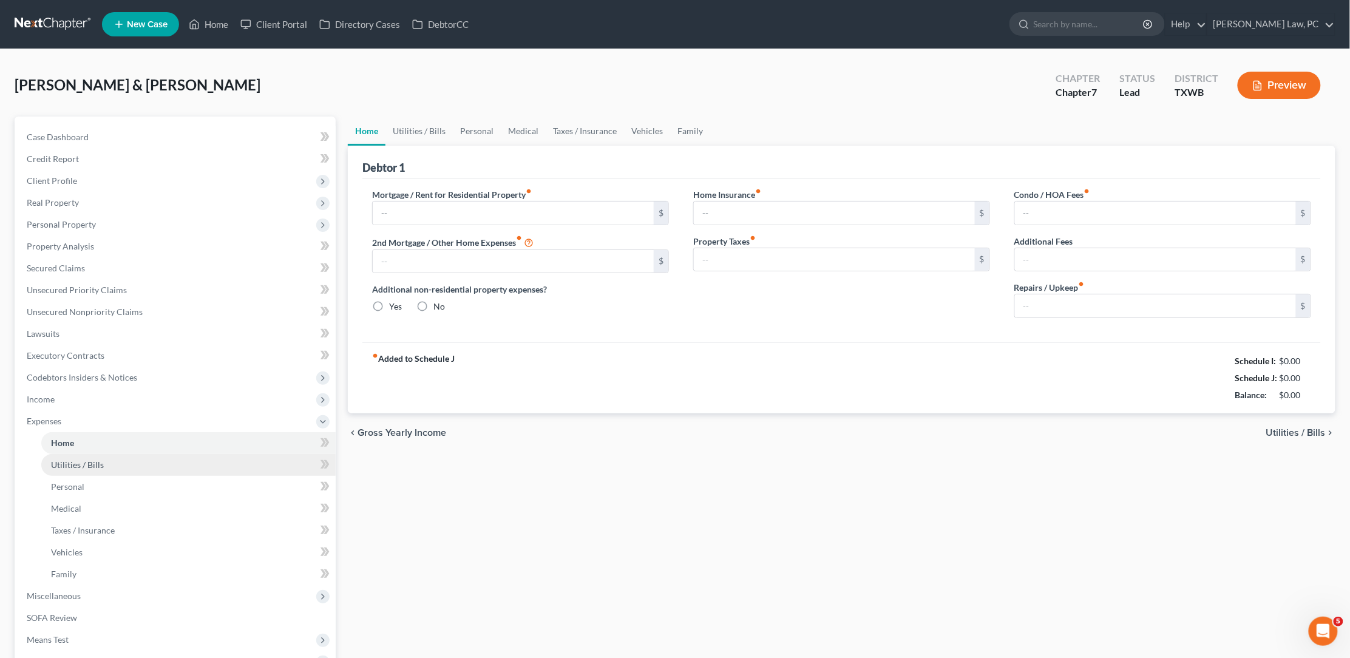
type input "2,137.01"
type input "0.00"
radio input "true"
type input "0.00"
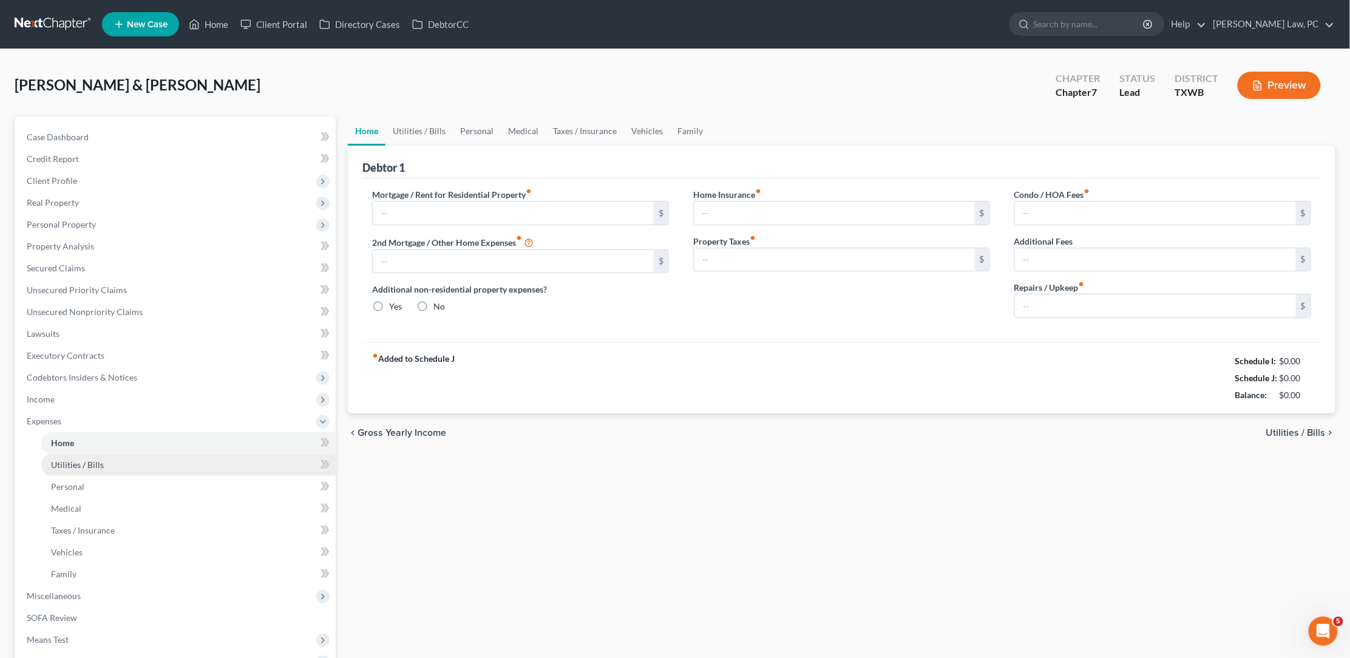
type input "0.00"
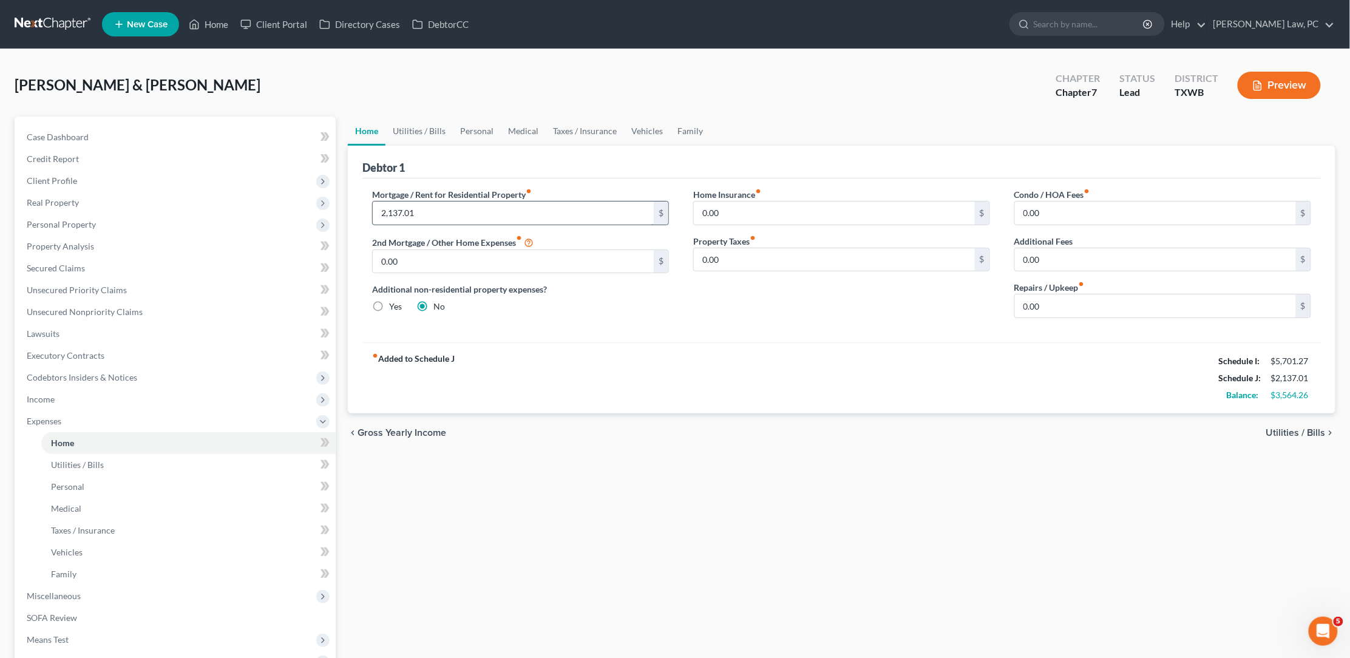
click at [424, 208] on input "2,137.01" at bounding box center [513, 212] width 281 height 23
click at [492, 487] on div "Home Utilities / Bills Personal Medical Taxes / Insurance Vehicles Family Debto…" at bounding box center [842, 445] width 1000 height 657
click at [99, 219] on span "Personal Property" at bounding box center [176, 225] width 319 height 22
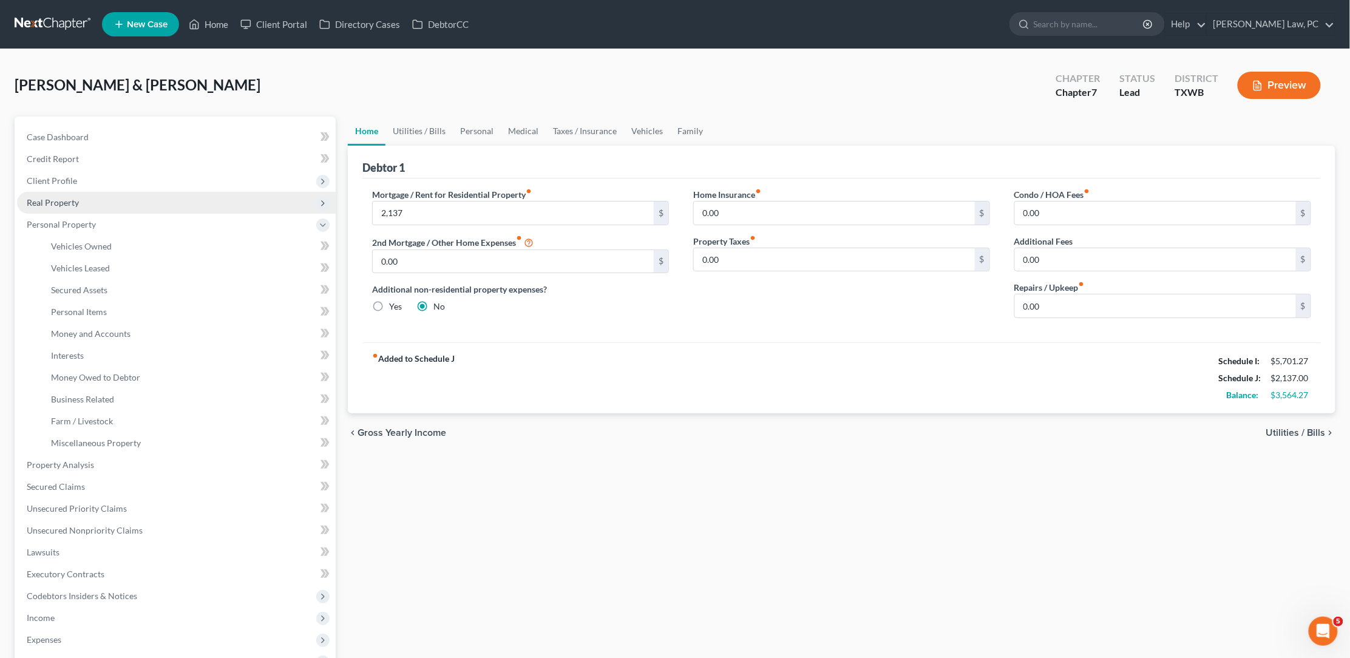
click at [92, 204] on span "Real Property" at bounding box center [176, 203] width 319 height 22
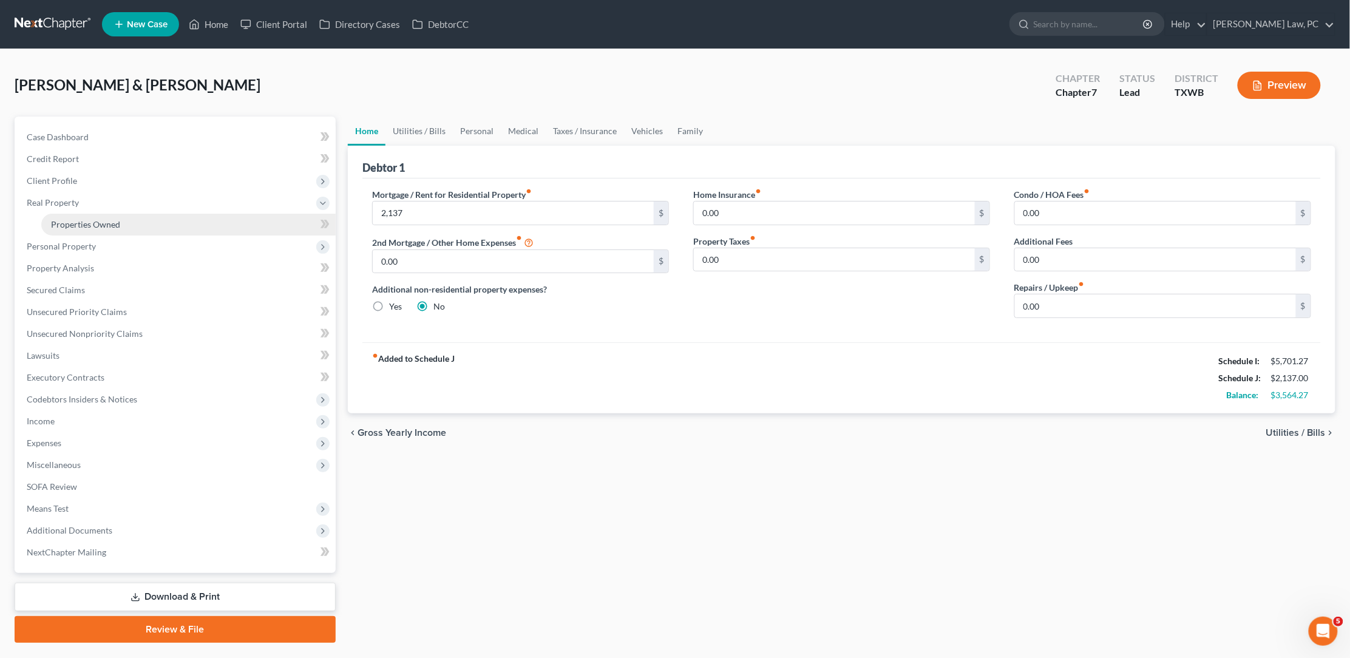
click at [90, 219] on span "Properties Owned" at bounding box center [85, 224] width 69 height 10
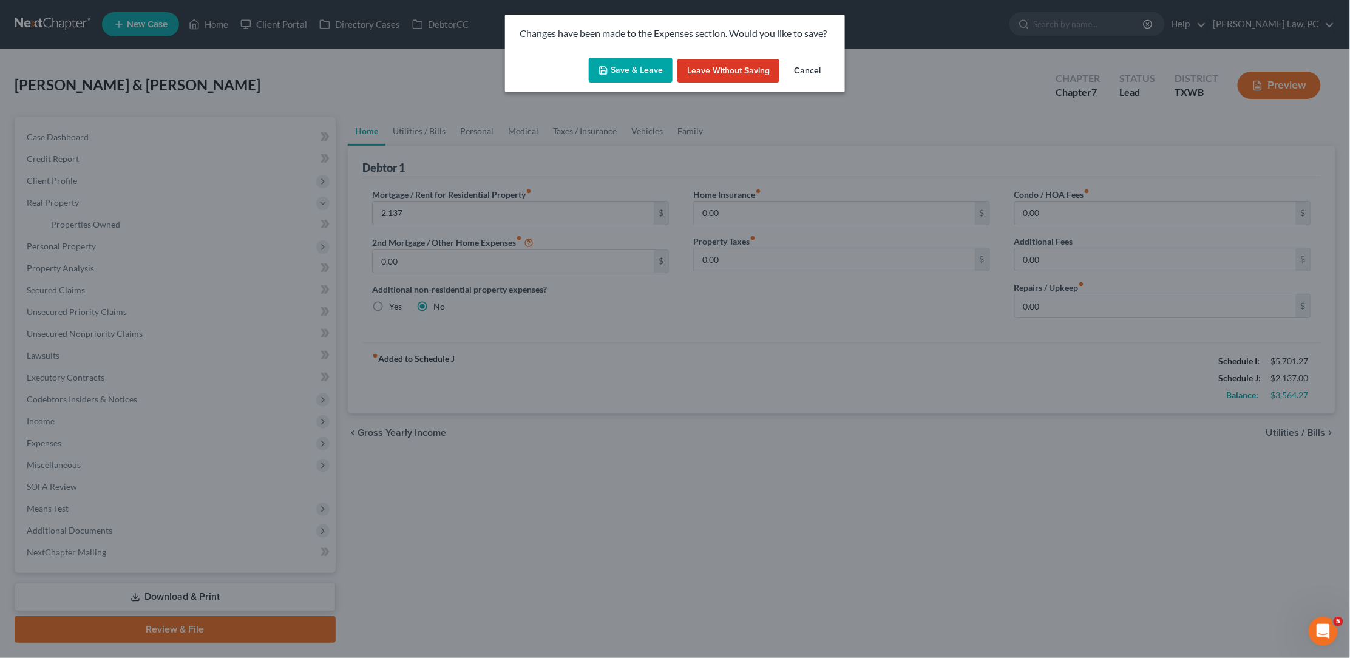
click at [644, 69] on button "Save & Leave" at bounding box center [631, 70] width 84 height 25
type input "2,137.00"
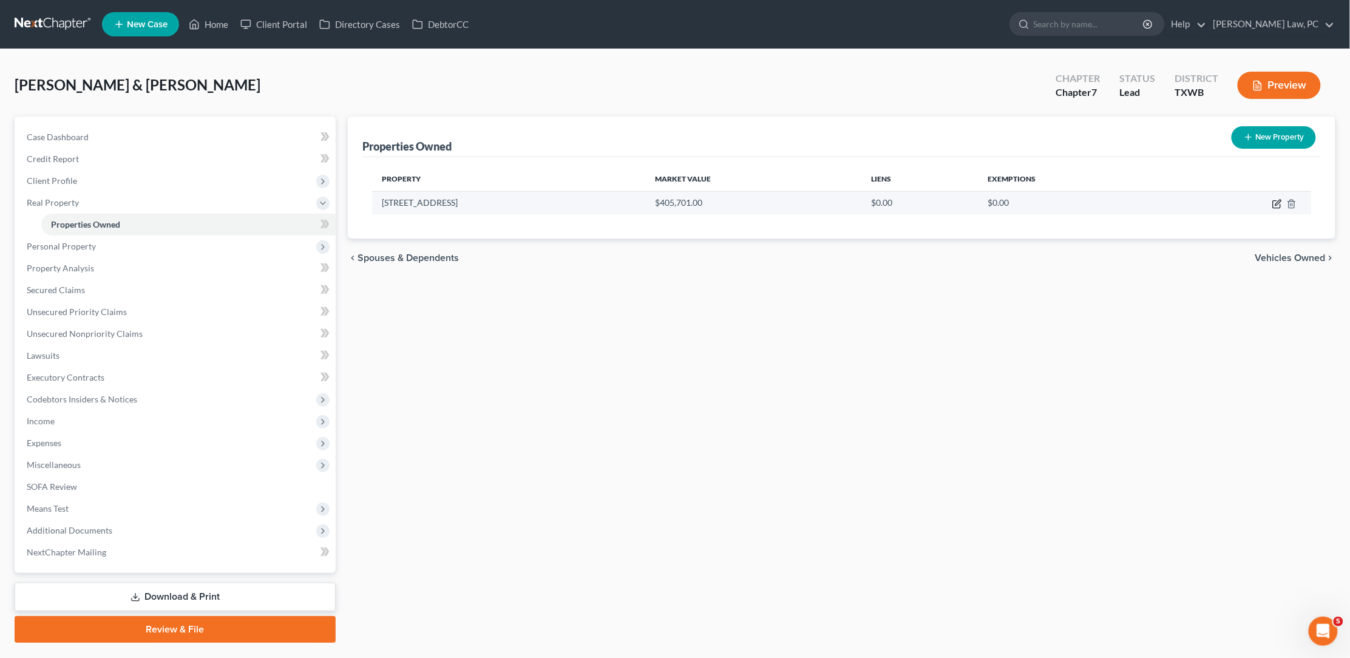
click at [1274, 203] on icon "button" at bounding box center [1277, 204] width 10 height 10
select select "45"
select select "245"
select select "2"
select select "0"
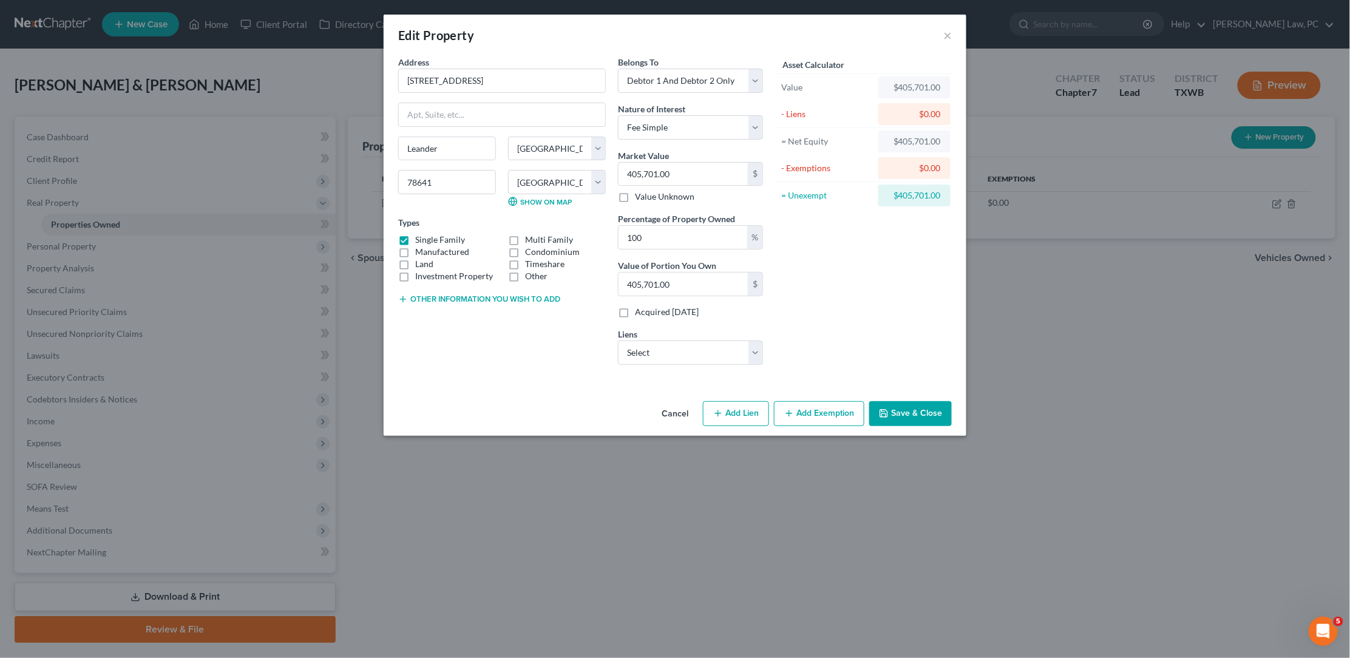
click at [742, 404] on button "Add Lien" at bounding box center [736, 413] width 66 height 25
select select "2"
select select "0"
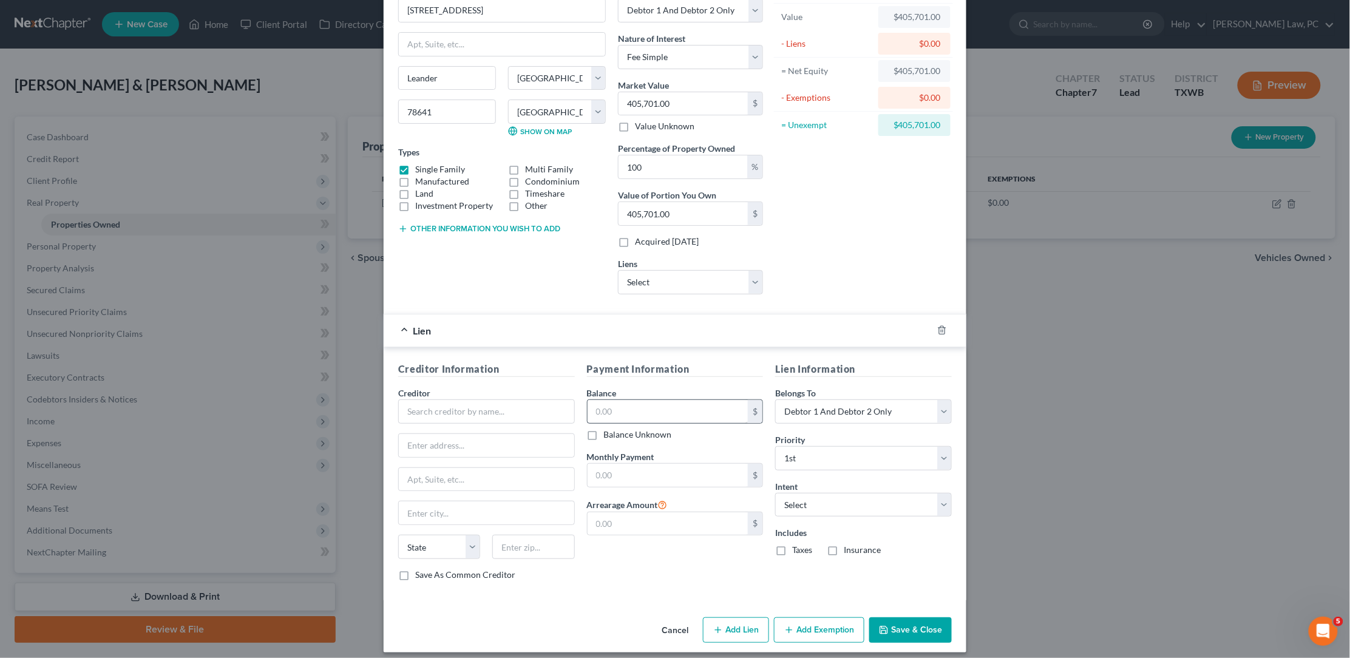
scroll to position [70, 0]
click at [532, 400] on input "text" at bounding box center [486, 412] width 177 height 24
click at [405, 325] on div "Lien" at bounding box center [658, 331] width 549 height 32
click at [939, 326] on icon "button" at bounding box center [942, 331] width 10 height 10
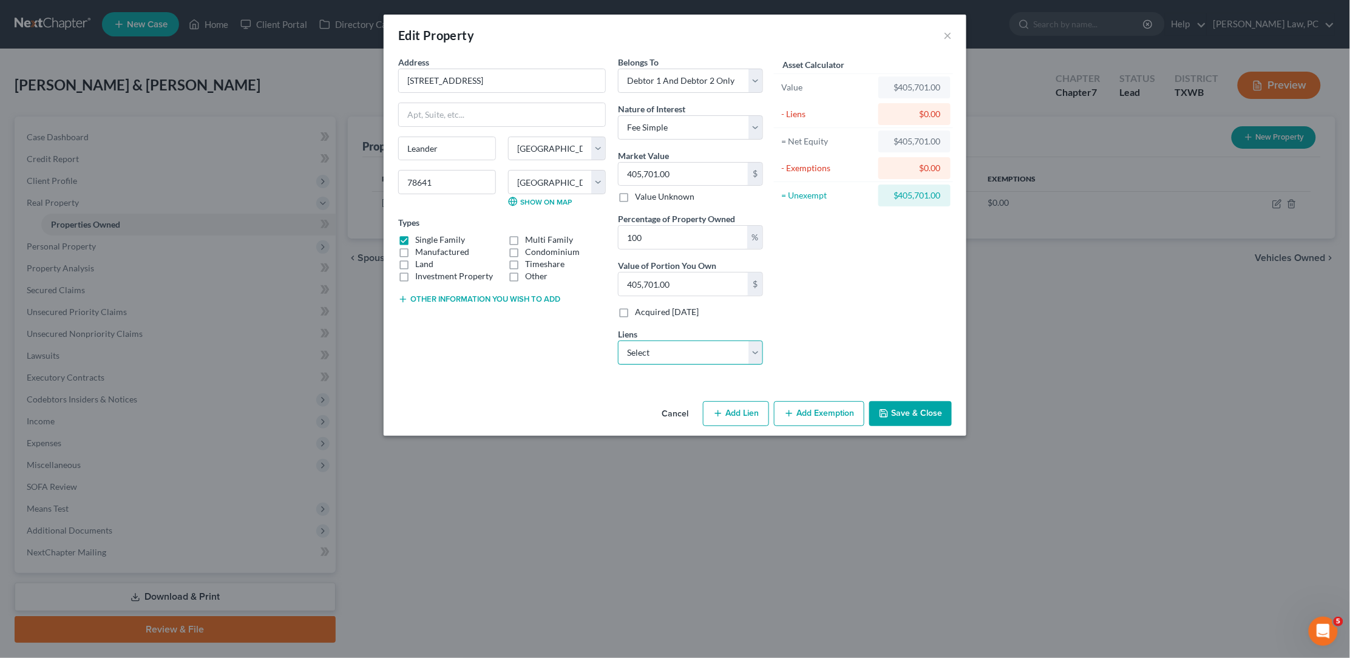
select select "0"
select select
select select "6"
select select "0"
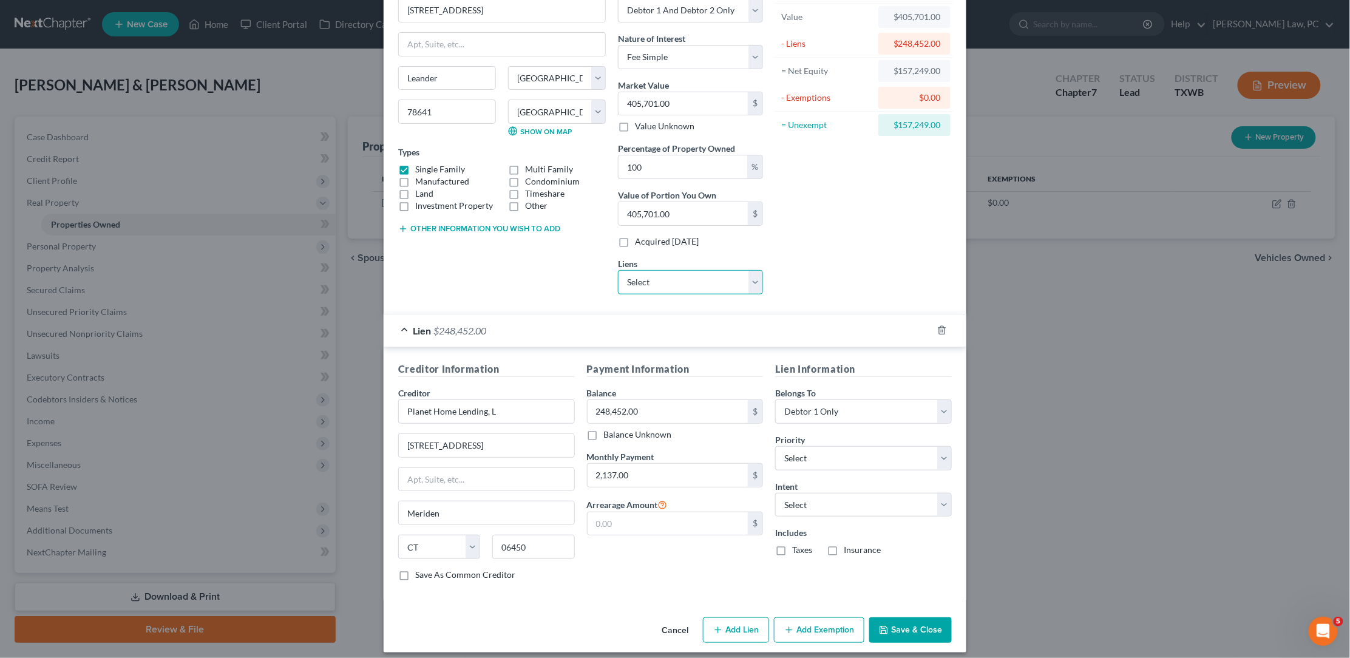
scroll to position [70, 0]
click at [903, 621] on button "Save & Close" at bounding box center [910, 630] width 83 height 25
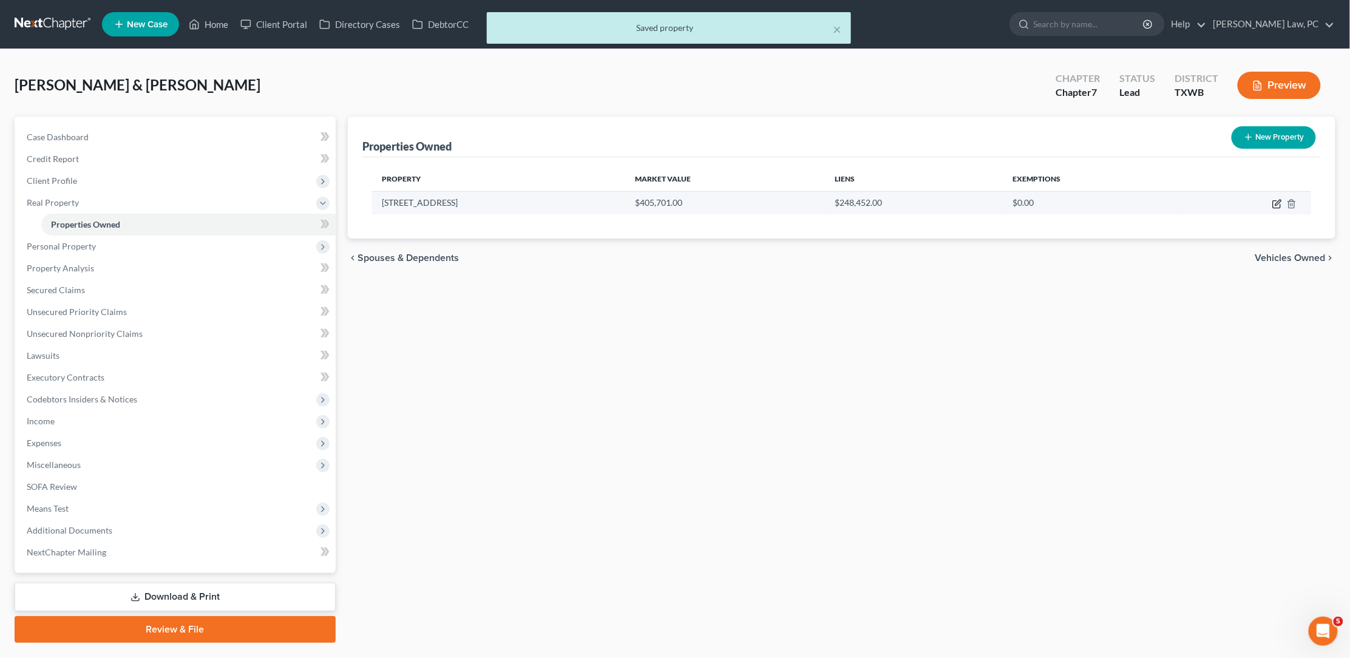
click at [1272, 203] on icon "button" at bounding box center [1277, 204] width 10 height 10
select select "45"
select select "245"
select select "2"
select select "0"
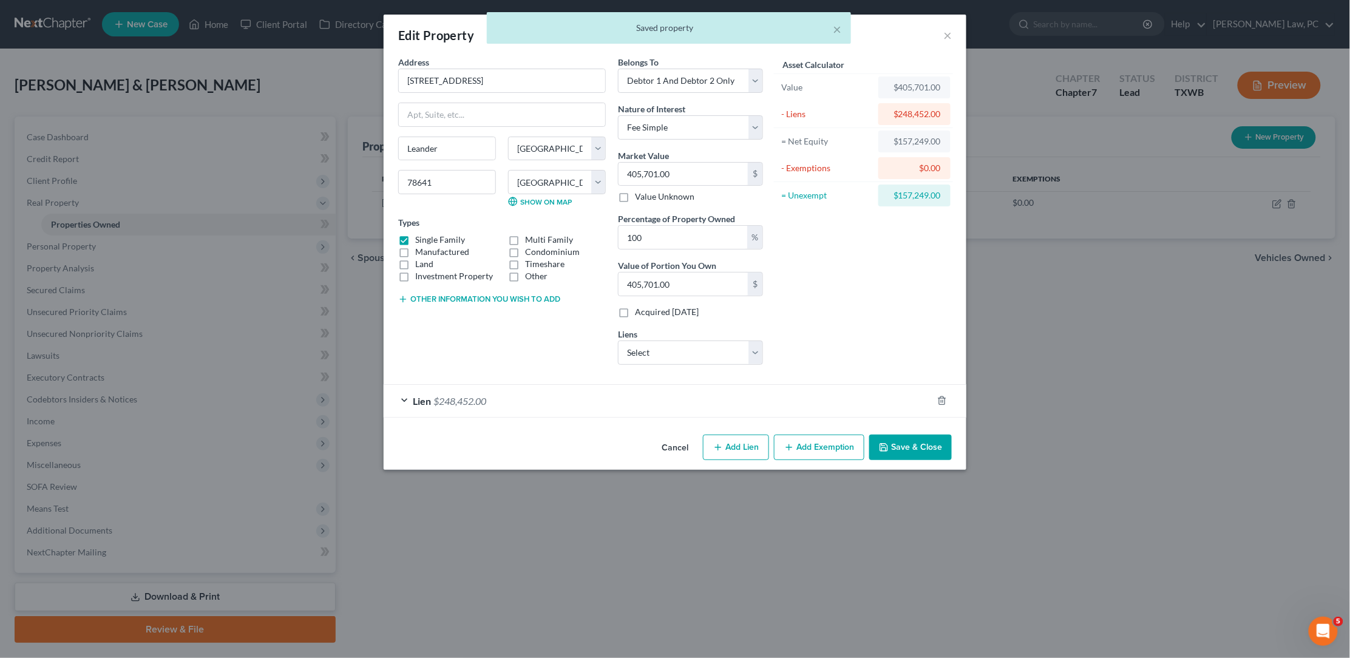
click at [827, 442] on button "Add Exemption" at bounding box center [819, 447] width 90 height 25
select select "2"
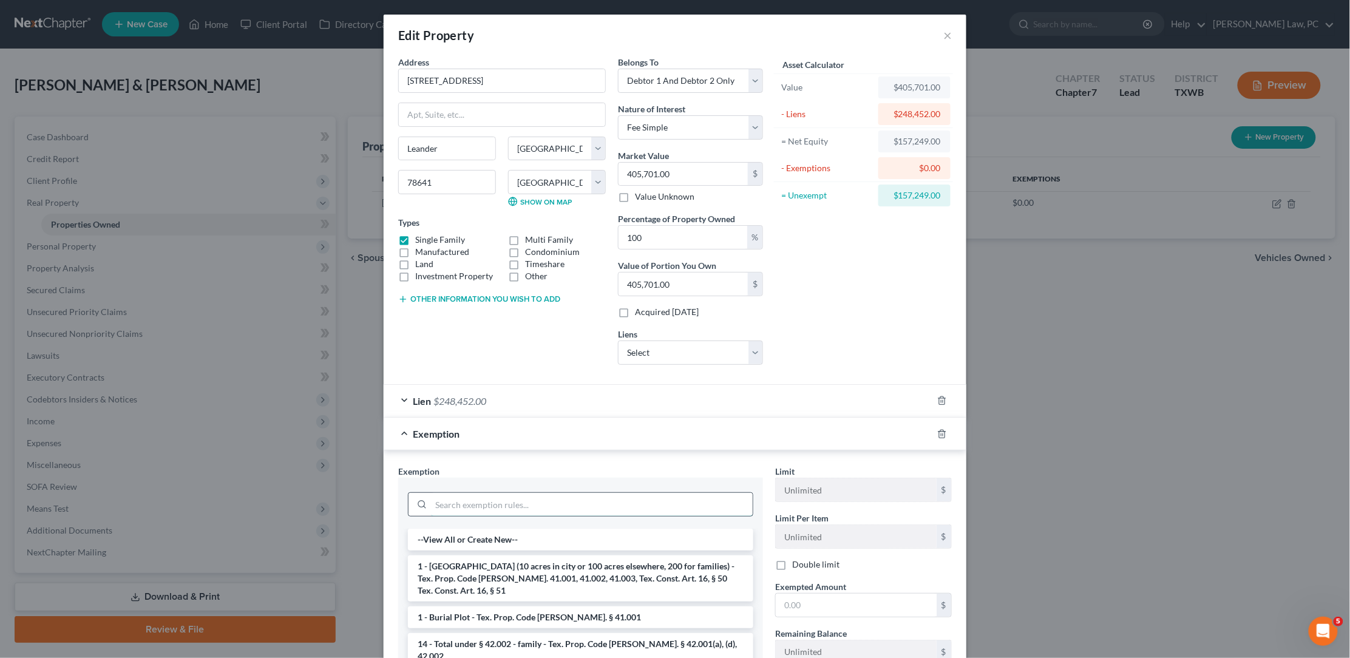
click at [674, 501] on input "search" at bounding box center [592, 504] width 322 height 23
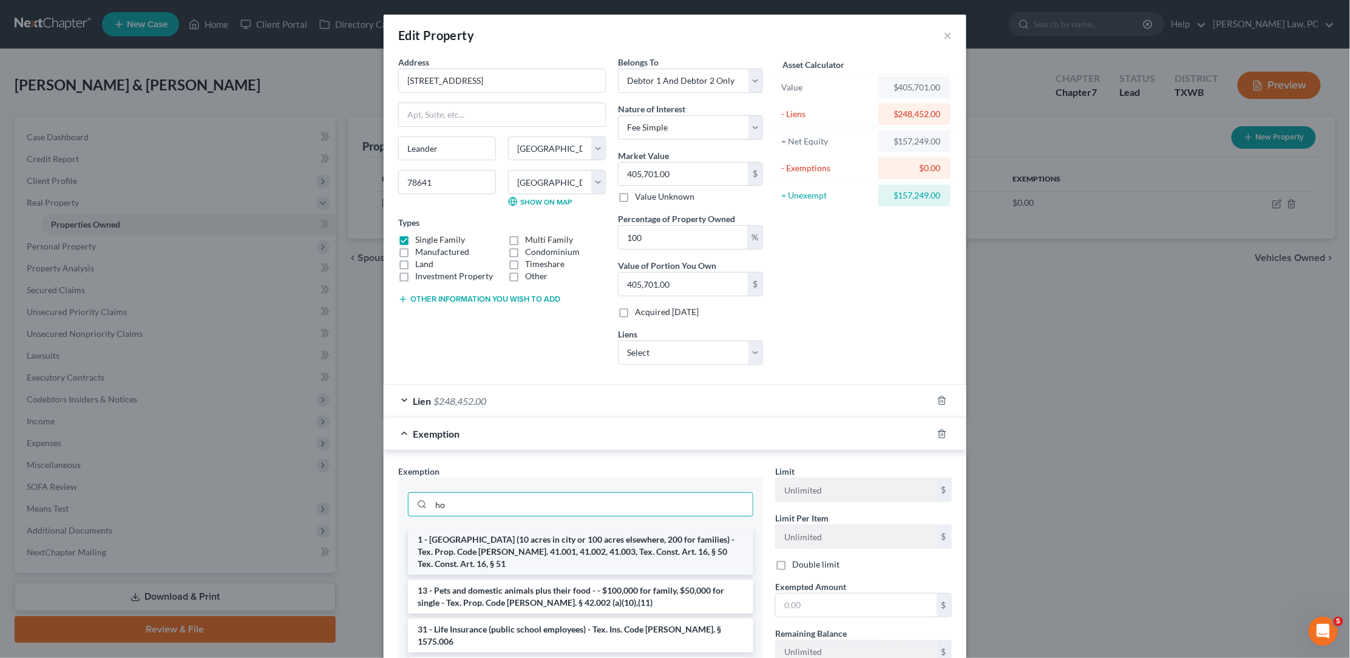
type input "ho"
click at [697, 541] on li "1 - Homestead (10 acres in city or 100 acres elsewhere, 200 for families) - Tex…" at bounding box center [580, 552] width 345 height 46
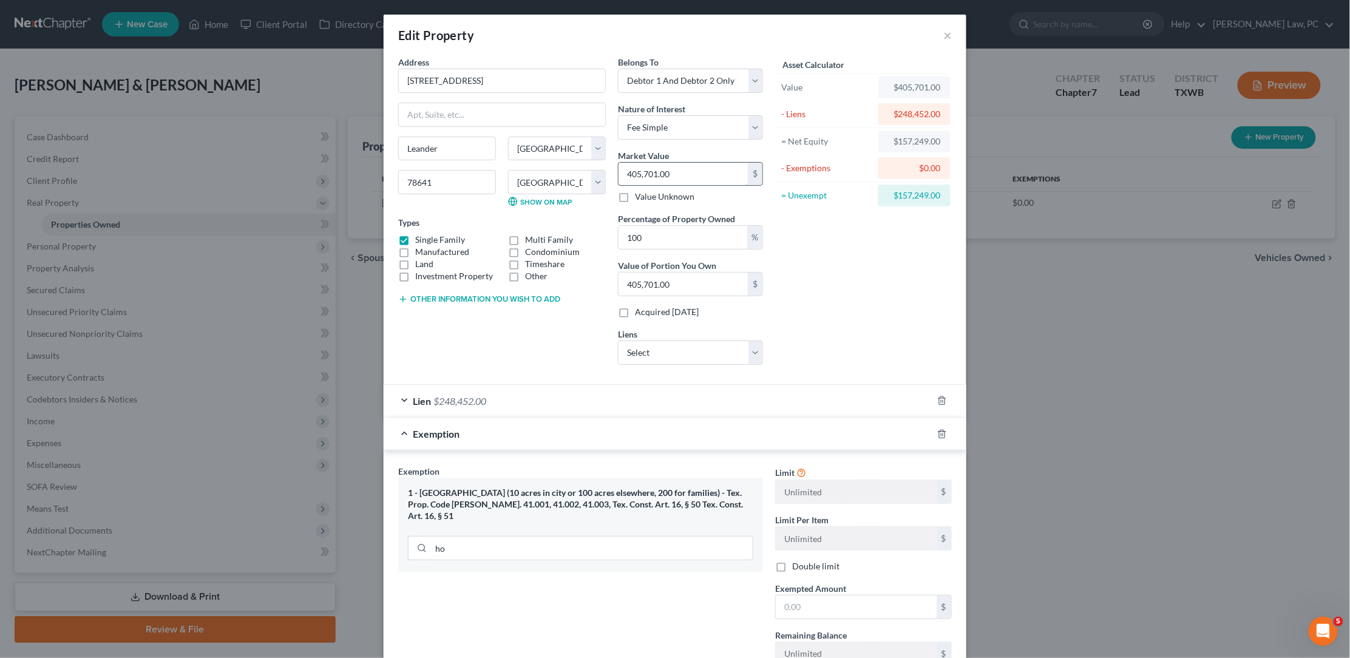
click at [687, 168] on input "405,701.00" at bounding box center [682, 174] width 129 height 23
click at [657, 281] on input "405,701.00" at bounding box center [682, 284] width 129 height 23
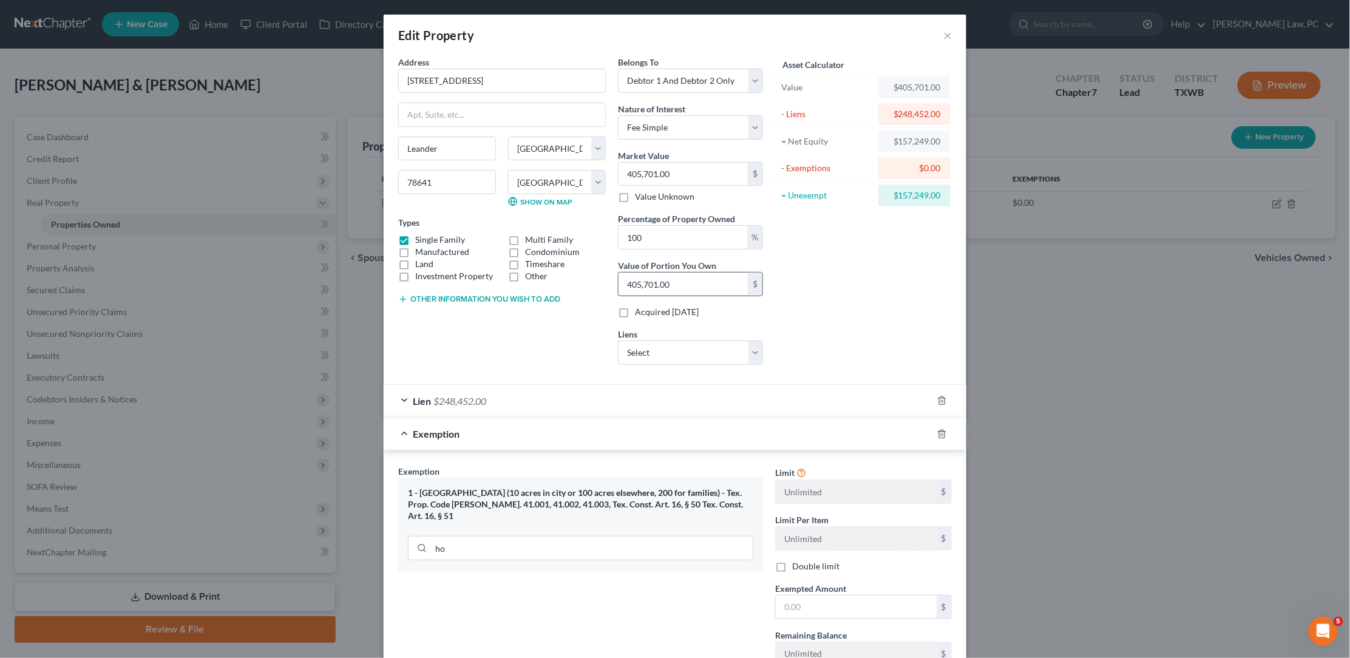
click at [657, 281] on input "405,701.00" at bounding box center [682, 284] width 129 height 23
click at [845, 595] on input "text" at bounding box center [856, 606] width 161 height 23
paste input "405,701.00"
type input "405,701.00"
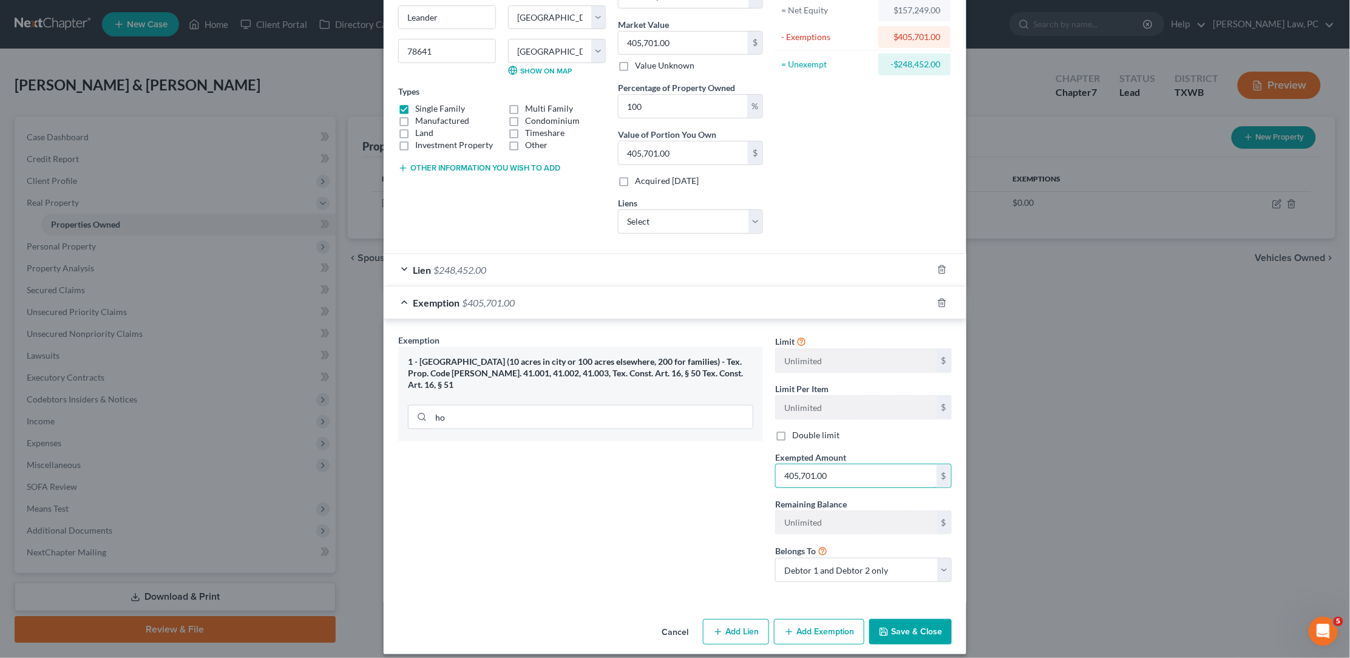
scroll to position [130, 0]
drag, startPoint x: 832, startPoint y: 456, endPoint x: 867, endPoint y: 475, distance: 39.9
click at [868, 475] on input "405,701.00" at bounding box center [856, 476] width 161 height 23
drag, startPoint x: 491, startPoint y: 260, endPoint x: 440, endPoint y: 262, distance: 51.0
click at [440, 262] on div "Lien $248,452.00" at bounding box center [658, 270] width 549 height 32
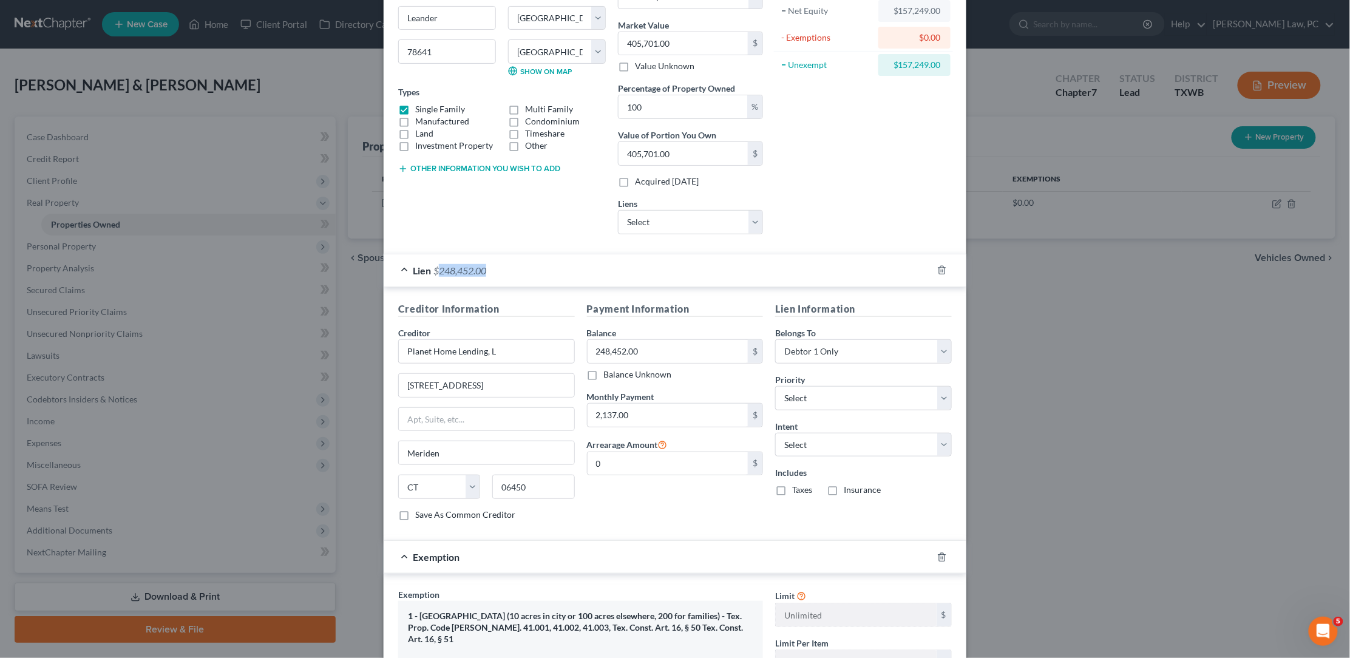
click at [907, 174] on div "Asset Calculator Value $405,701.00 - Liens $248,452.00 = Net Equity $157,249.00…" at bounding box center [863, 84] width 189 height 319
drag, startPoint x: 899, startPoint y: 59, endPoint x: 944, endPoint y: 61, distance: 45.0
click at [944, 61] on div "$157,249.00" at bounding box center [914, 65] width 72 height 22
copy div "157,249.00"
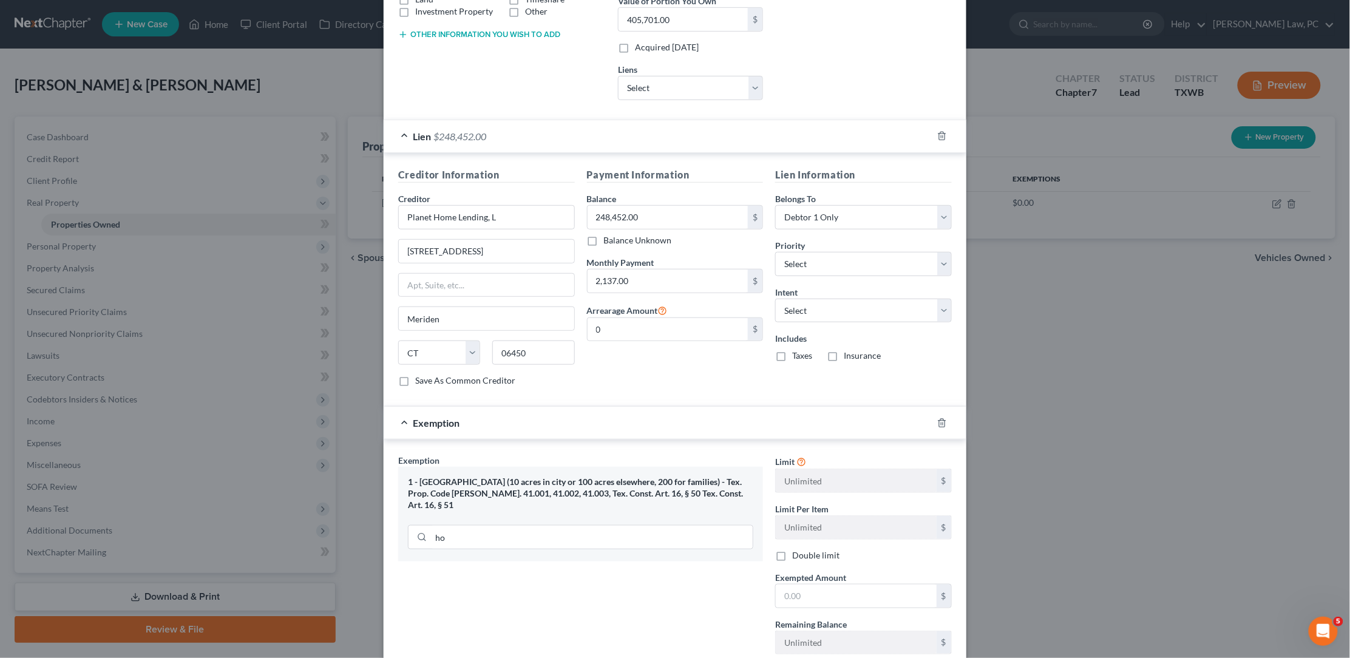
scroll to position [381, 0]
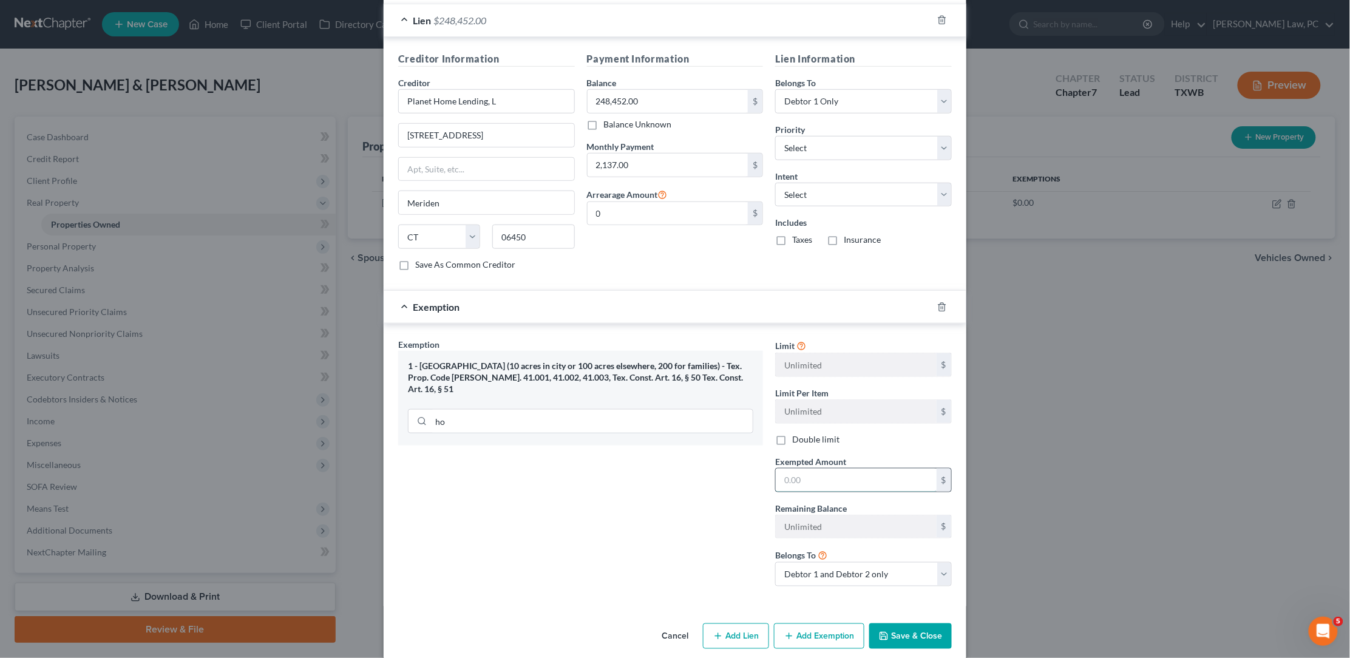
click at [808, 469] on input "text" at bounding box center [856, 480] width 161 height 23
paste input "157,249.00"
type input "157,249.00"
click at [913, 622] on button "Save & Close" at bounding box center [910, 634] width 83 height 25
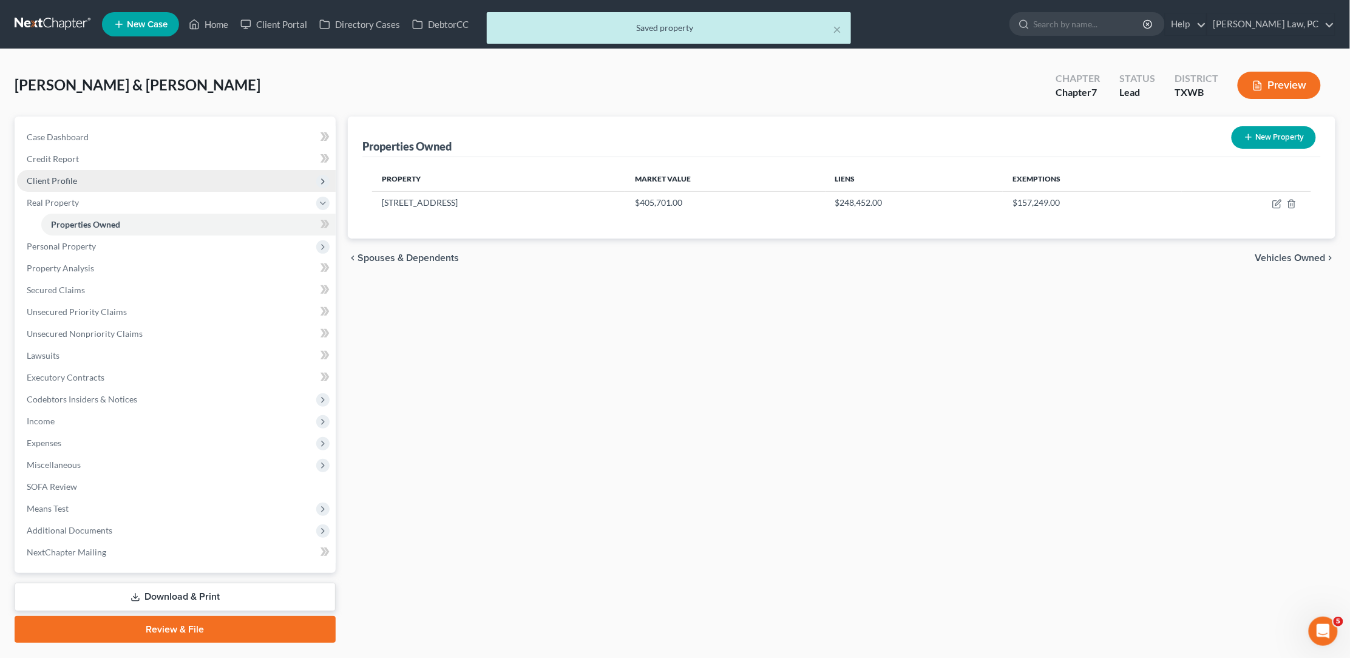
click at [209, 180] on span "Client Profile" at bounding box center [176, 181] width 319 height 22
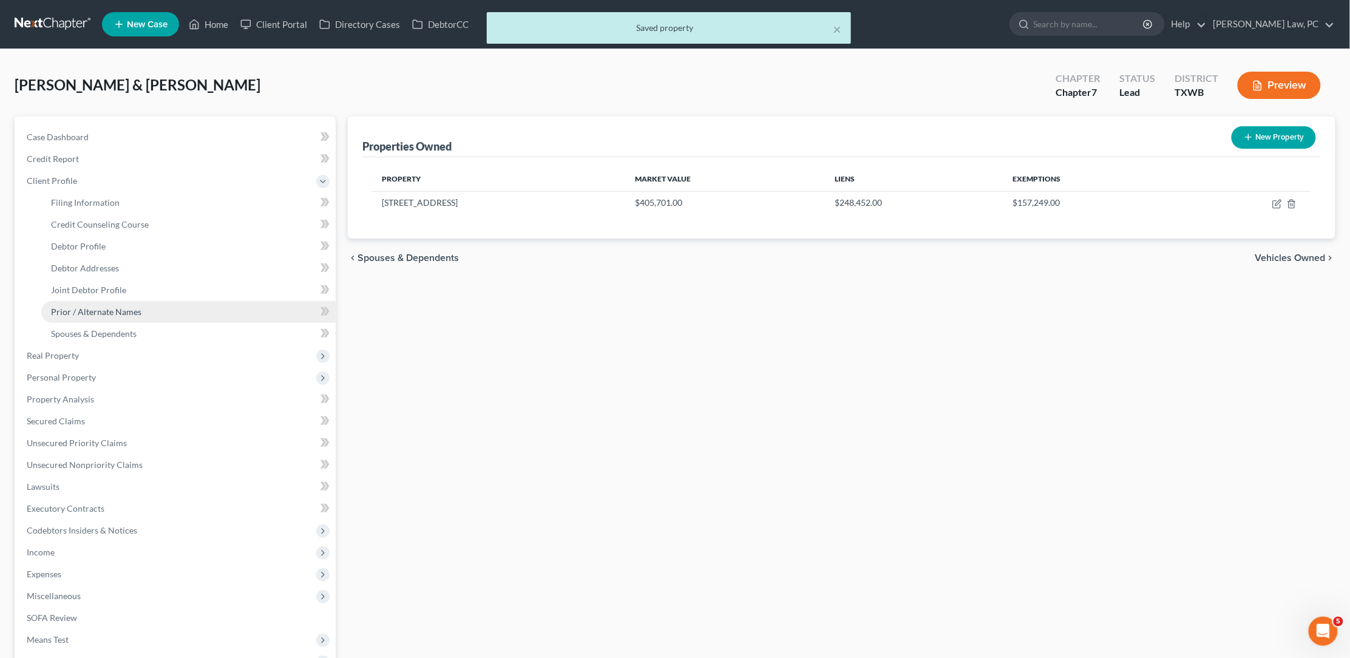
click at [169, 313] on link "Prior / Alternate Names" at bounding box center [188, 312] width 294 height 22
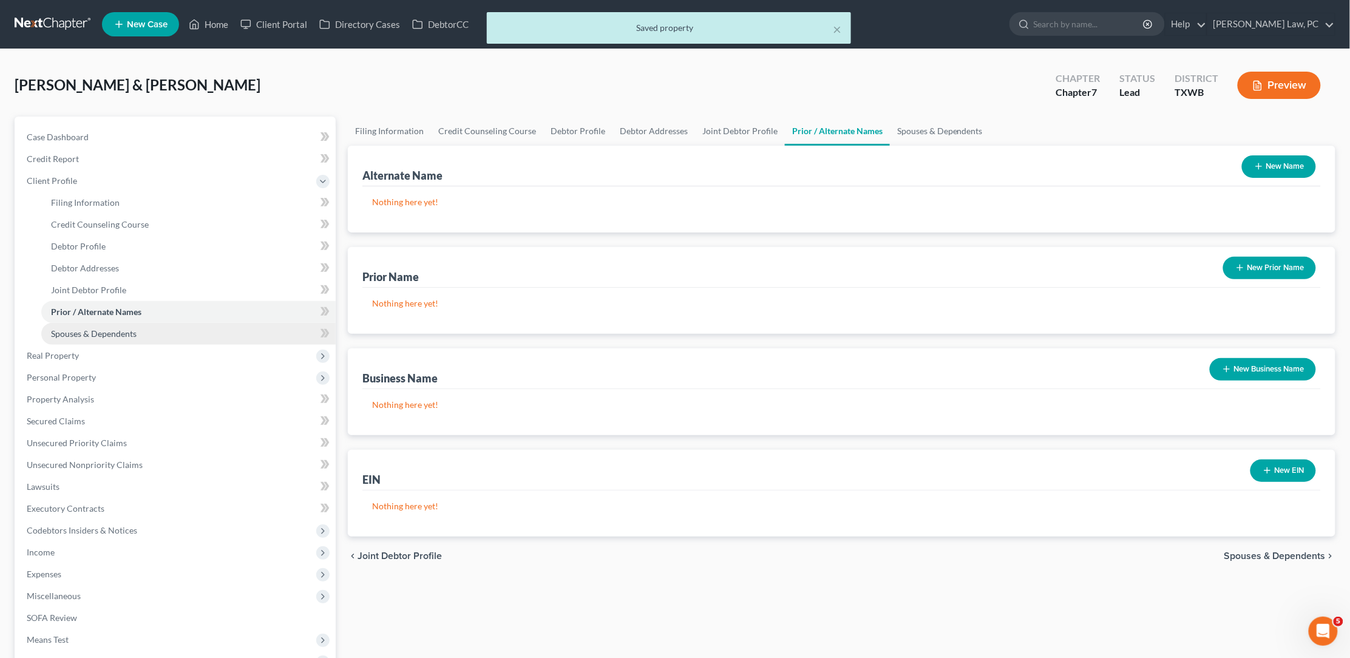
click at [164, 327] on link "Spouses & Dependents" at bounding box center [188, 334] width 294 height 22
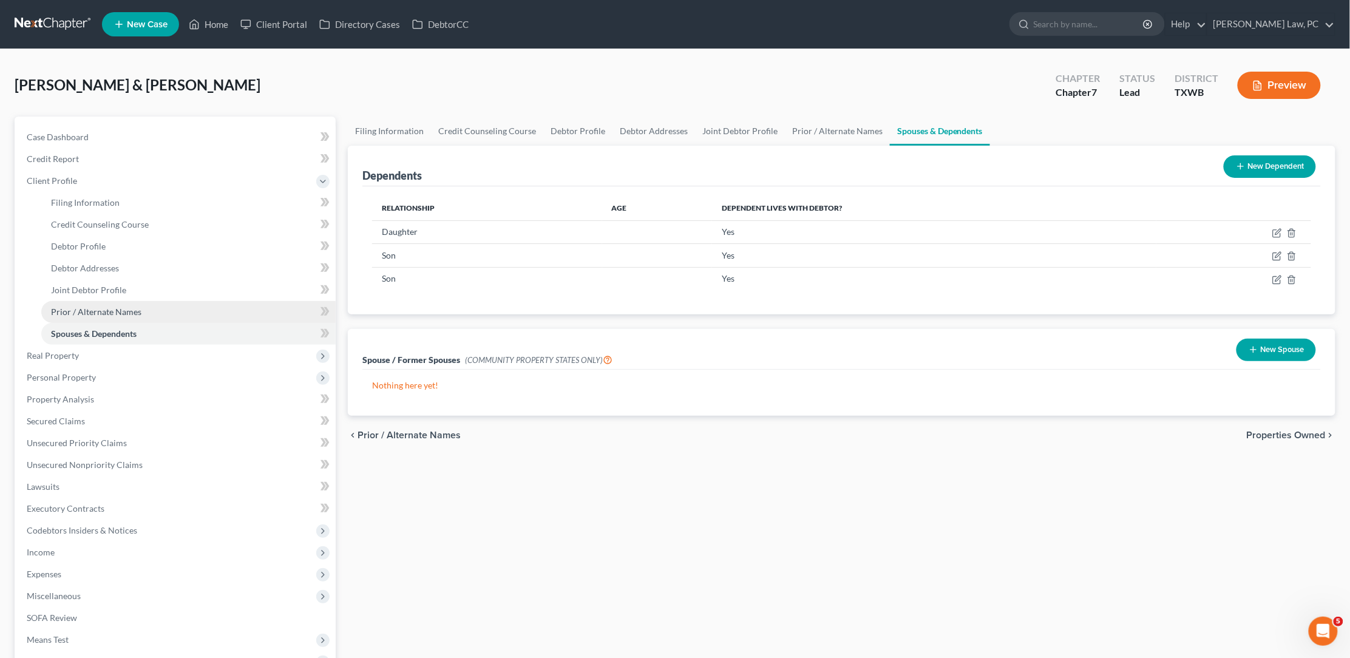
click at [156, 301] on link "Prior / Alternate Names" at bounding box center [188, 312] width 294 height 22
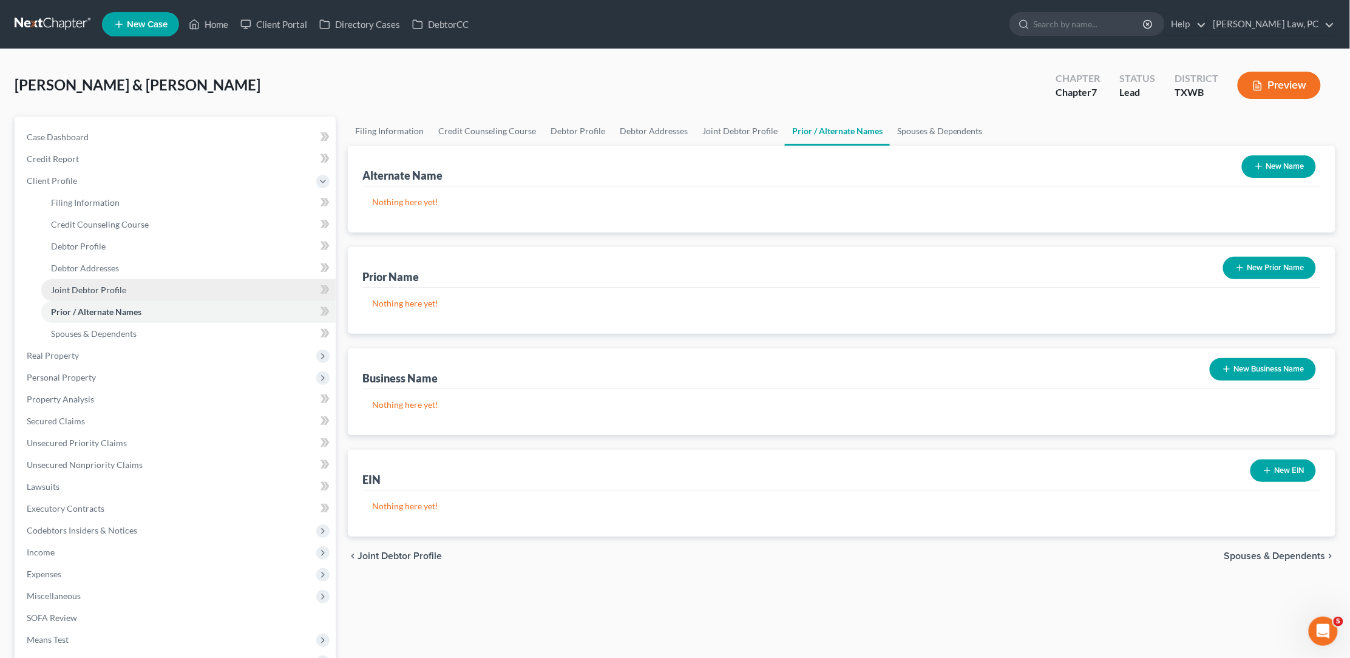
click at [152, 280] on link "Joint Debtor Profile" at bounding box center [188, 290] width 294 height 22
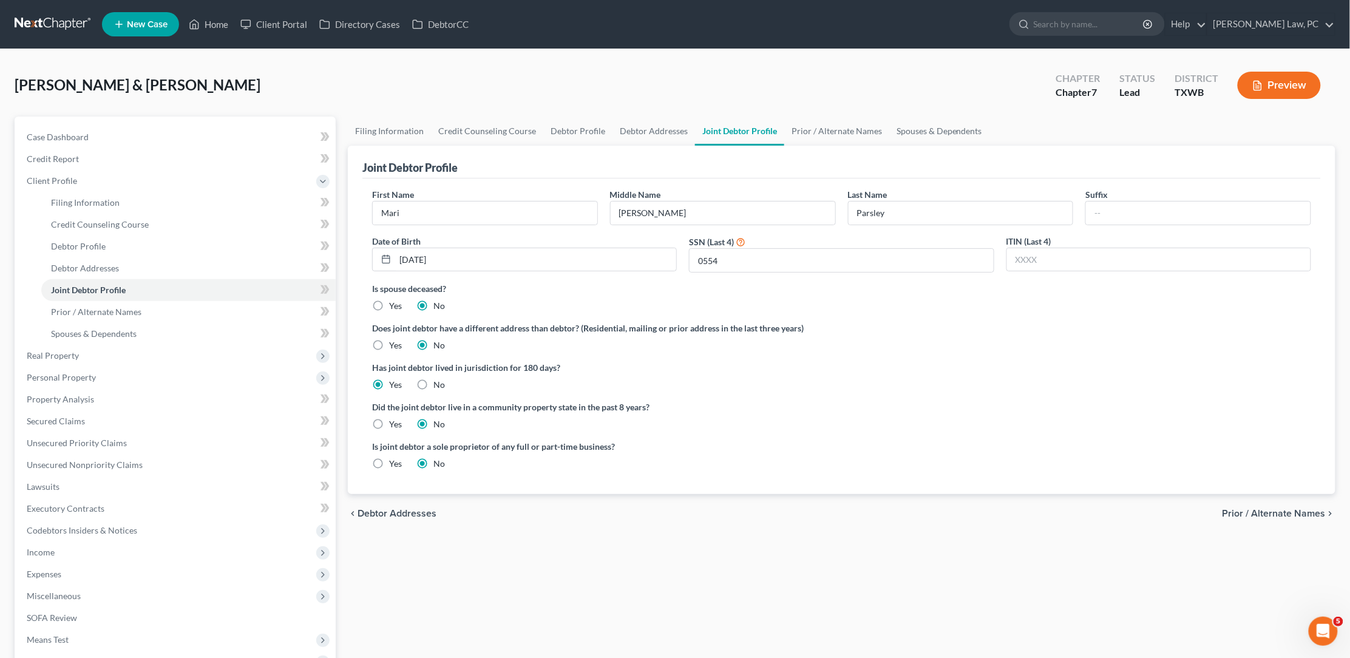
click at [433, 379] on label "No" at bounding box center [439, 385] width 12 height 12
click at [438, 379] on input "No" at bounding box center [442, 383] width 8 height 8
radio input "true"
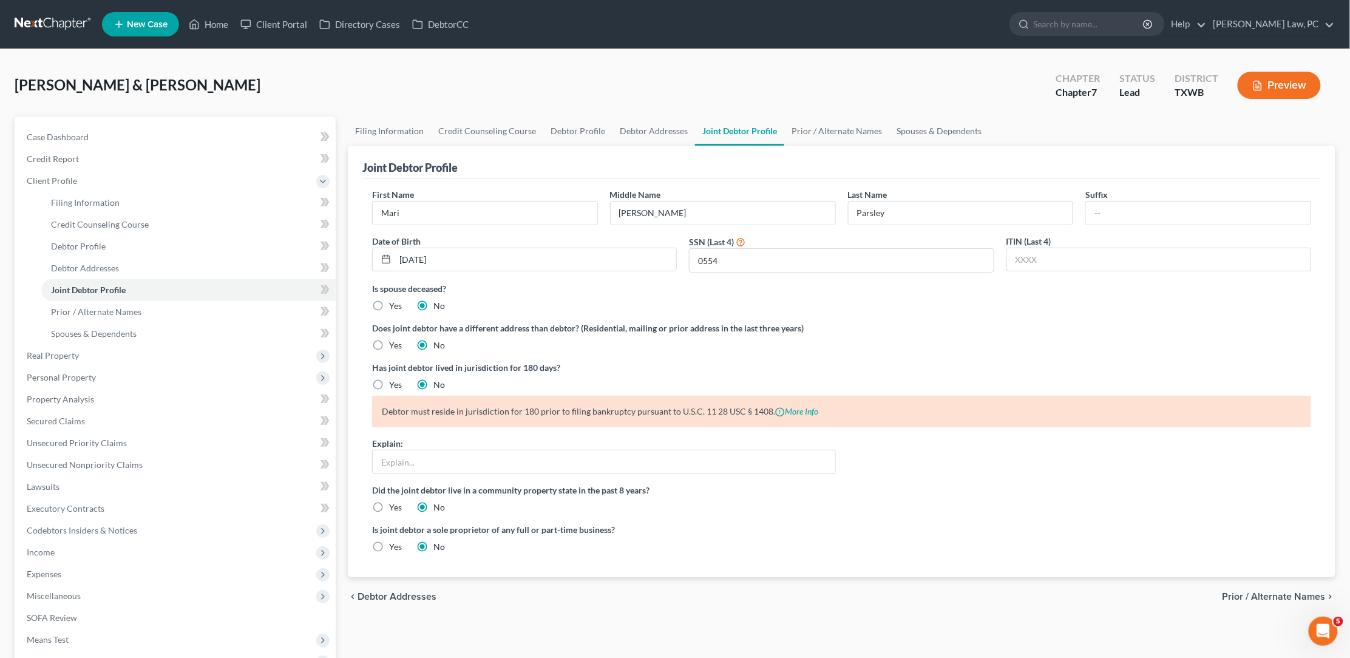
click at [389, 379] on label "Yes" at bounding box center [395, 385] width 13 height 12
click at [394, 379] on input "Yes" at bounding box center [398, 383] width 8 height 8
radio input "true"
radio input "false"
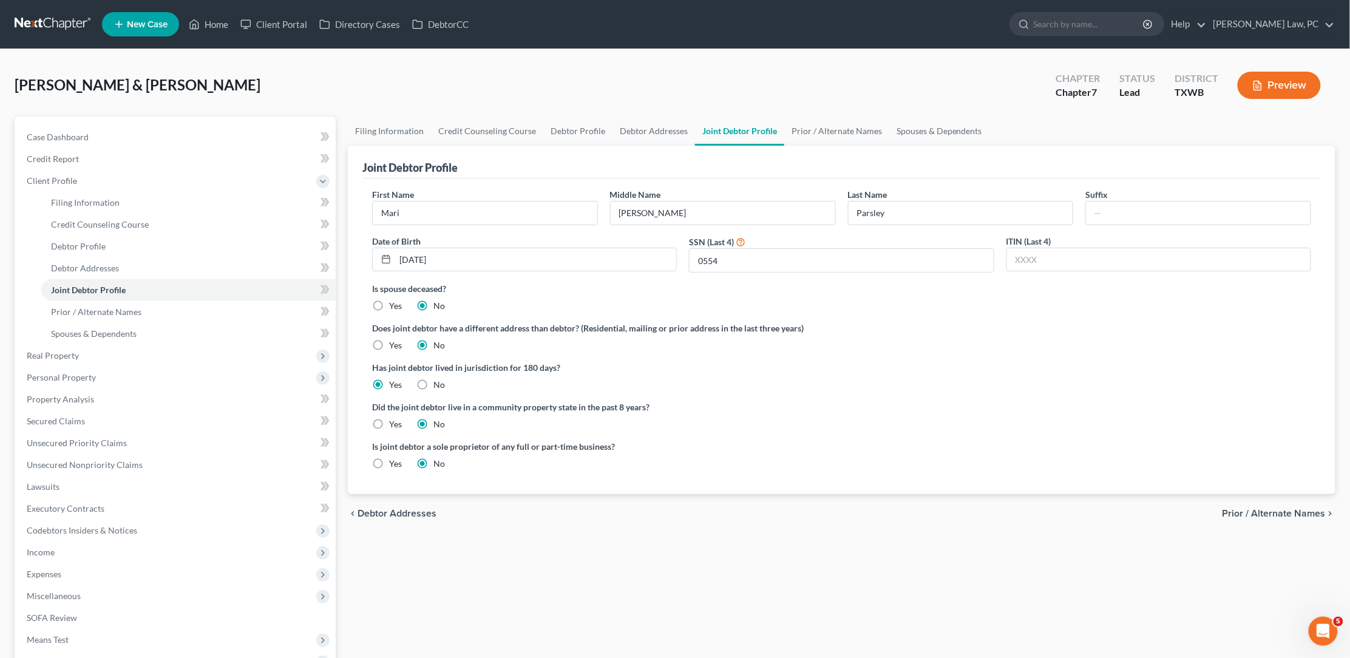
click at [389, 420] on label "Yes" at bounding box center [395, 424] width 13 height 12
click at [394, 420] on input "Yes" at bounding box center [398, 422] width 8 height 8
radio input "true"
radio input "false"
click at [88, 263] on span "Debtor Addresses" at bounding box center [85, 268] width 68 height 10
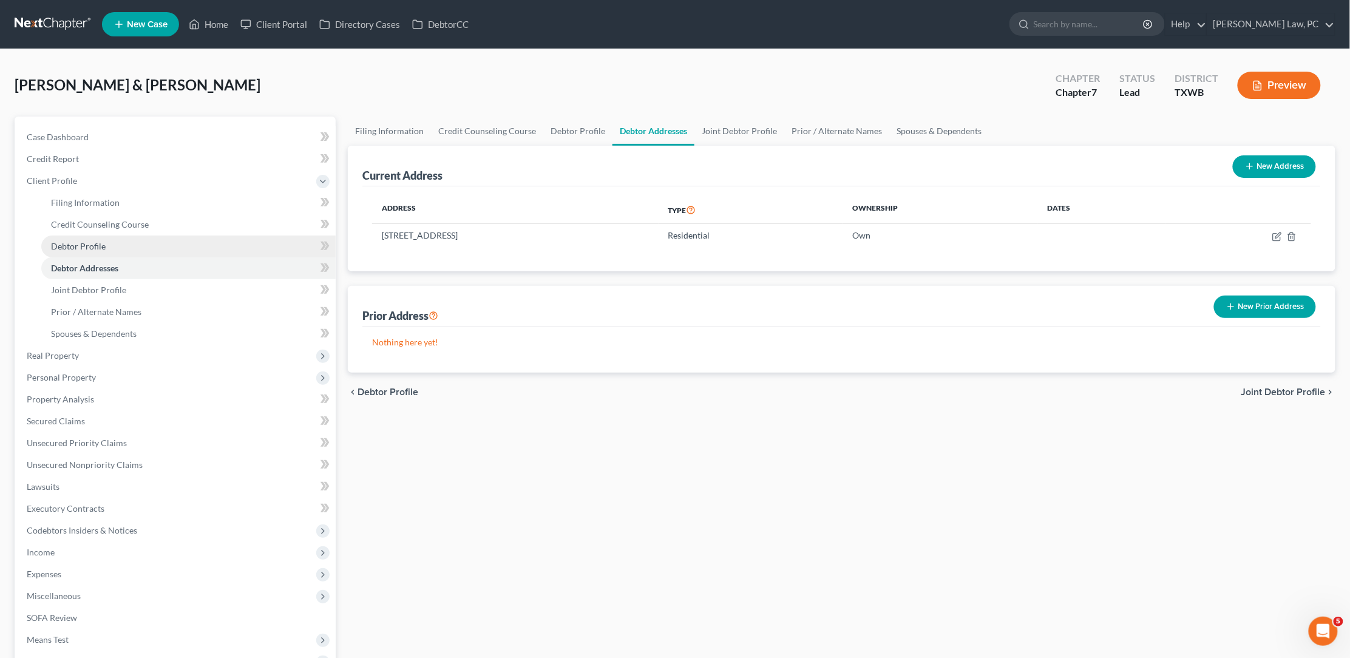
click at [168, 235] on link "Debtor Profile" at bounding box center [188, 246] width 294 height 22
select select "1"
select select "4"
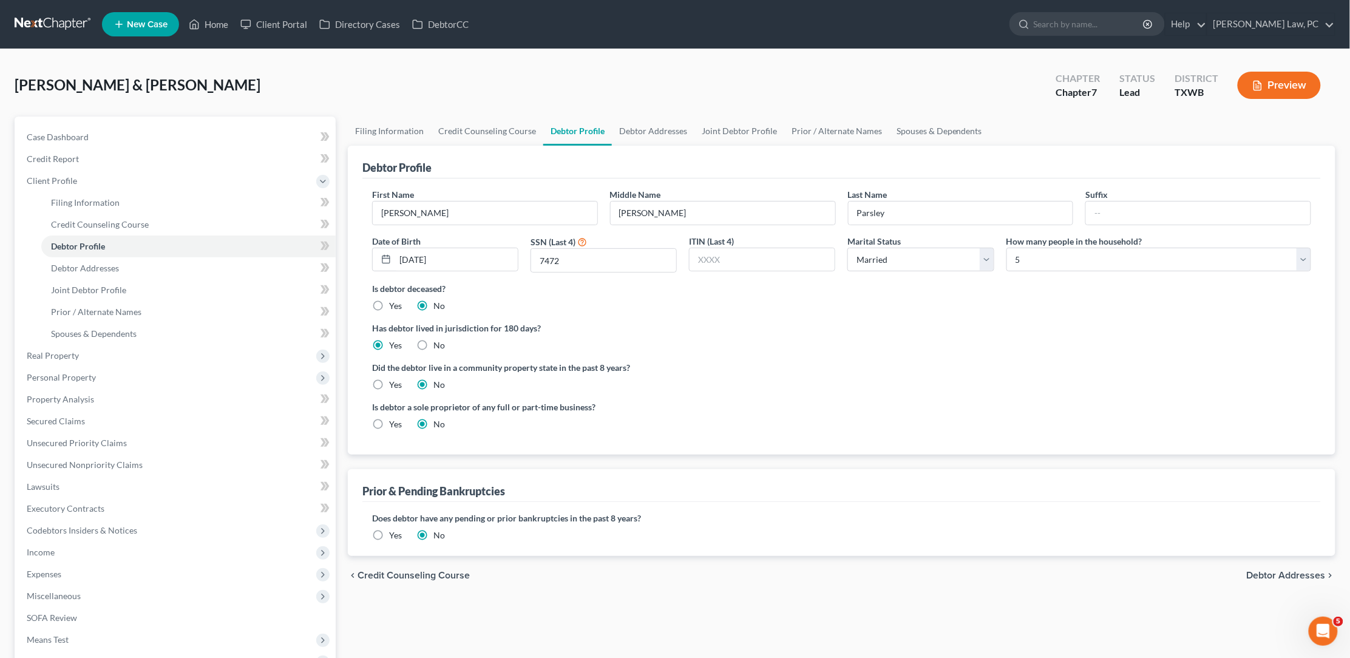
click at [389, 379] on label "Yes" at bounding box center [395, 385] width 13 height 12
click at [394, 379] on input "Yes" at bounding box center [398, 383] width 8 height 8
radio input "true"
radio input "false"
click at [215, 215] on link "Credit Counseling Course" at bounding box center [188, 225] width 294 height 22
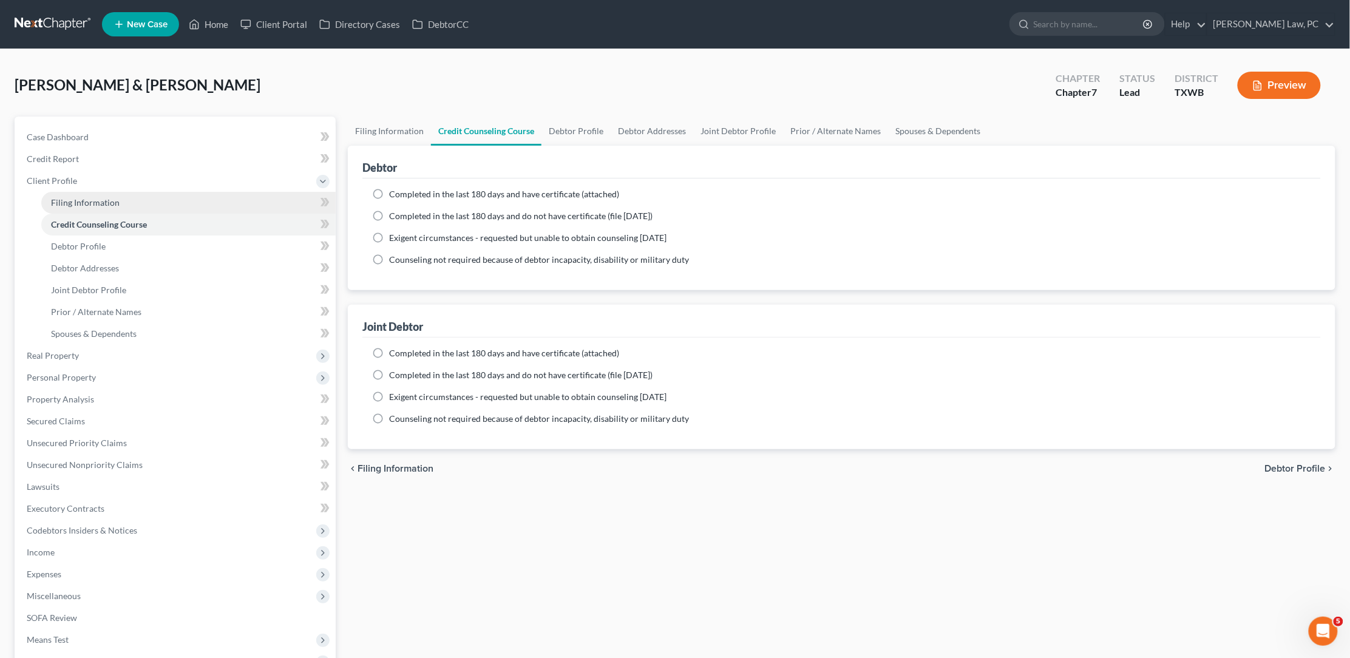
click at [196, 205] on link "Filing Information" at bounding box center [188, 203] width 294 height 22
select select "1"
select select "0"
select select "80"
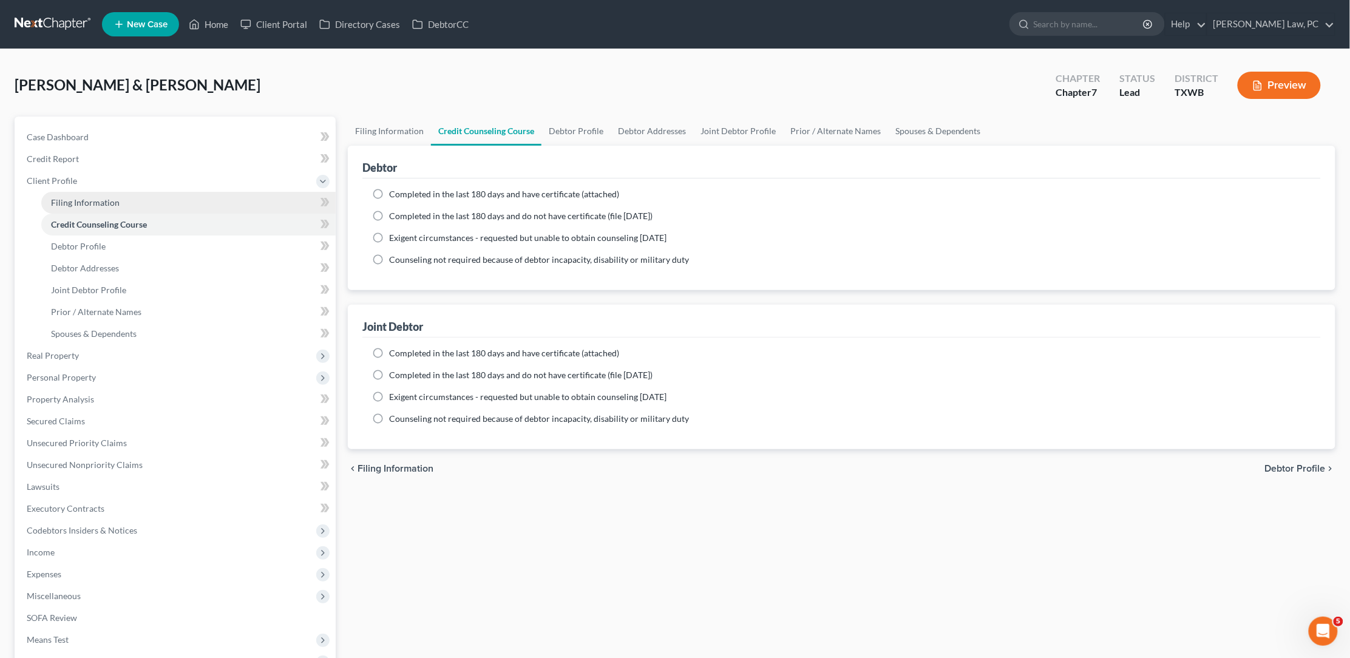
select select "1"
select select "45"
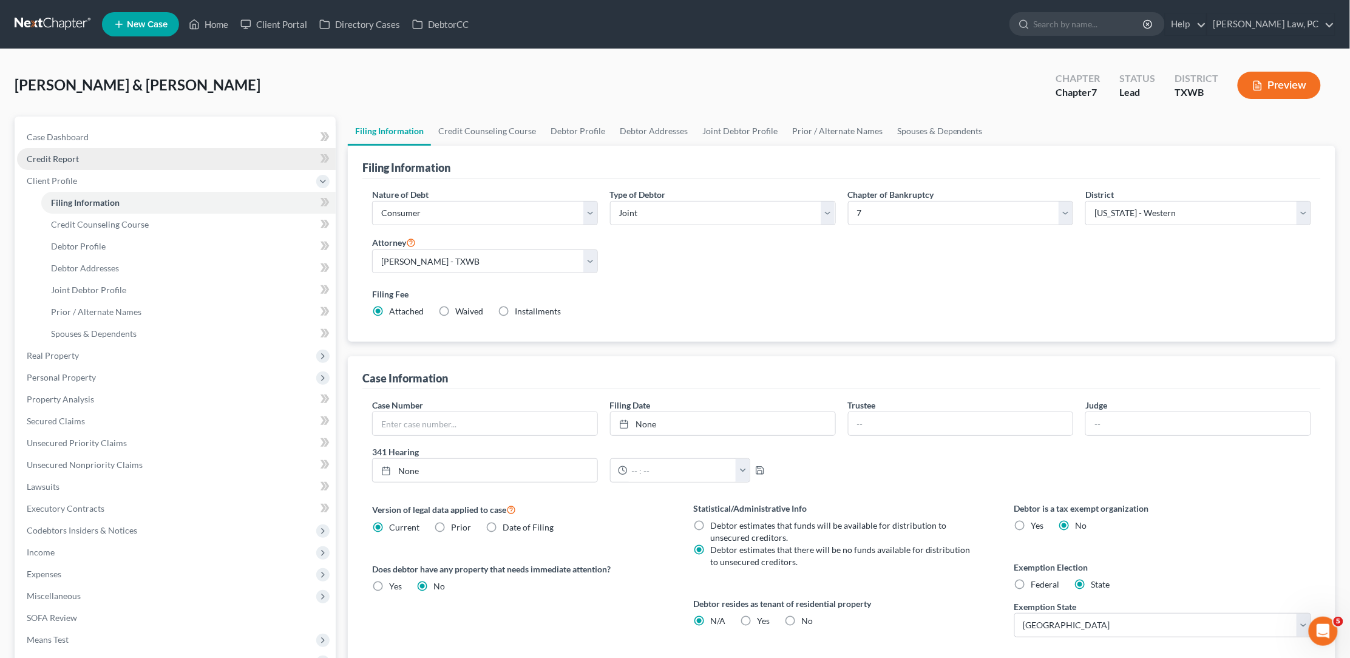
click at [103, 158] on link "Credit Report" at bounding box center [176, 159] width 319 height 22
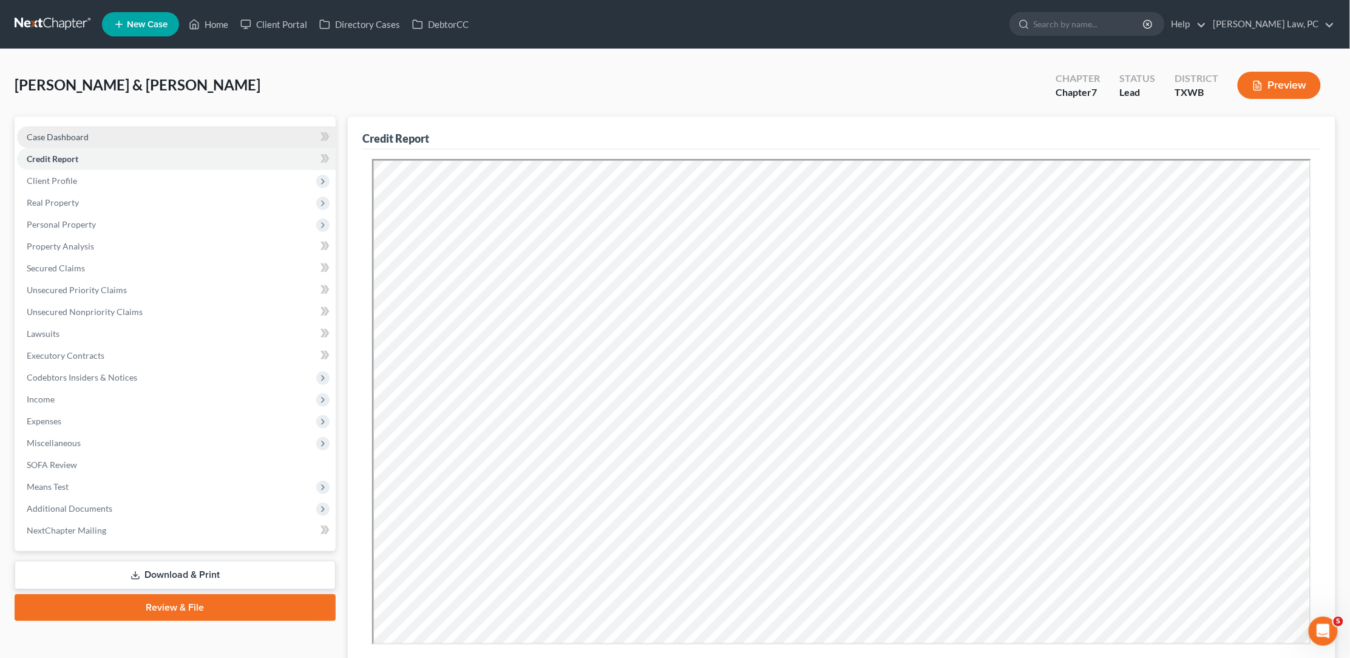
click at [92, 136] on link "Case Dashboard" at bounding box center [176, 137] width 319 height 22
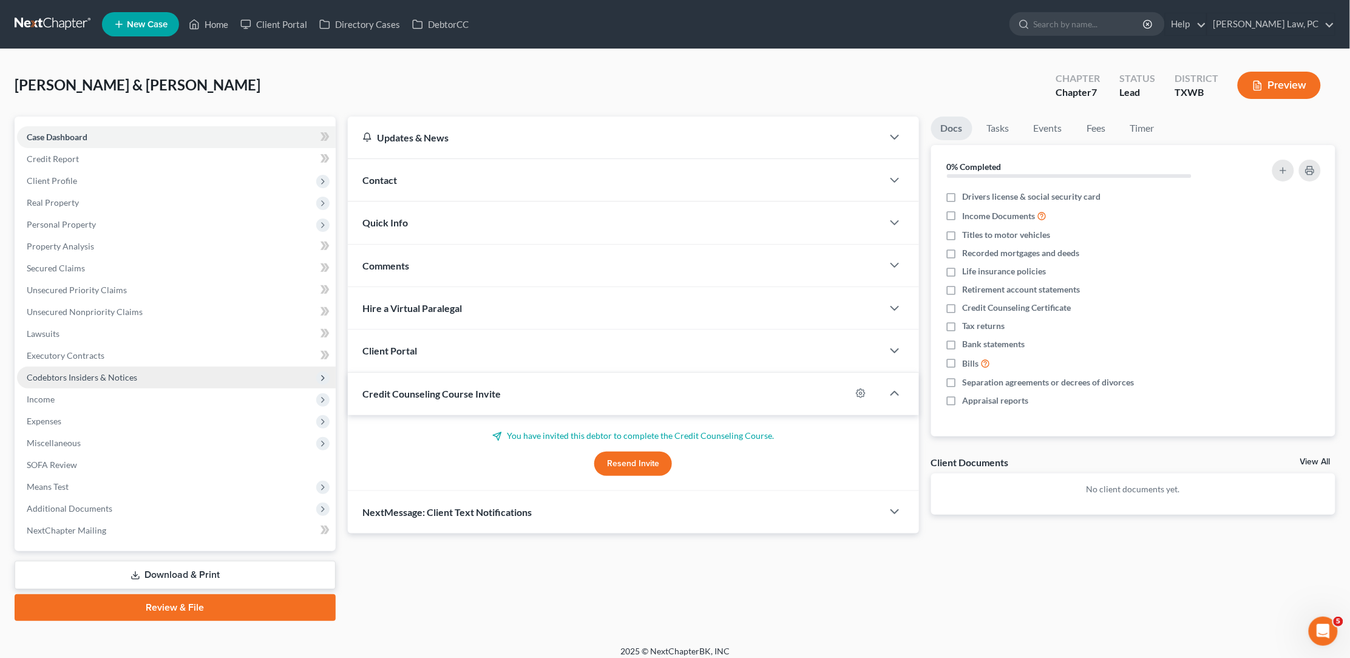
click at [157, 376] on span "Codebtors Insiders & Notices" at bounding box center [176, 378] width 319 height 22
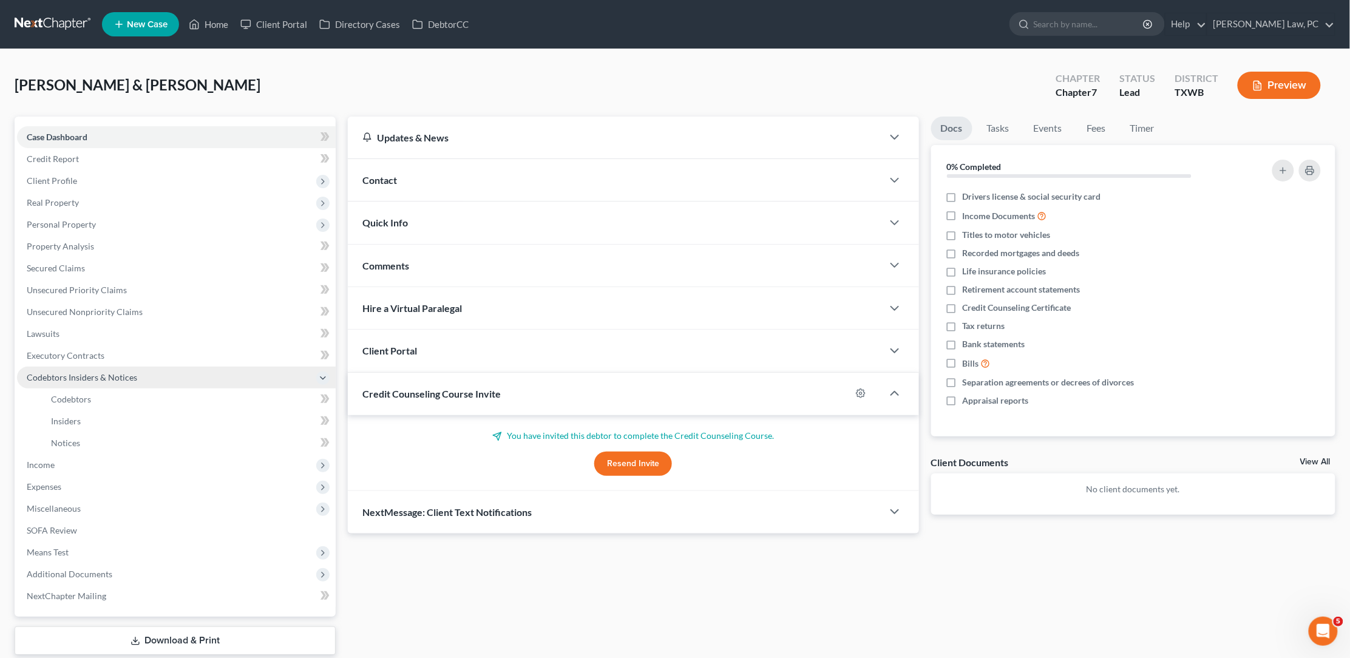
click at [200, 373] on span "Codebtors Insiders & Notices" at bounding box center [176, 378] width 319 height 22
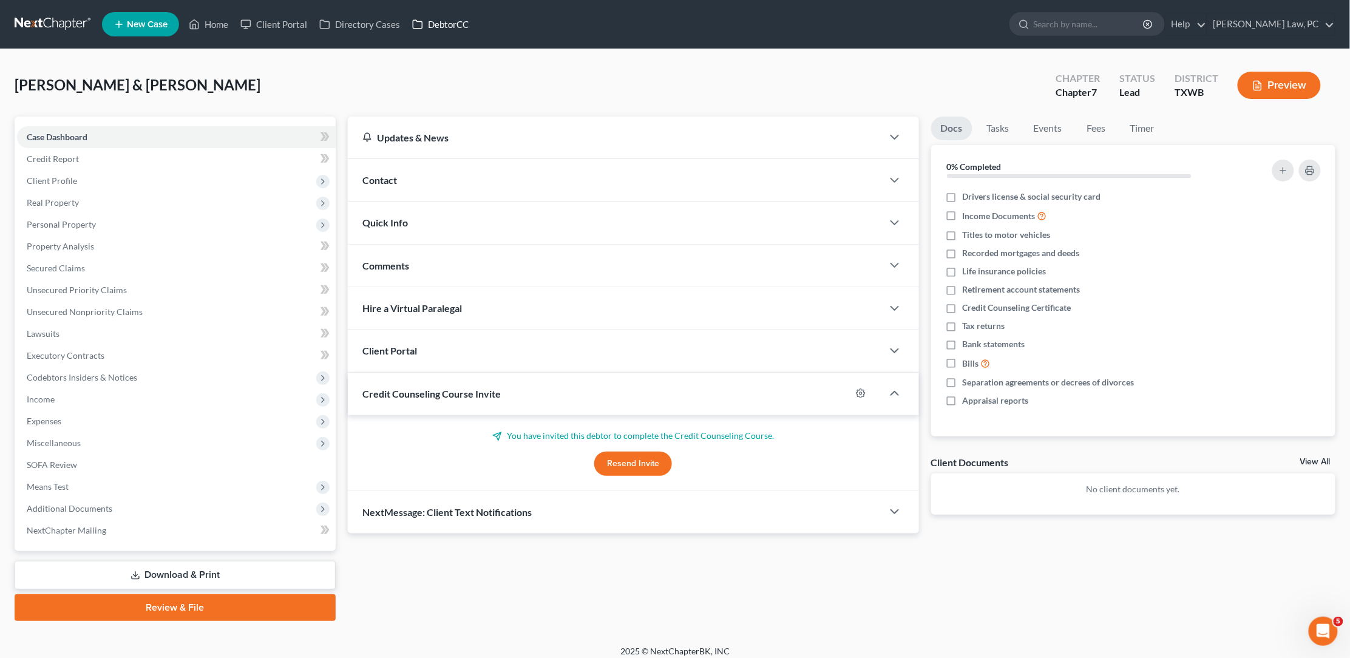
click at [426, 21] on link "DebtorCC" at bounding box center [440, 24] width 69 height 22
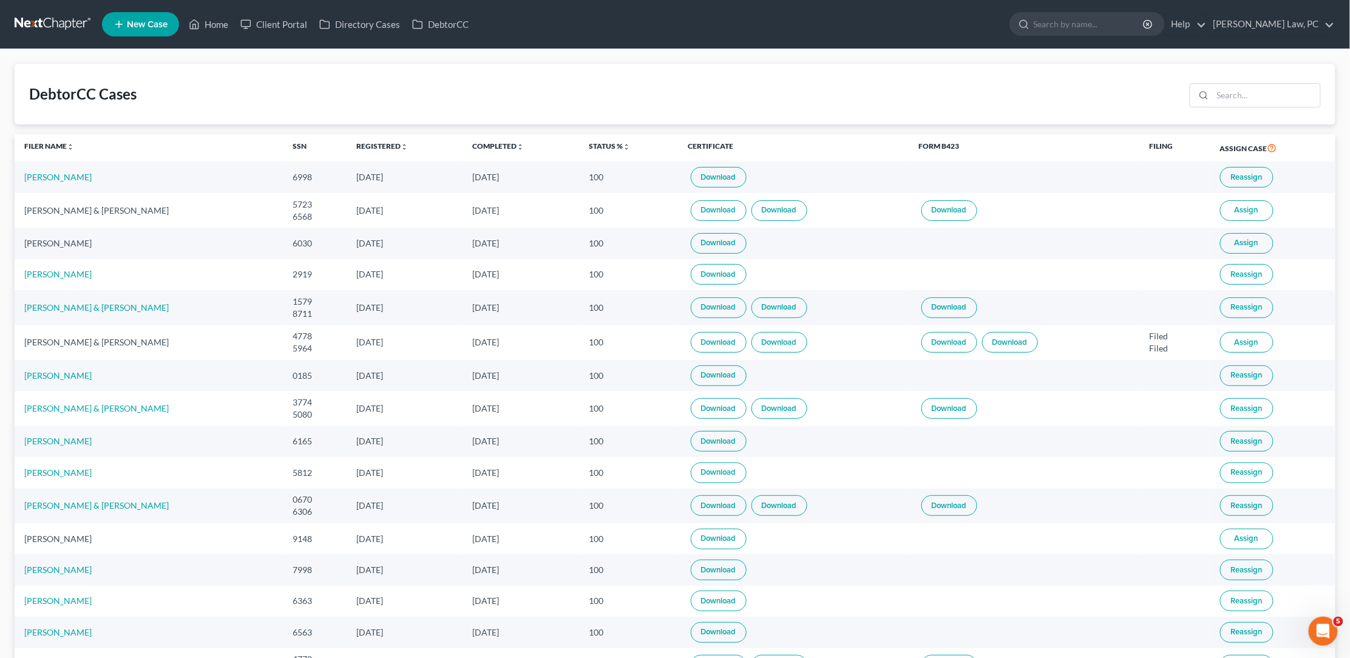
click at [55, 22] on link at bounding box center [54, 24] width 78 height 22
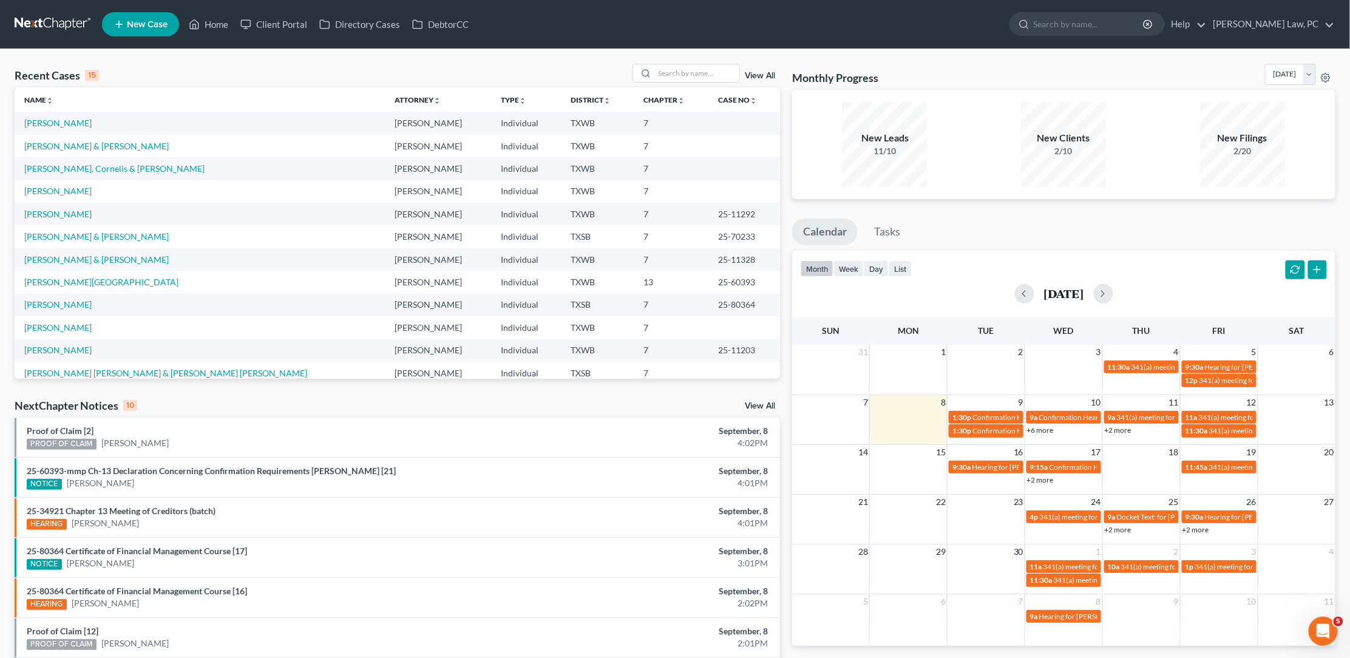
click at [152, 25] on span "New Case" at bounding box center [147, 24] width 41 height 9
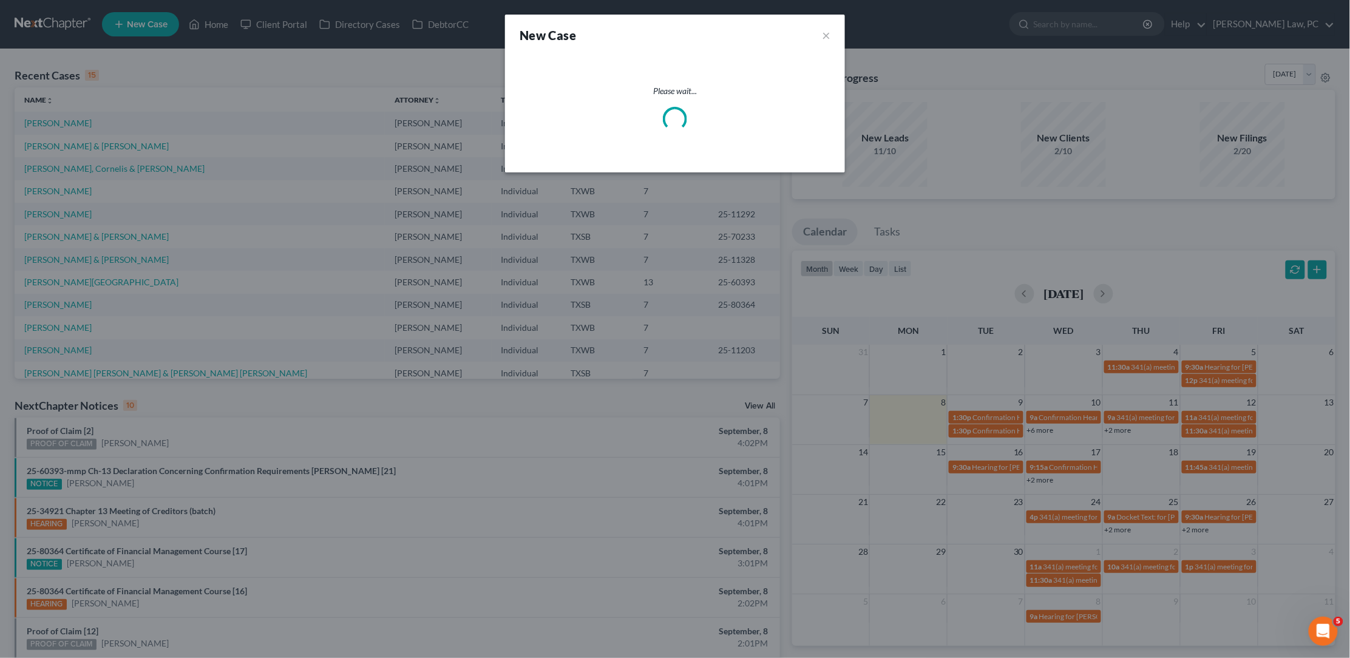
select select "79"
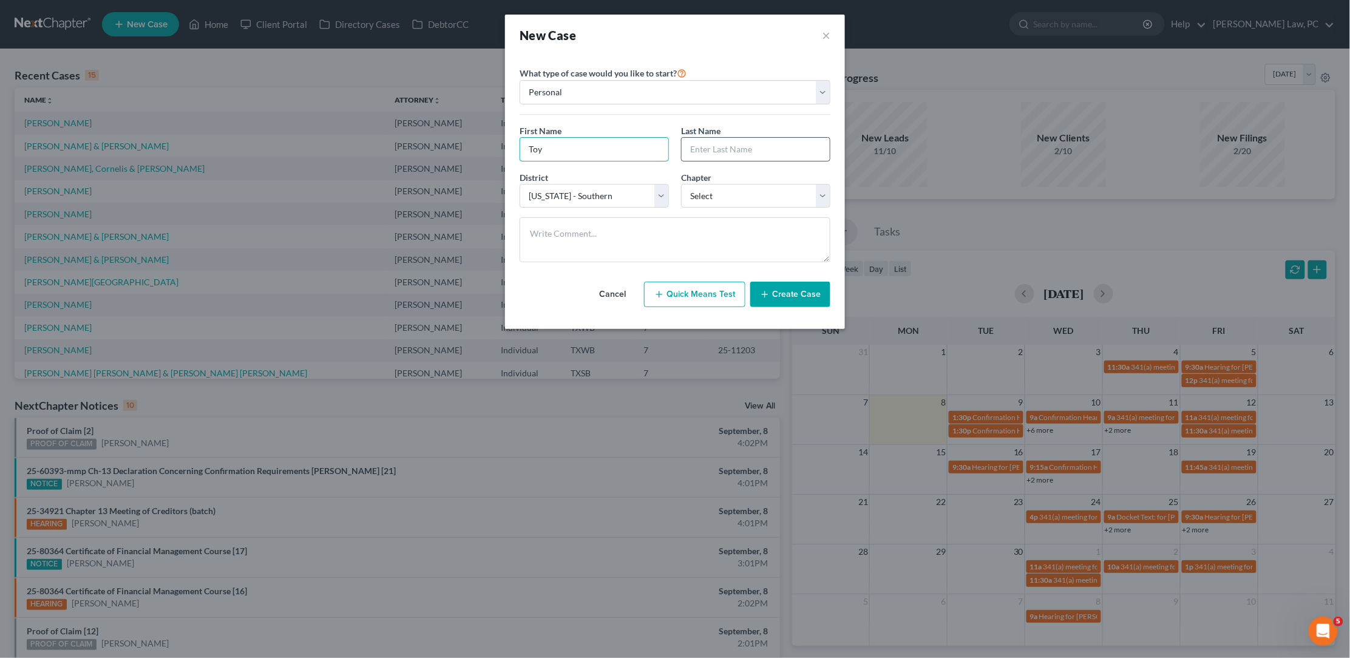
type input "Toy"
type input "Blackburn Juarez"
click at [793, 288] on button "Create Case" at bounding box center [790, 294] width 80 height 25
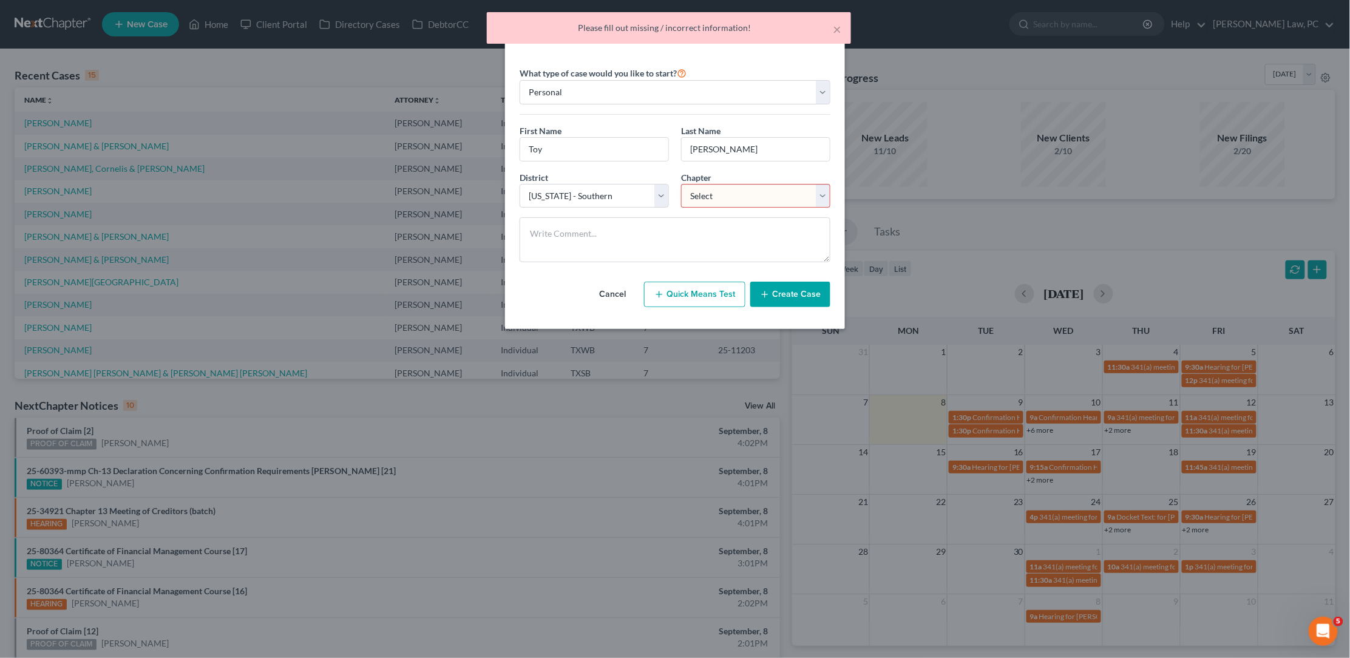
select select "0"
click at [791, 289] on button "Create Case" at bounding box center [790, 294] width 80 height 25
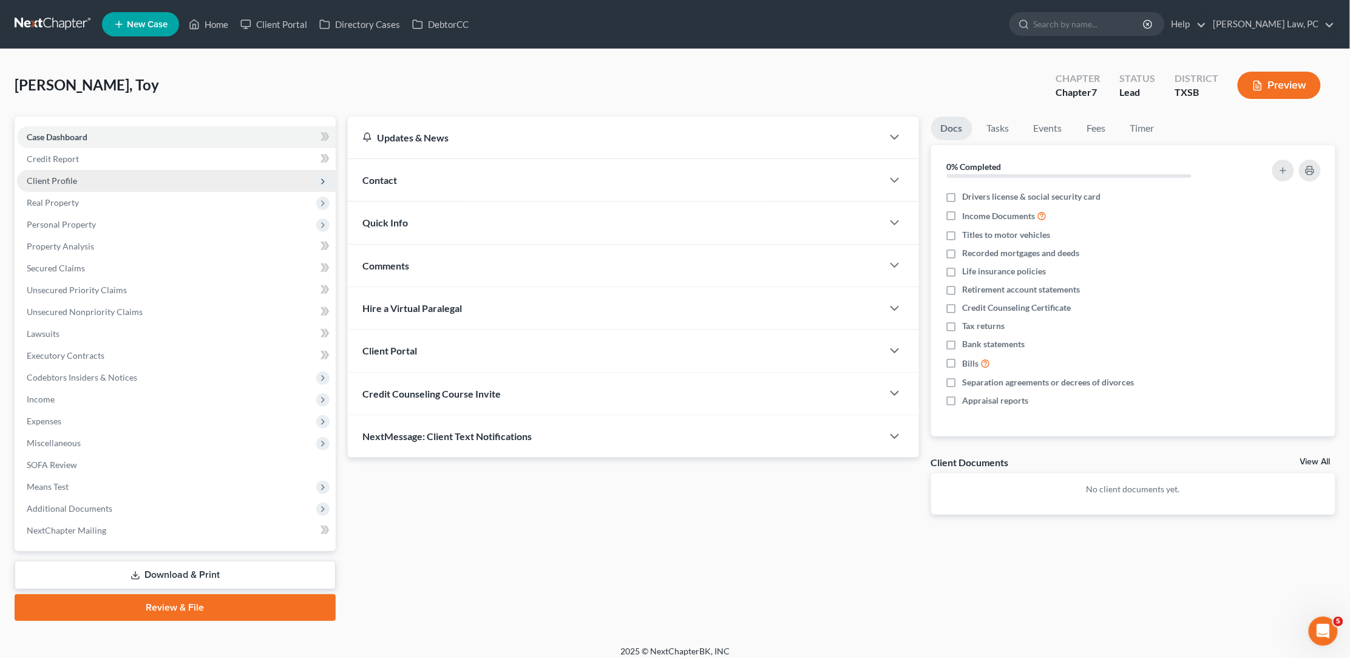
click at [179, 170] on span "Client Profile" at bounding box center [176, 181] width 319 height 22
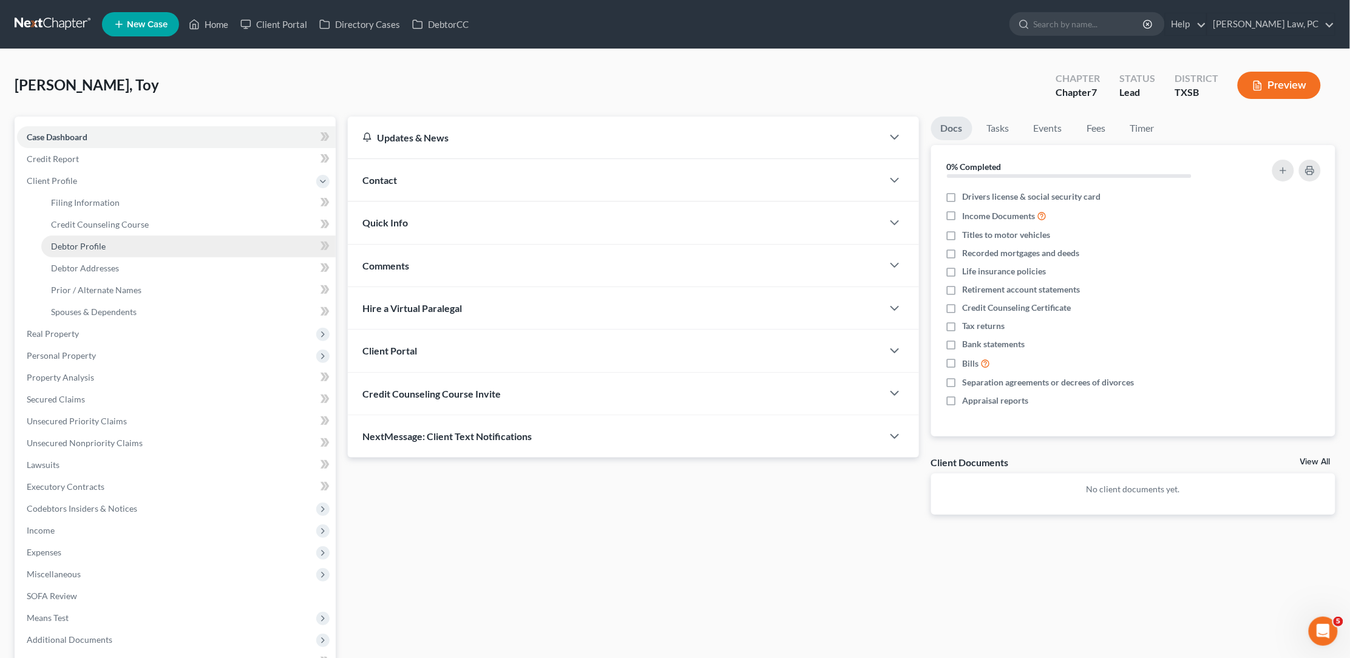
click at [111, 243] on link "Debtor Profile" at bounding box center [188, 246] width 294 height 22
select select "0"
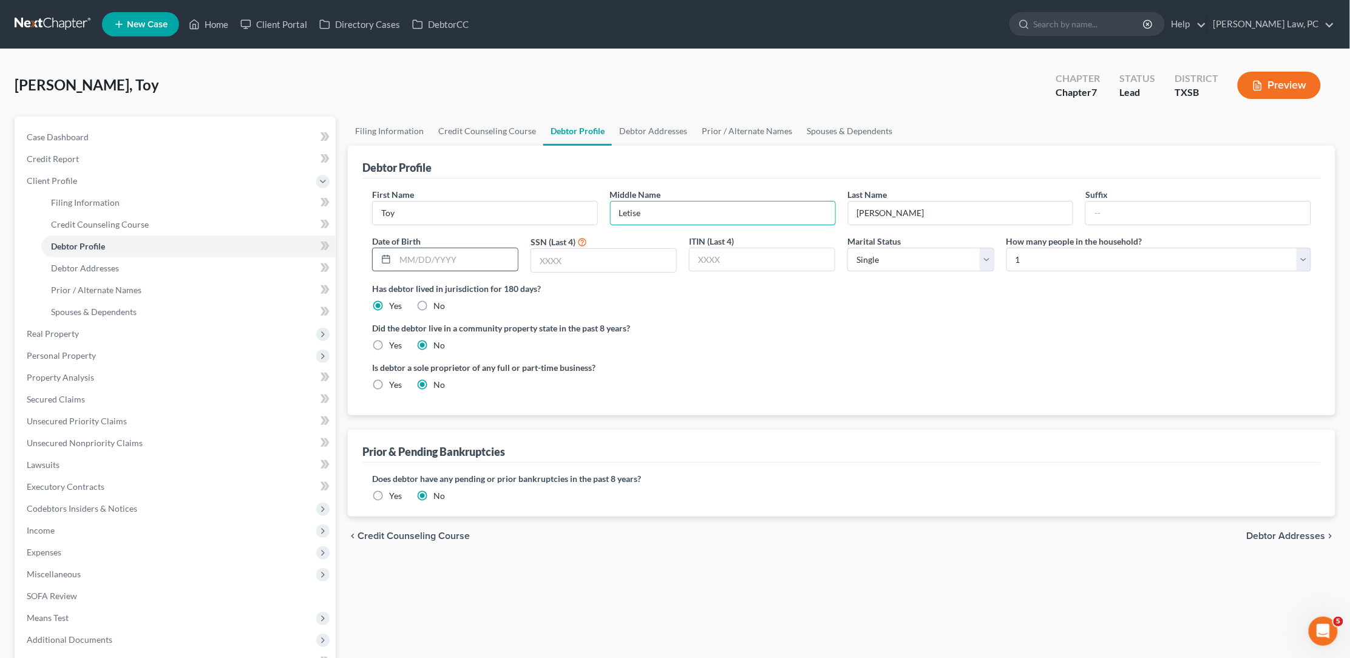
type input "Letise"
type input "[DATE]"
click at [655, 257] on input "text" at bounding box center [603, 260] width 145 height 23
type input "7860"
click at [389, 340] on label "Yes" at bounding box center [395, 345] width 13 height 12
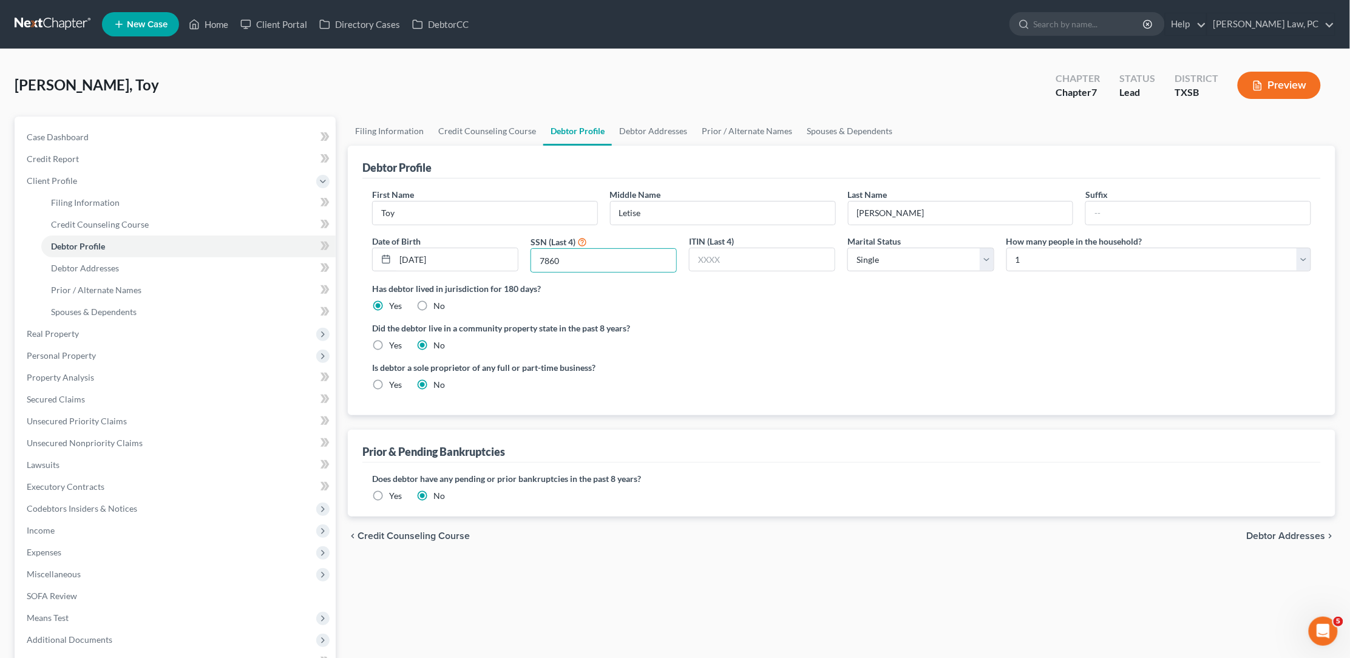
click at [394, 340] on input "Yes" at bounding box center [398, 343] width 8 height 8
radio input "true"
radio input "false"
select select "1"
click at [103, 306] on span "Spouses & Dependents" at bounding box center [94, 311] width 86 height 10
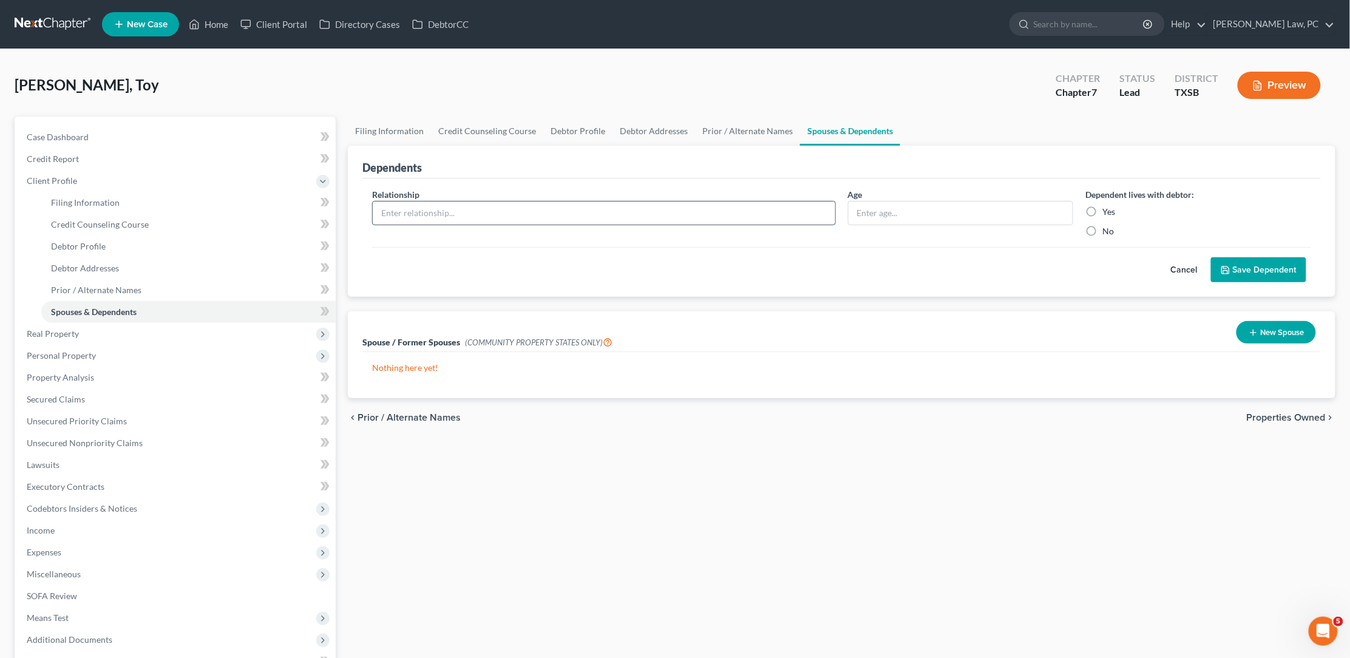
click at [436, 209] on input "text" at bounding box center [604, 212] width 462 height 23
type input "Grandchild"
click at [1102, 207] on label "Yes" at bounding box center [1108, 212] width 13 height 12
click at [1107, 207] on input "Yes" at bounding box center [1111, 210] width 8 height 8
radio input "true"
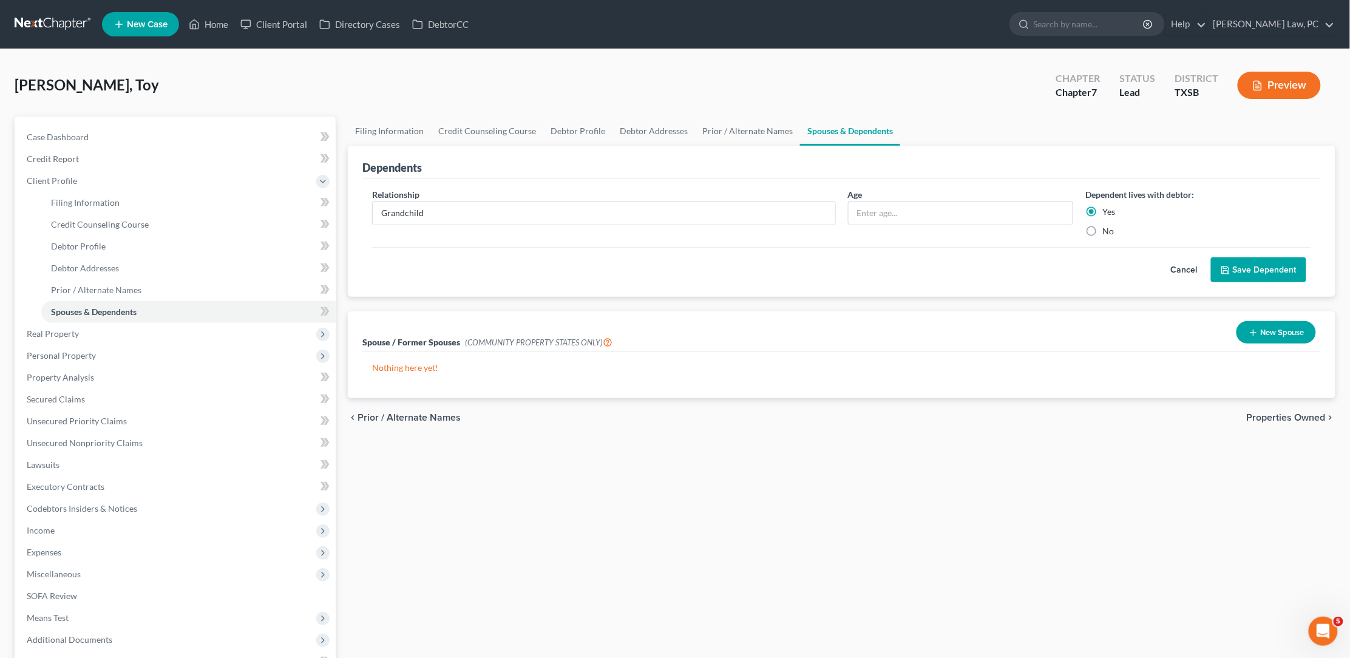
click at [1251, 273] on button "Save Dependent" at bounding box center [1258, 269] width 95 height 25
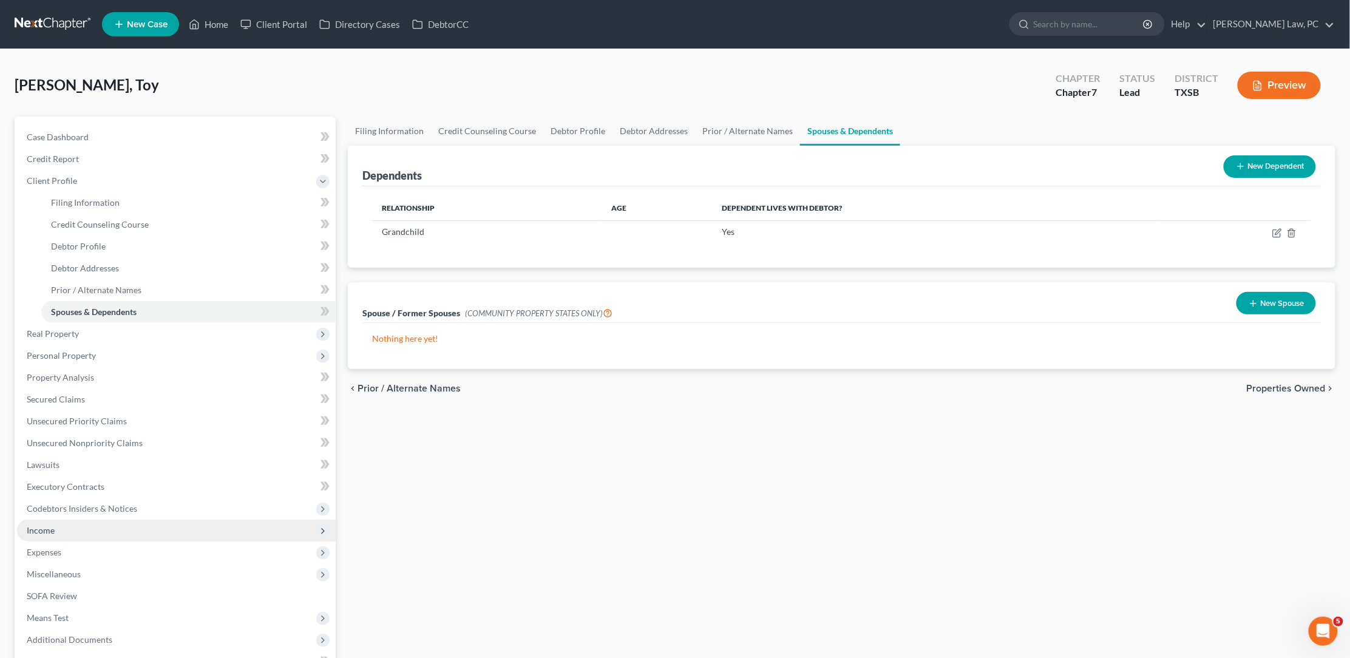
click at [46, 525] on span "Income" at bounding box center [41, 530] width 28 height 10
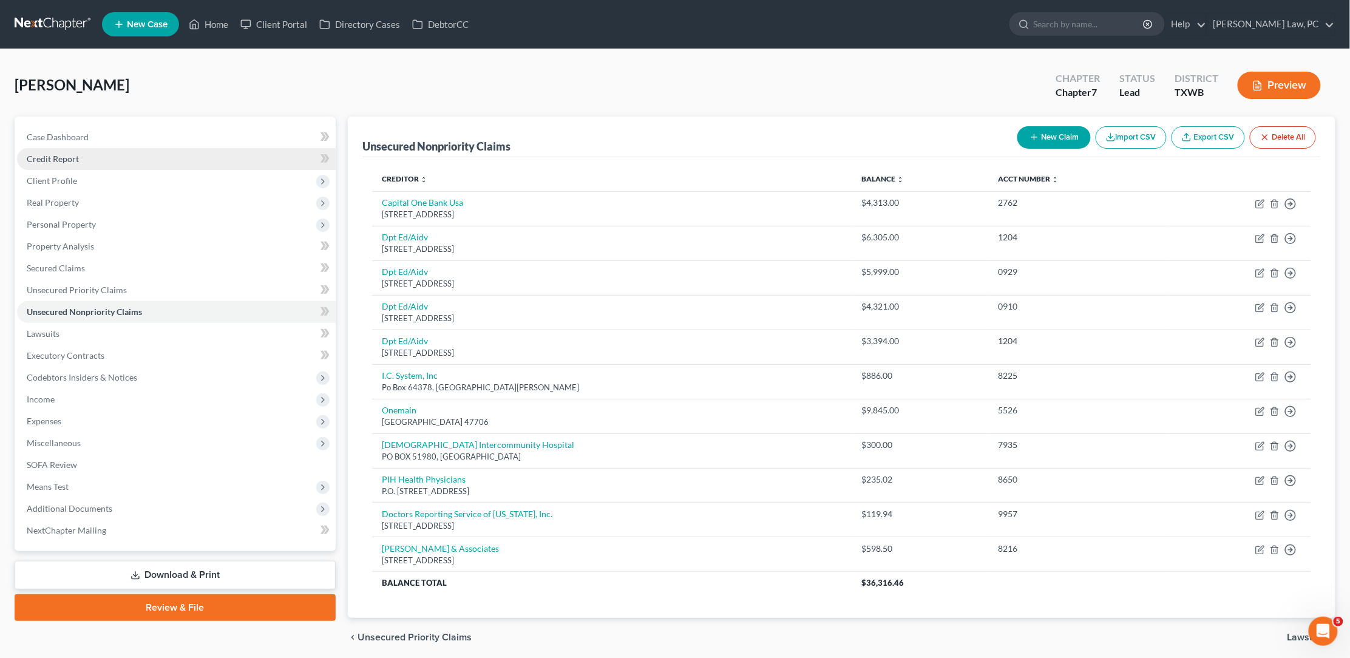
click at [72, 159] on span "Credit Report" at bounding box center [53, 159] width 52 height 10
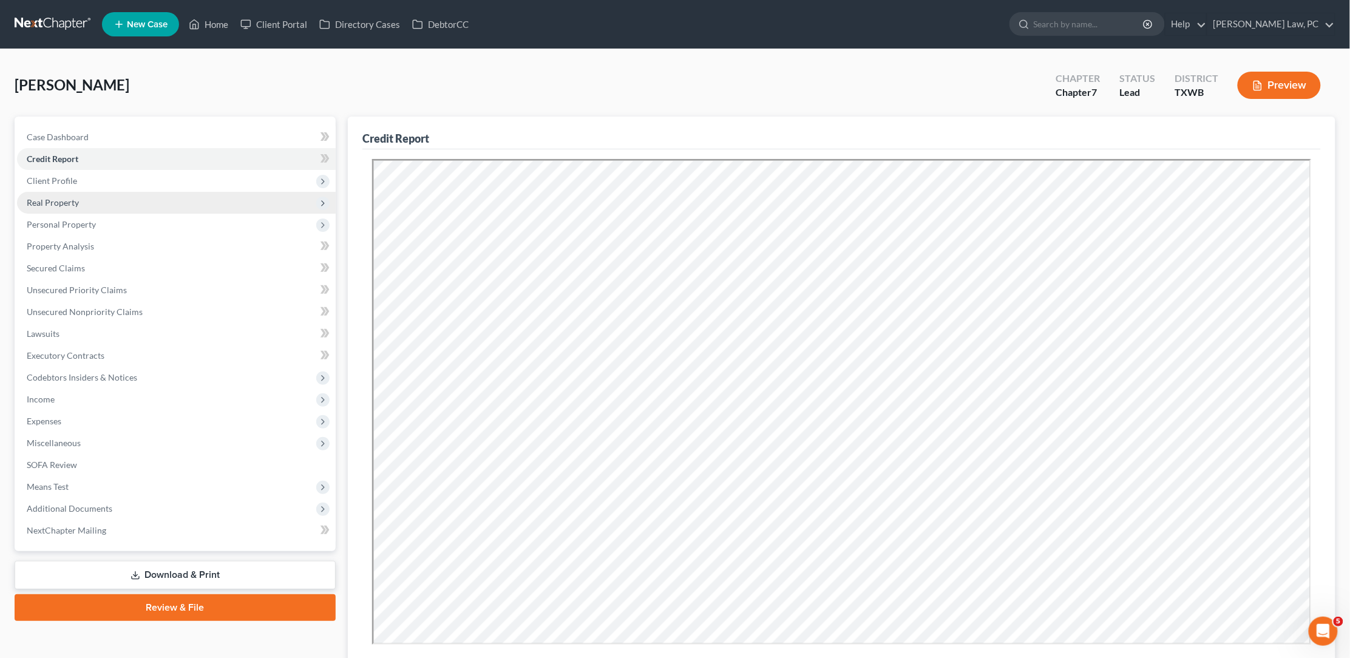
click at [133, 200] on span "Real Property" at bounding box center [176, 203] width 319 height 22
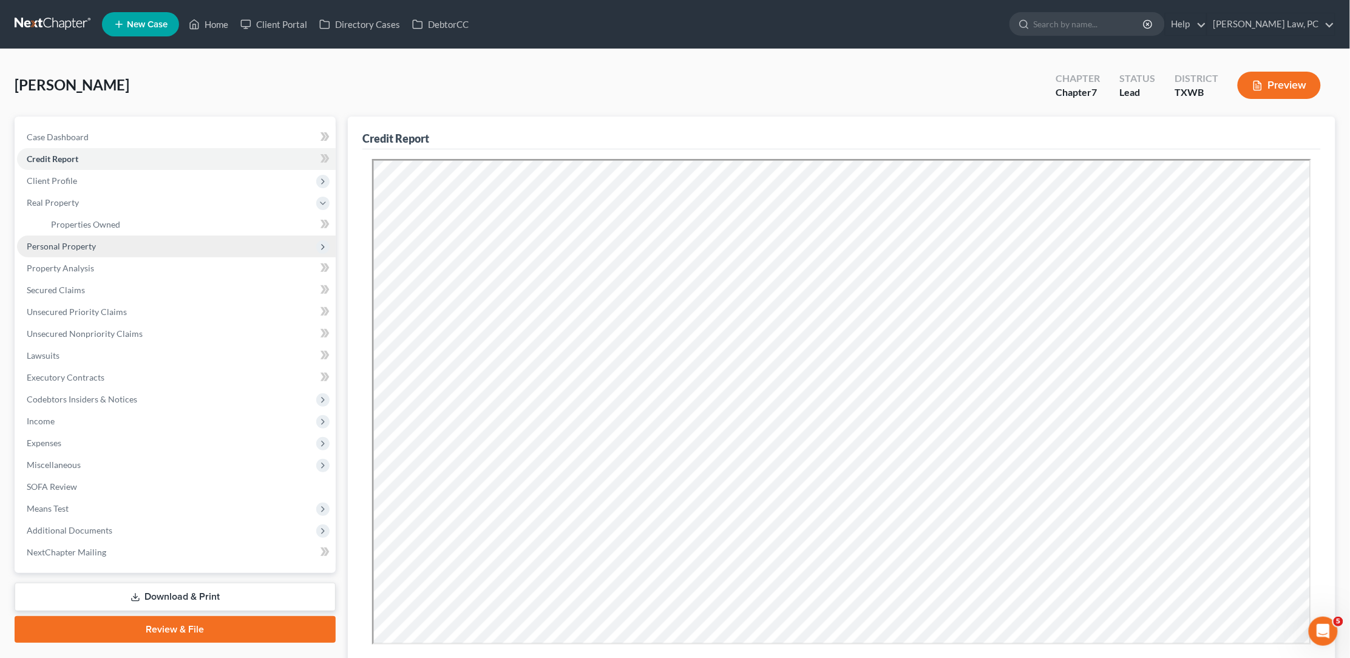
click at [120, 245] on span "Personal Property" at bounding box center [176, 246] width 319 height 22
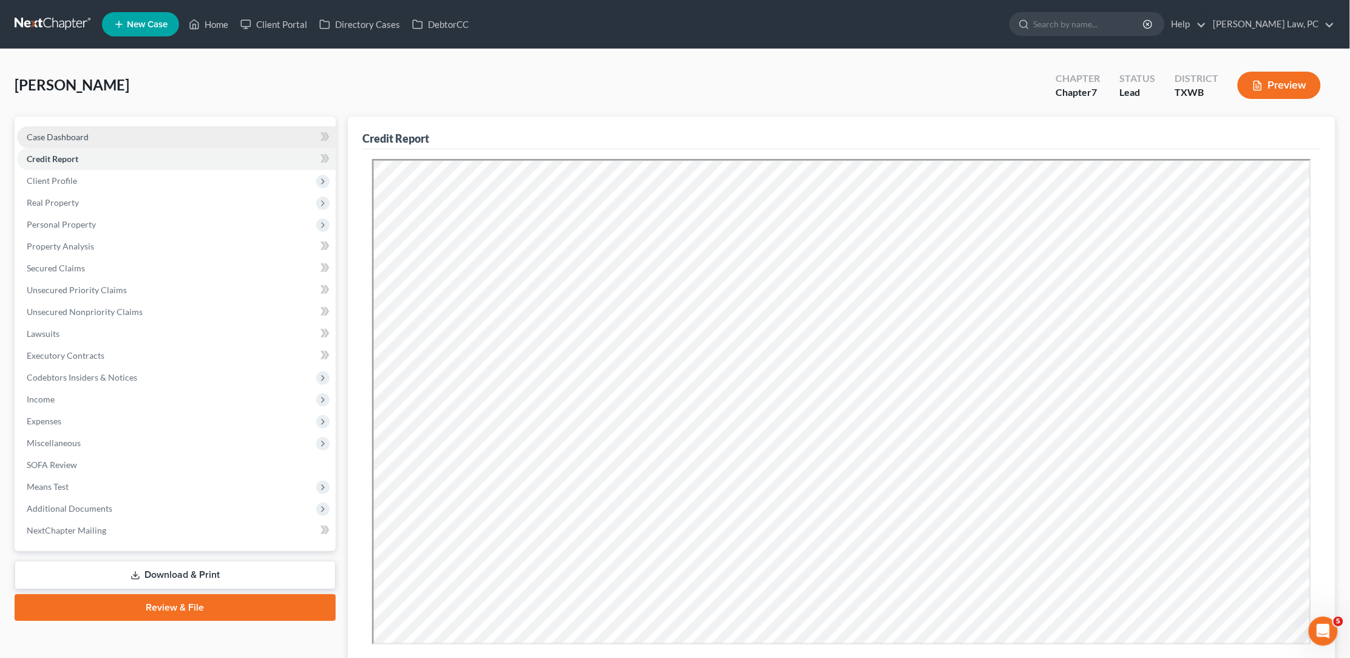
click at [103, 138] on link "Case Dashboard" at bounding box center [176, 137] width 319 height 22
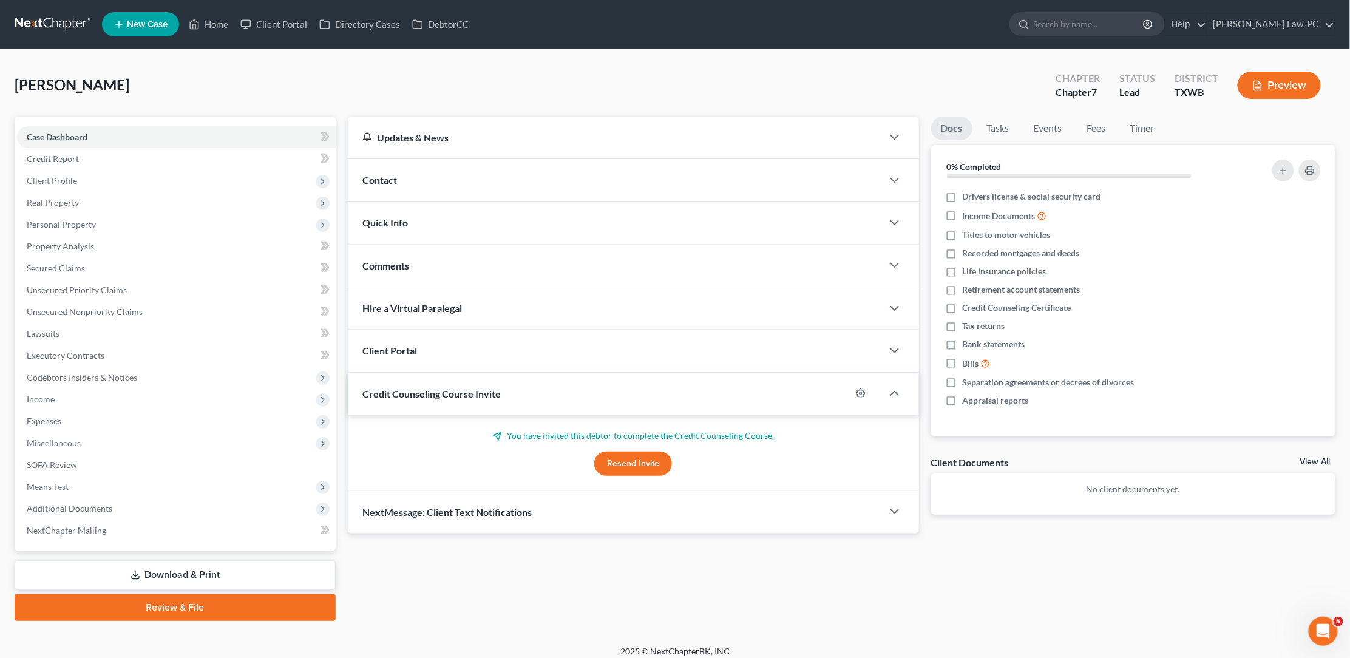
click at [641, 459] on button "Resend Invite" at bounding box center [633, 464] width 78 height 24
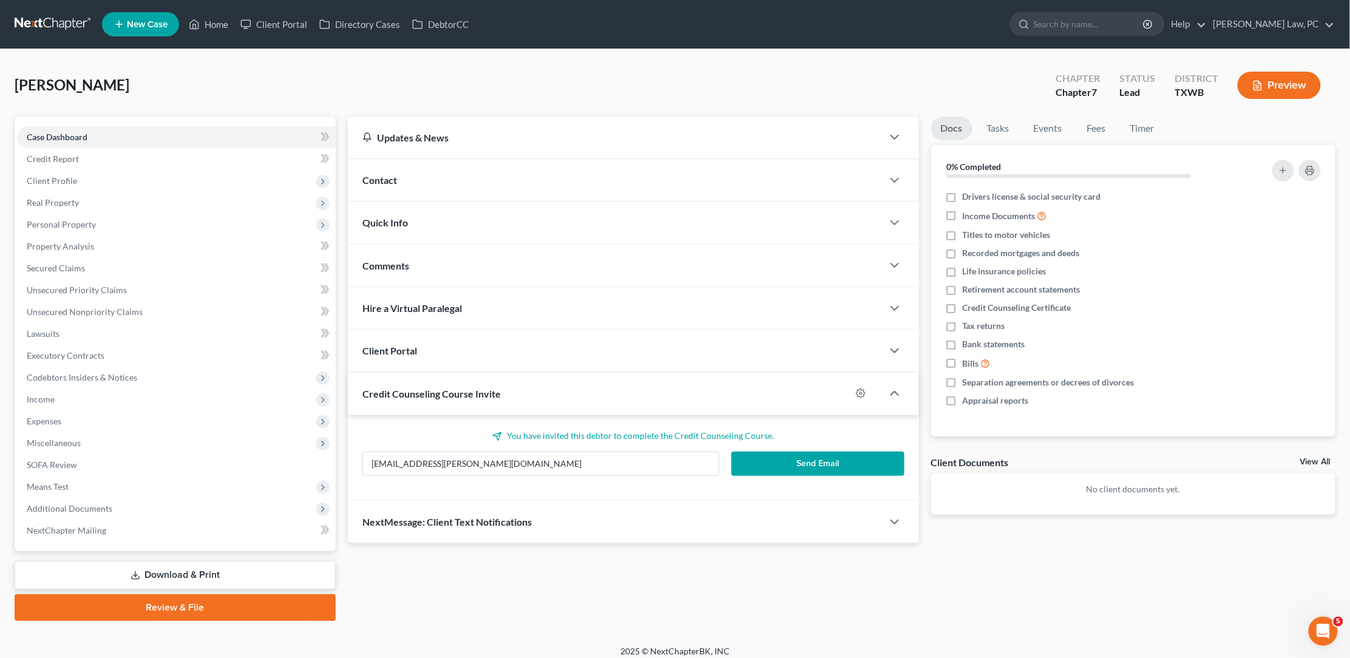
click at [818, 462] on button "Send Email" at bounding box center [817, 464] width 172 height 24
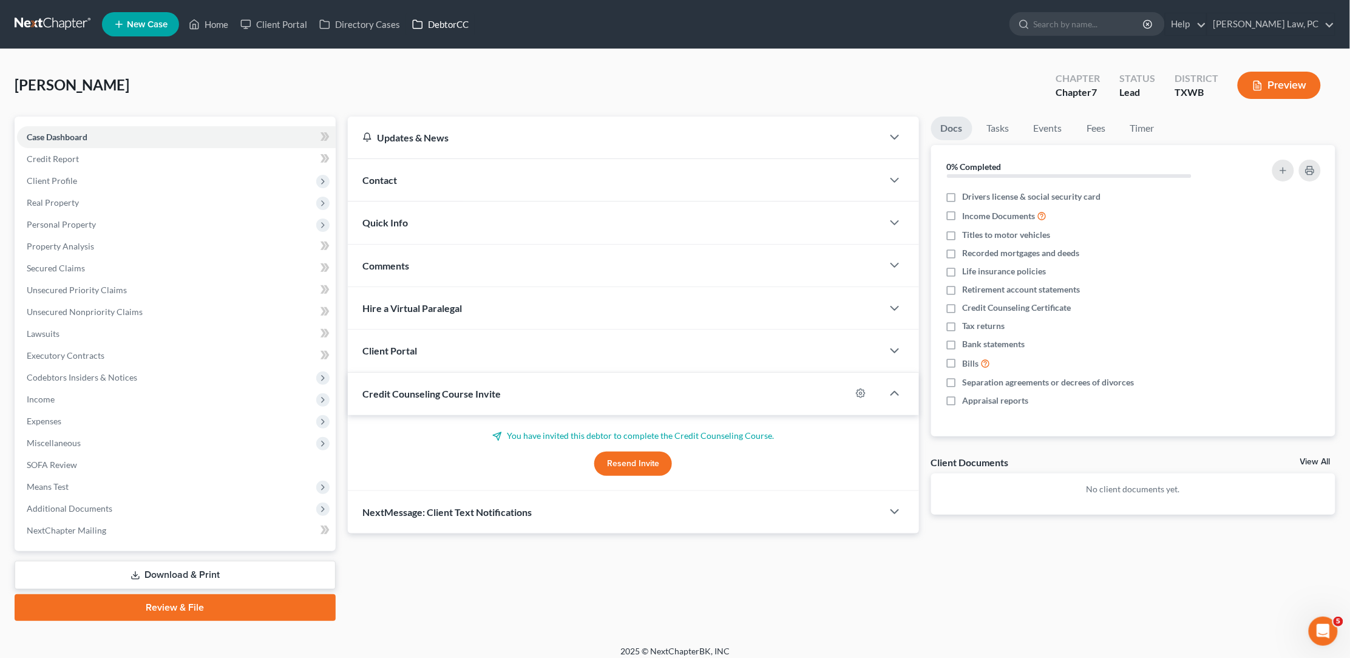
click at [442, 19] on link "DebtorCC" at bounding box center [440, 24] width 69 height 22
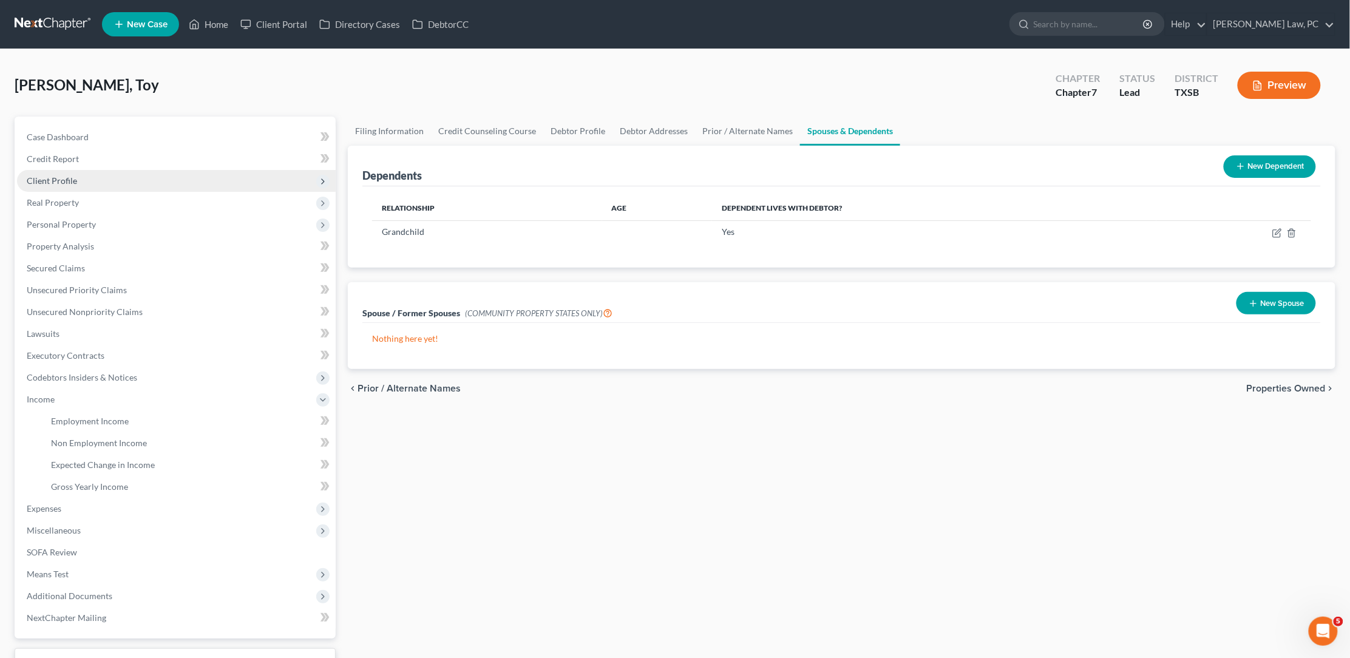
click at [57, 175] on span "Client Profile" at bounding box center [52, 180] width 50 height 10
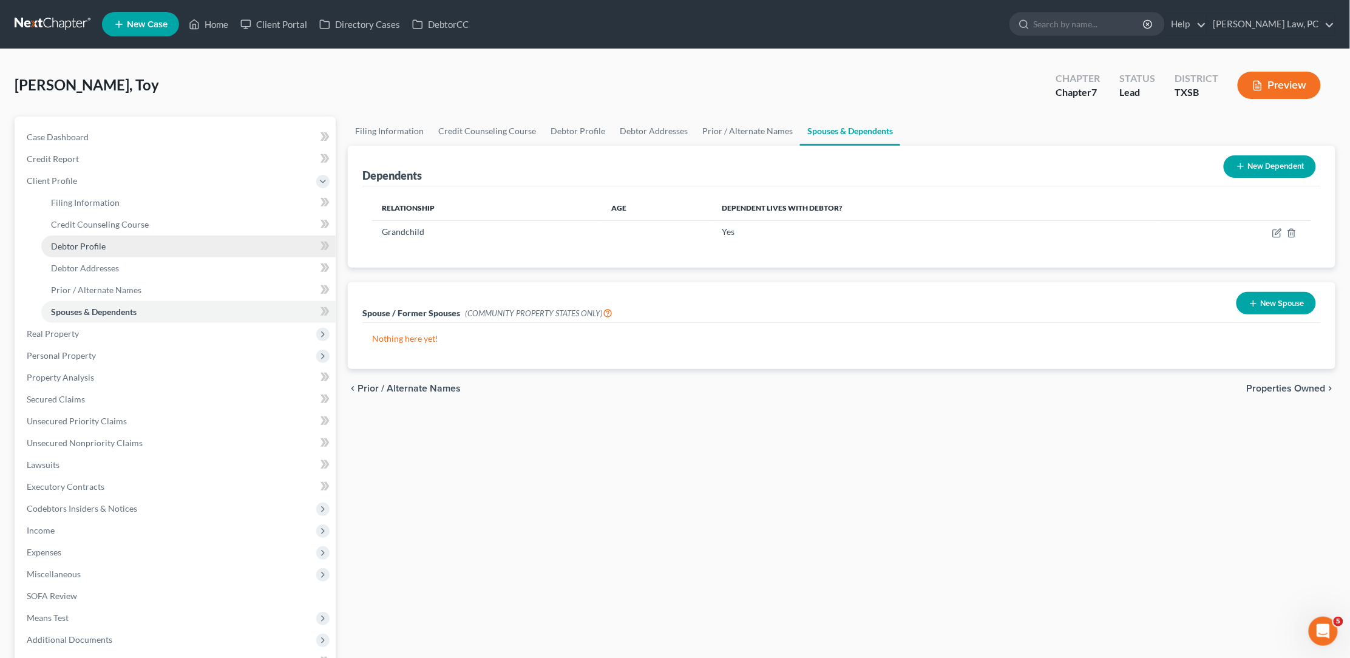
click at [72, 241] on span "Debtor Profile" at bounding box center [78, 246] width 55 height 10
select select "0"
select select "1"
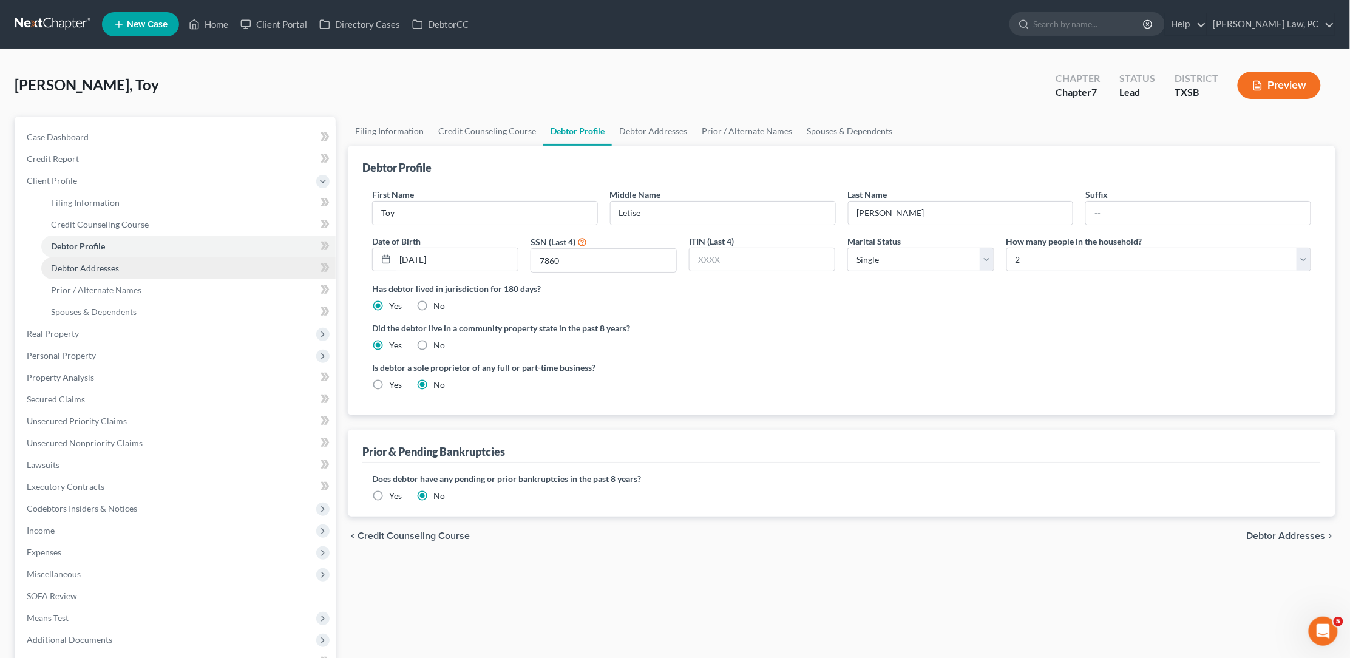
click at [67, 263] on span "Debtor Addresses" at bounding box center [85, 268] width 68 height 10
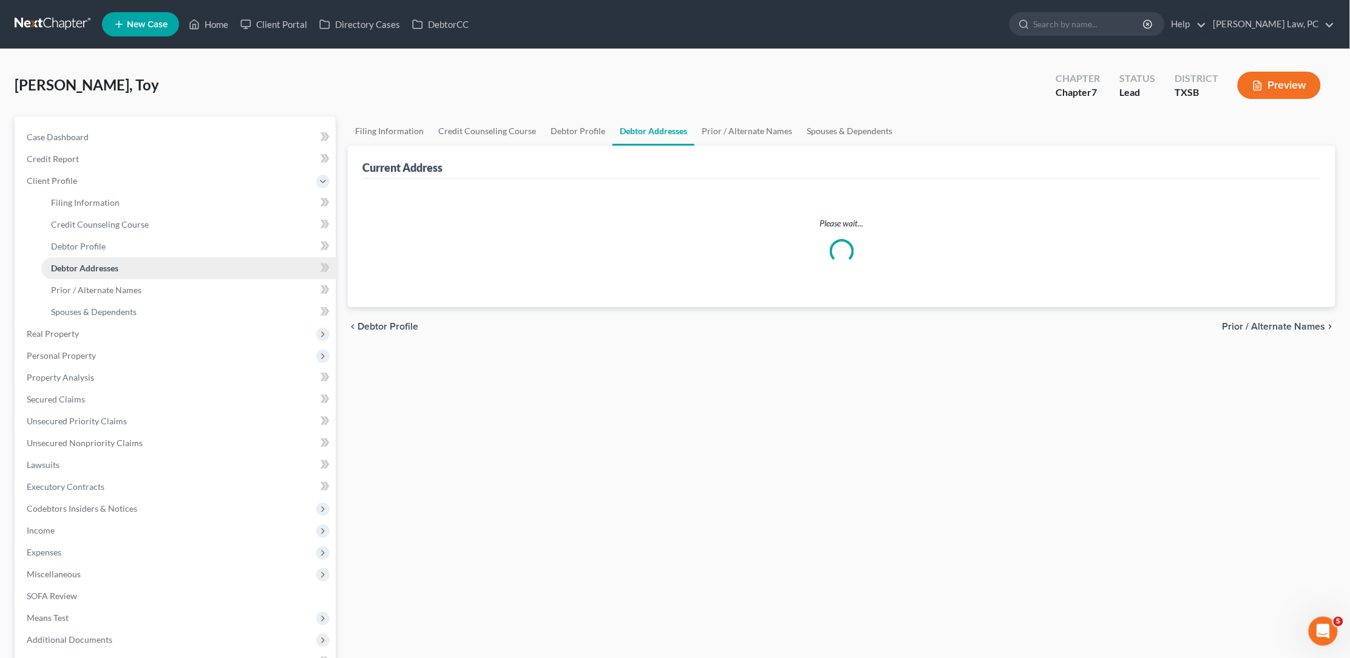
select select "0"
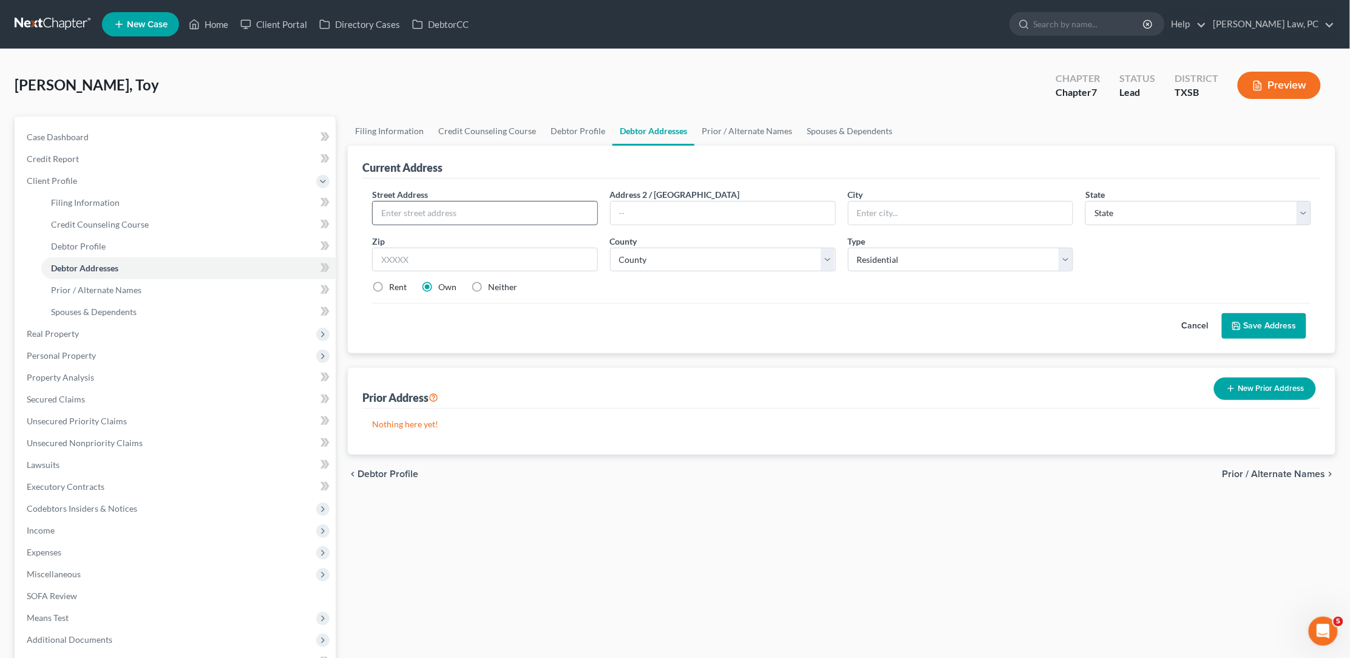
click at [442, 212] on input "text" at bounding box center [485, 212] width 225 height 23
type input "t"
click at [495, 219] on input "6159" at bounding box center [485, 212] width 225 height 23
type input "6159 Topaz Pines Trl"
type input "77338"
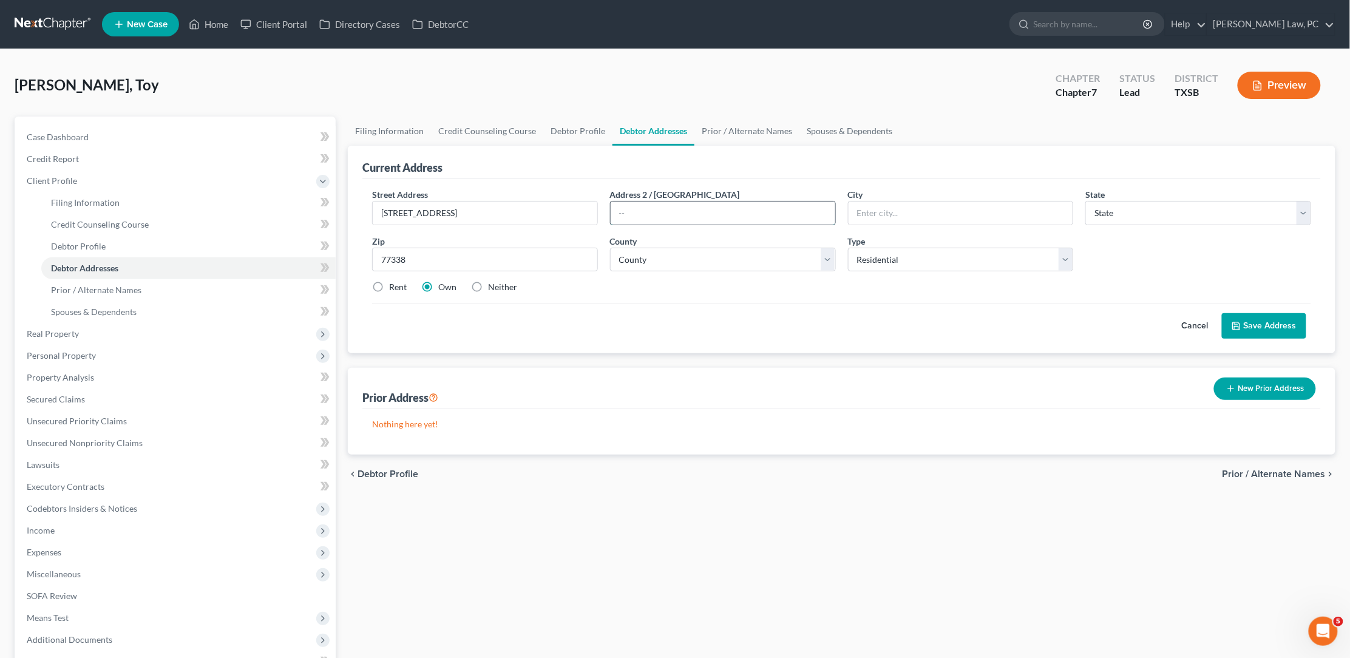
click at [797, 206] on input "text" at bounding box center [723, 212] width 225 height 23
type input "Humble"
select select "45"
select select "100"
click at [1253, 321] on button "Save Address" at bounding box center [1264, 325] width 84 height 25
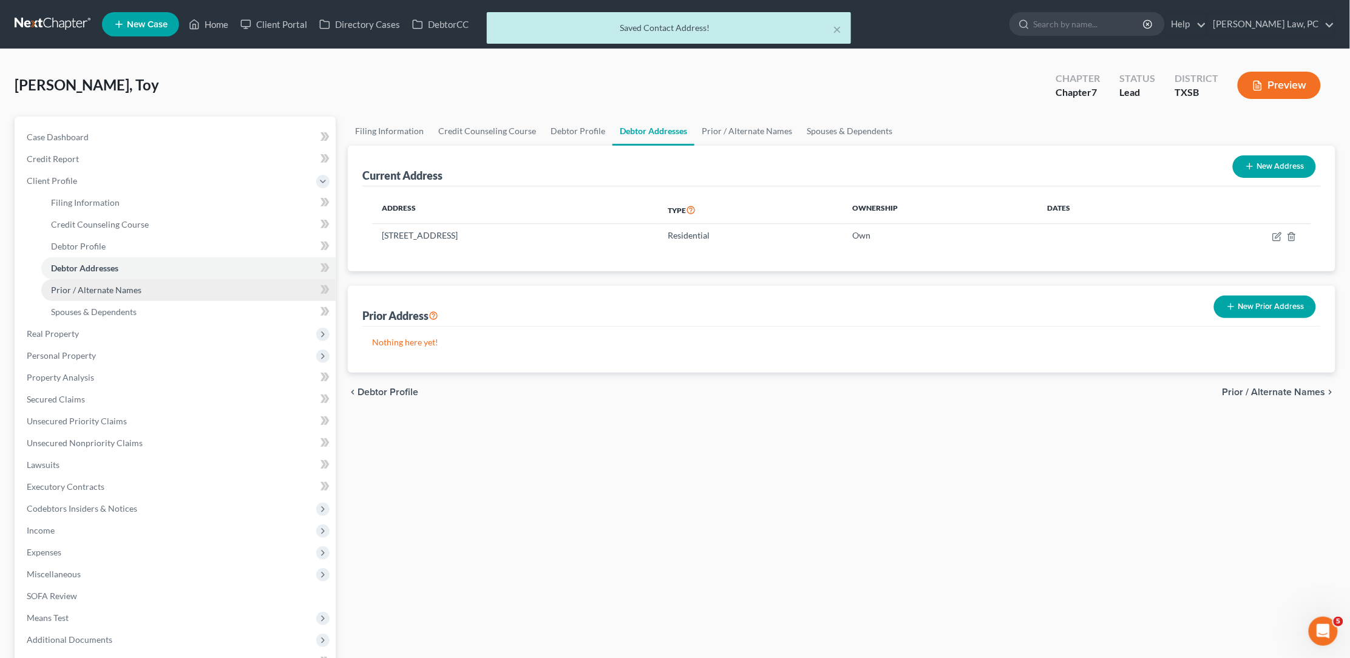
click at [156, 279] on link "Prior / Alternate Names" at bounding box center [188, 290] width 294 height 22
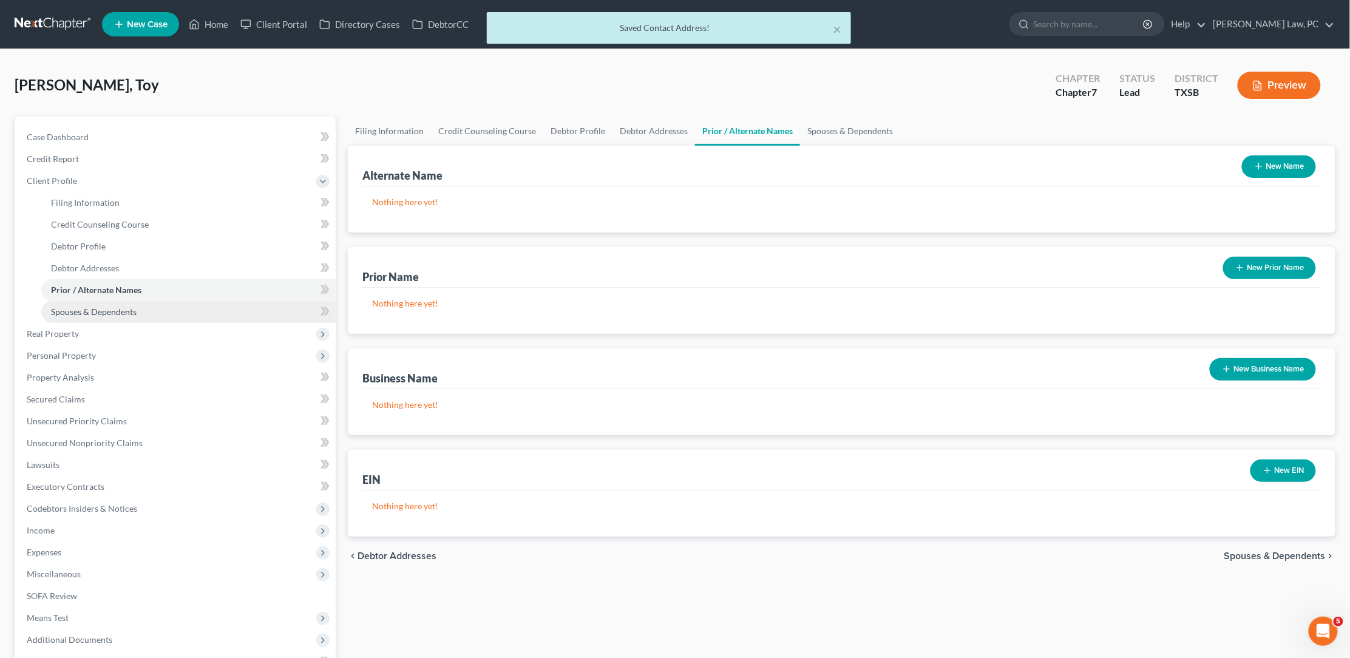
click at [90, 314] on link "Spouses & Dependents" at bounding box center [188, 312] width 294 height 22
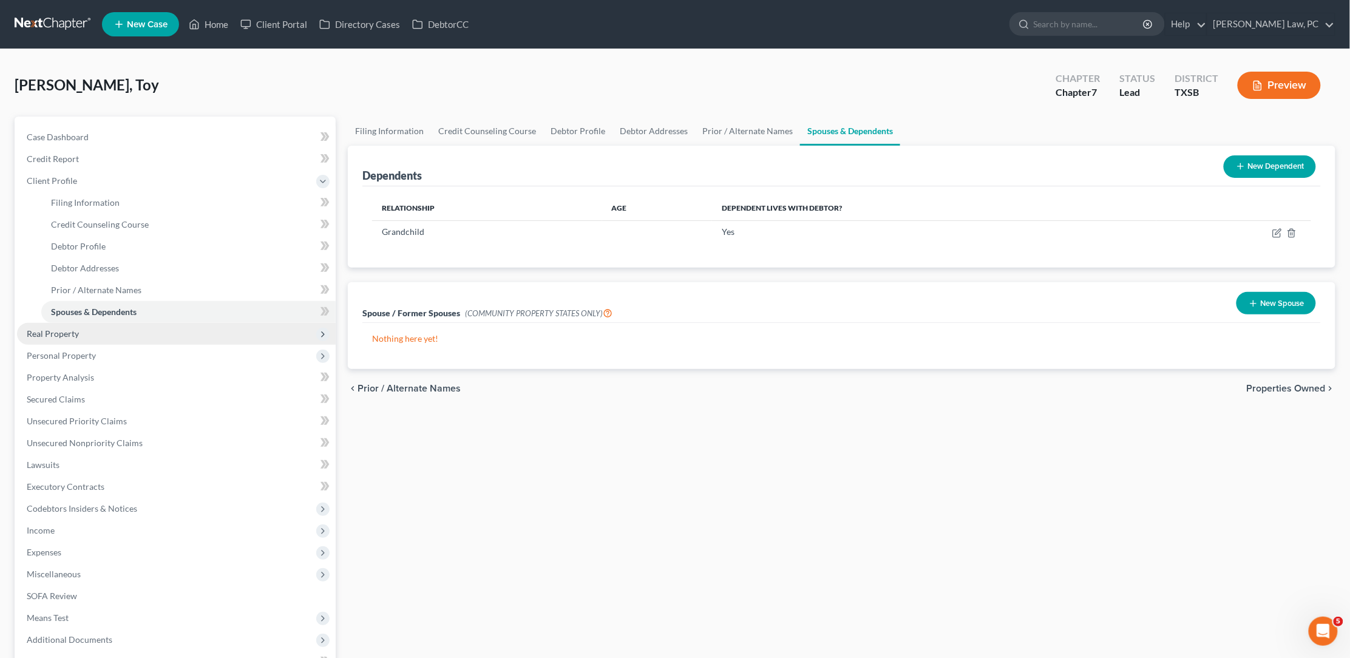
click at [229, 323] on span "Real Property" at bounding box center [176, 334] width 319 height 22
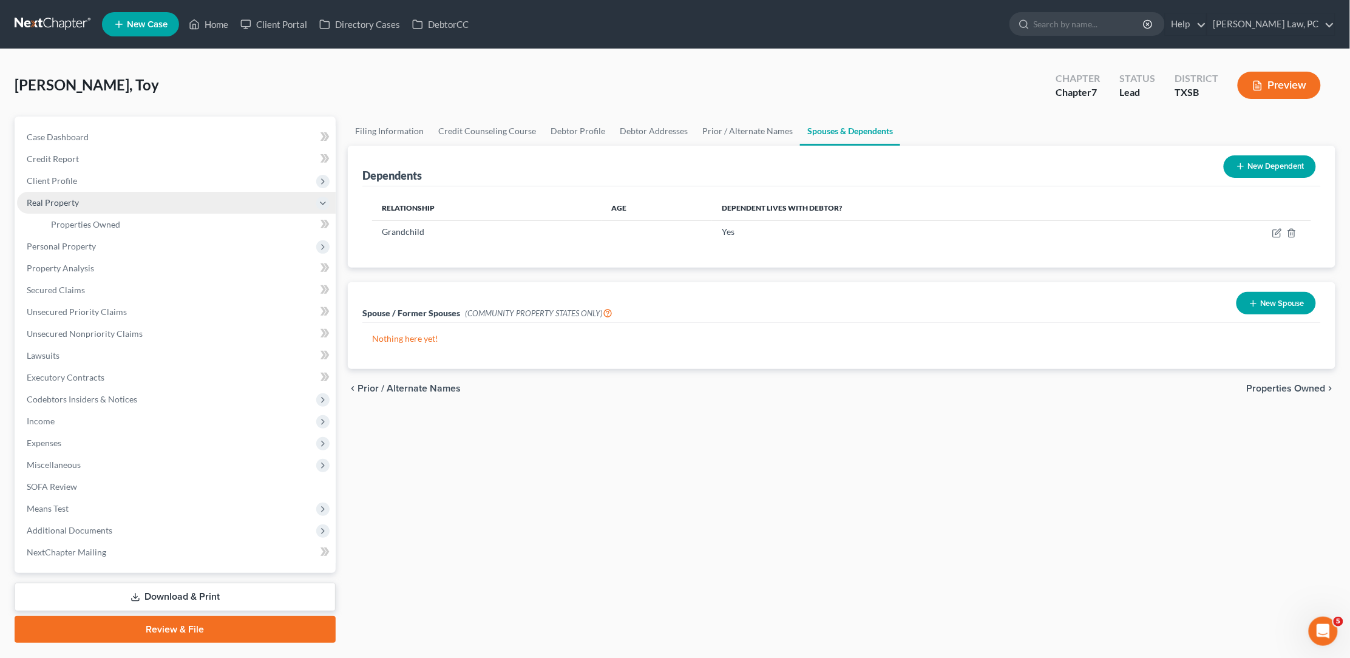
click at [156, 209] on span "Real Property" at bounding box center [176, 203] width 319 height 22
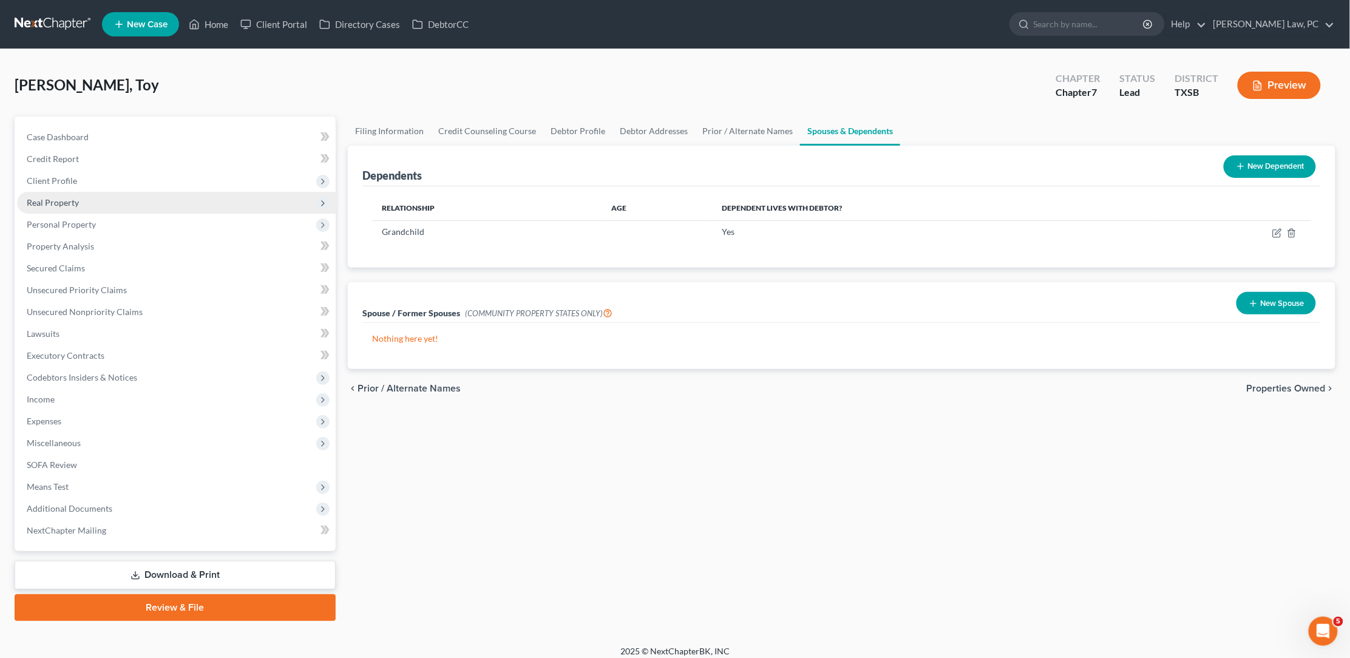
click at [145, 205] on span "Real Property" at bounding box center [176, 203] width 319 height 22
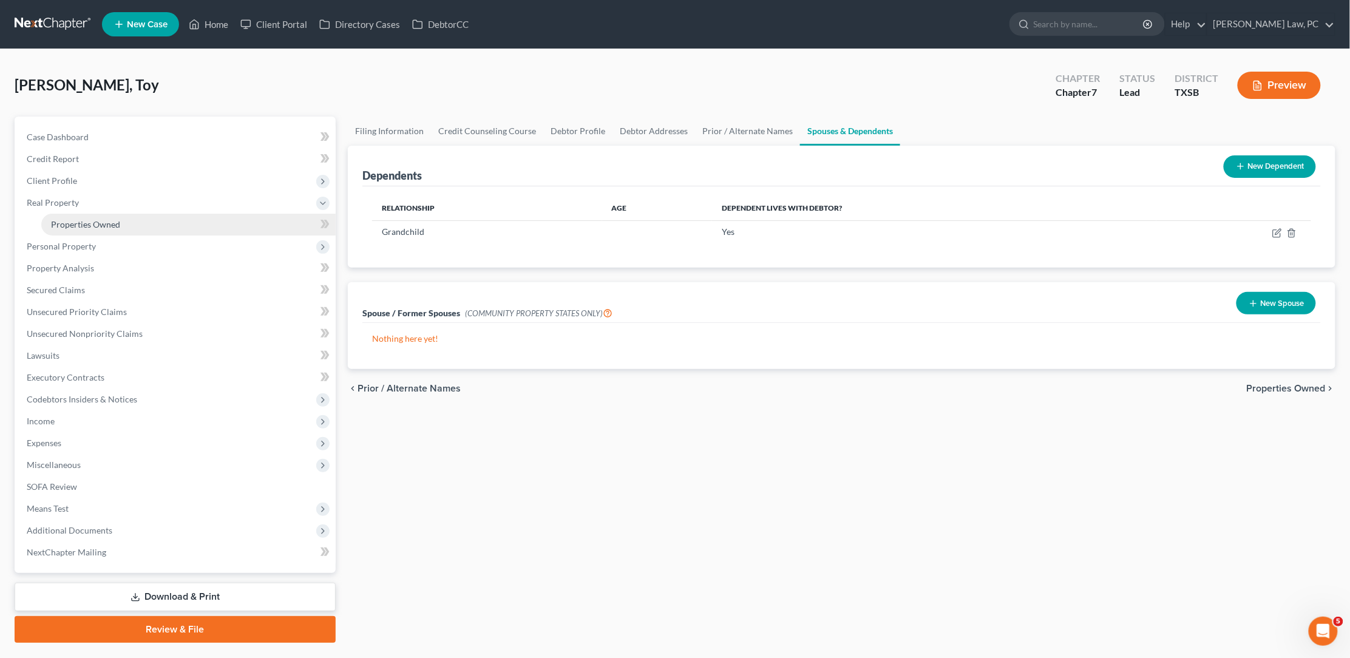
click at [142, 220] on link "Properties Owned" at bounding box center [188, 225] width 294 height 22
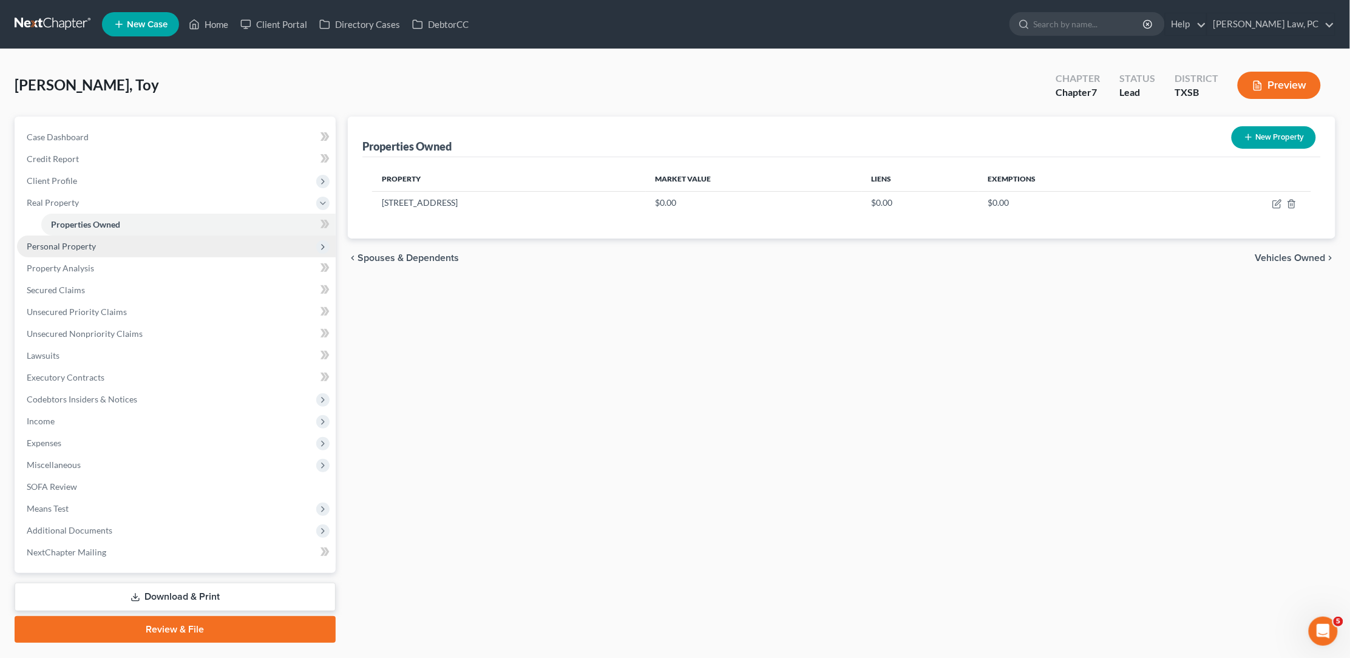
click at [136, 236] on span "Personal Property" at bounding box center [176, 246] width 319 height 22
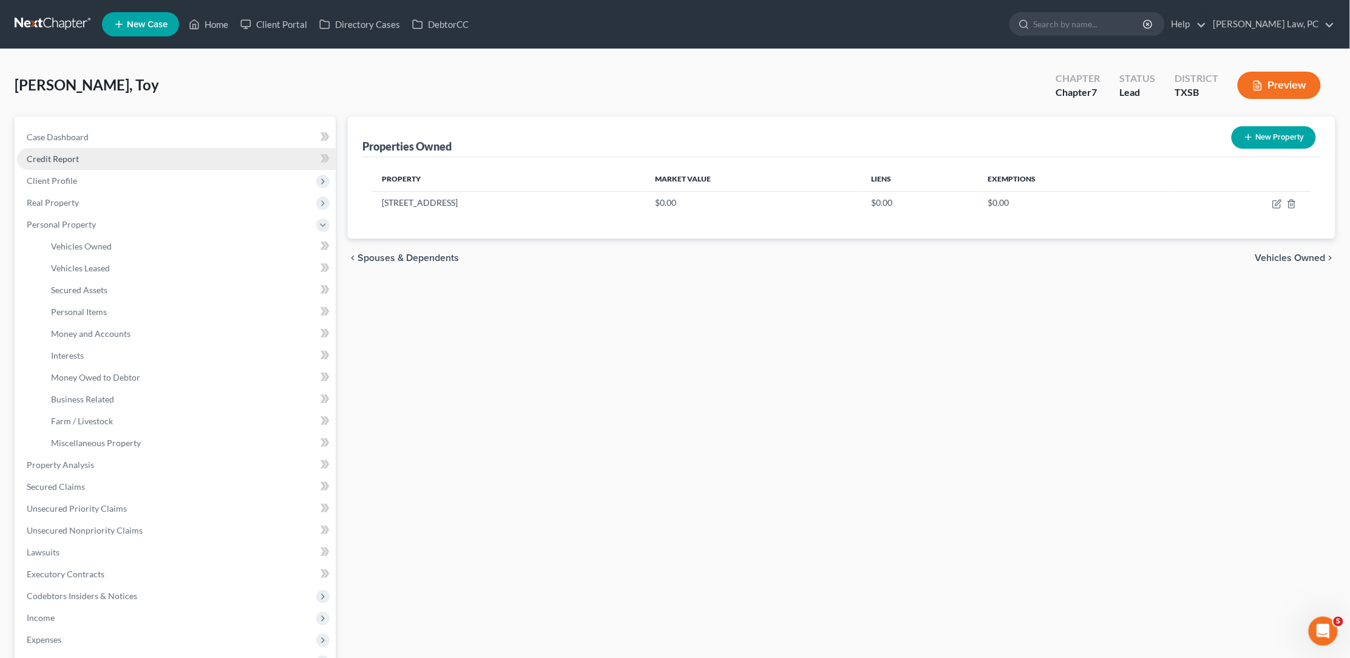
click at [113, 157] on link "Credit Report" at bounding box center [176, 159] width 319 height 22
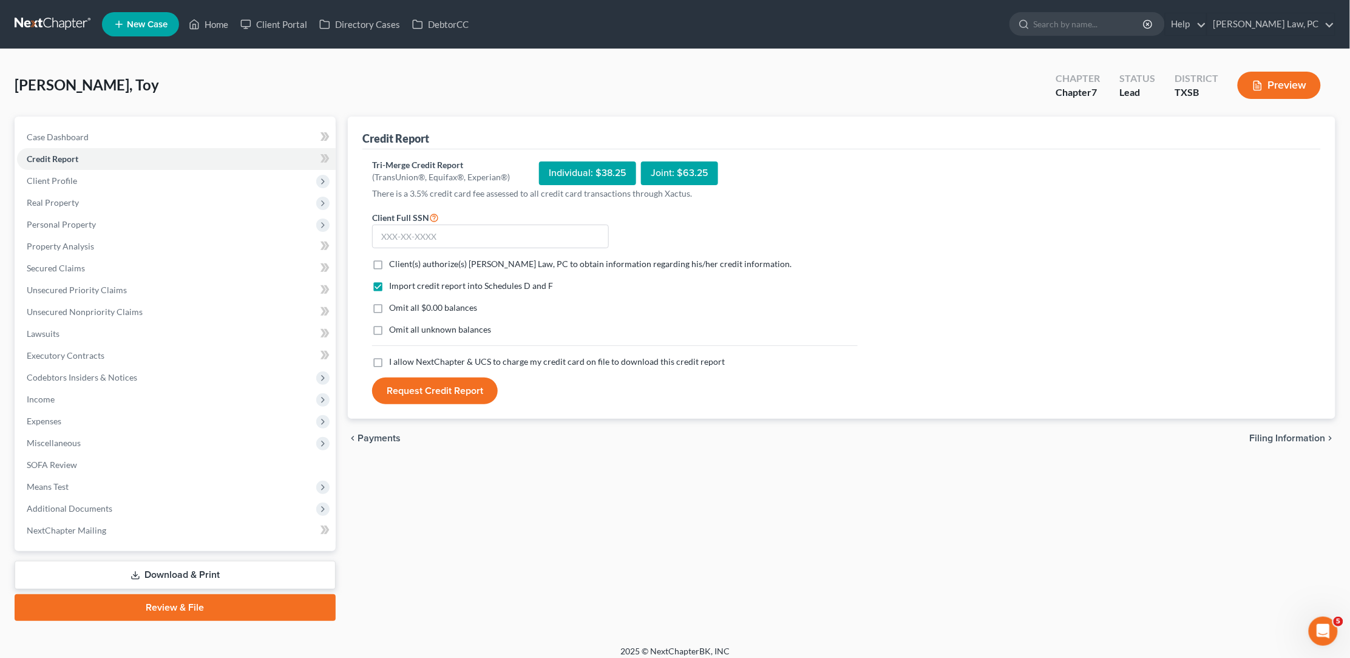
click at [389, 263] on label "Client(s) authorize(s) Hooman Khoshnood Law, PC to obtain information regarding…" at bounding box center [590, 264] width 402 height 12
click at [394, 263] on input "Client(s) authorize(s) Hooman Khoshnood Law, PC to obtain information regarding…" at bounding box center [398, 262] width 8 height 8
checkbox input "true"
click at [389, 356] on label "I allow NextChapter & UCS to charge my credit card on file to download this cre…" at bounding box center [557, 362] width 336 height 12
click at [394, 356] on input "I allow NextChapter & UCS to charge my credit card on file to download this cre…" at bounding box center [398, 360] width 8 height 8
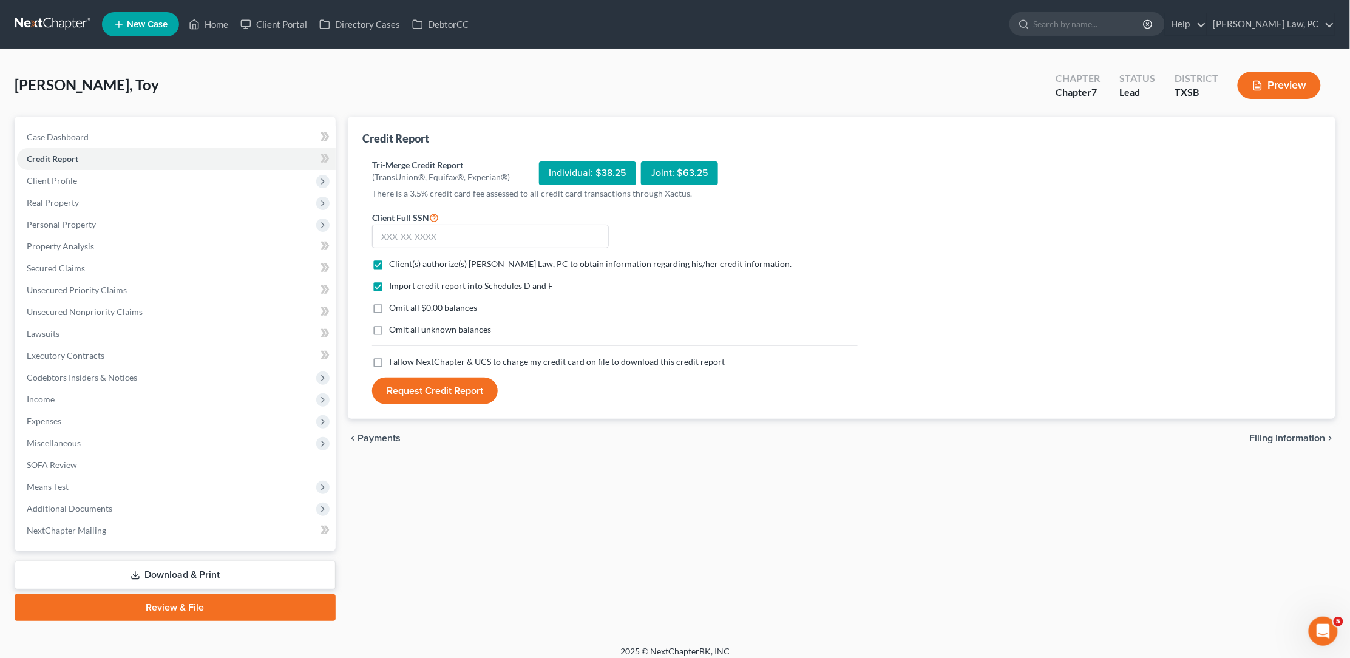
checkbox input "true"
click at [510, 240] on input "text" at bounding box center [490, 237] width 237 height 24
type input "564-19-7860"
click at [449, 387] on button "Request Credit Report" at bounding box center [435, 390] width 126 height 27
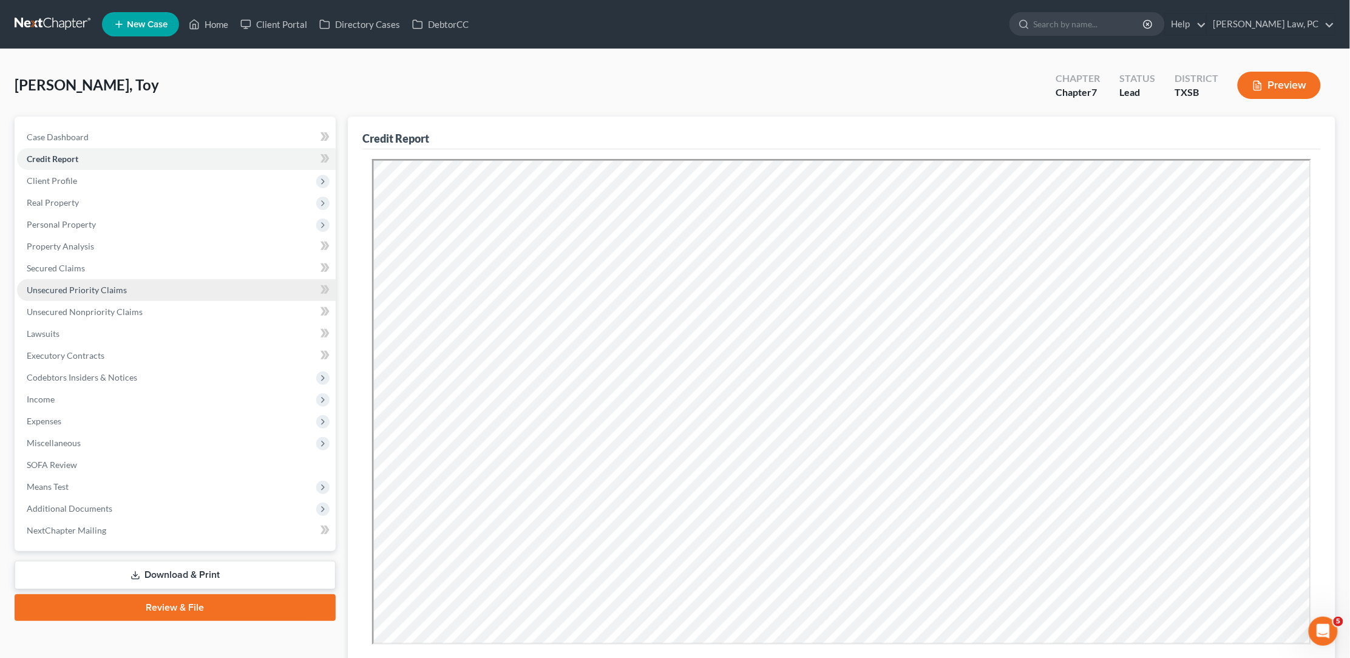
click at [78, 285] on span "Unsecured Priority Claims" at bounding box center [77, 290] width 100 height 10
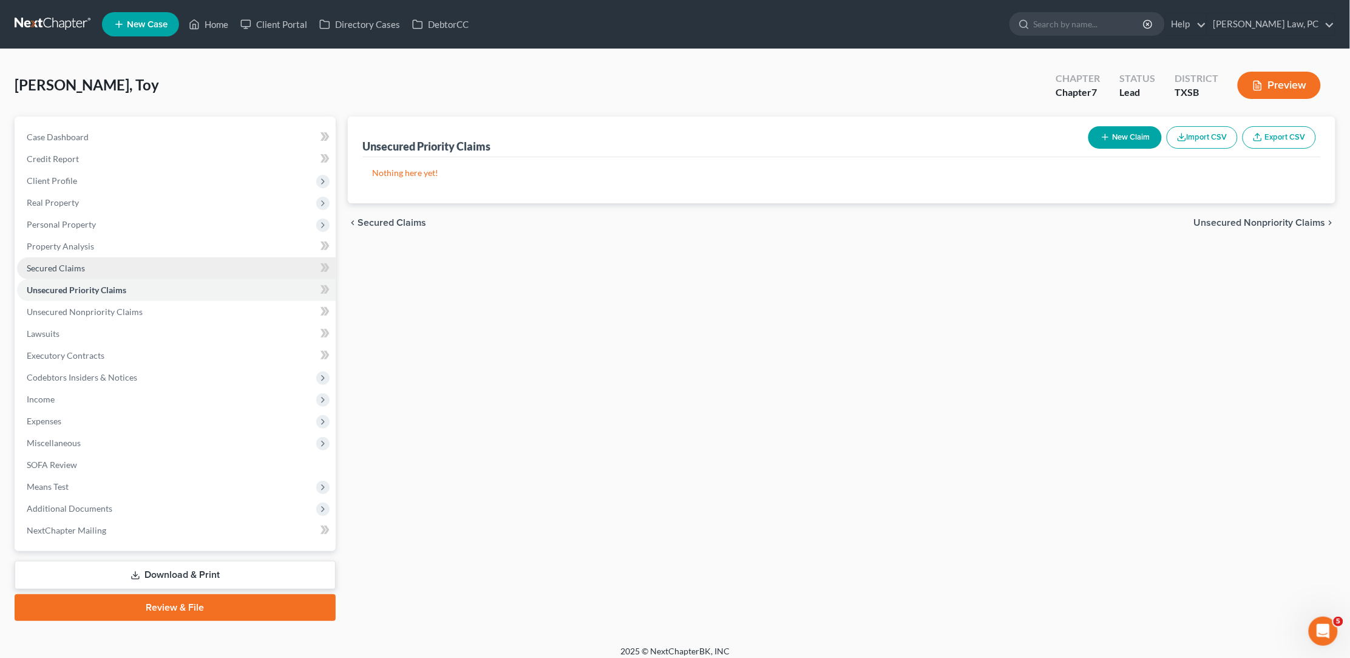
click at [88, 265] on link "Secured Claims" at bounding box center [176, 268] width 319 height 22
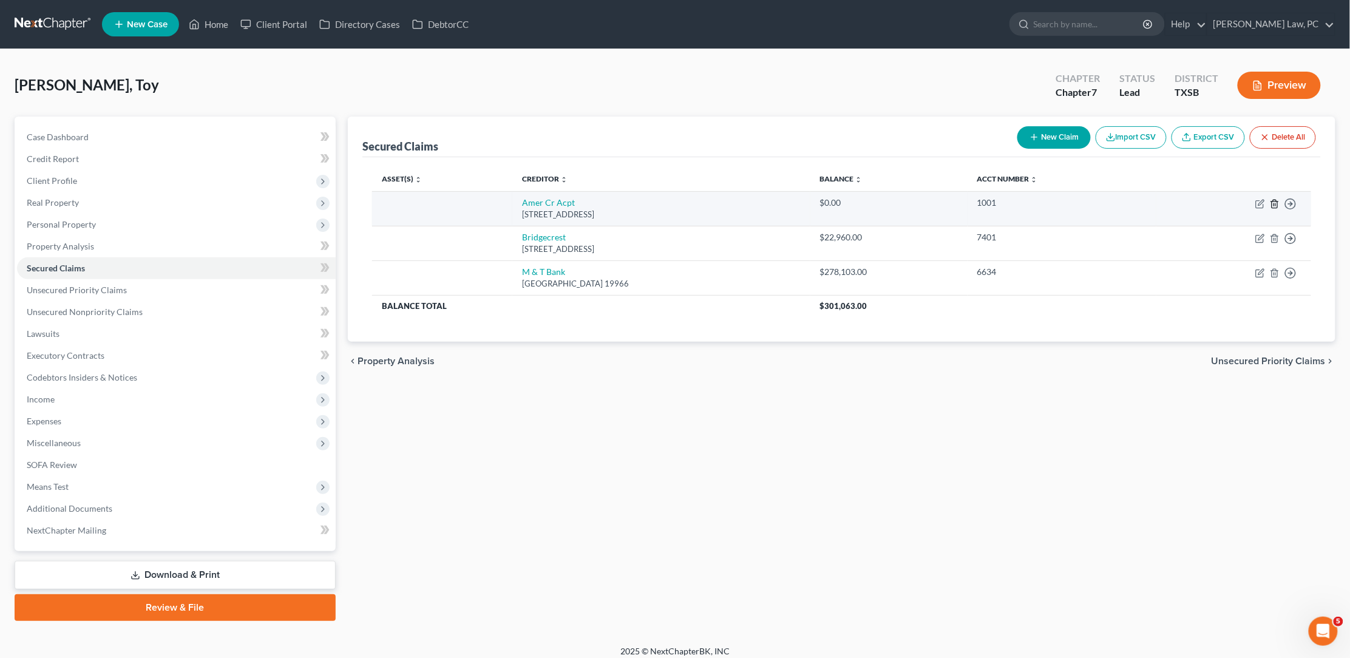
click at [1274, 203] on line "button" at bounding box center [1274, 204] width 0 height 2
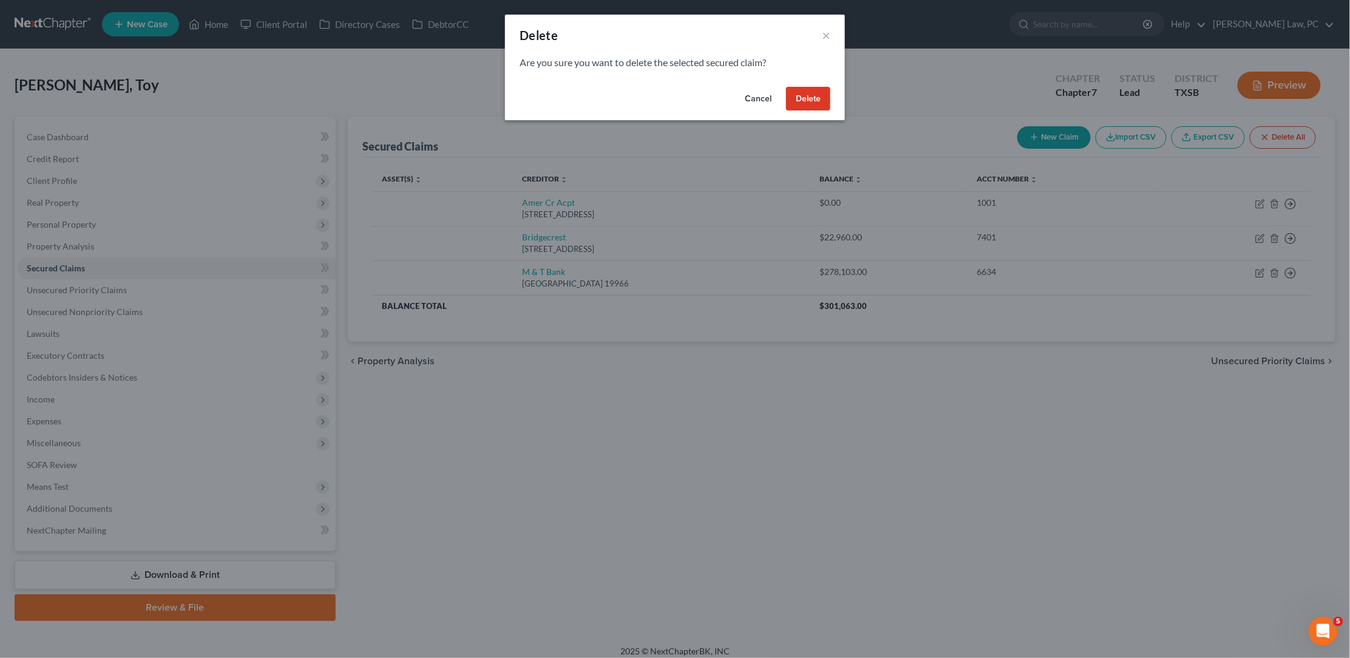
click at [818, 100] on button "Delete" at bounding box center [808, 99] width 44 height 24
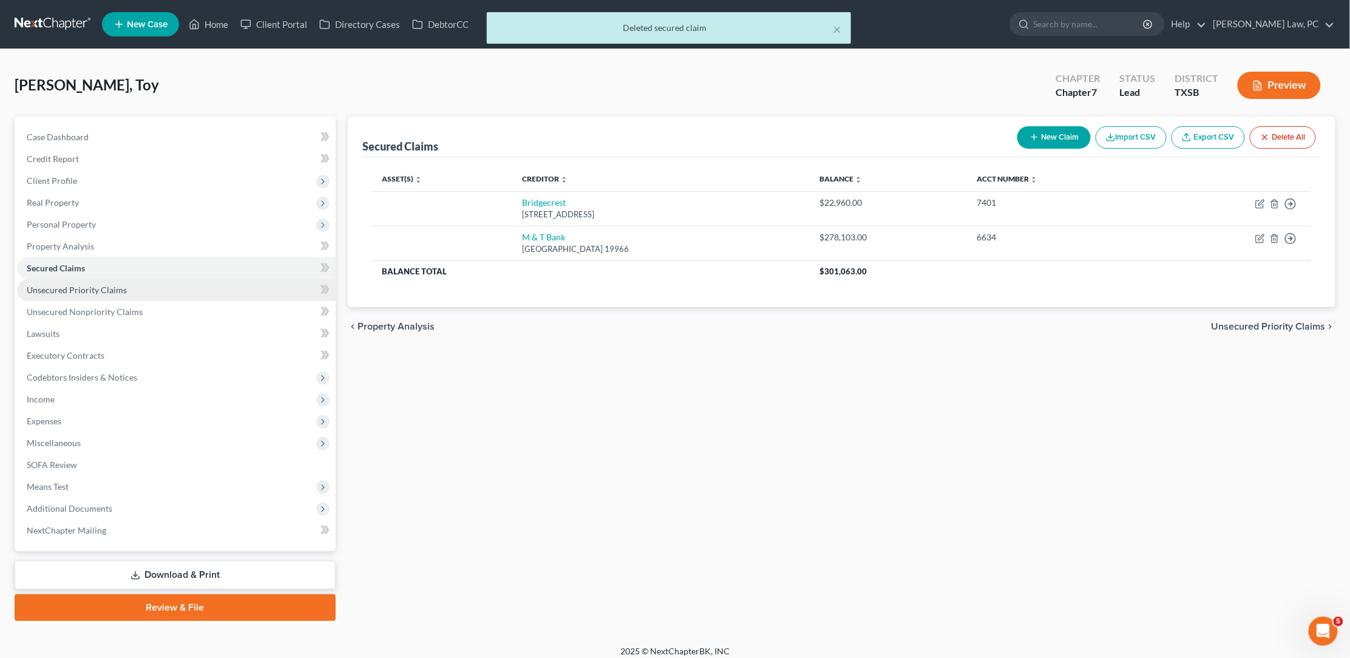
click at [186, 286] on link "Unsecured Priority Claims" at bounding box center [176, 290] width 319 height 22
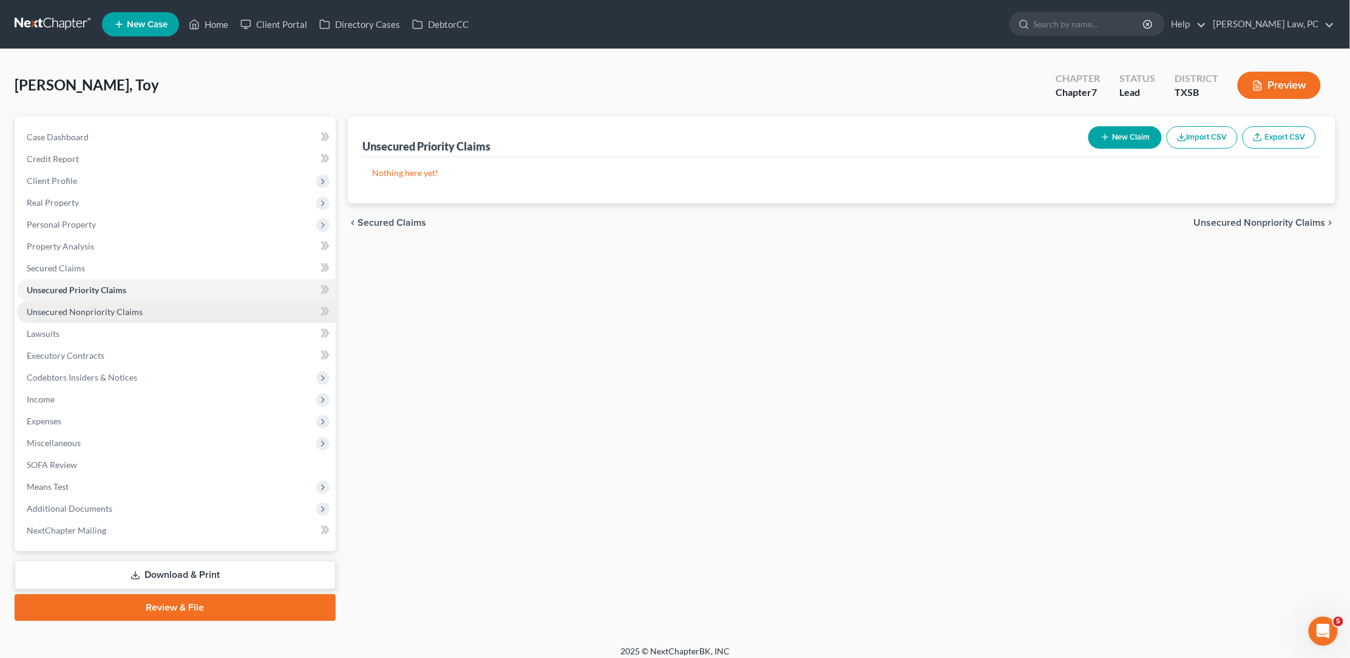
click at [169, 306] on link "Unsecured Nonpriority Claims" at bounding box center [176, 312] width 319 height 22
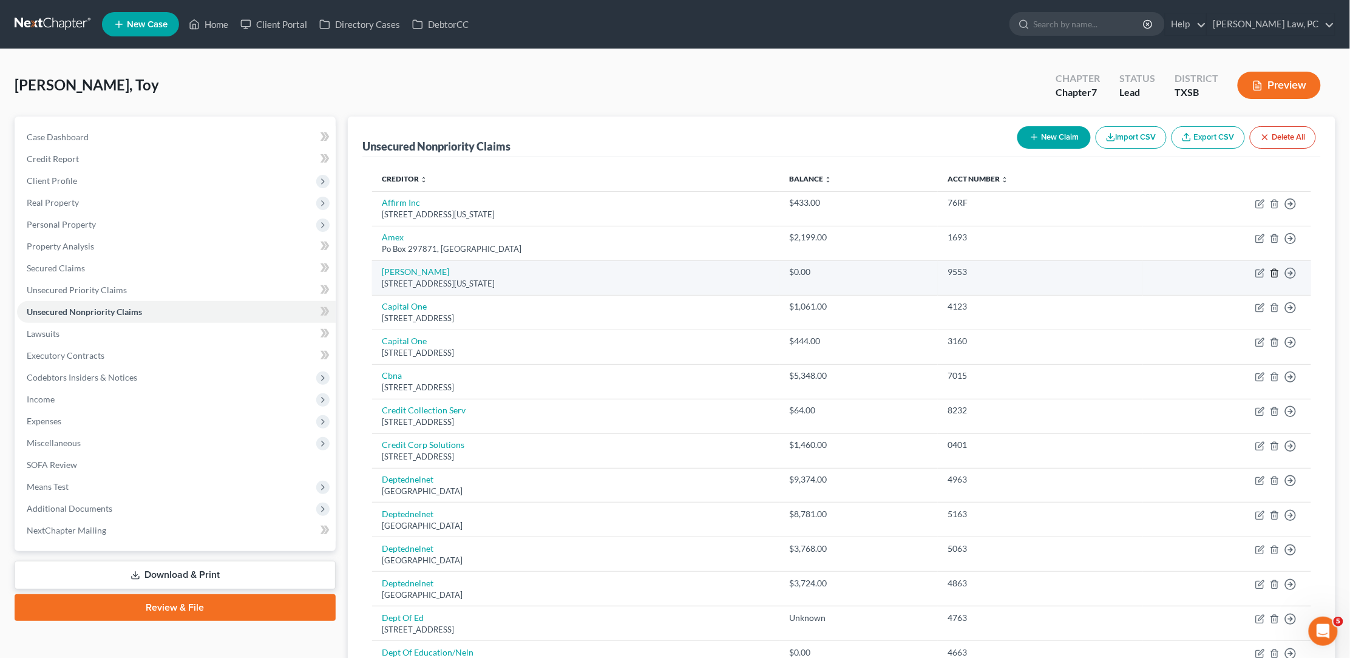
click at [1276, 268] on icon "button" at bounding box center [1275, 273] width 10 height 10
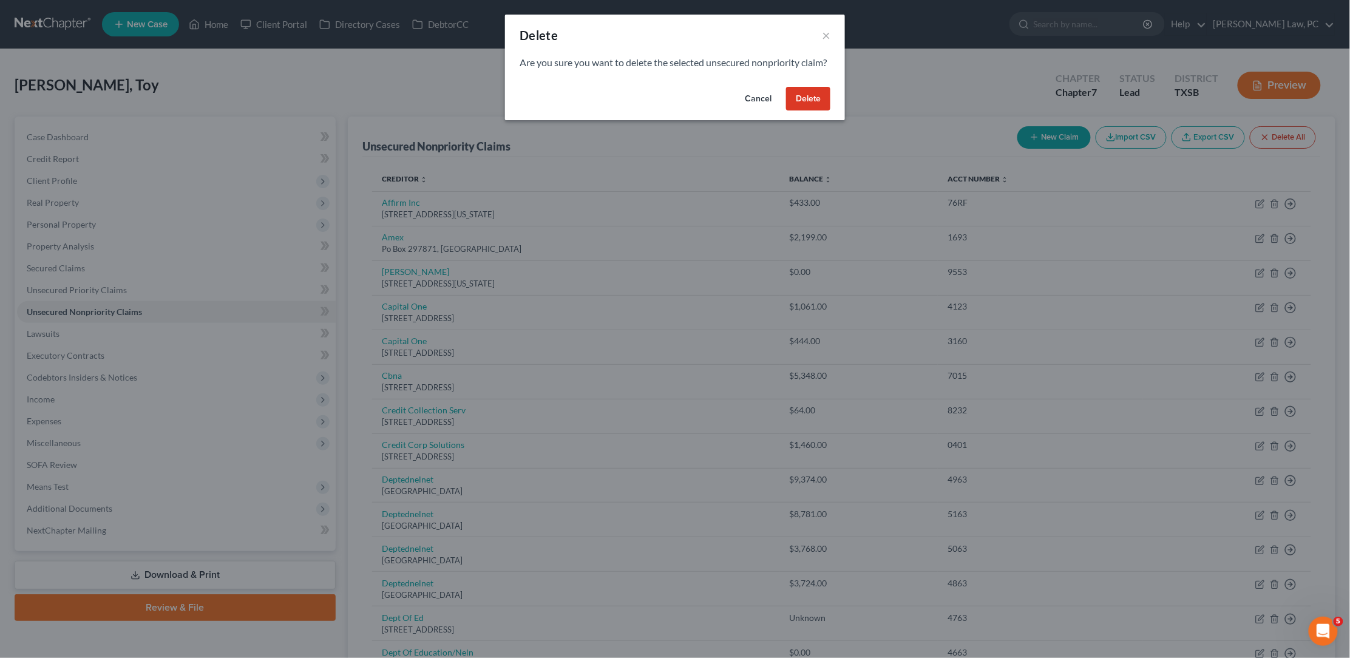
click at [814, 107] on button "Delete" at bounding box center [808, 99] width 44 height 24
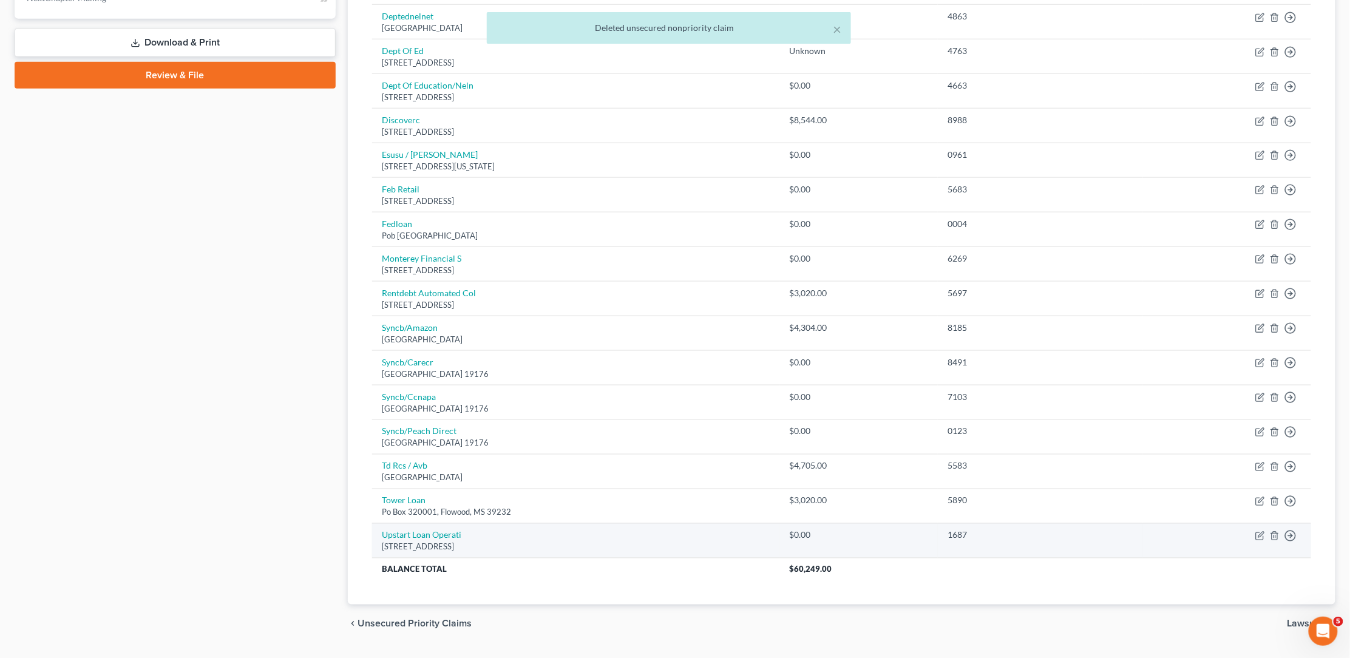
scroll to position [532, 0]
click at [1273, 532] on icon "button" at bounding box center [1273, 536] width 5 height 8
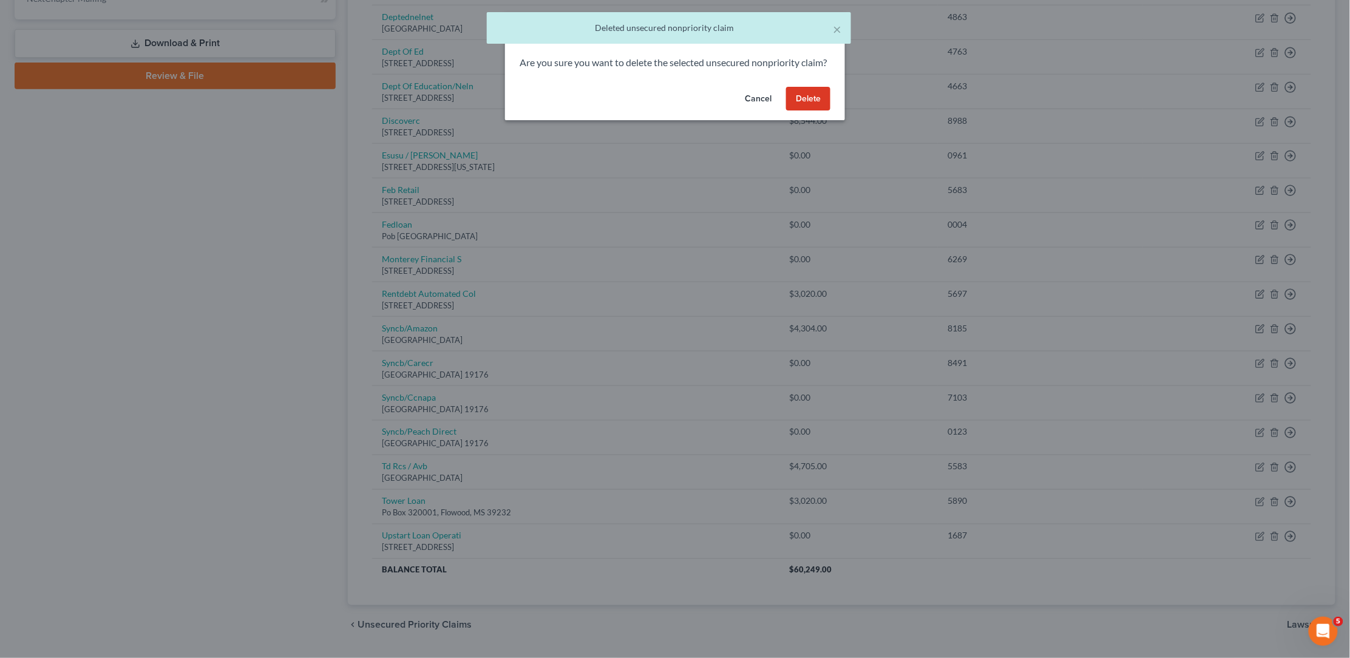
click at [816, 111] on button "Delete" at bounding box center [808, 99] width 44 height 24
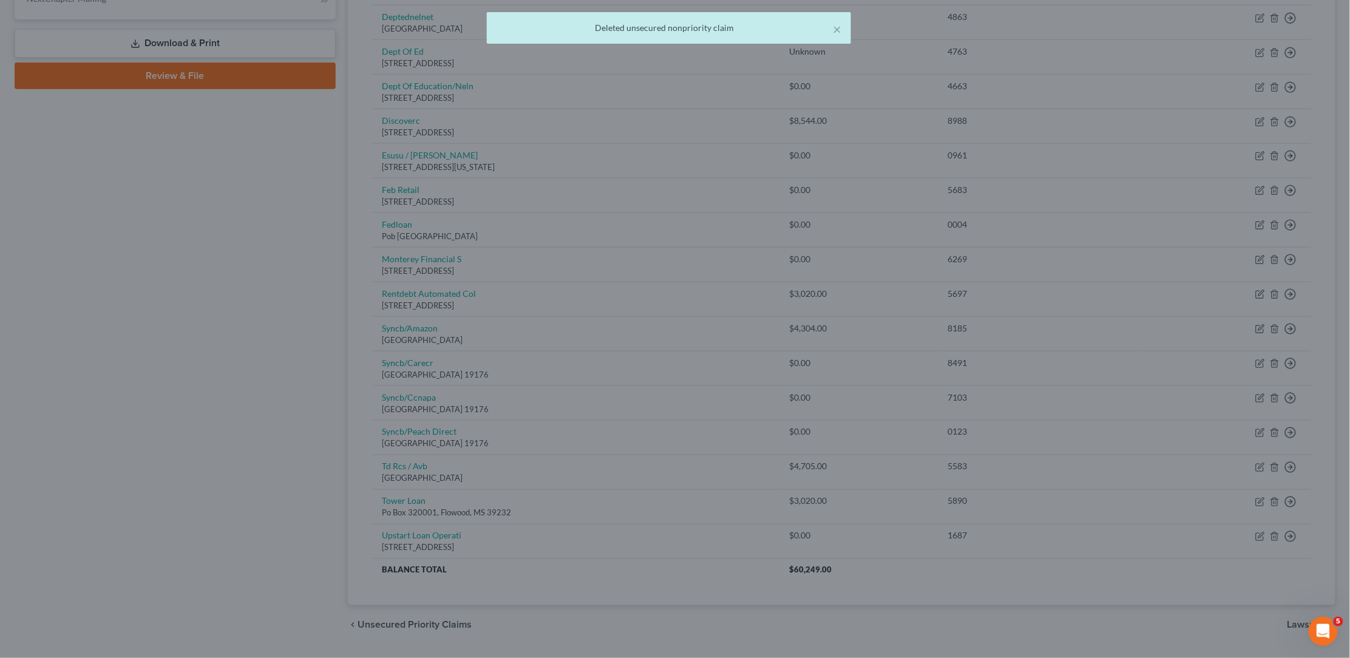
scroll to position [498, 0]
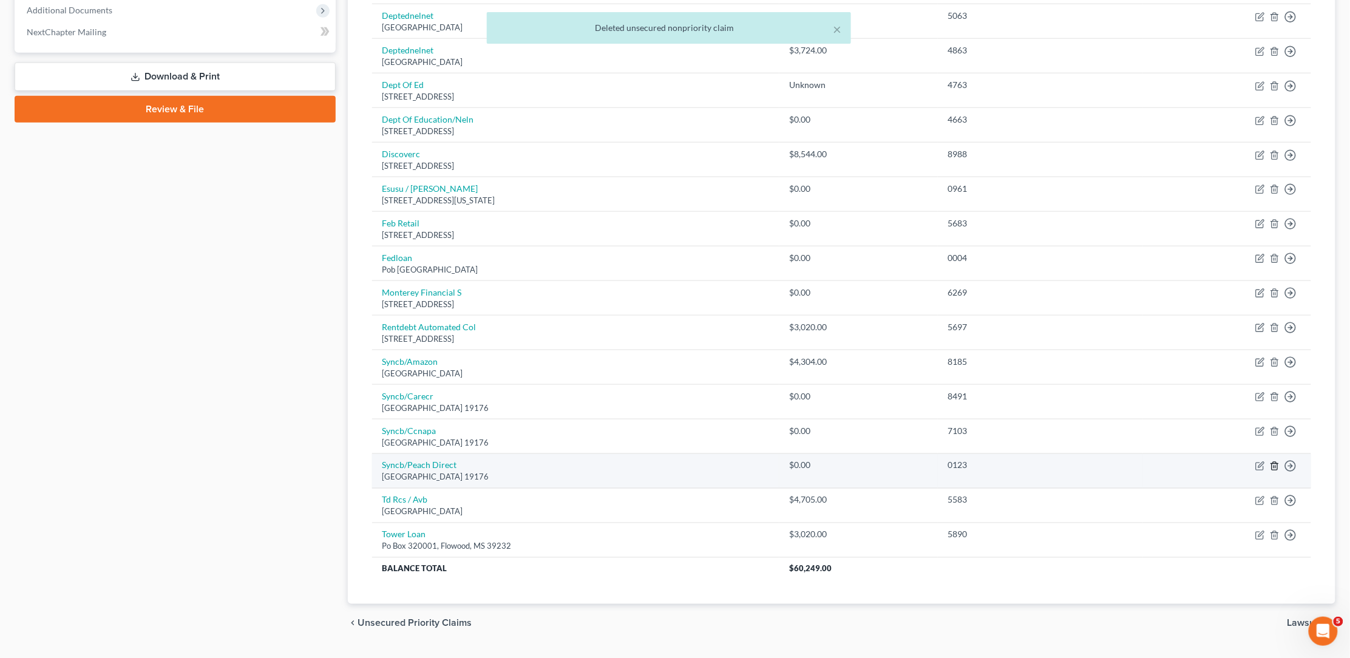
click at [1275, 466] on line "button" at bounding box center [1275, 467] width 0 height 2
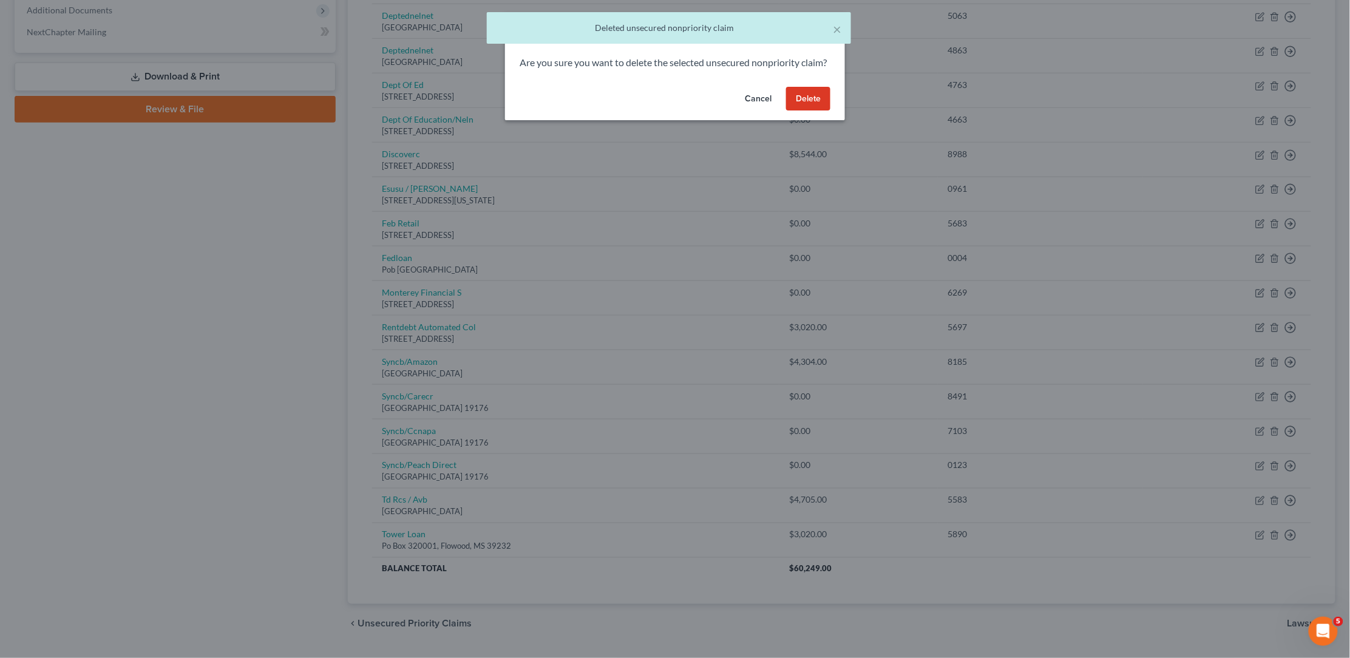
click at [812, 111] on button "Delete" at bounding box center [808, 99] width 44 height 24
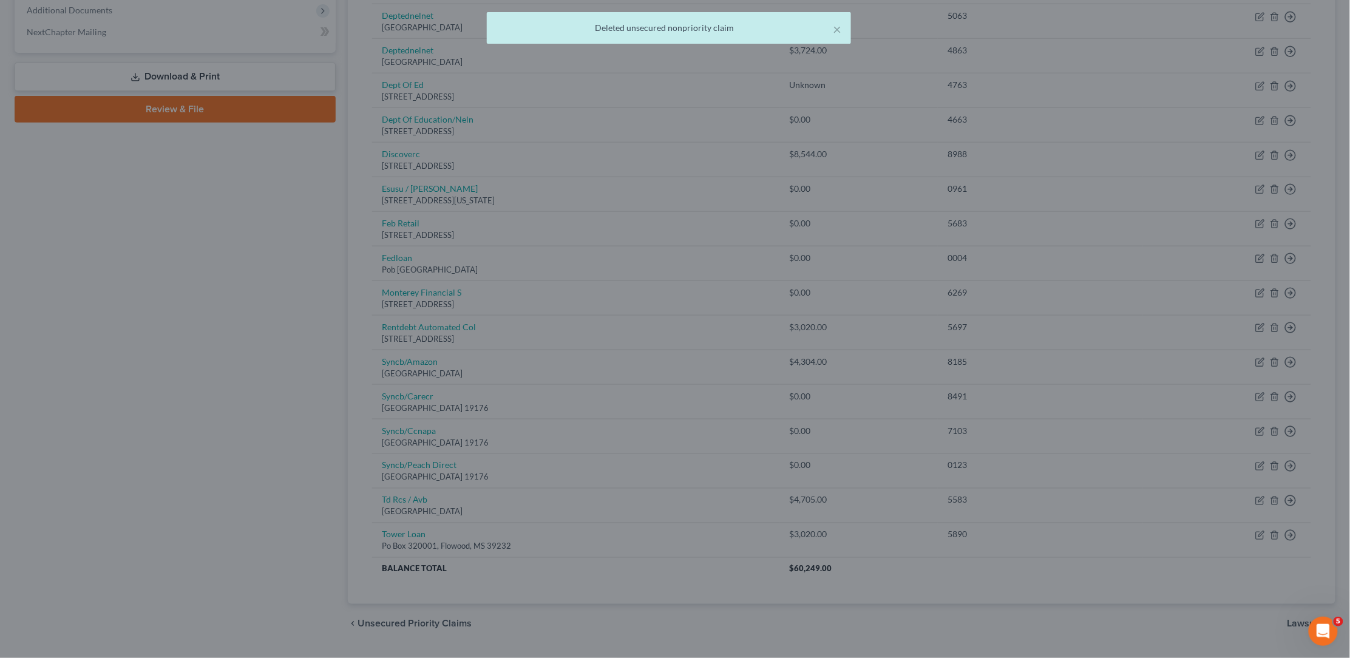
scroll to position [465, 0]
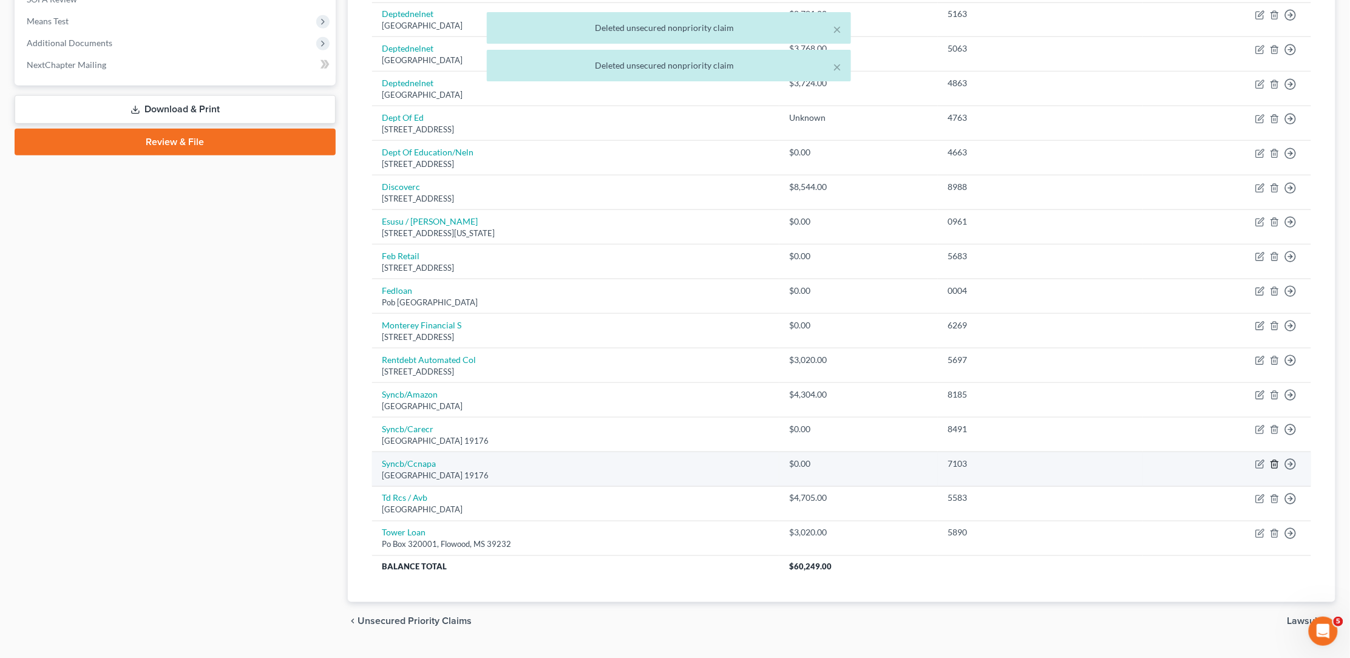
click at [1271, 459] on icon "button" at bounding box center [1275, 464] width 10 height 10
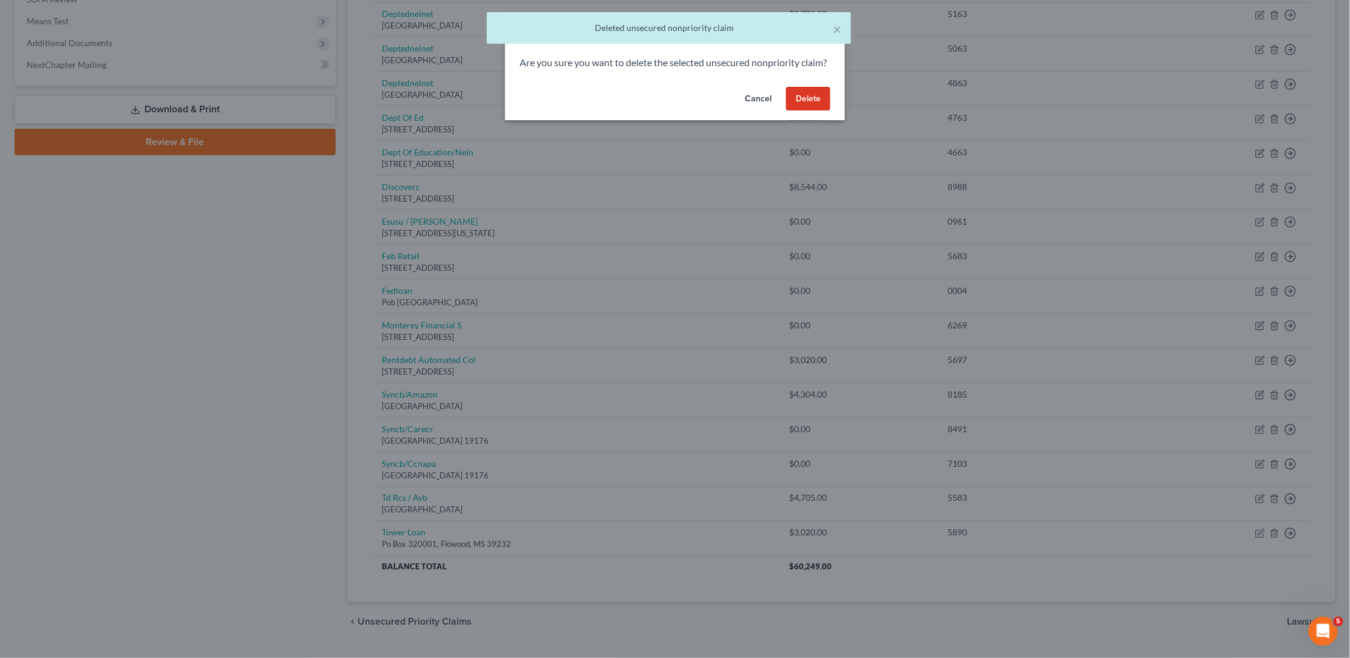
click at [811, 111] on button "Delete" at bounding box center [808, 99] width 44 height 24
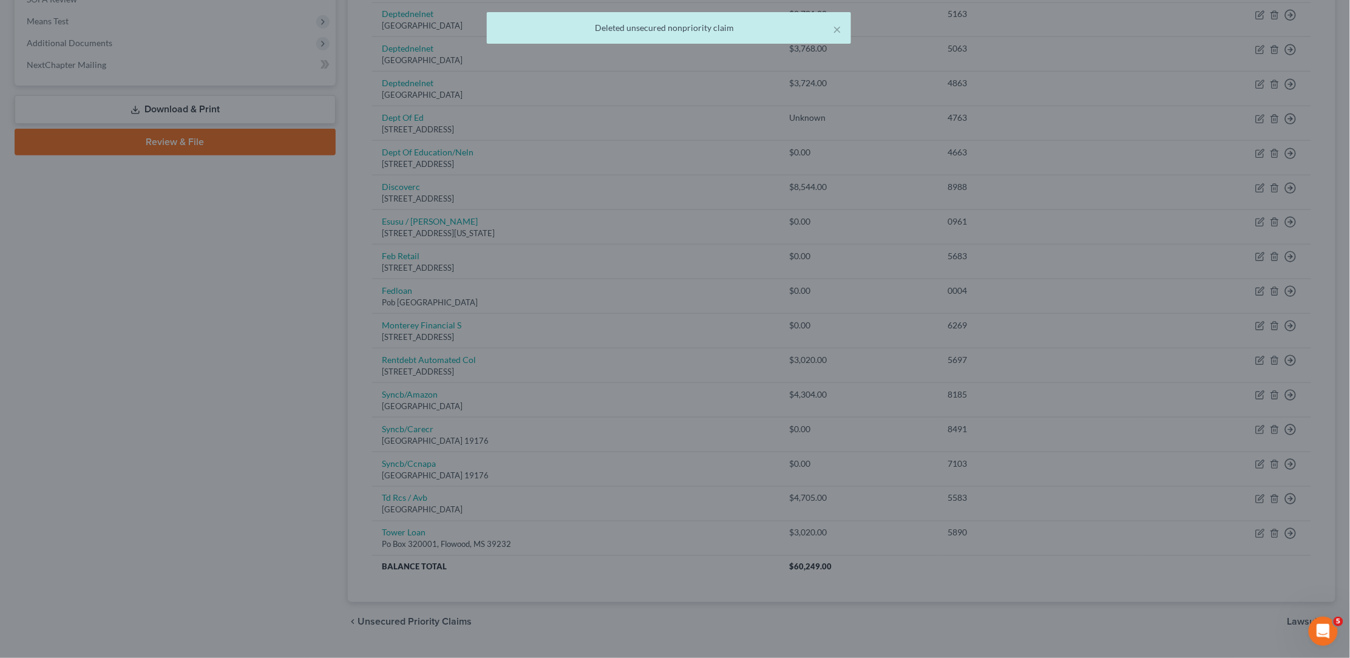
scroll to position [432, 0]
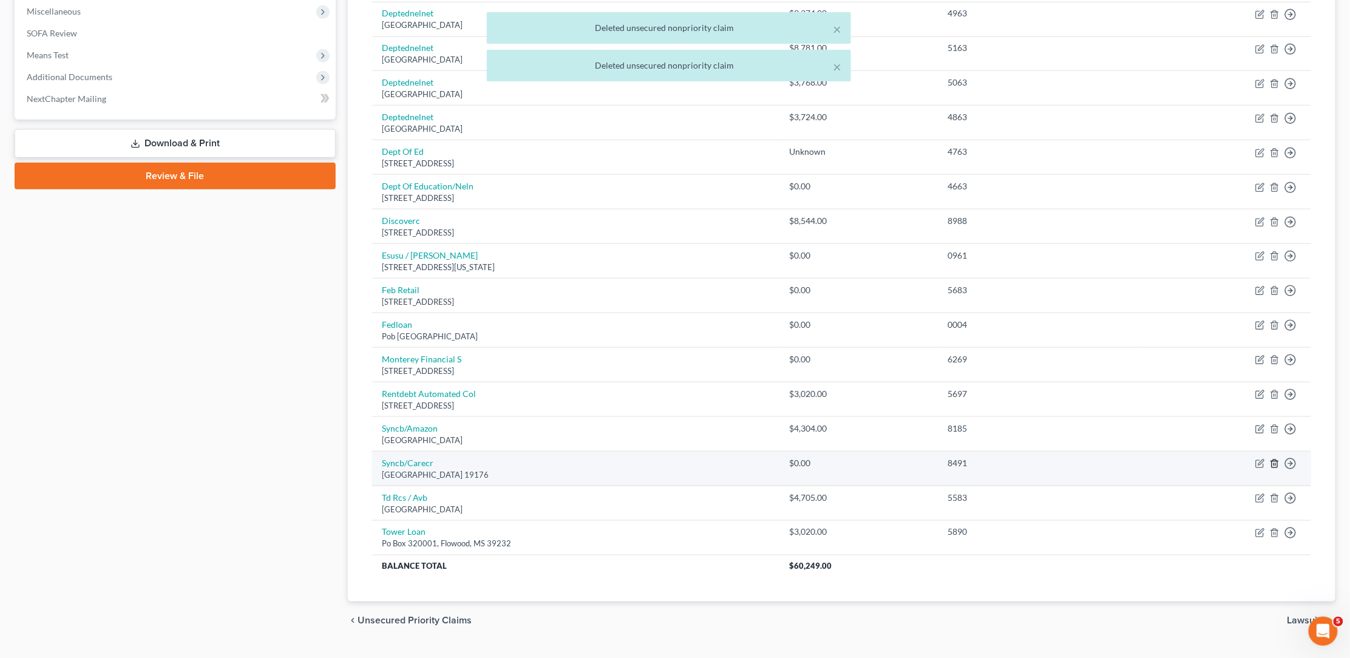
click at [1273, 459] on icon "button" at bounding box center [1275, 464] width 10 height 10
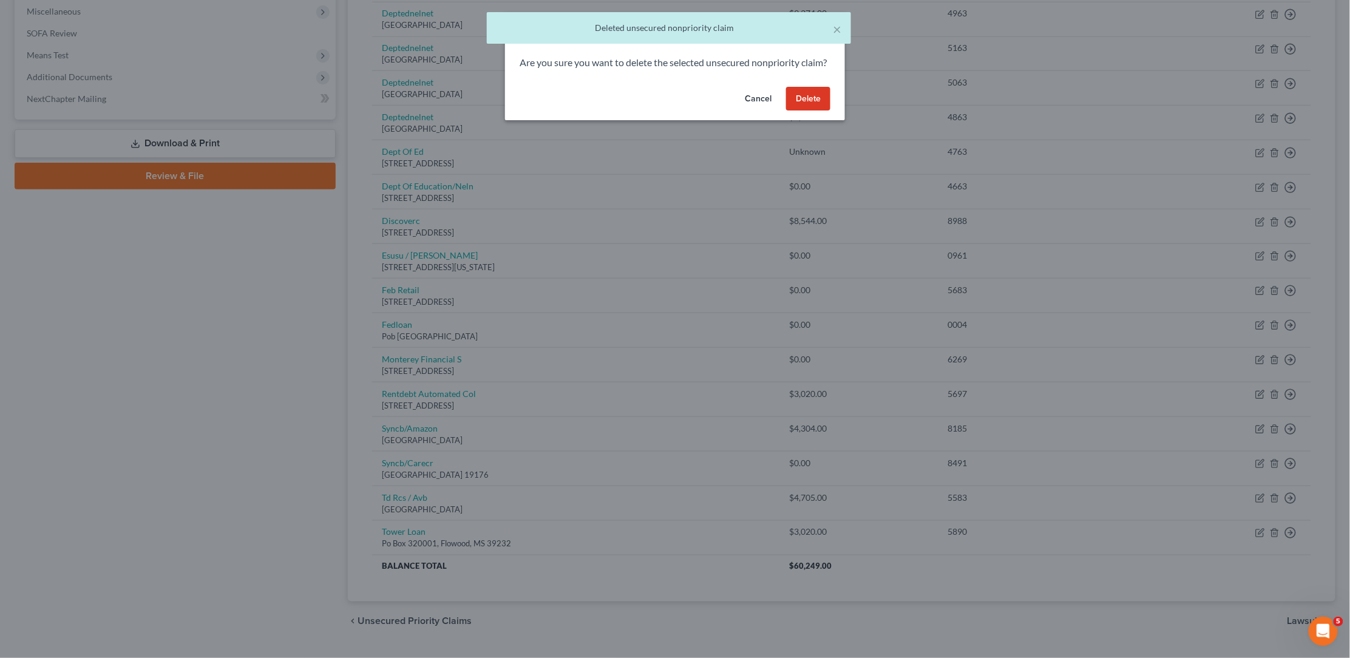
click at [820, 111] on button "Delete" at bounding box center [808, 99] width 44 height 24
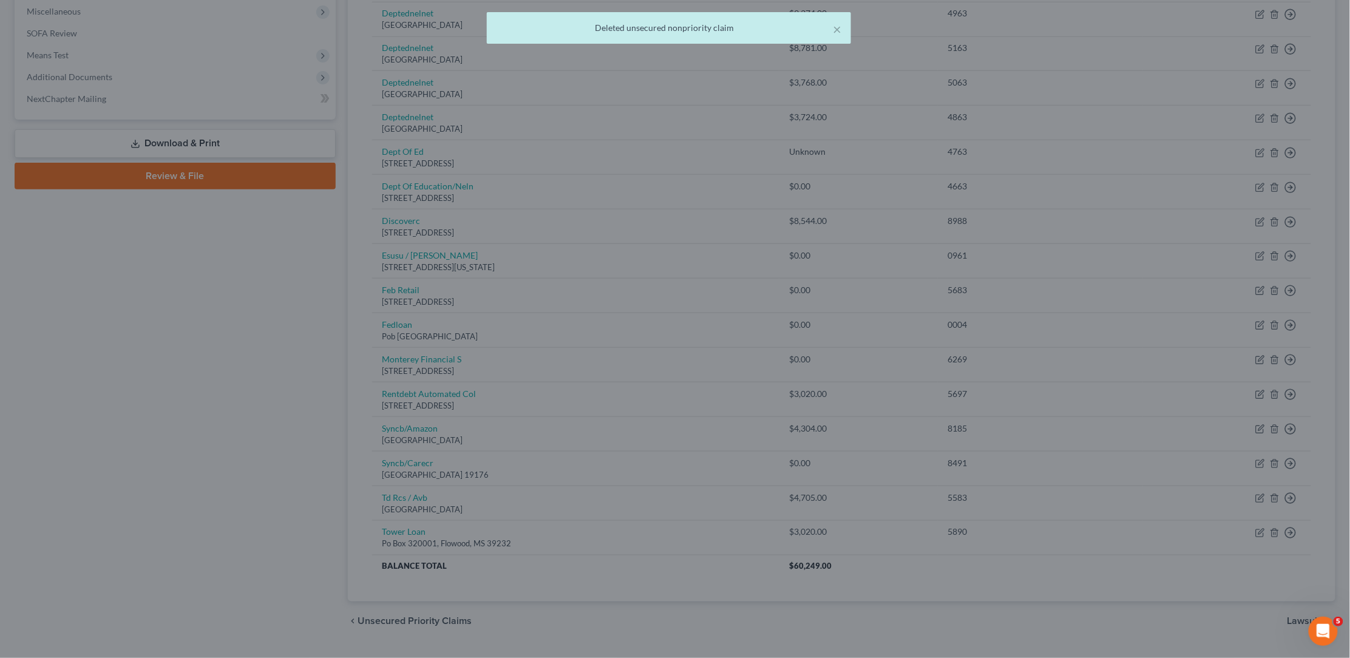
scroll to position [398, 0]
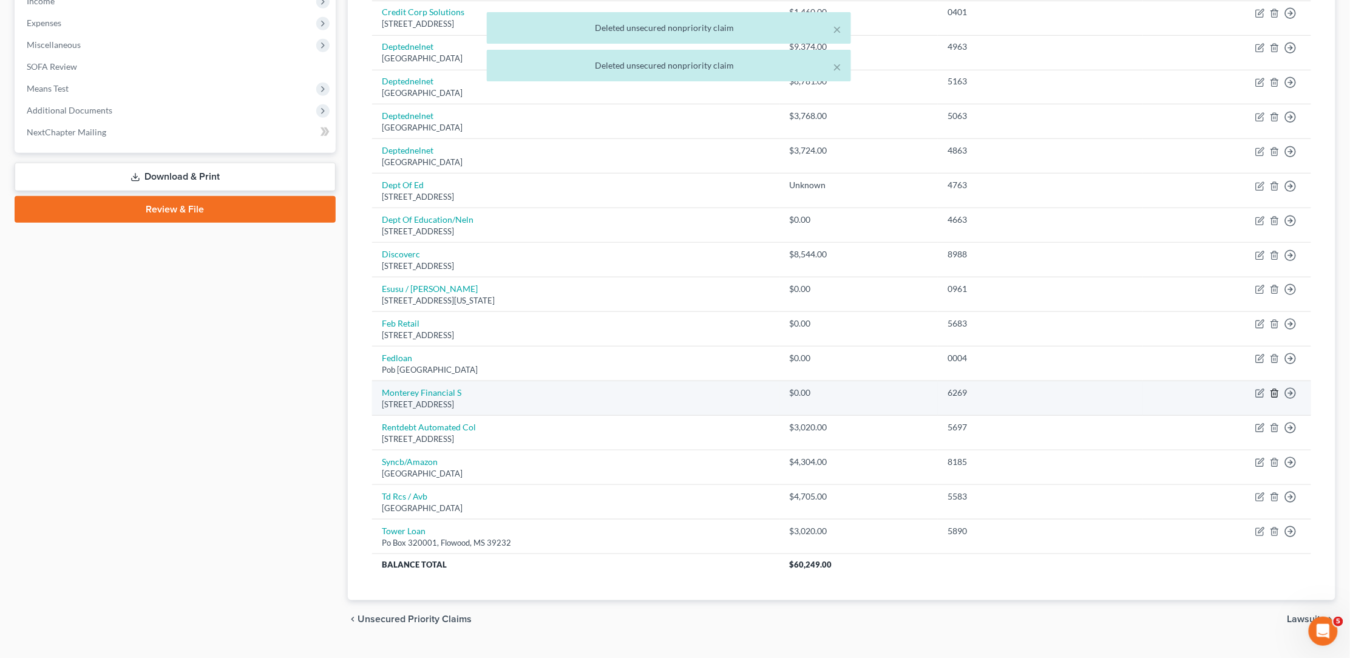
click at [1273, 388] on icon "button" at bounding box center [1275, 393] width 10 height 10
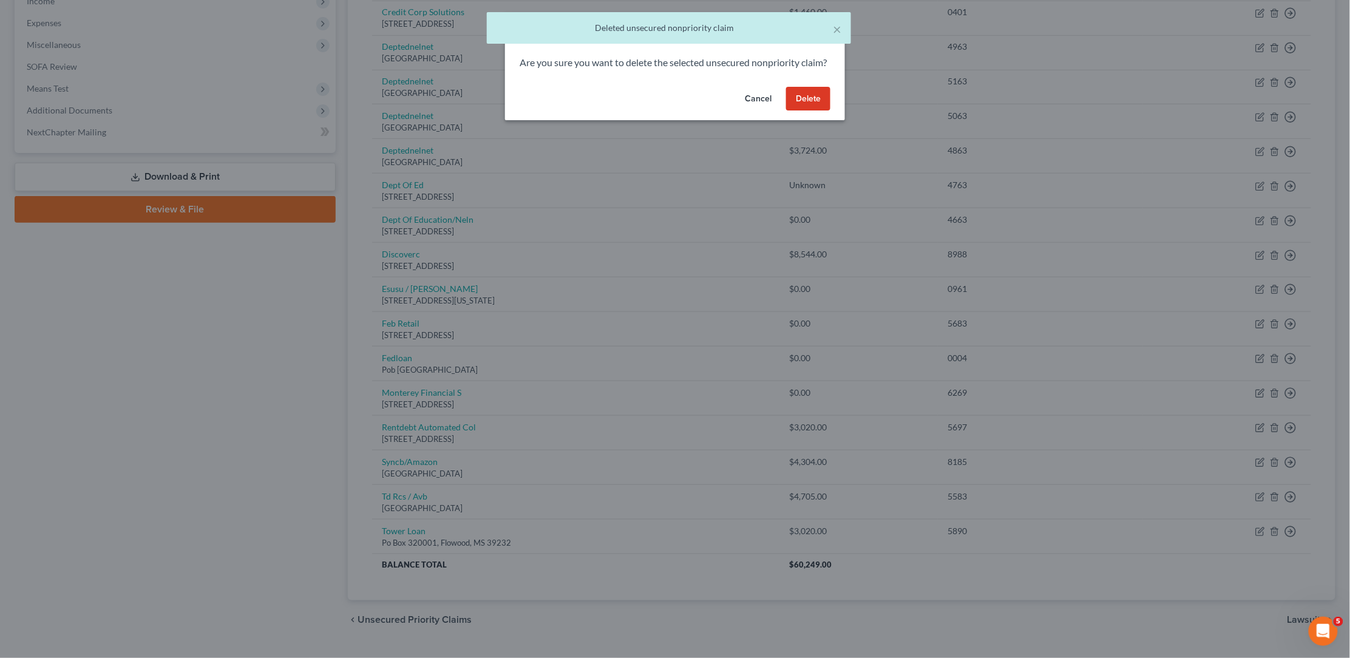
click at [816, 110] on button "Delete" at bounding box center [808, 99] width 44 height 24
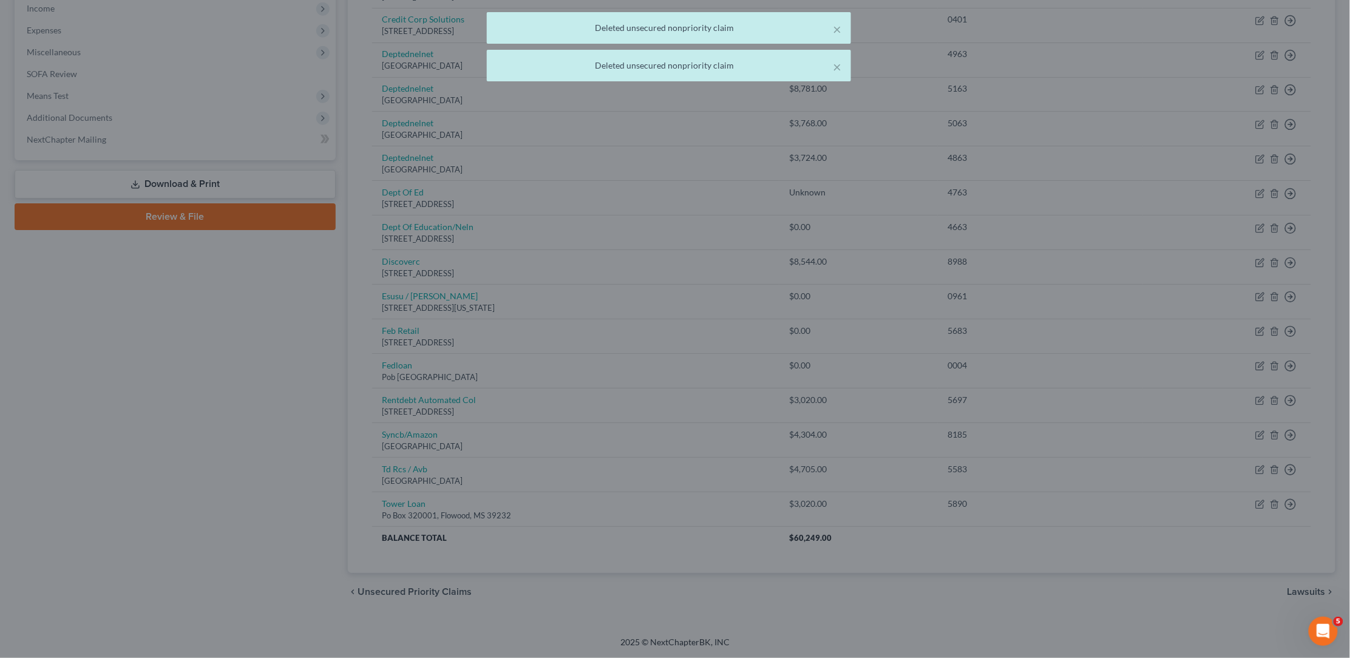
scroll to position [365, 0]
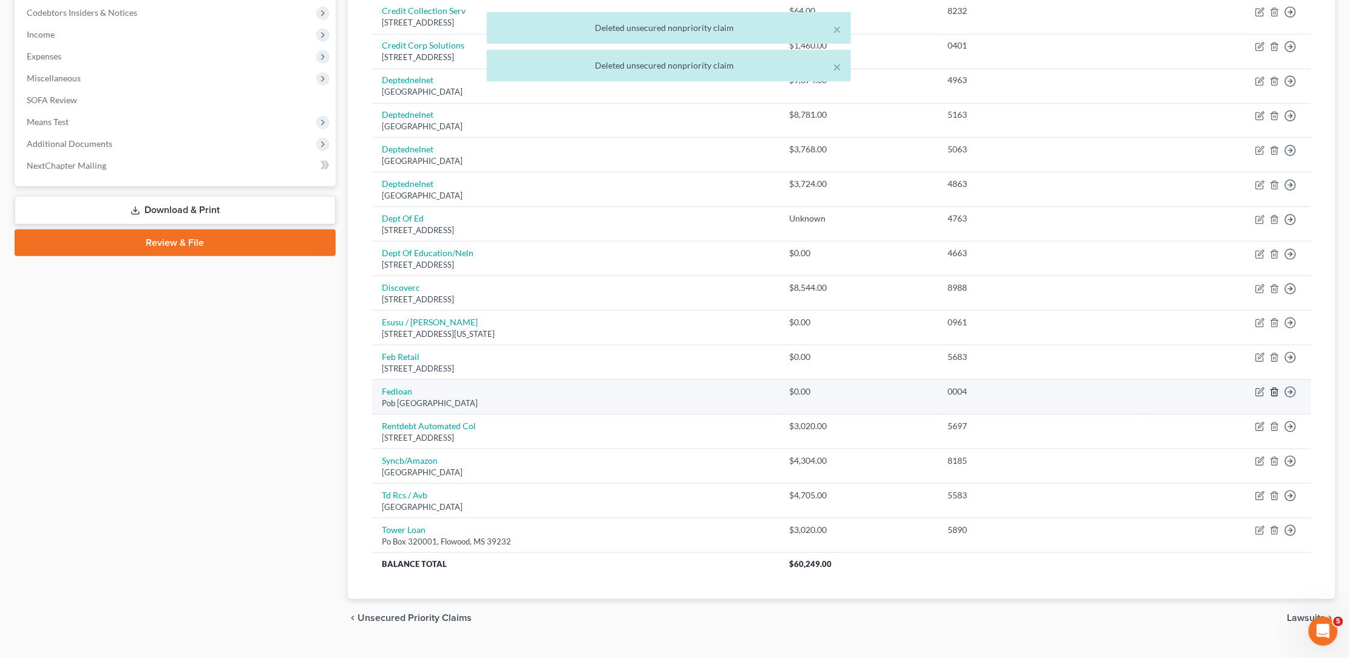
click at [1275, 387] on icon "button" at bounding box center [1275, 392] width 10 height 10
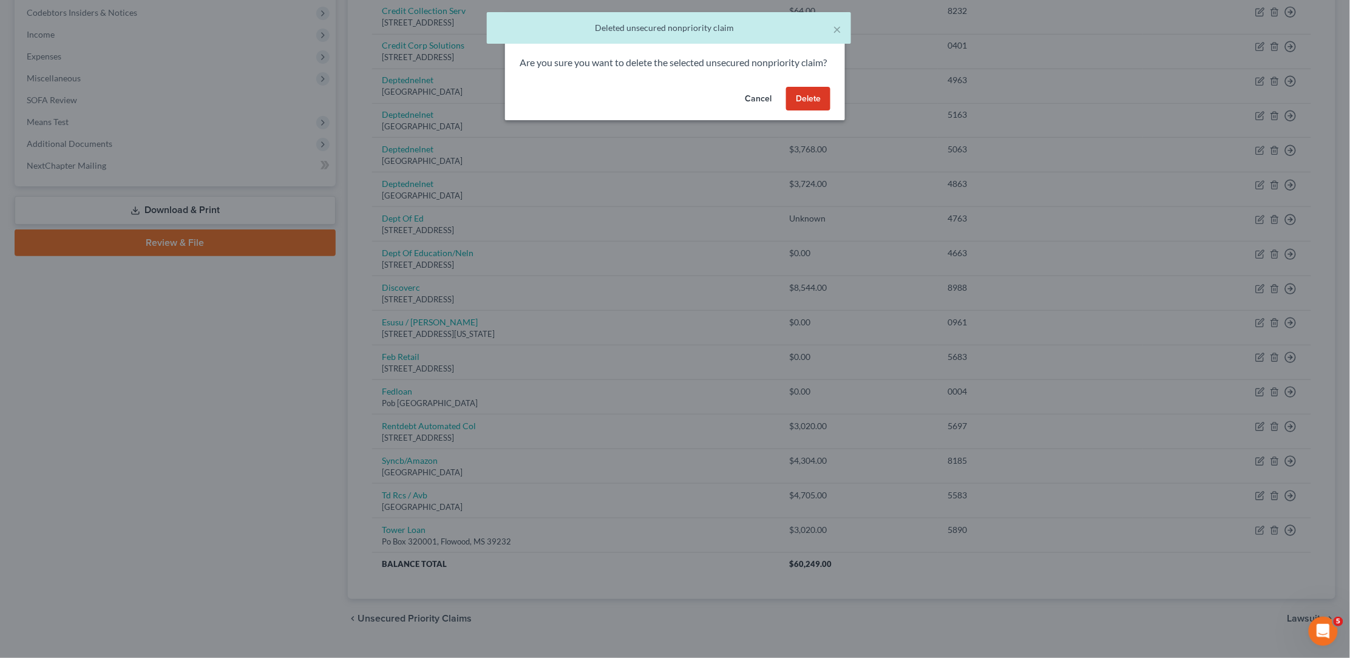
click at [811, 111] on button "Delete" at bounding box center [808, 99] width 44 height 24
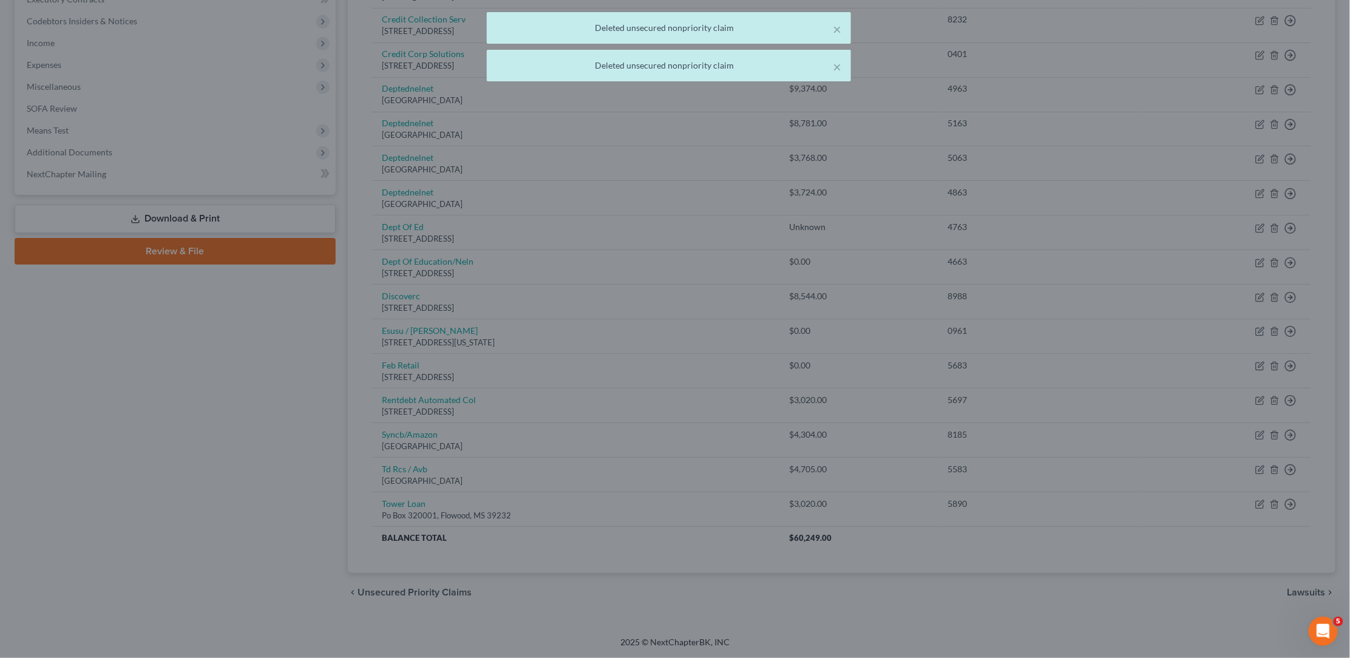
scroll to position [331, 0]
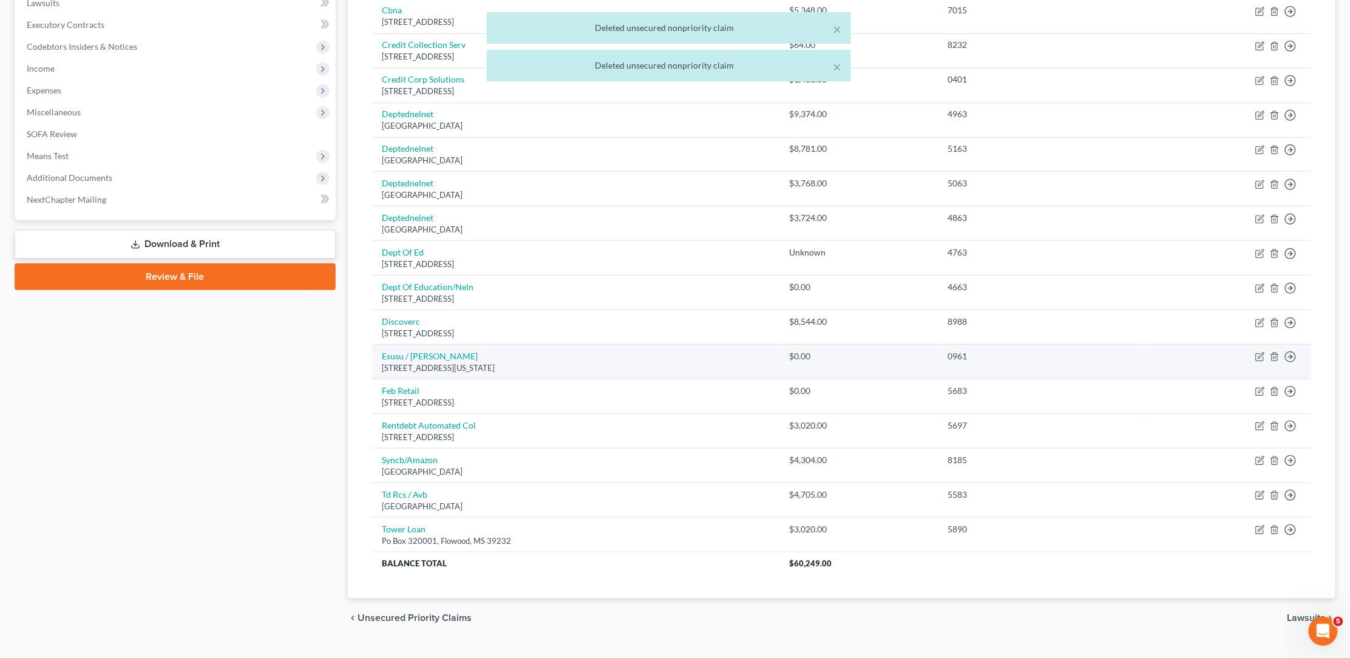
click at [1271, 345] on td "Move to D Move to E Move to G Move to Notice Only" at bounding box center [1227, 362] width 168 height 35
click at [1276, 352] on icon "button" at bounding box center [1275, 357] width 10 height 10
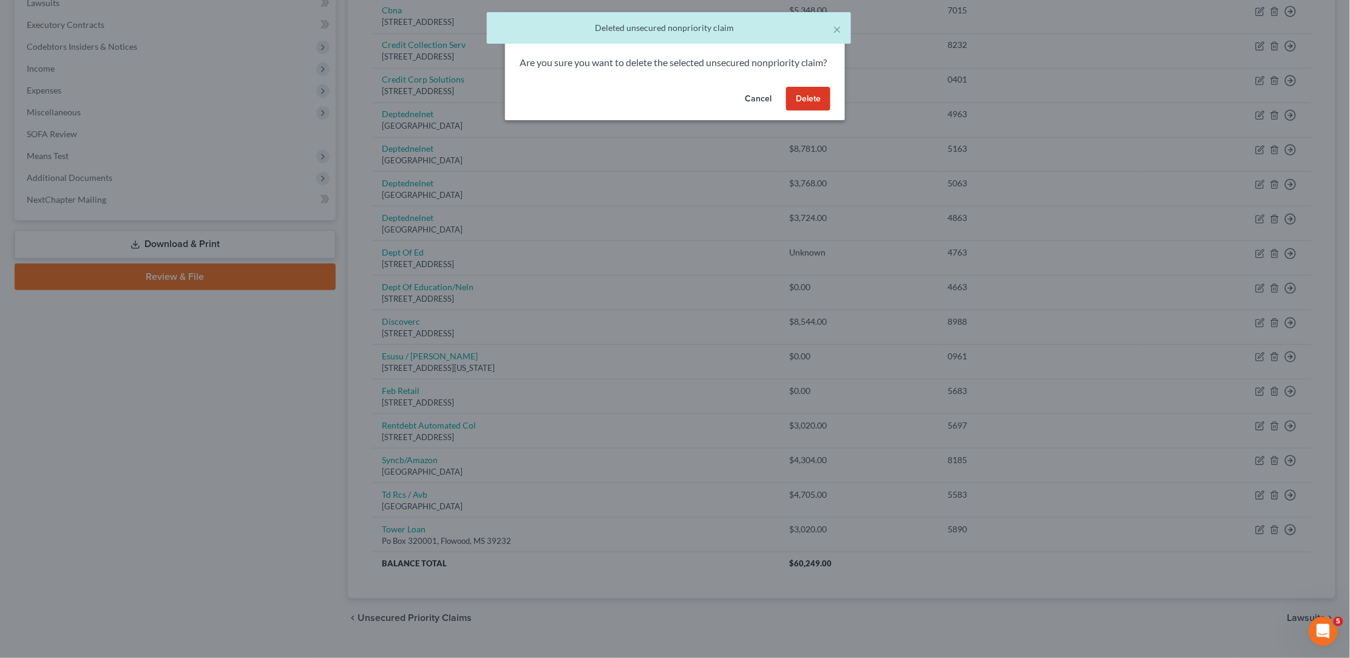
click at [824, 111] on button "Delete" at bounding box center [808, 99] width 44 height 24
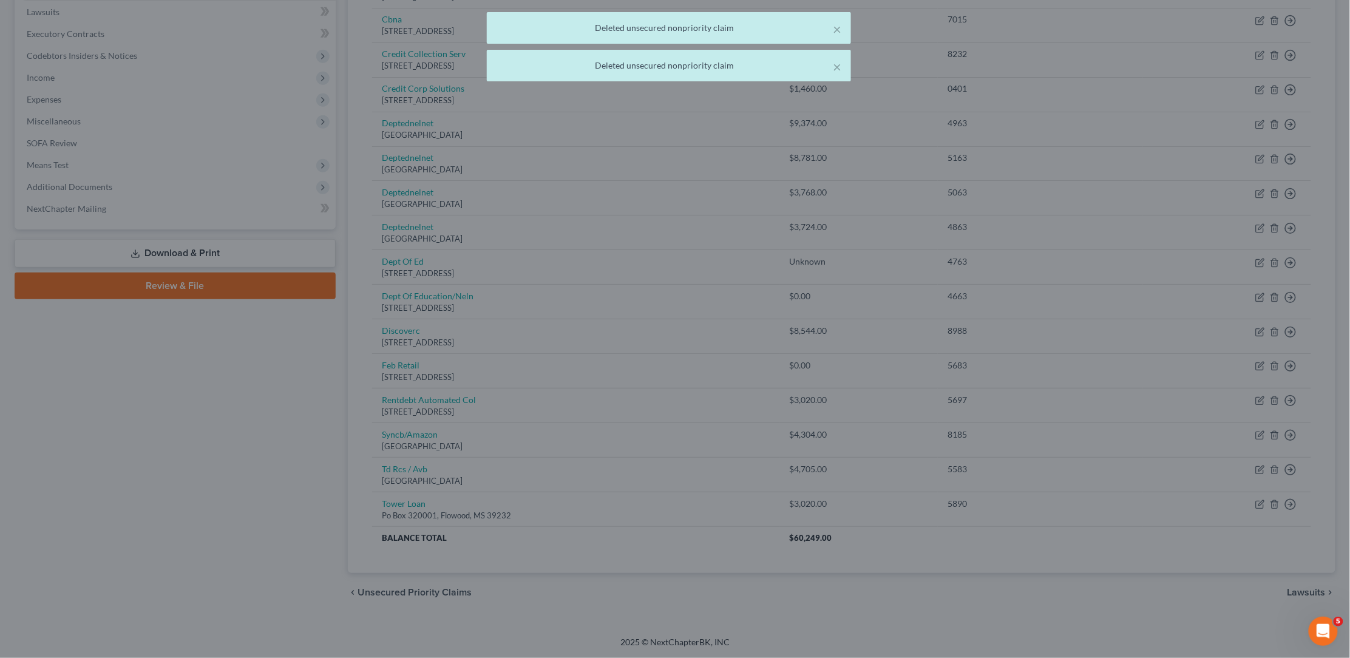
scroll to position [297, 0]
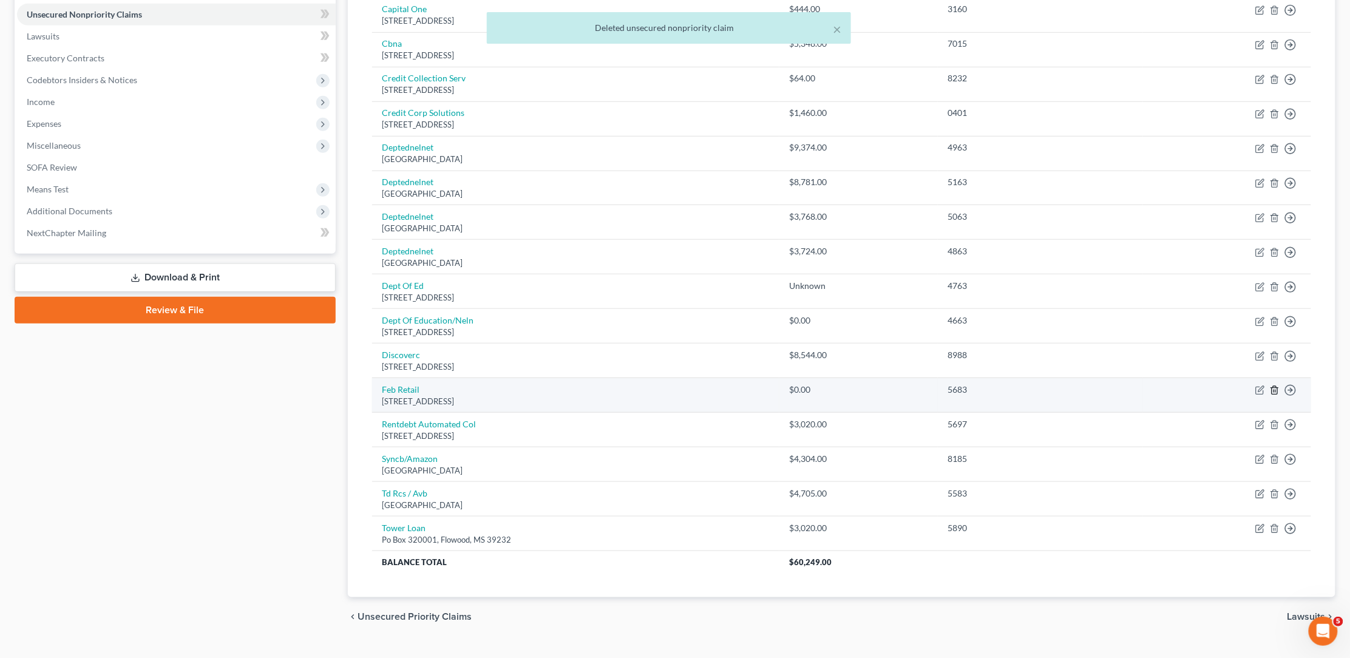
click at [1274, 385] on icon "button" at bounding box center [1275, 390] width 10 height 10
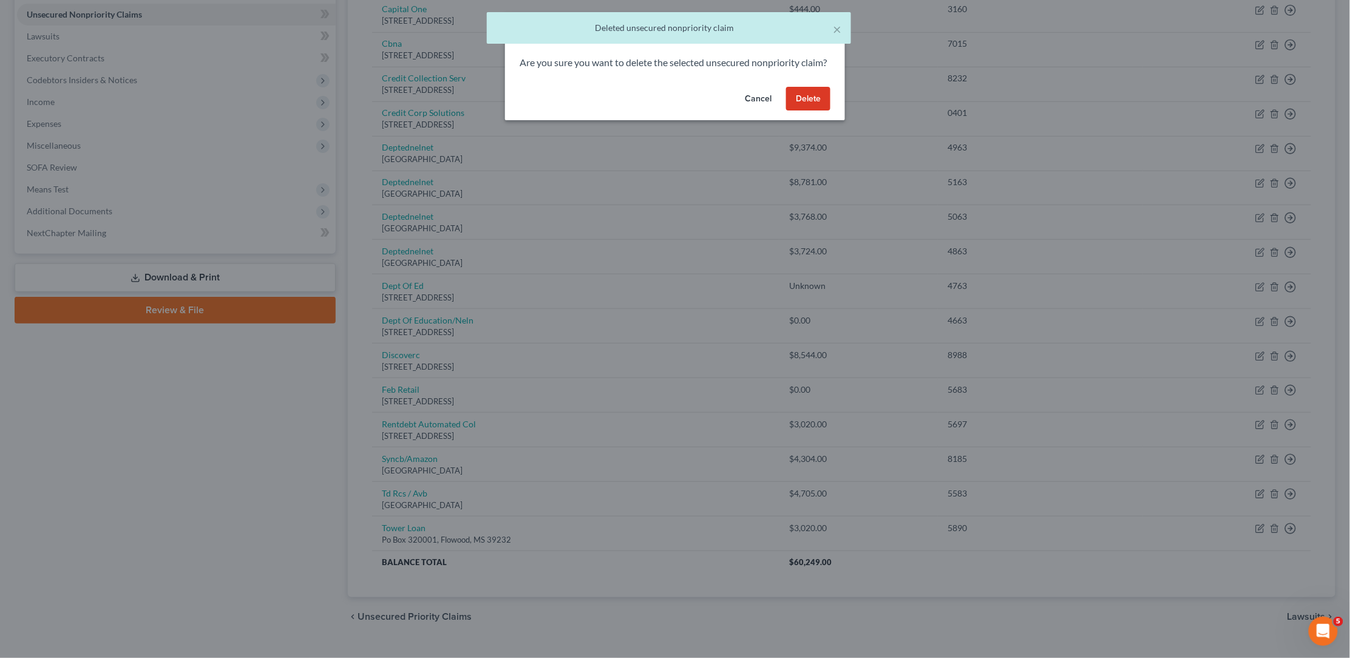
click at [818, 109] on button "Delete" at bounding box center [808, 99] width 44 height 24
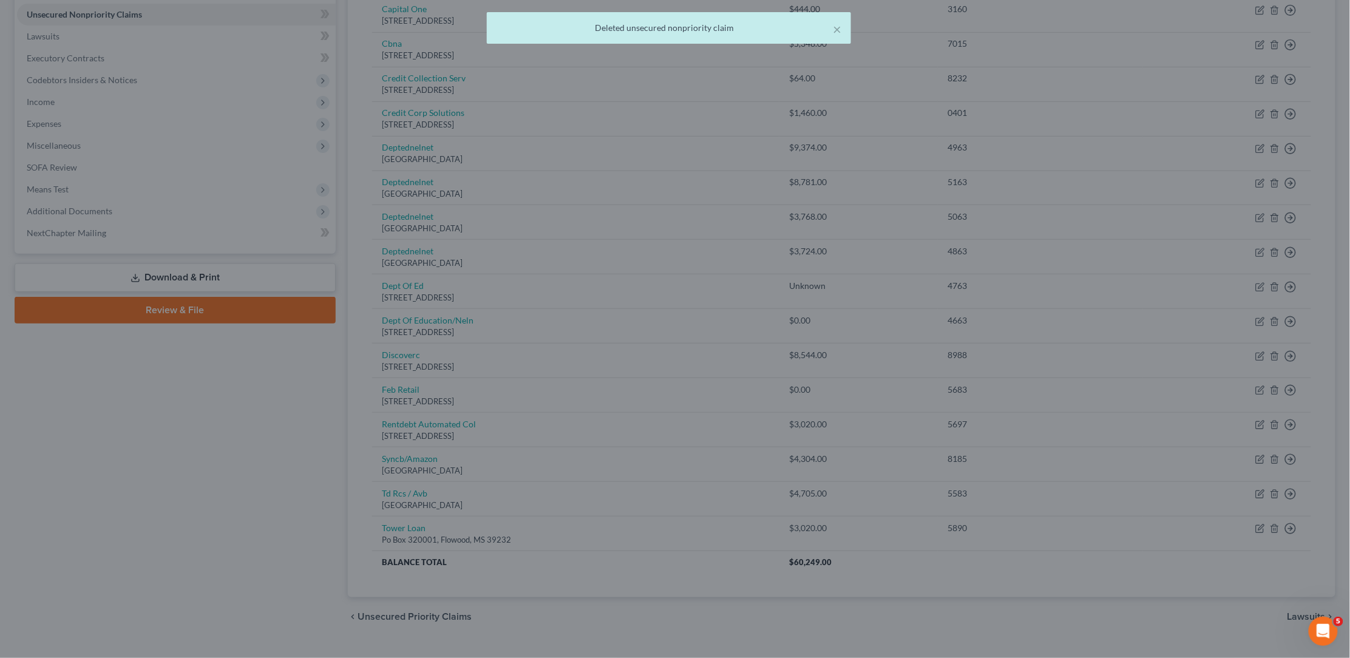
scroll to position [265, 0]
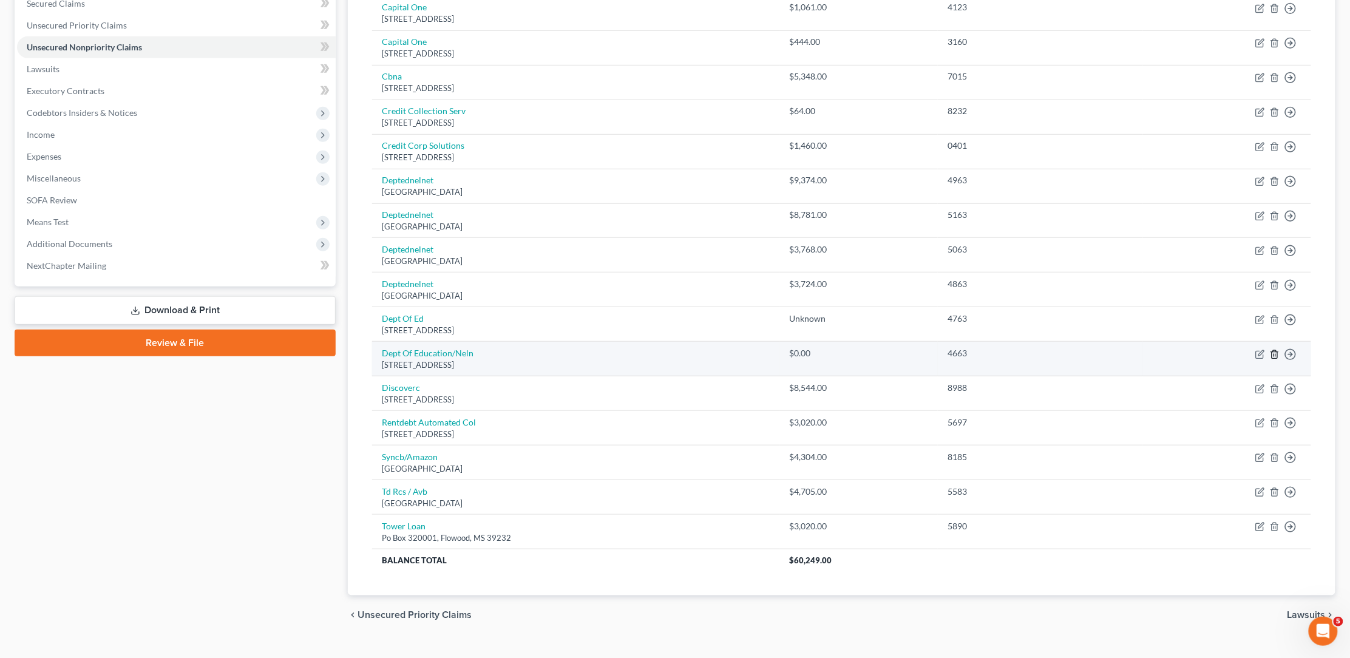
click at [1275, 350] on icon "button" at bounding box center [1275, 355] width 10 height 10
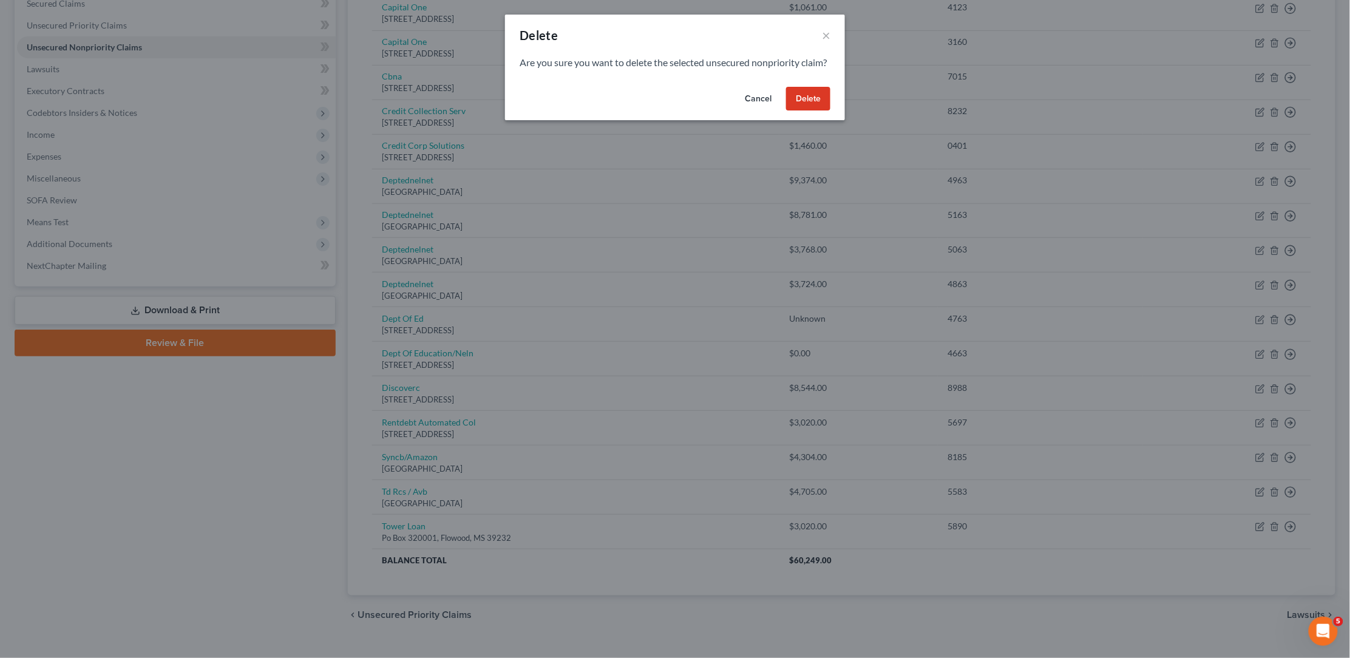
click at [807, 106] on button "Delete" at bounding box center [808, 99] width 44 height 24
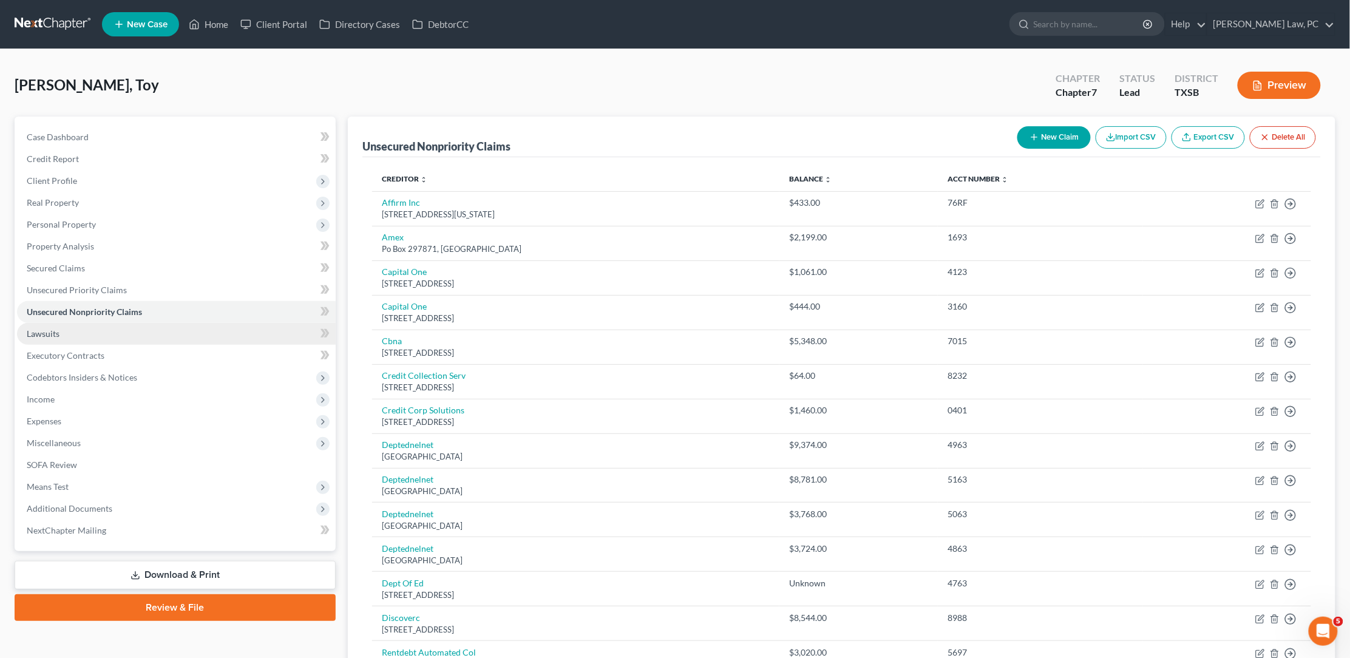
scroll to position [0, 0]
click at [278, 327] on link "Lawsuits" at bounding box center [176, 334] width 319 height 22
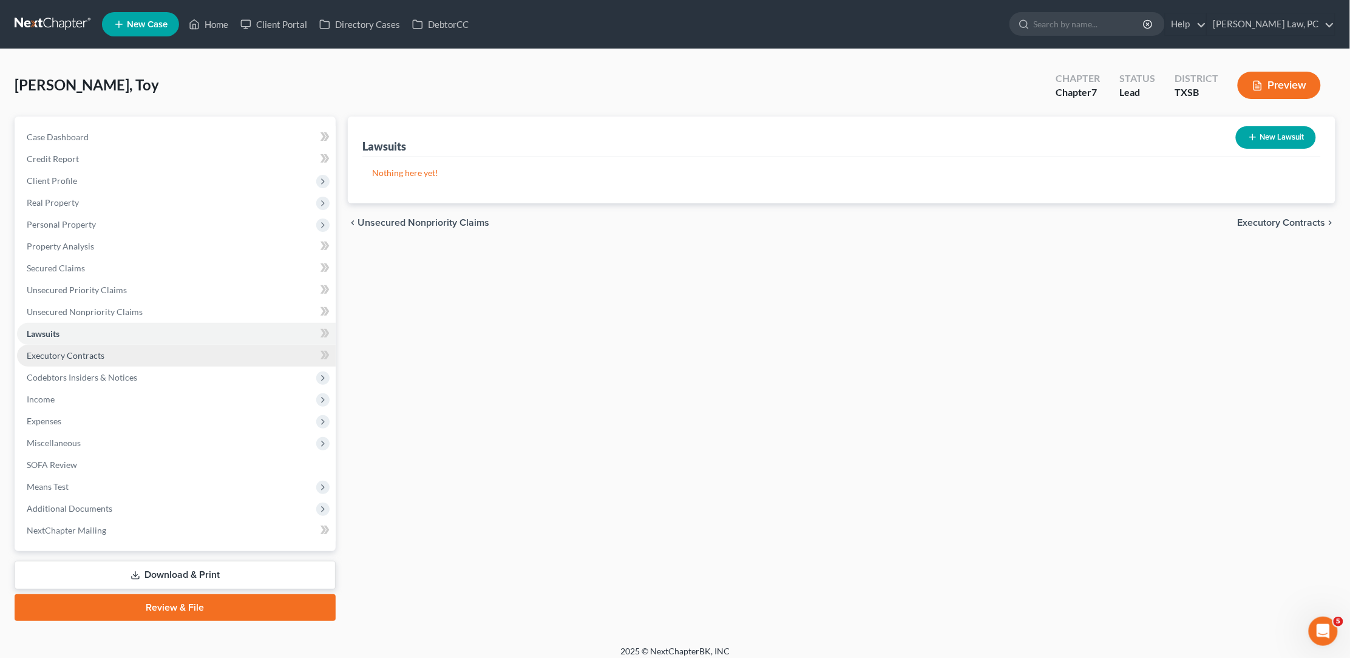
click at [260, 347] on link "Executory Contracts" at bounding box center [176, 356] width 319 height 22
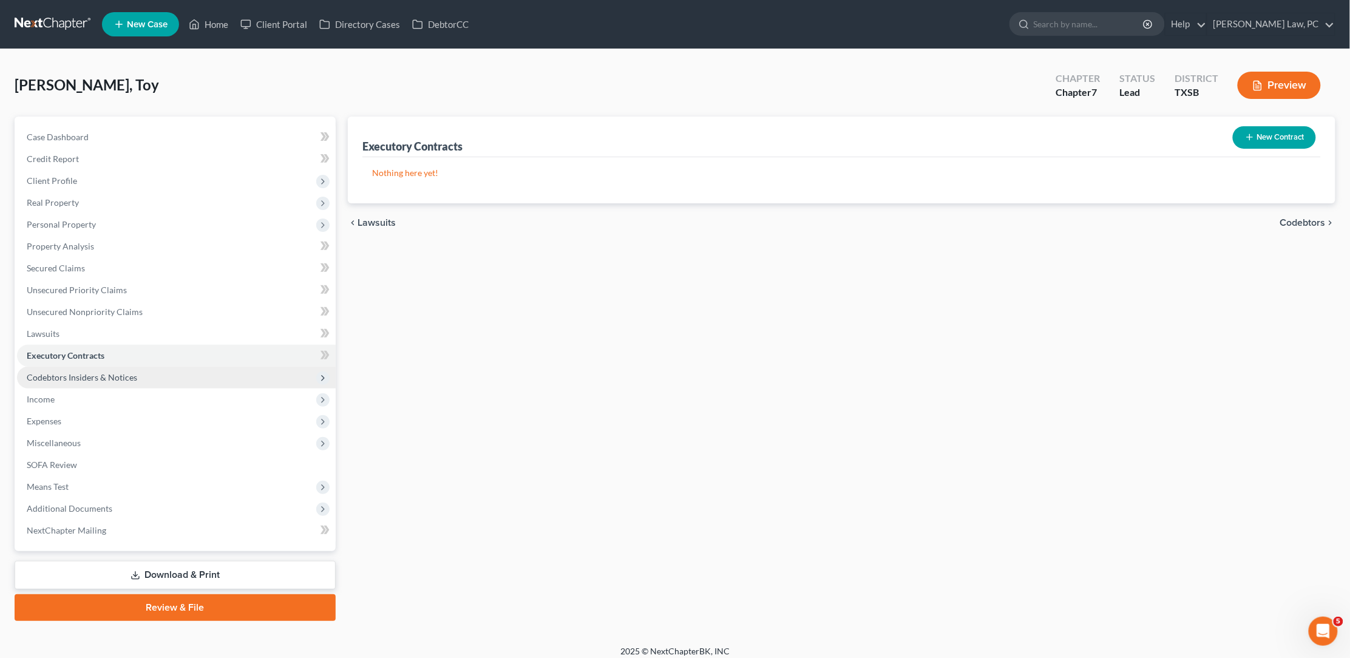
click at [248, 367] on span "Codebtors Insiders & Notices" at bounding box center [176, 378] width 319 height 22
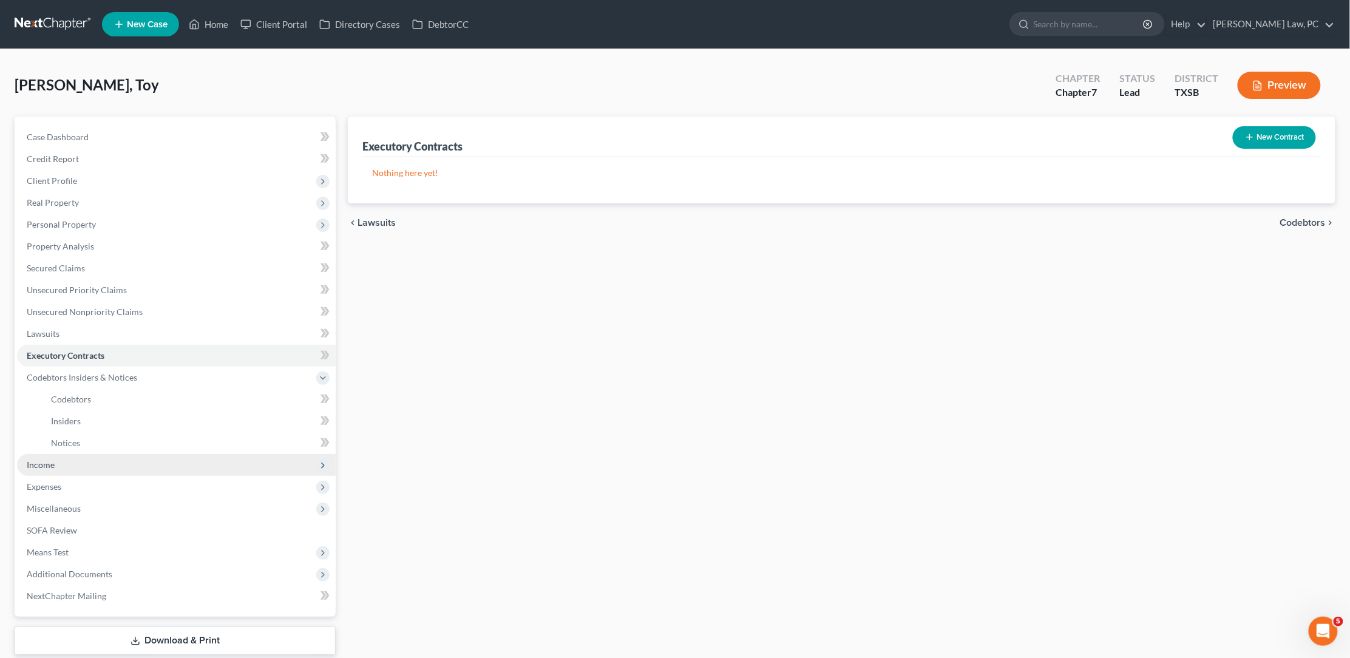
click at [208, 455] on span "Income" at bounding box center [176, 465] width 319 height 22
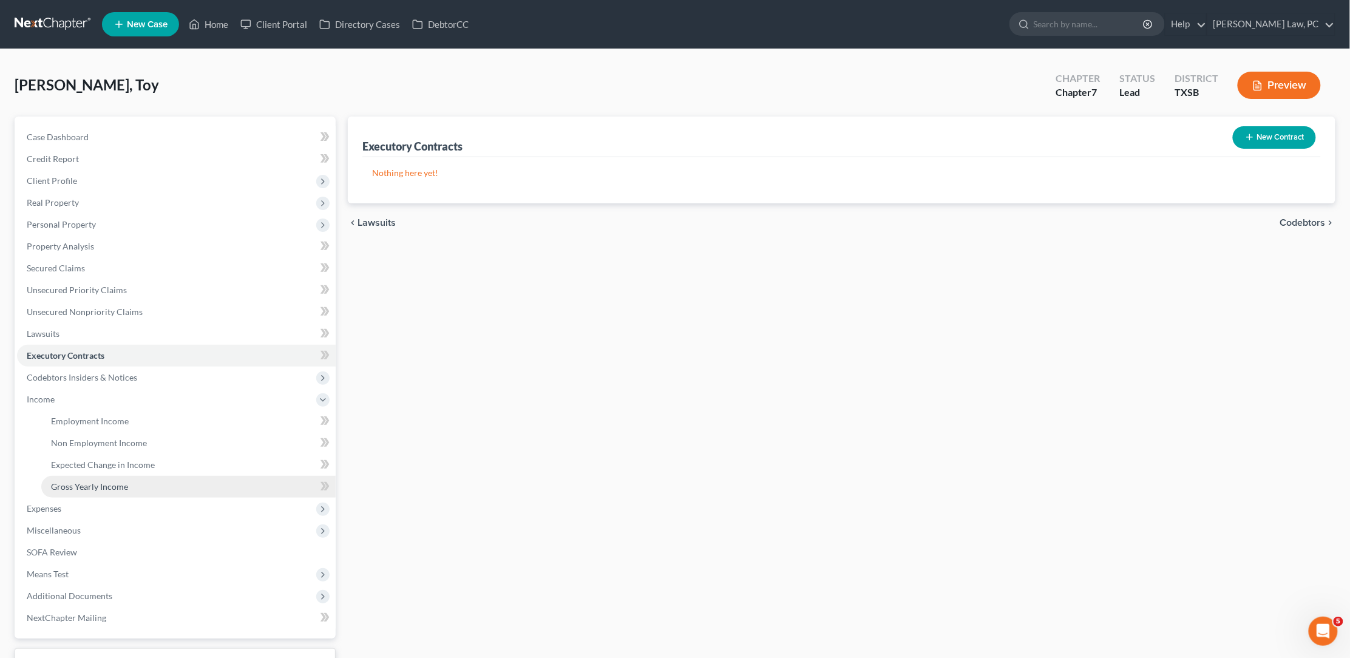
click at [140, 476] on link "Gross Yearly Income" at bounding box center [188, 487] width 294 height 22
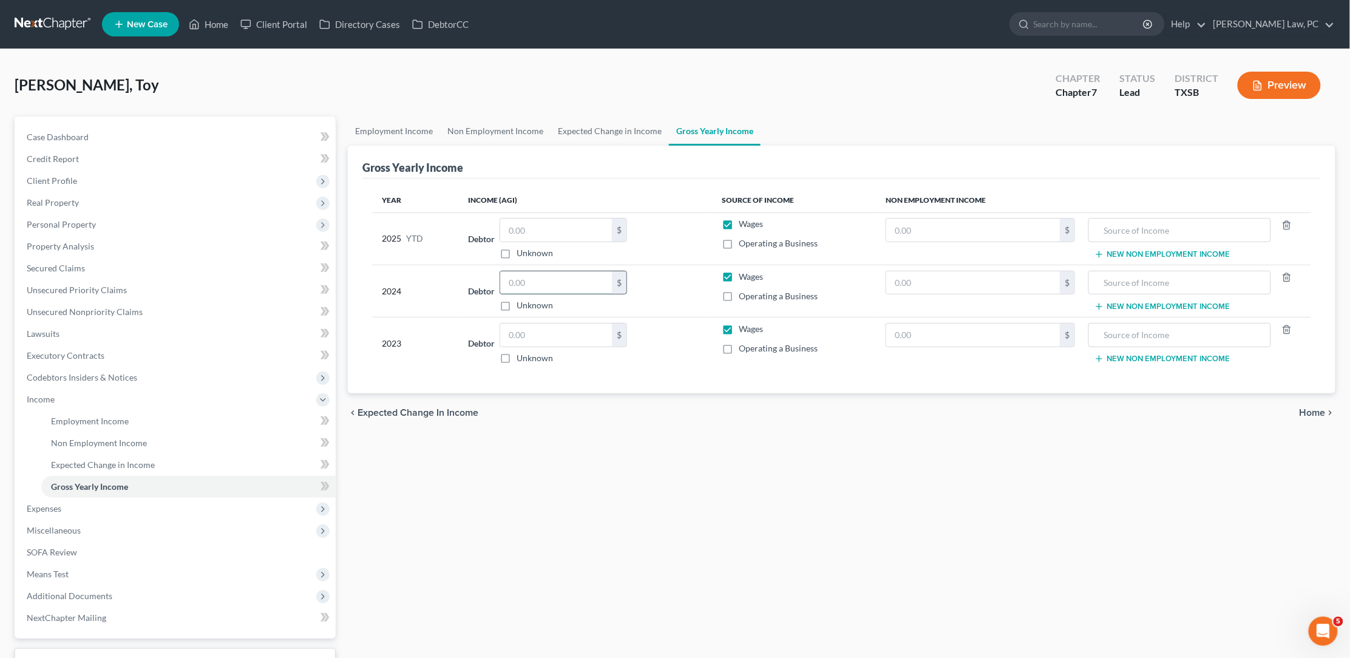
click at [529, 286] on input "text" at bounding box center [556, 282] width 112 height 23
type input "65,943"
click at [548, 333] on input "text" at bounding box center [556, 334] width 112 height 23
type input "65,870"
click at [599, 470] on div "Employment Income Non Employment Income Expected Change in Income Gross Yearly …" at bounding box center [842, 413] width 1000 height 592
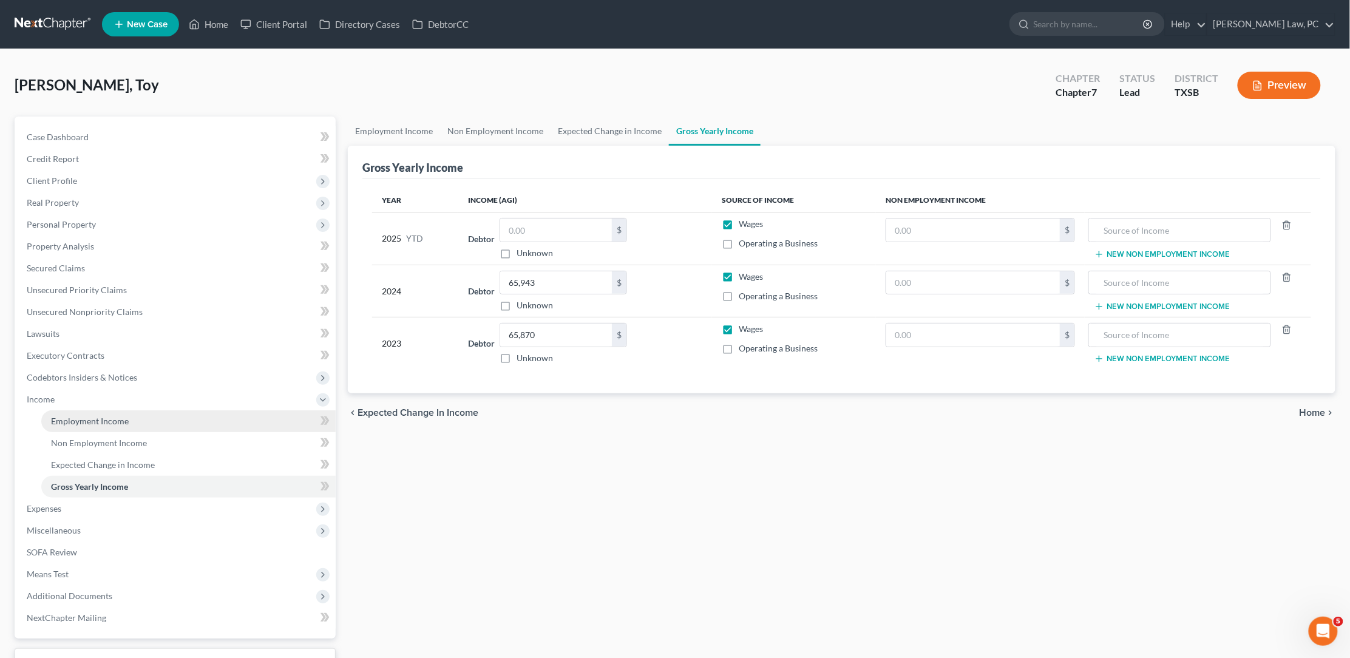
click at [144, 410] on link "Employment Income" at bounding box center [188, 421] width 294 height 22
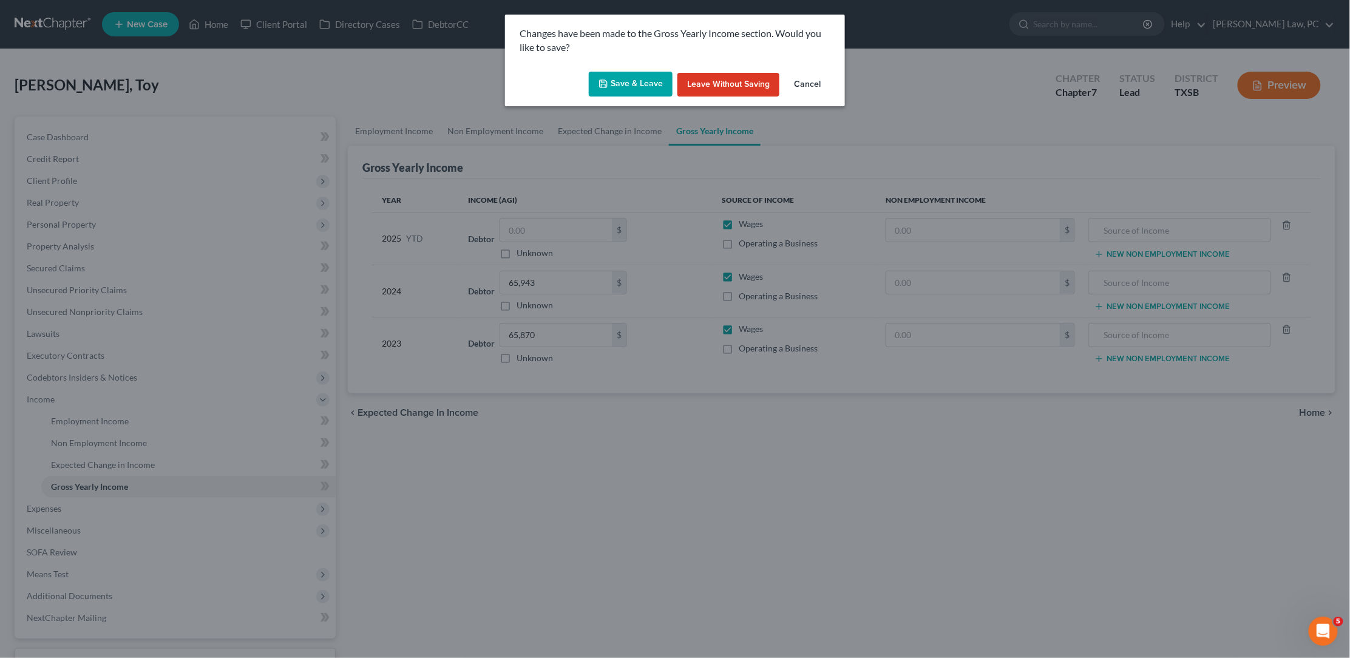
click at [642, 80] on button "Save & Leave" at bounding box center [631, 84] width 84 height 25
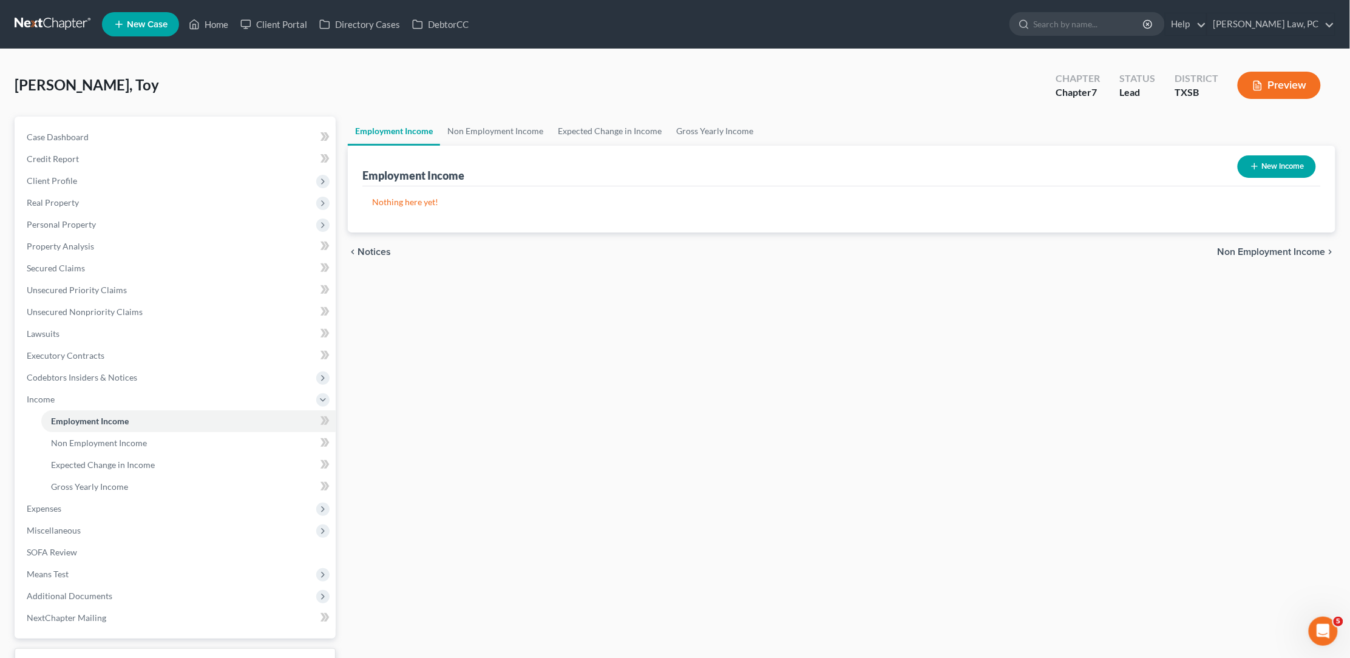
click at [63, 23] on link at bounding box center [54, 24] width 78 height 22
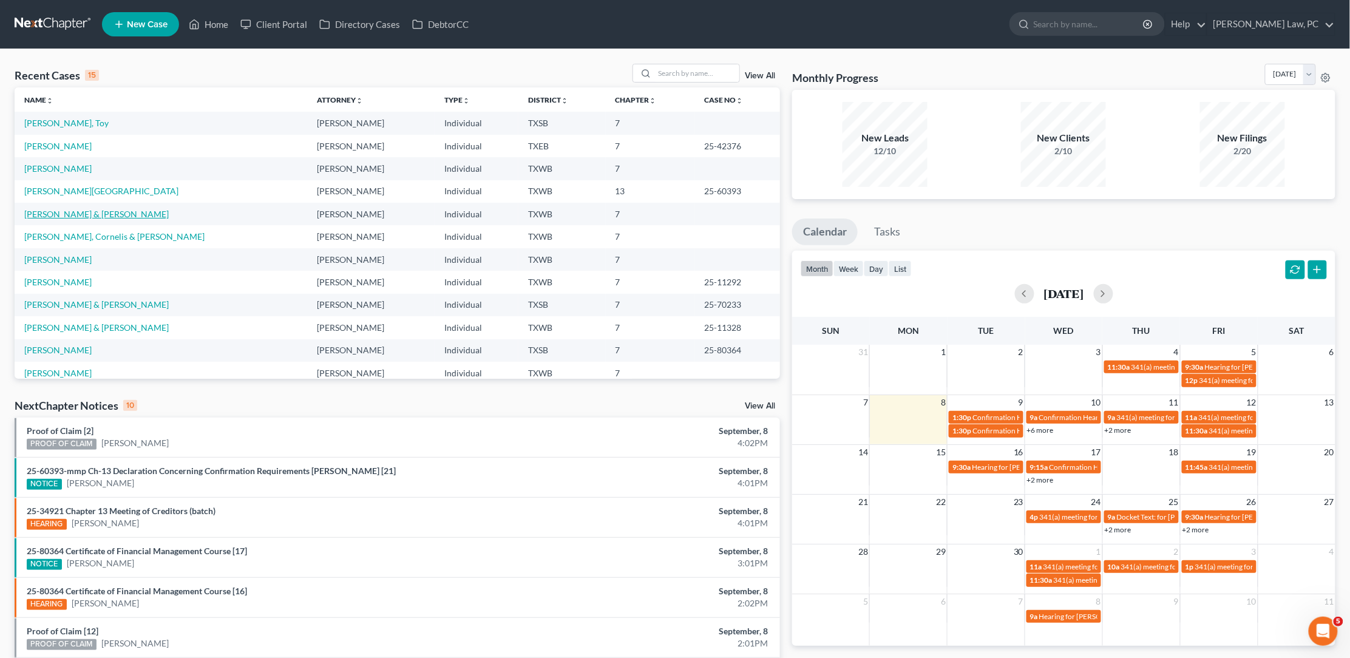
click at [75, 213] on link "[PERSON_NAME] & [PERSON_NAME]" at bounding box center [96, 214] width 144 height 10
